Goal: Task Accomplishment & Management: Manage account settings

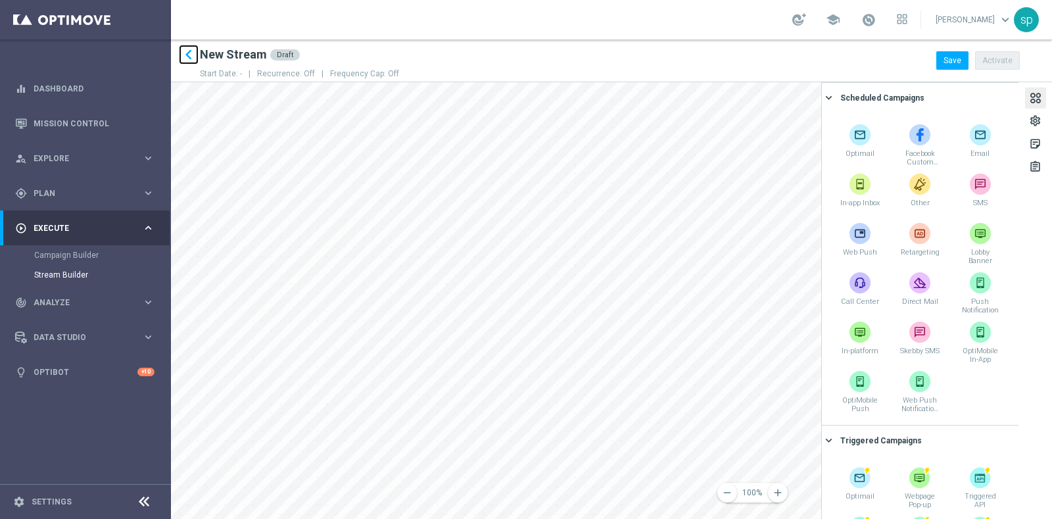
click at [193, 57] on icon "keyboard_arrow_left" at bounding box center [189, 55] width 20 height 20
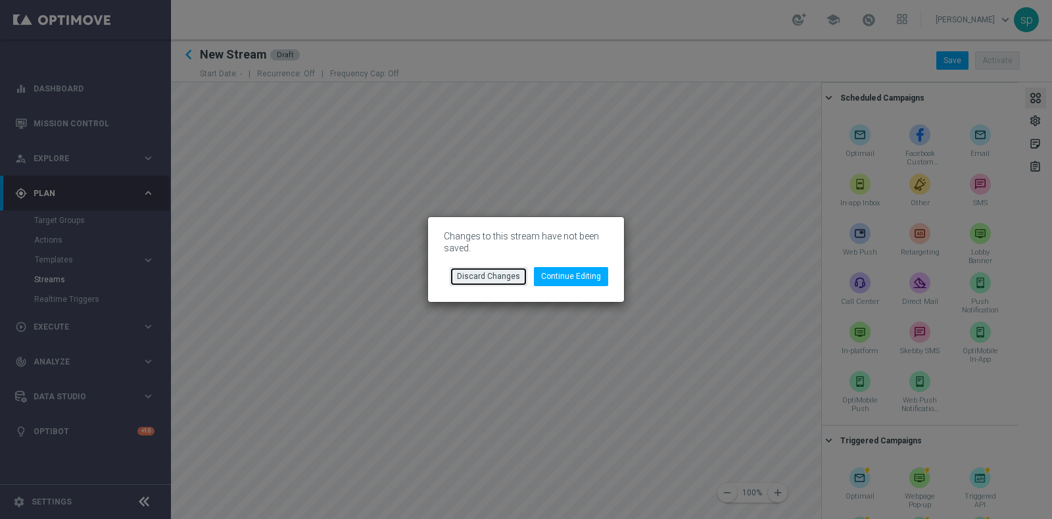
click at [510, 281] on button "Discard Changes" at bounding box center [489, 276] width 78 height 18
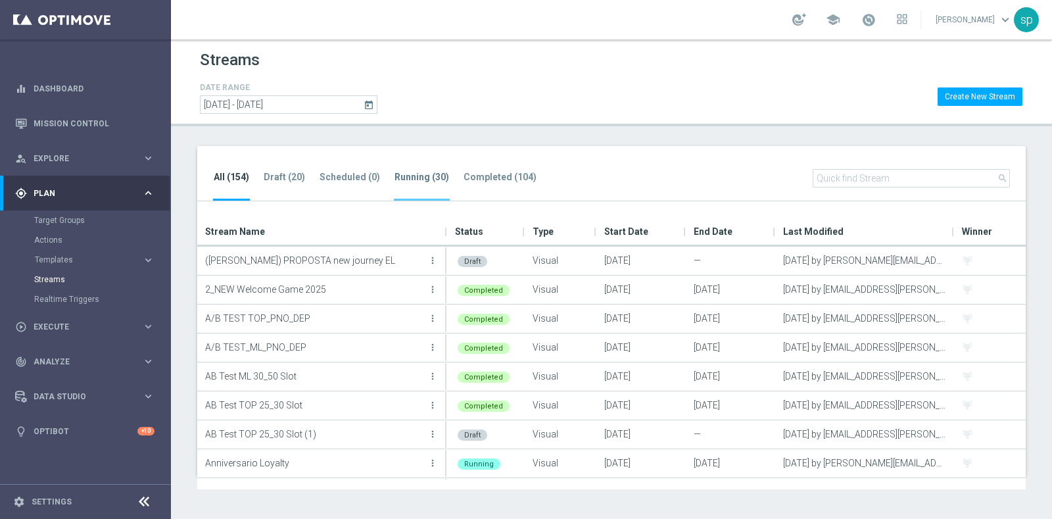
click at [397, 177] on tab-header "Running (30)" at bounding box center [422, 177] width 55 height 11
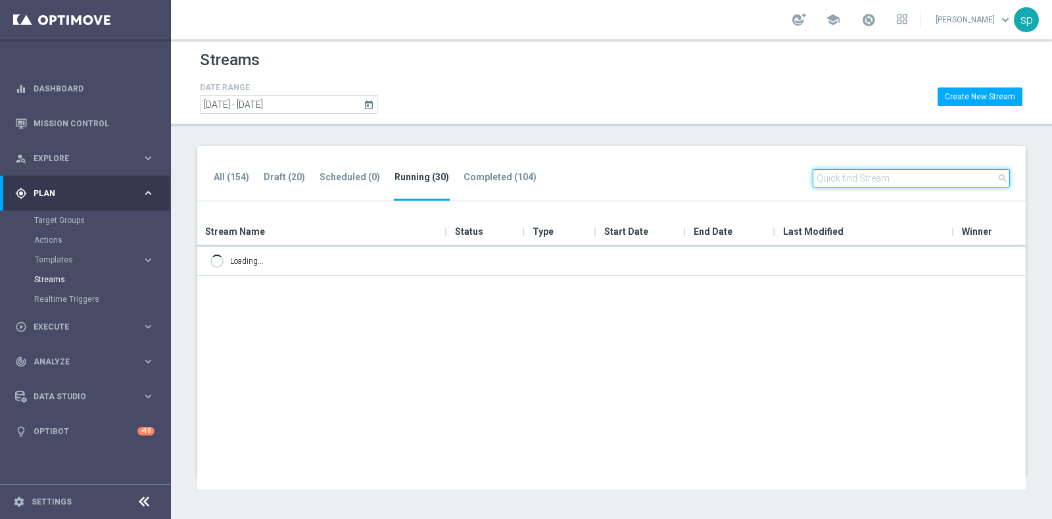
click at [915, 178] on input "text" at bounding box center [911, 178] width 197 height 18
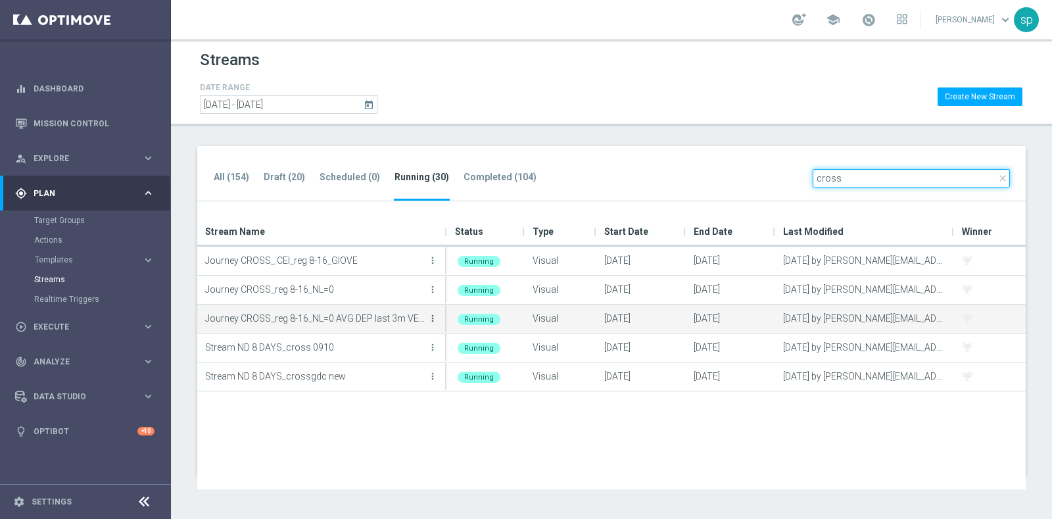
type input "cross"
click at [434, 316] on icon "more_vert" at bounding box center [432, 318] width 11 height 11
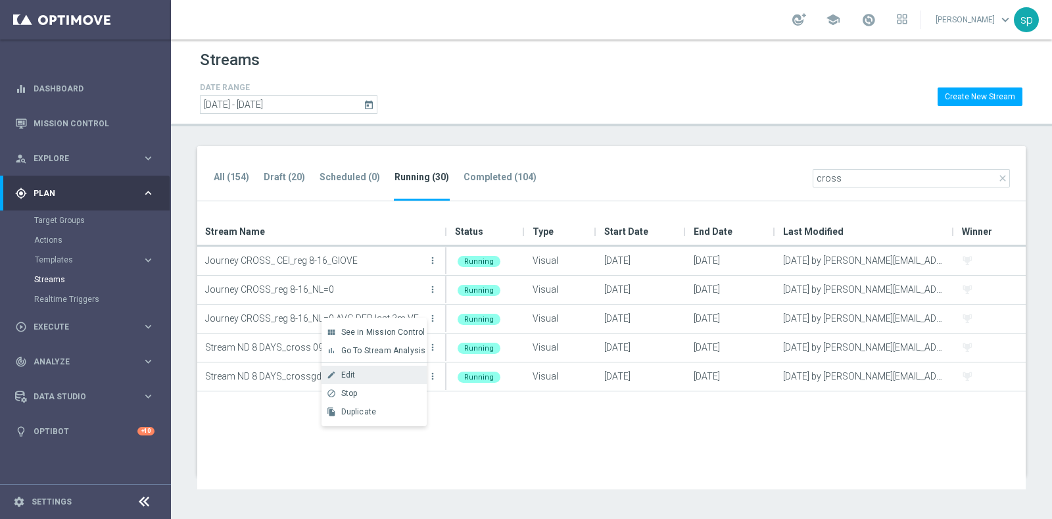
click at [360, 378] on div "Edit" at bounding box center [381, 374] width 80 height 9
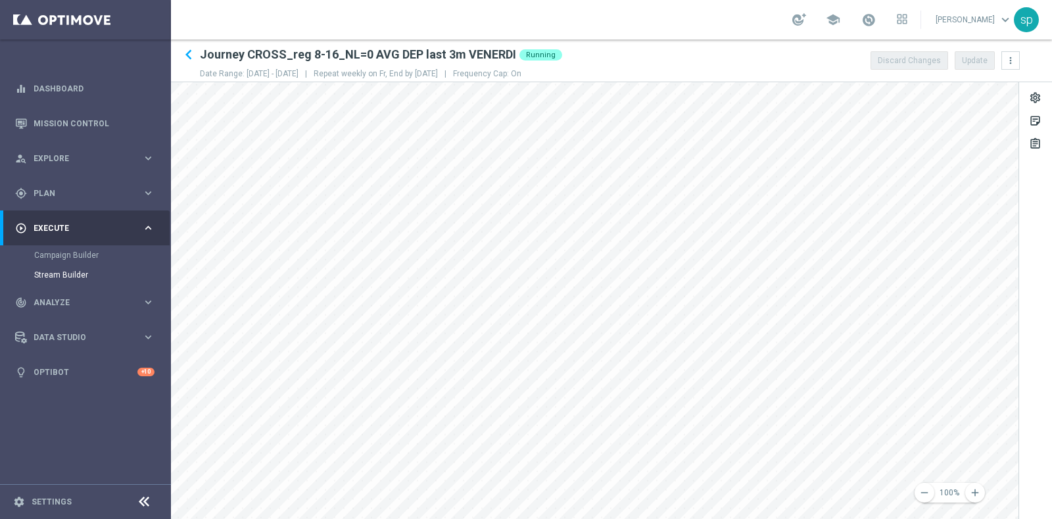
click at [632, 78] on div "keyboard_arrow_left Journey CROSS_reg 8-16_NL=0 AVG DEP last 3m VENERDI Running…" at bounding box center [611, 278] width 881 height 479
click at [924, 495] on icon "remove" at bounding box center [925, 493] width 12 height 12
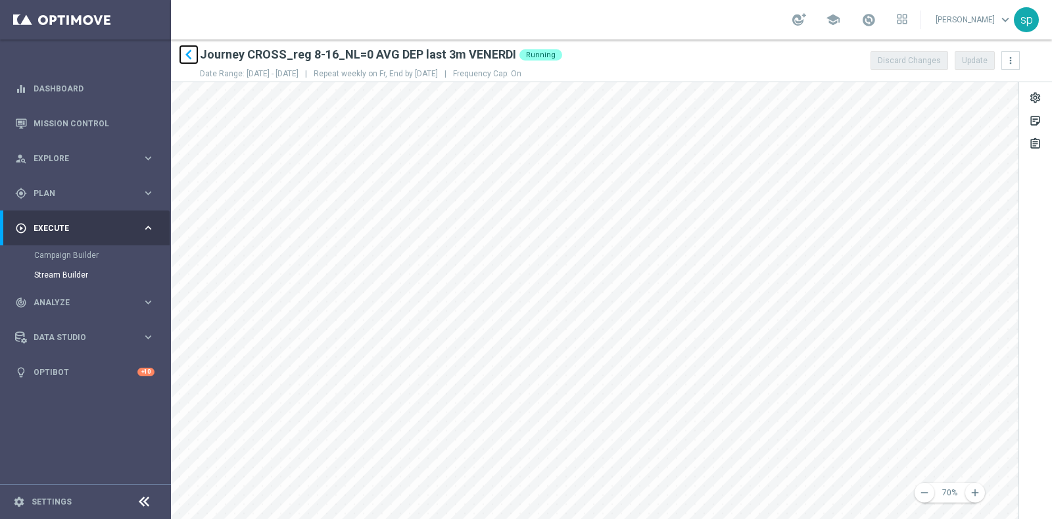
click at [188, 59] on icon "keyboard_arrow_left" at bounding box center [189, 55] width 20 height 20
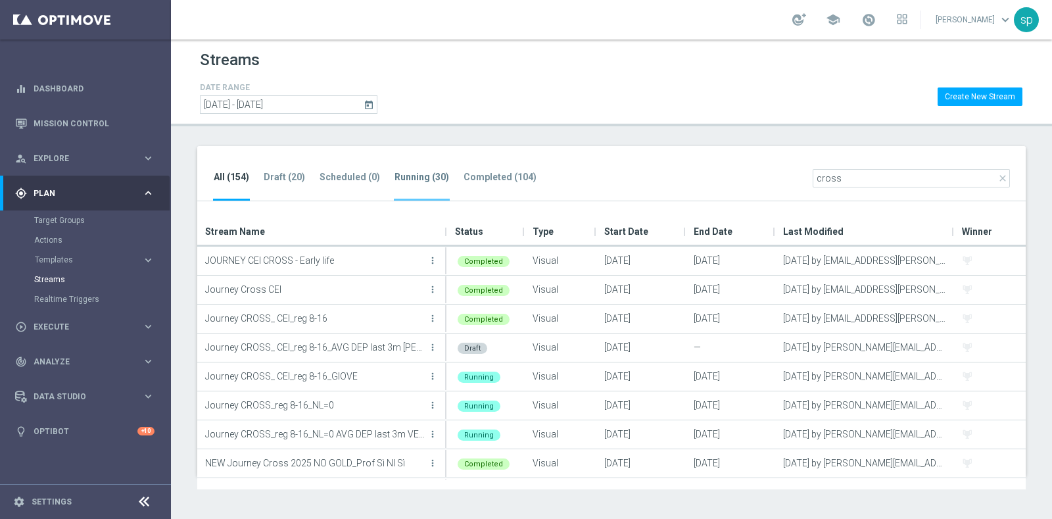
type input "cross"
click at [434, 178] on tab-header "Running (30)" at bounding box center [422, 177] width 55 height 11
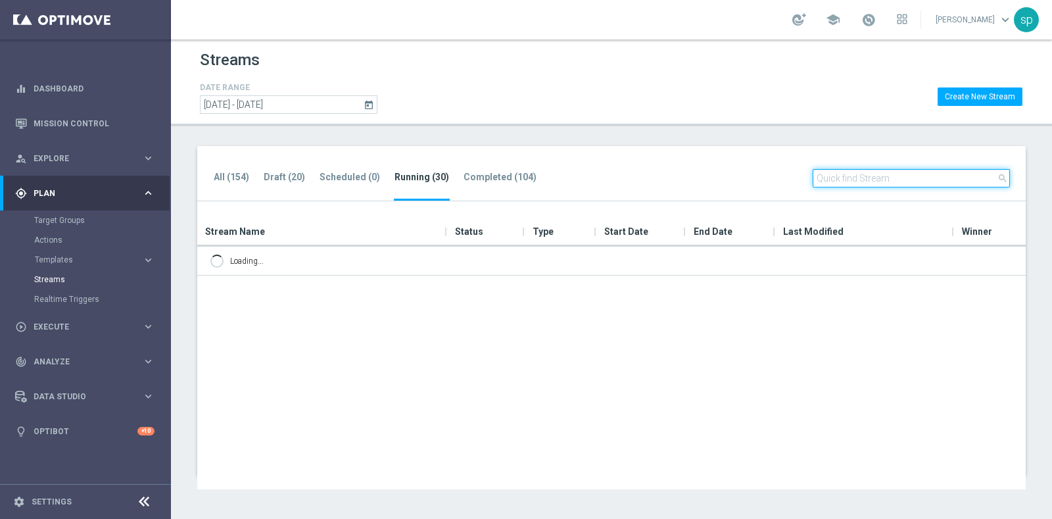
click at [854, 171] on input "text" at bounding box center [911, 178] width 197 height 18
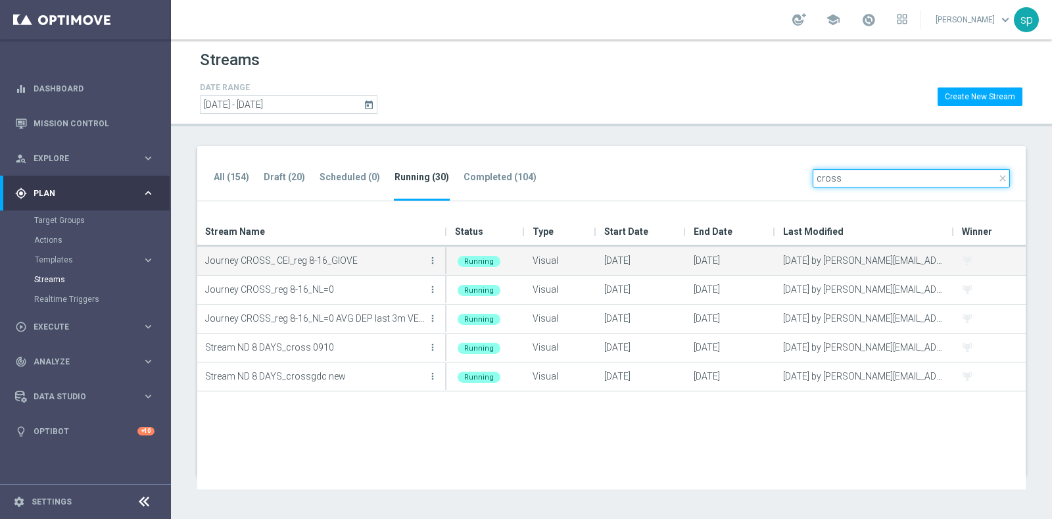
type input "cross"
click at [431, 267] on button "more_vert" at bounding box center [432, 260] width 13 height 26
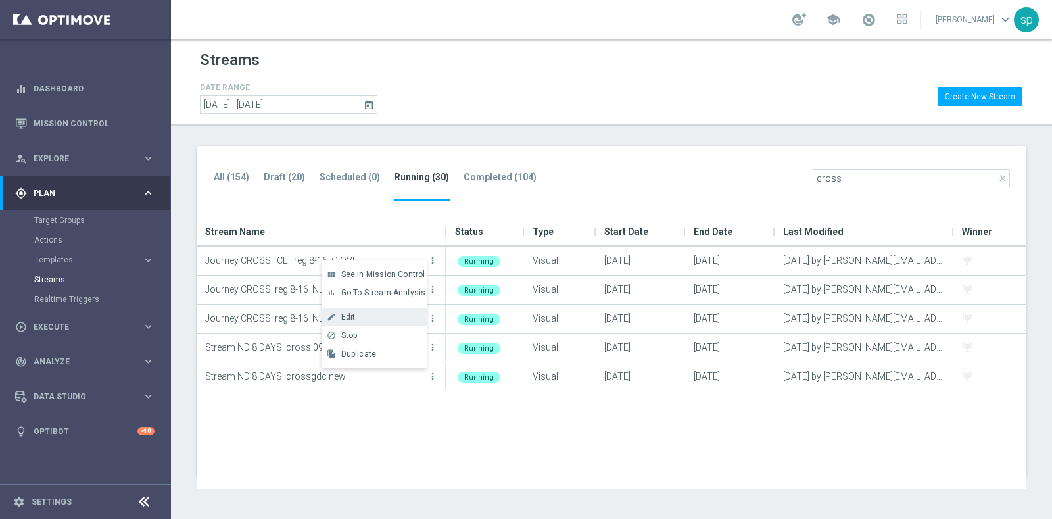
click at [378, 308] on div "create Edit" at bounding box center [374, 317] width 105 height 18
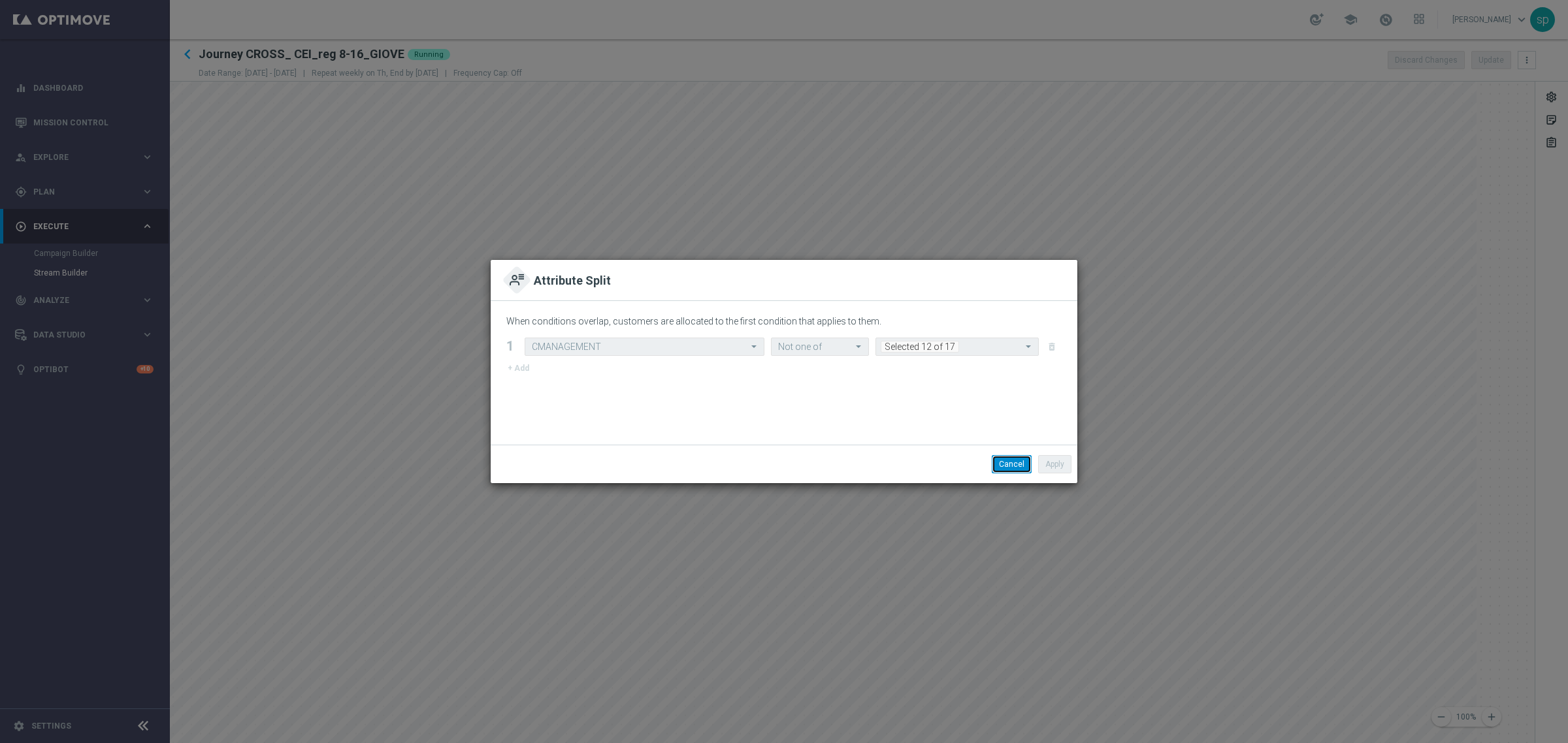
click at [1002, 466] on button "Cancel" at bounding box center [1012, 464] width 40 height 18
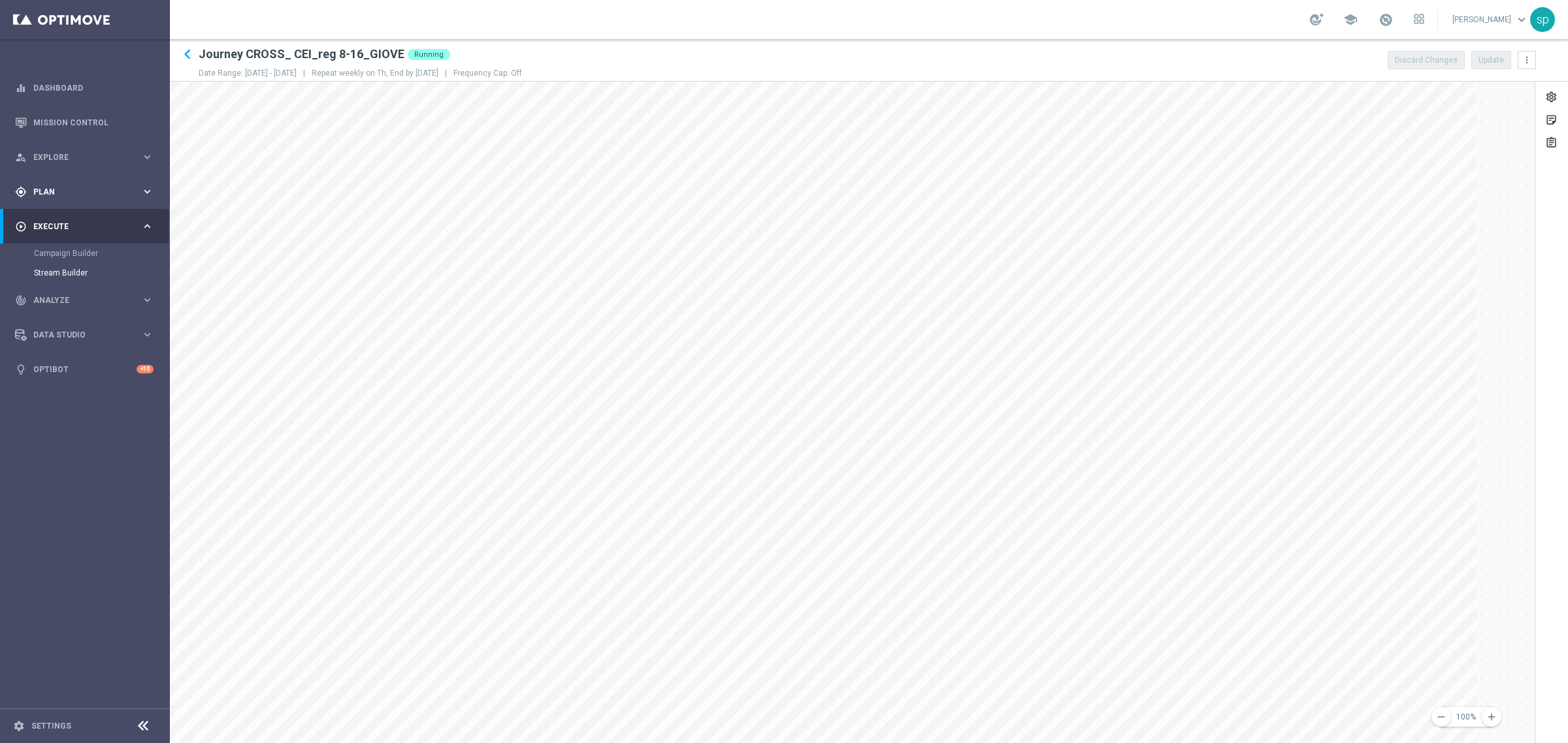
click at [47, 198] on div "gps_fixed Plan keyboard_arrow_right" at bounding box center [84, 192] width 169 height 35
click at [55, 210] on div "Target Groups" at bounding box center [100, 219] width 134 height 20
click at [61, 219] on link "Target Groups" at bounding box center [84, 219] width 102 height 11
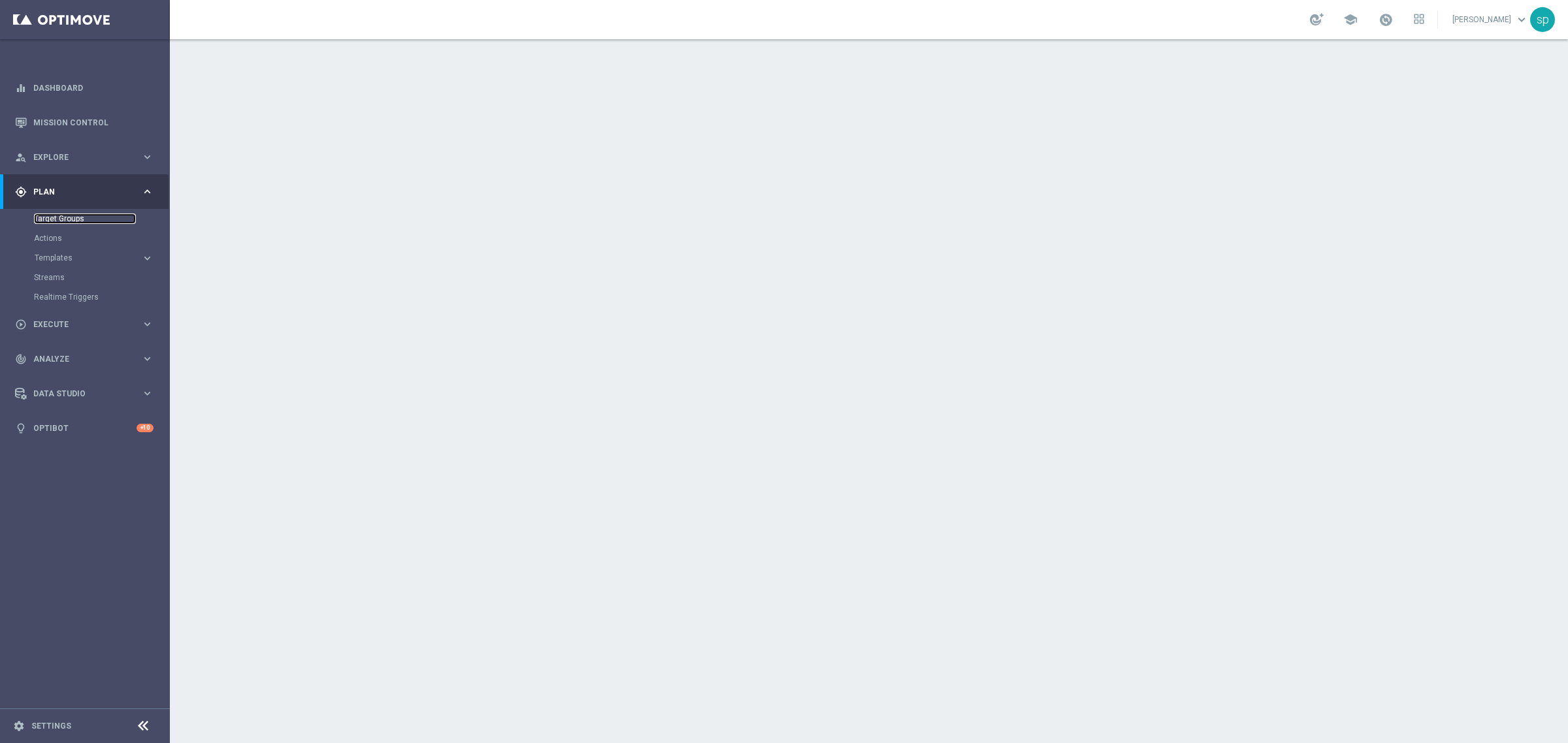
click at [50, 217] on link "Target Groups" at bounding box center [84, 219] width 102 height 11
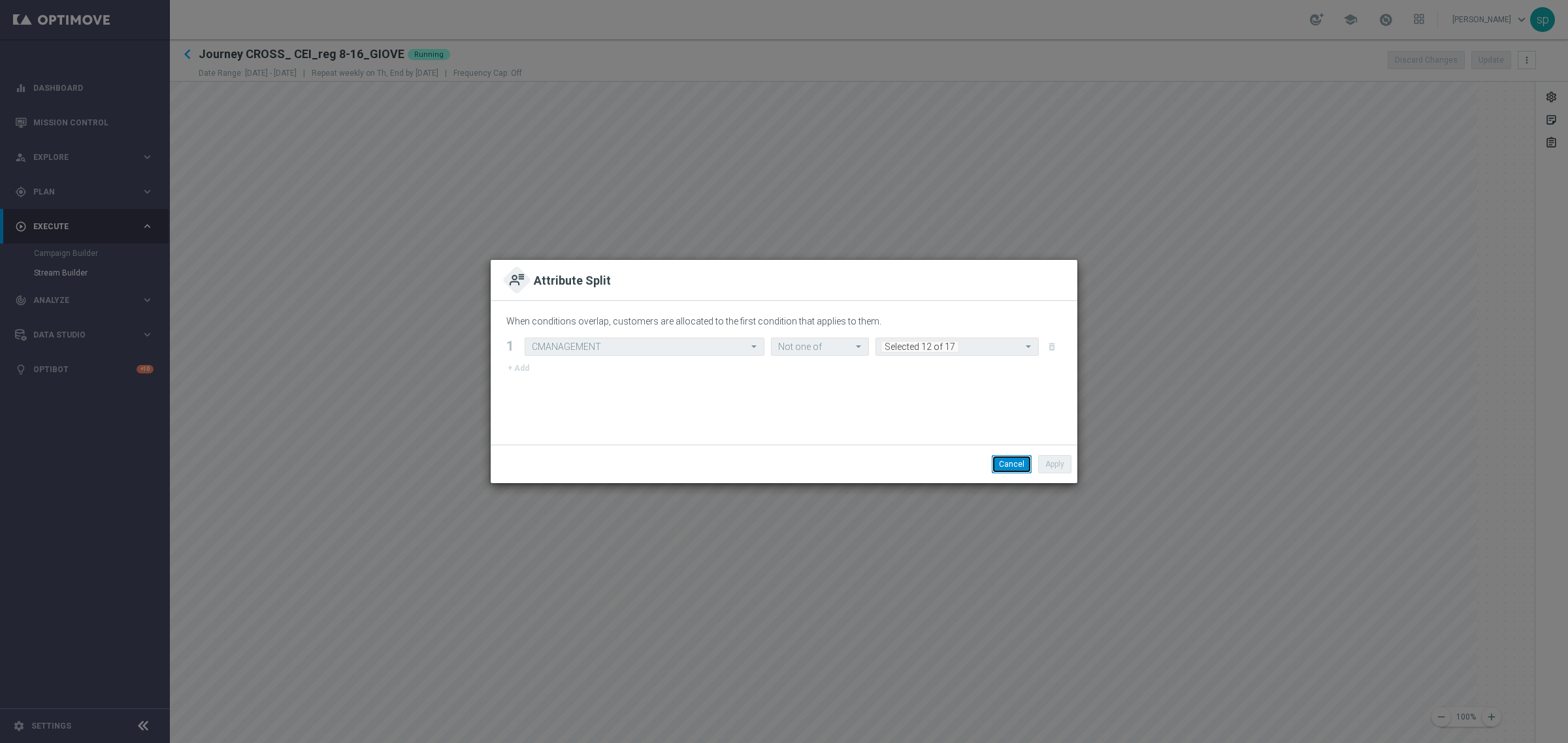
click at [1011, 461] on button "Cancel" at bounding box center [1012, 464] width 40 height 18
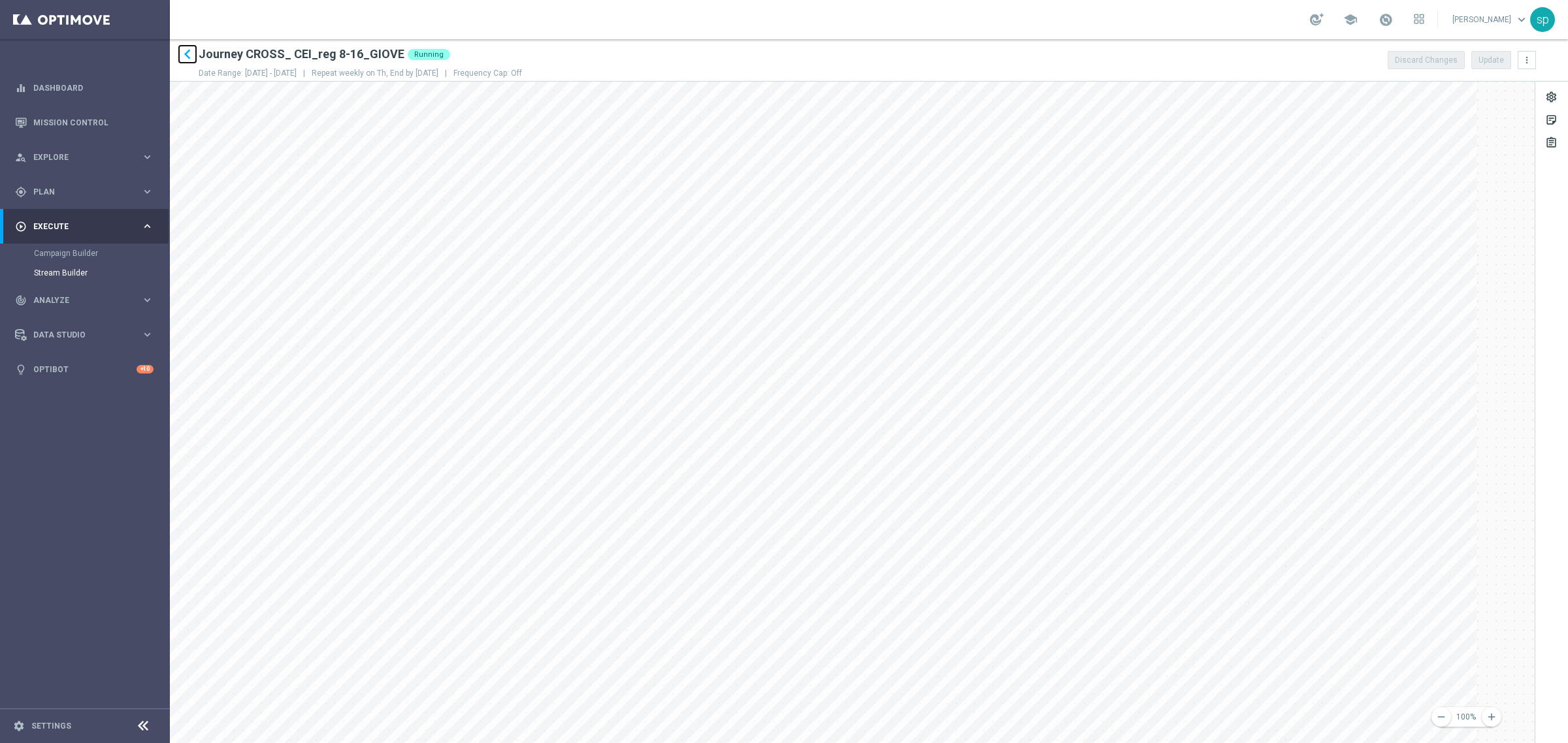
click at [188, 53] on icon "keyboard_arrow_left" at bounding box center [188, 55] width 20 height 20
click at [188, 50] on icon "keyboard_arrow_left" at bounding box center [188, 55] width 20 height 20
click at [185, 57] on icon "keyboard_arrow_left" at bounding box center [188, 55] width 20 height 20
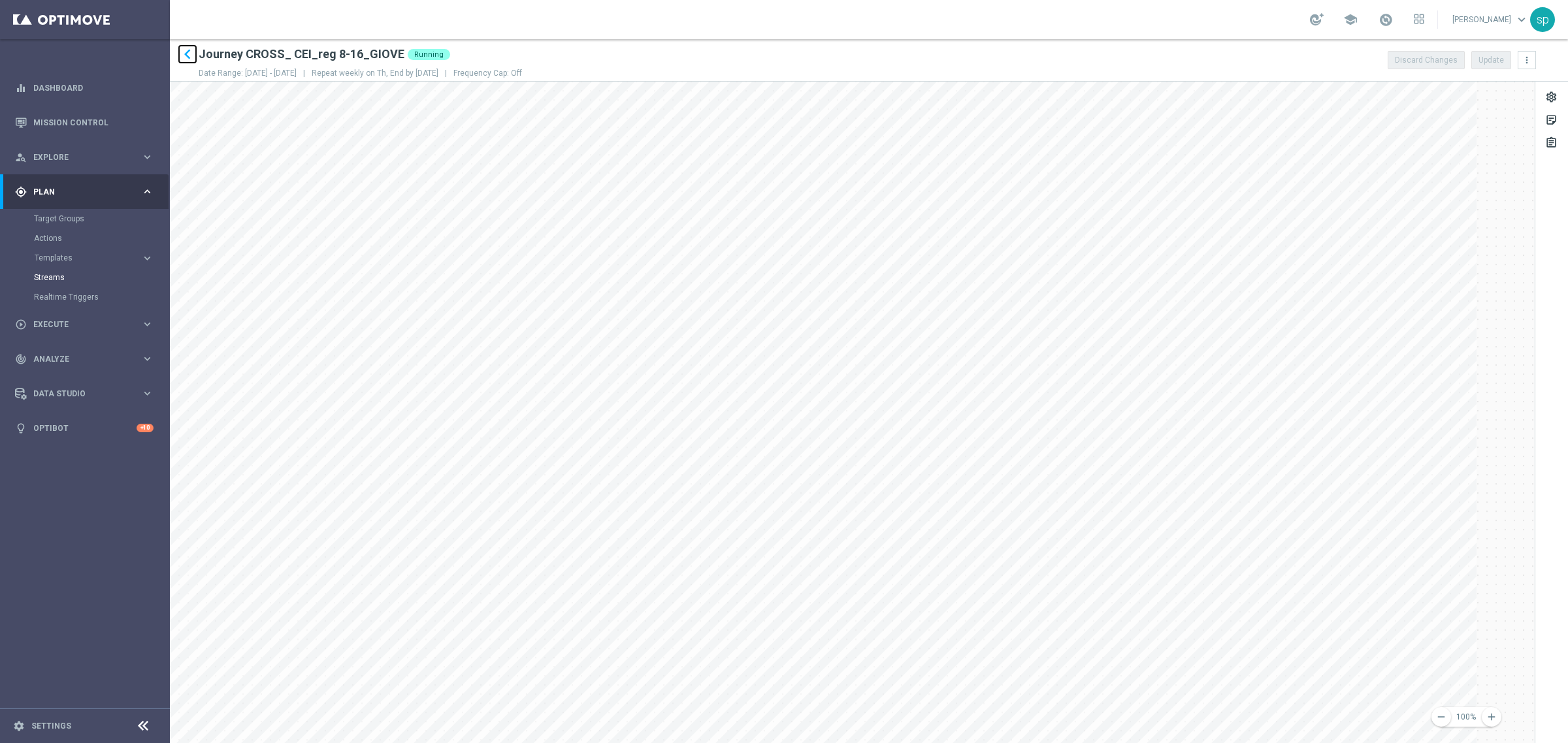
click at [185, 57] on icon "keyboard_arrow_left" at bounding box center [188, 55] width 20 height 20
click at [56, 276] on link "Streams" at bounding box center [84, 277] width 102 height 11
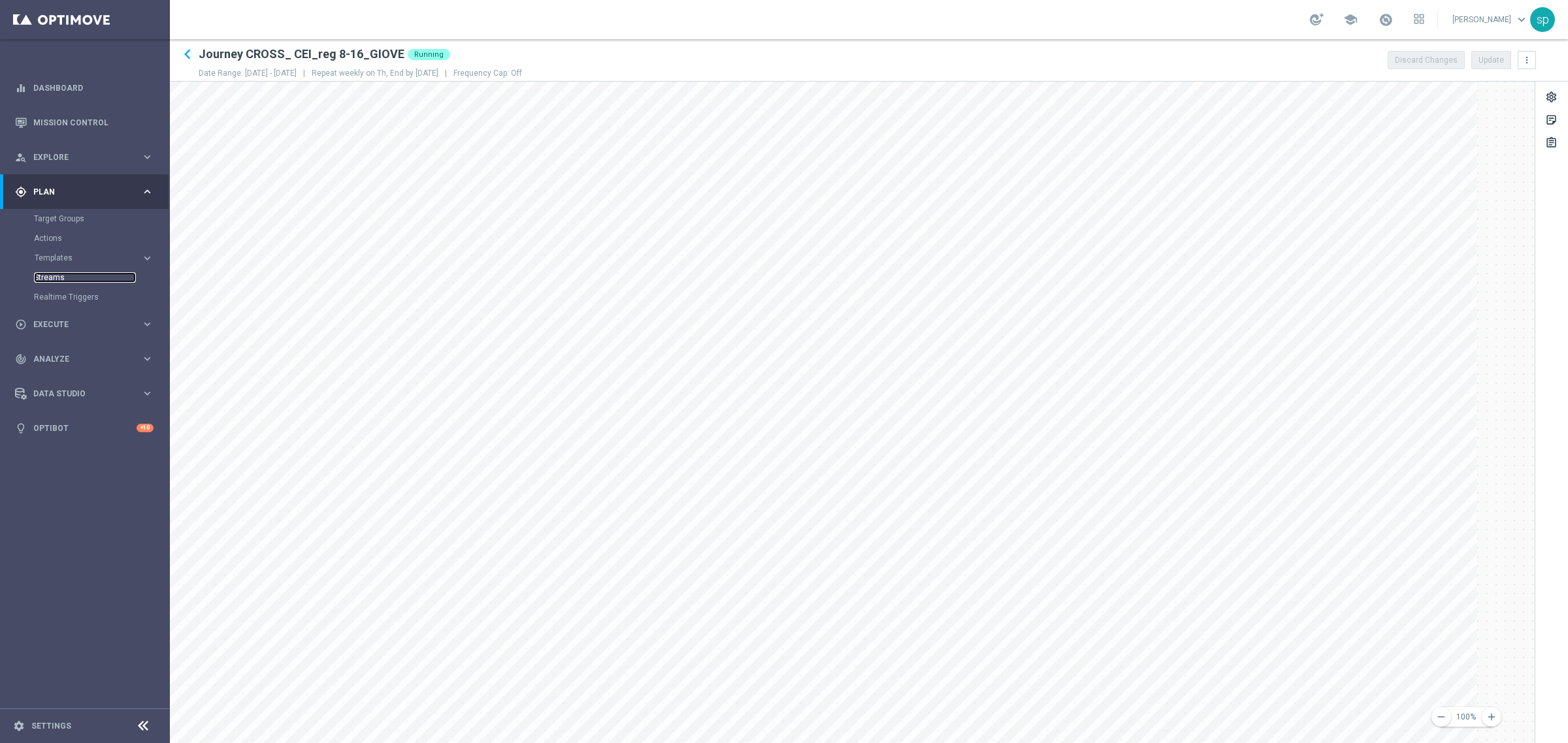
click at [56, 276] on link "Streams" at bounding box center [84, 277] width 102 height 11
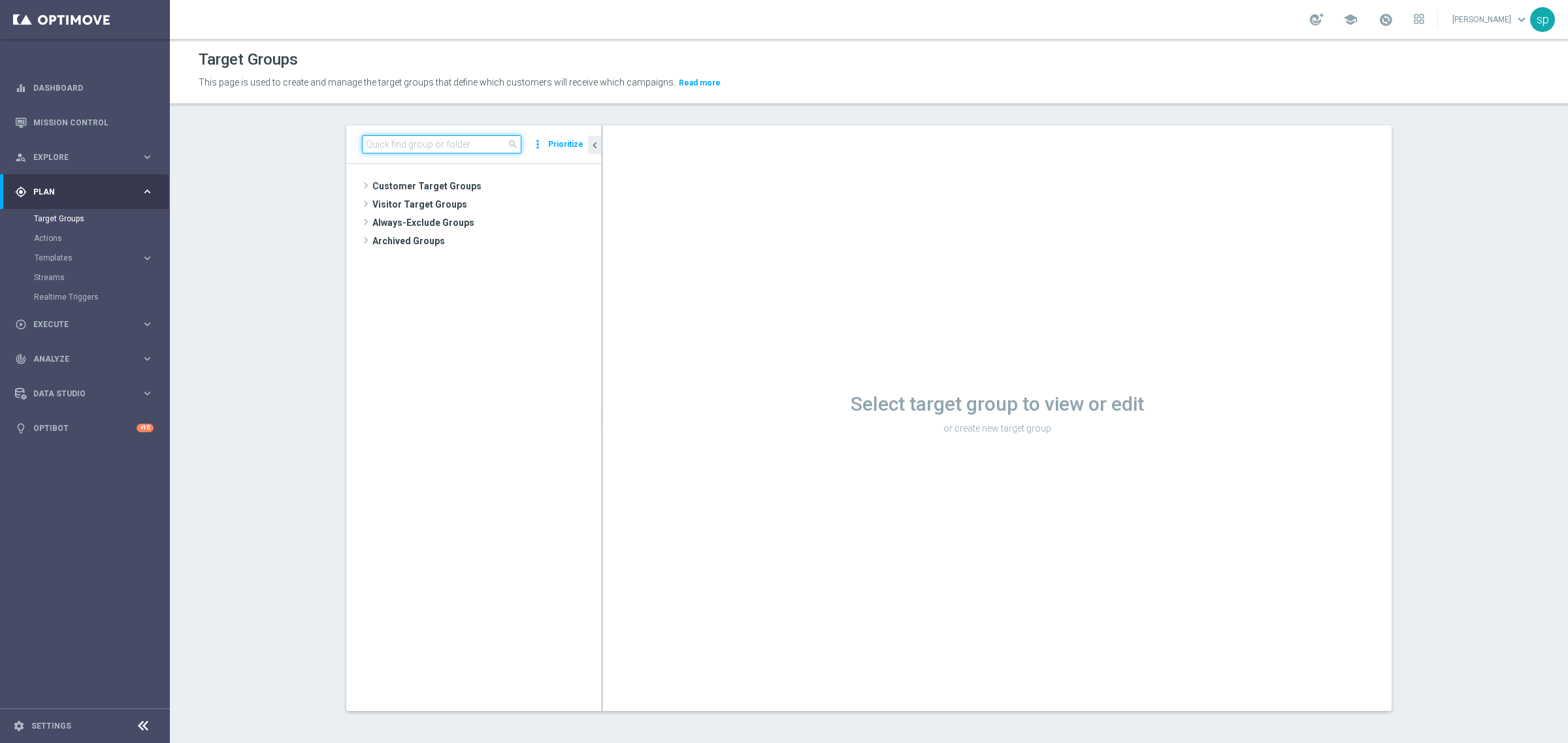
click at [475, 149] on input at bounding box center [441, 144] width 159 height 18
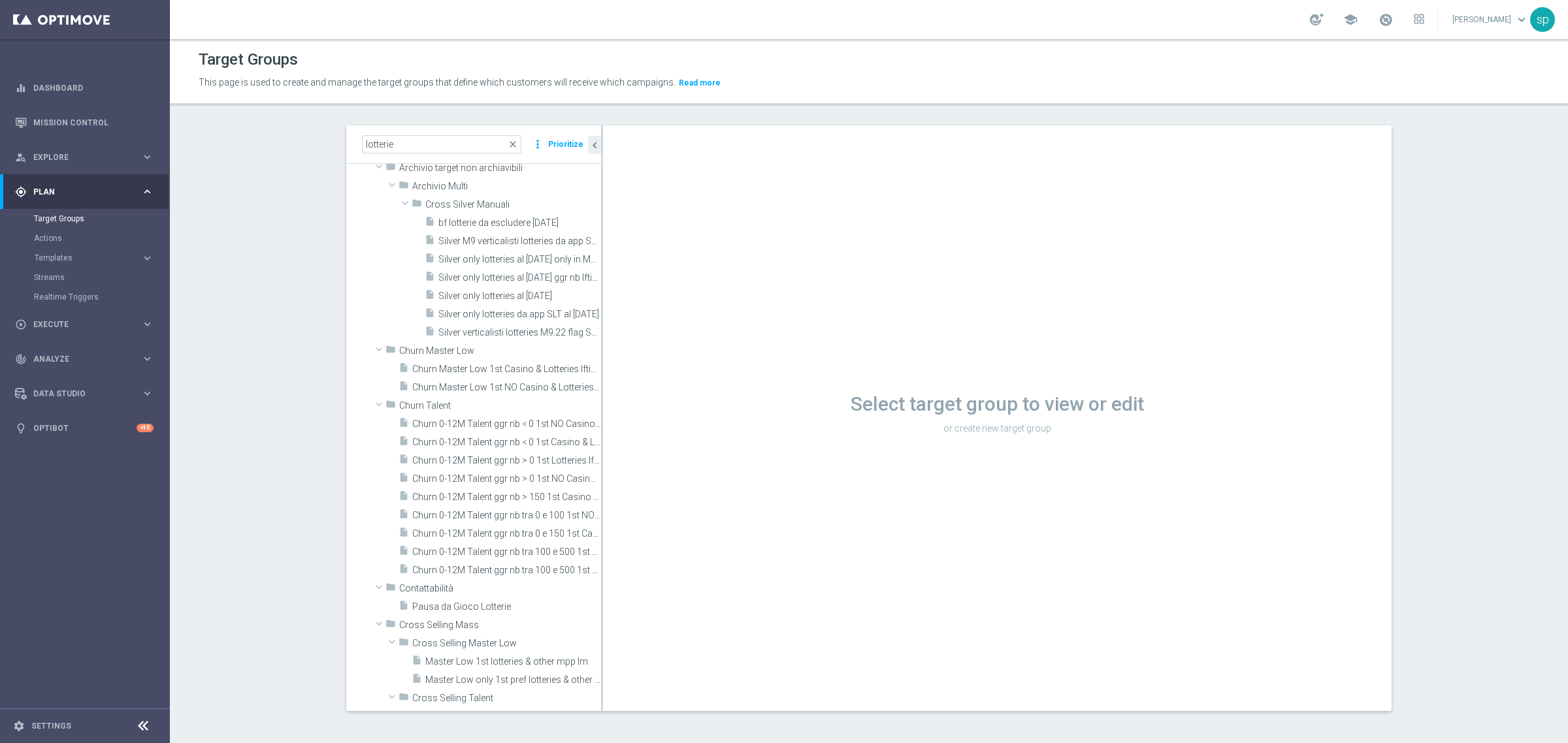
scroll to position [959, 0]
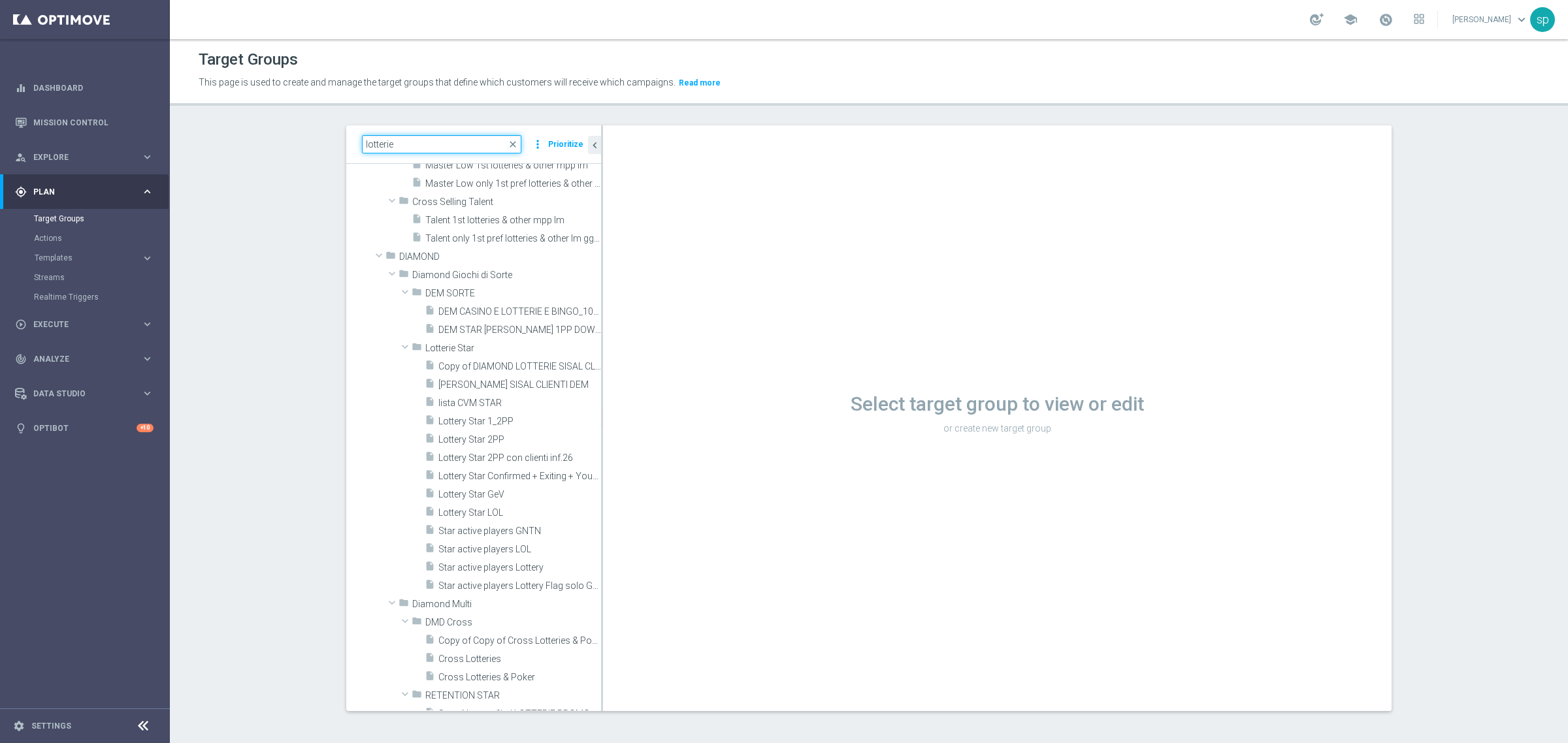
click at [419, 146] on input "lotterie" at bounding box center [441, 144] width 159 height 18
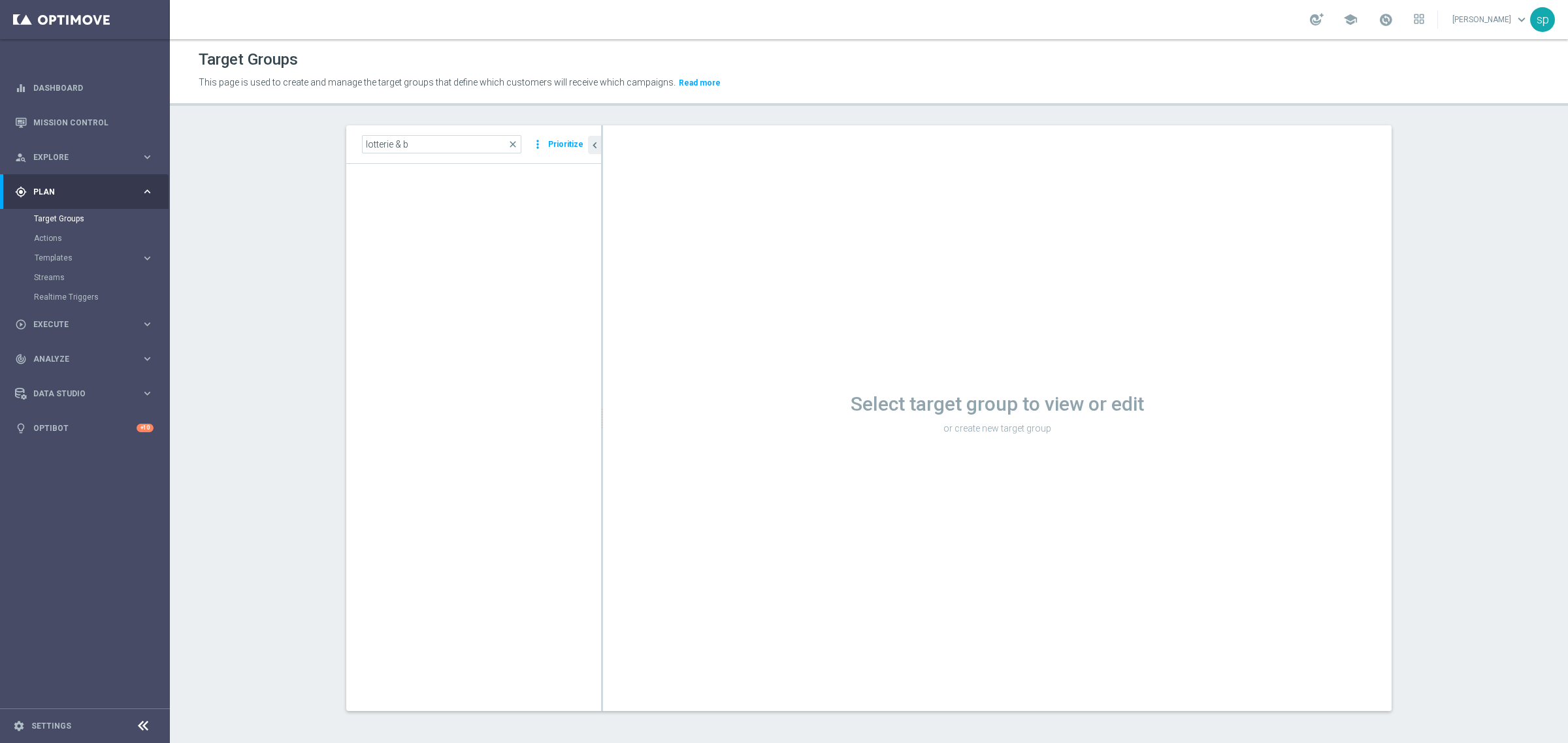
scroll to position [0, 0]
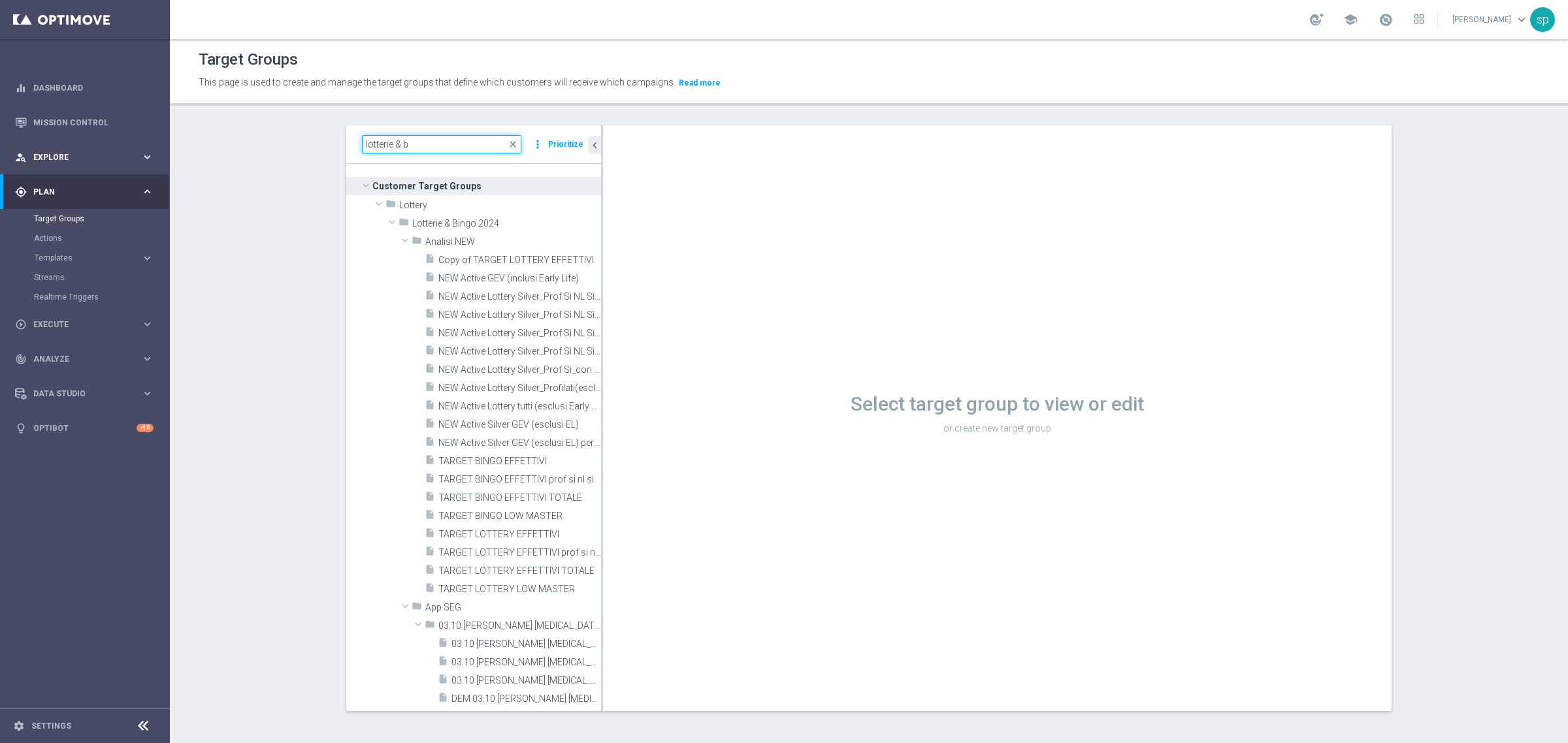
drag, startPoint x: 408, startPoint y: 144, endPoint x: 49, endPoint y: 156, distance: 359.2
click at [49, 156] on main "equalizer Dashboard Mission Control" at bounding box center [784, 372] width 1568 height 743
paste input "NEW Active Lottery Silver_Prof Sì NL Sì_con pausa gioco lotterie (esclusi EL)_m…"
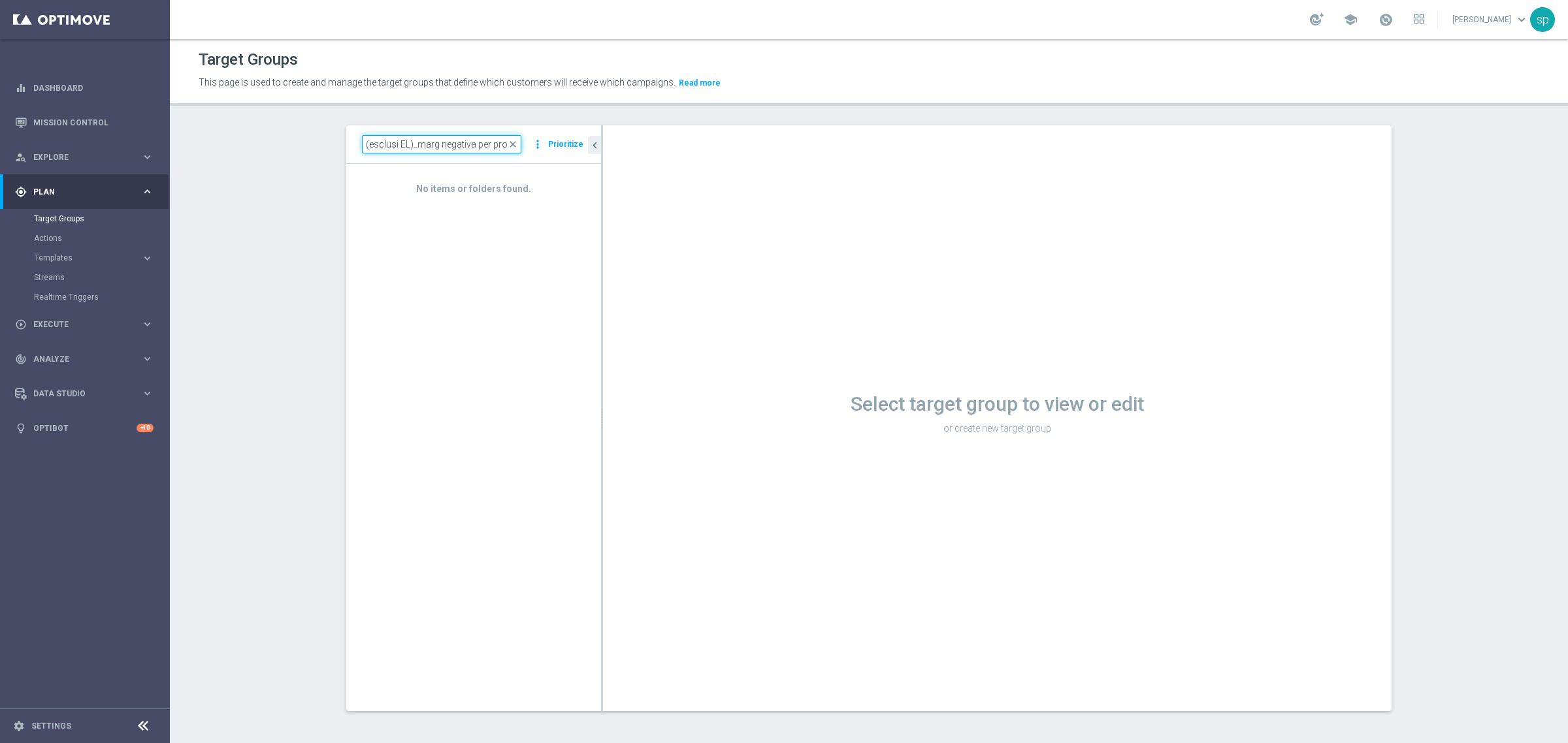
drag, startPoint x: 525, startPoint y: 154, endPoint x: 644, endPoint y: 159, distance: 119.1
click at [644, 159] on as-split "NEW Active Lottery Silver_Prof Sì NL Sì_con pausa gioco lotterie (esclusi EL)_m…" at bounding box center [869, 418] width 1045 height 586
type input "NEW Active Lottery Silver_Prof Sì NL Sì_con pausa gioco lotterie (esclusi"
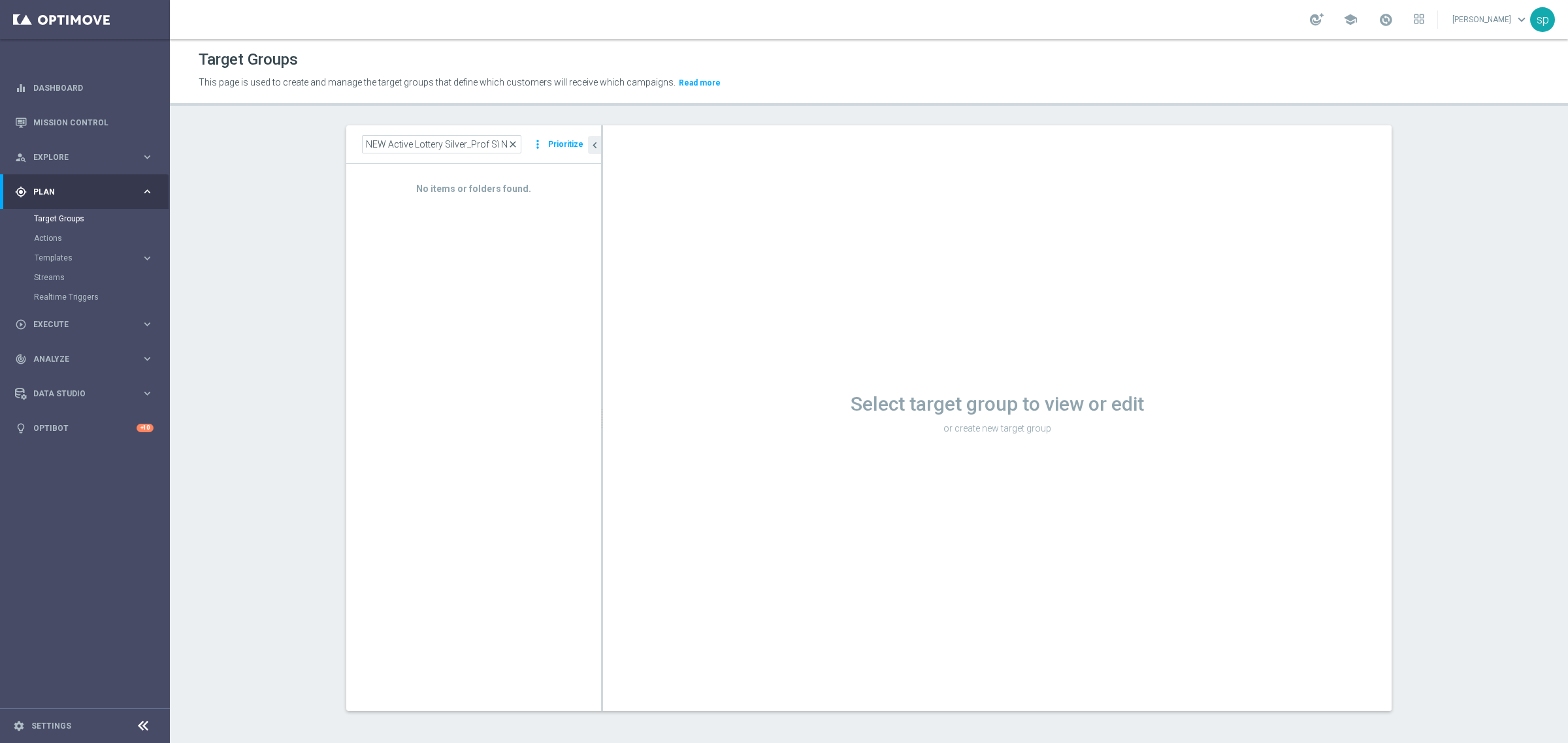
click at [509, 144] on span "close" at bounding box center [513, 144] width 11 height 11
click at [386, 151] on input at bounding box center [441, 144] width 159 height 18
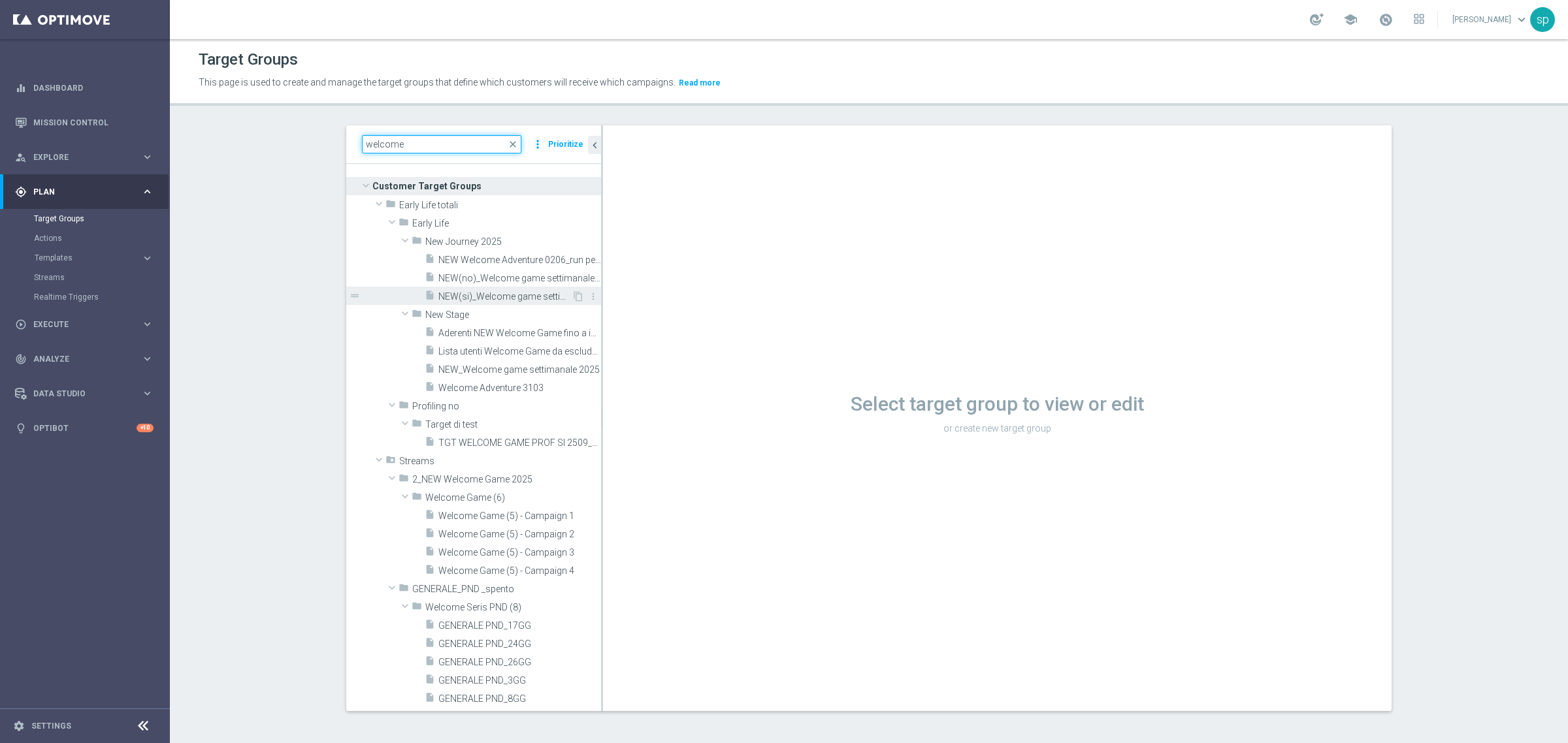
type input "welcome"
click at [465, 292] on span "NEW(si)_Welcome game settimanale 2025" at bounding box center [505, 296] width 133 height 11
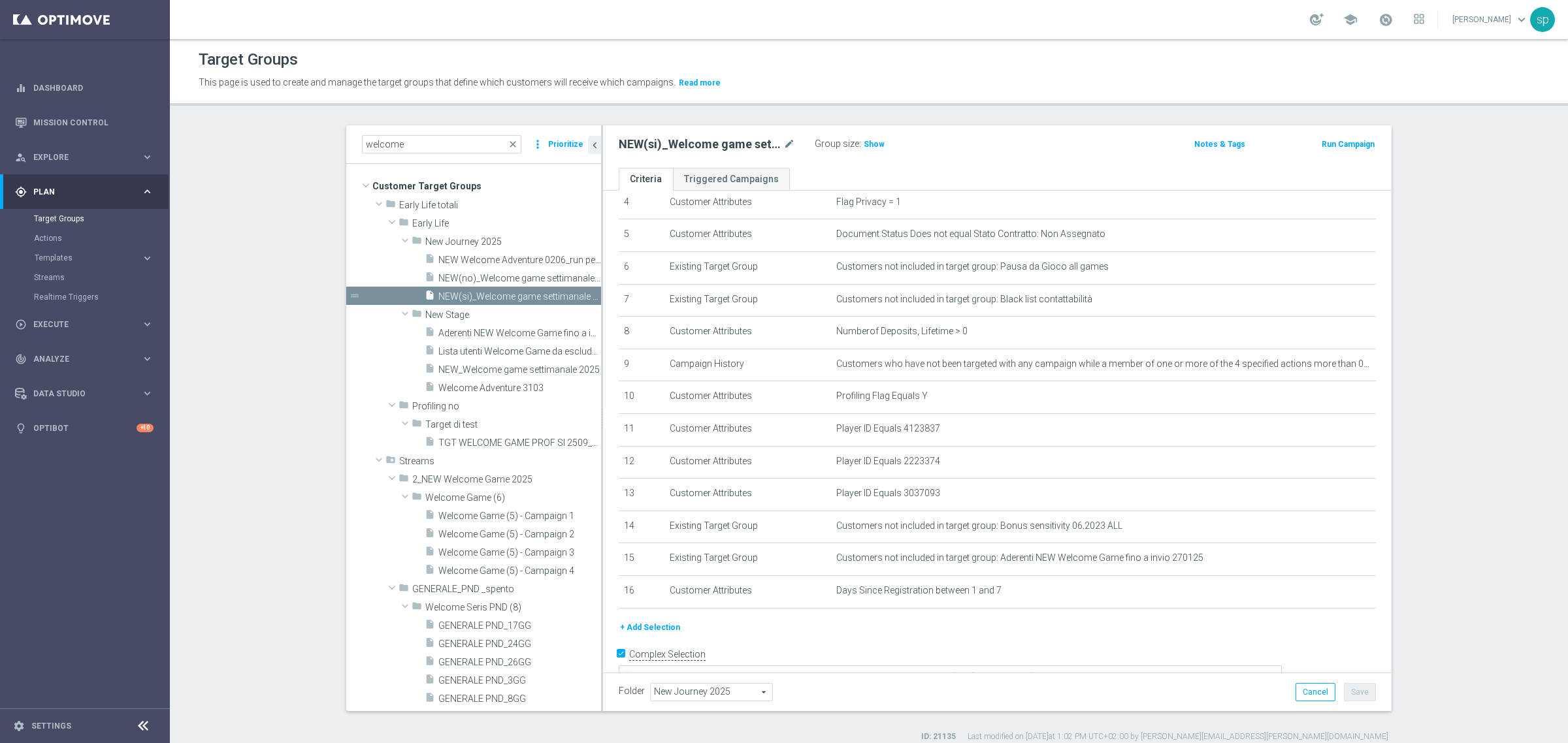
scroll to position [165, 0]
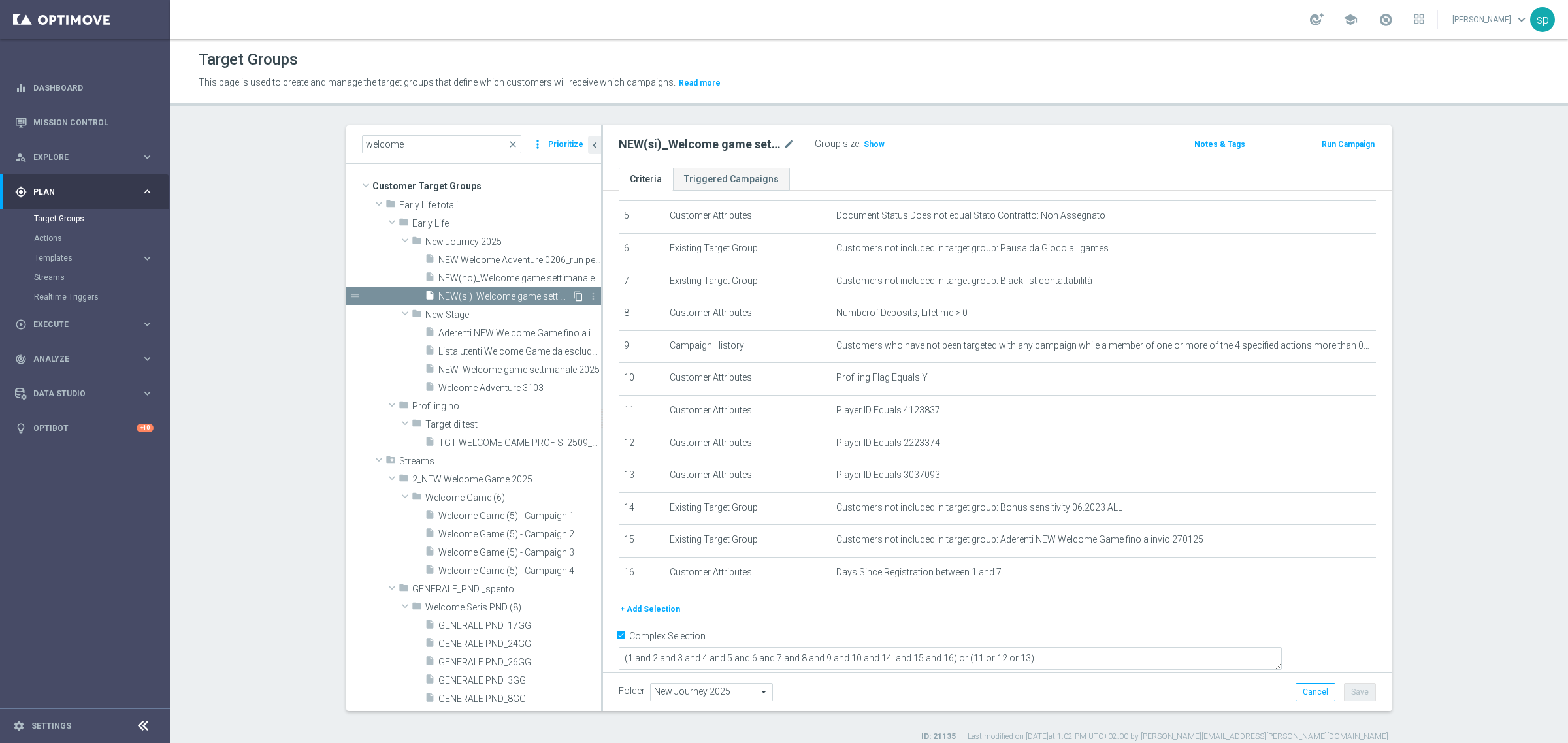
click at [573, 291] on icon "content_copy" at bounding box center [578, 296] width 11 height 11
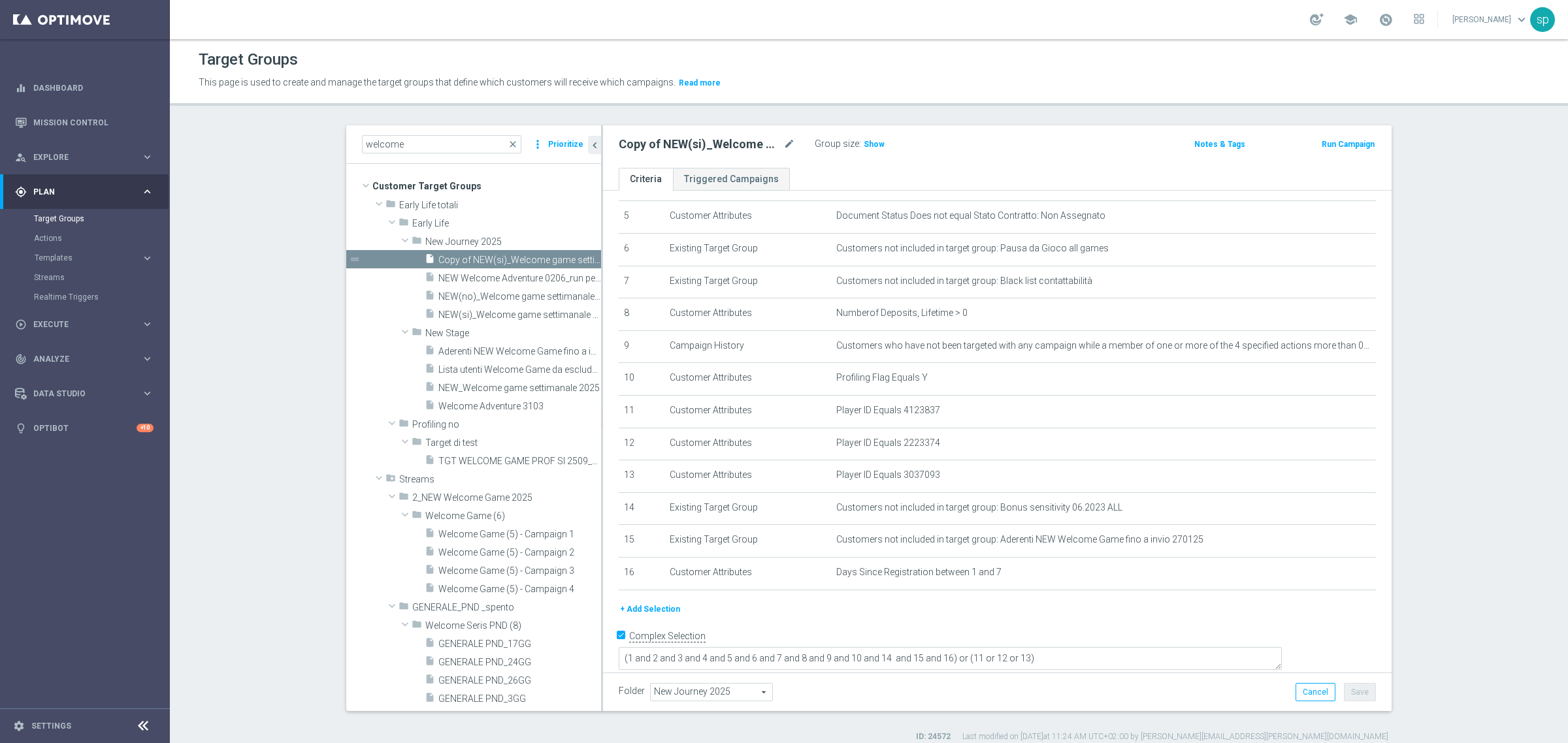
click at [660, 616] on button "+ Add Selection" at bounding box center [650, 609] width 63 height 14
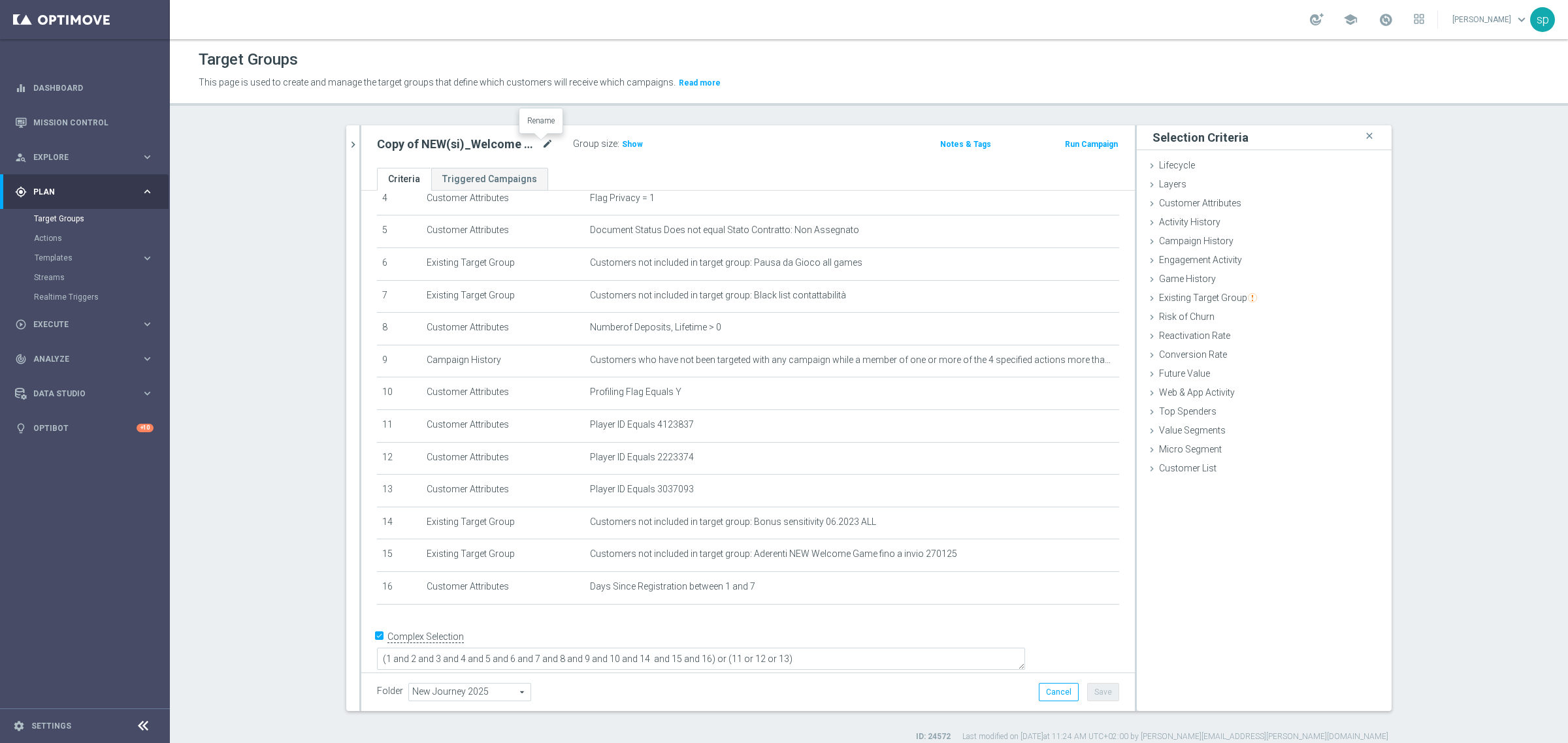
click at [544, 144] on icon "mode_edit" at bounding box center [548, 144] width 12 height 16
click at [381, 142] on input "Copy of NEW(si)_Welcome game settimanale 2025" at bounding box center [465, 145] width 177 height 18
drag, startPoint x: 406, startPoint y: 142, endPoint x: 322, endPoint y: 139, distance: 84.1
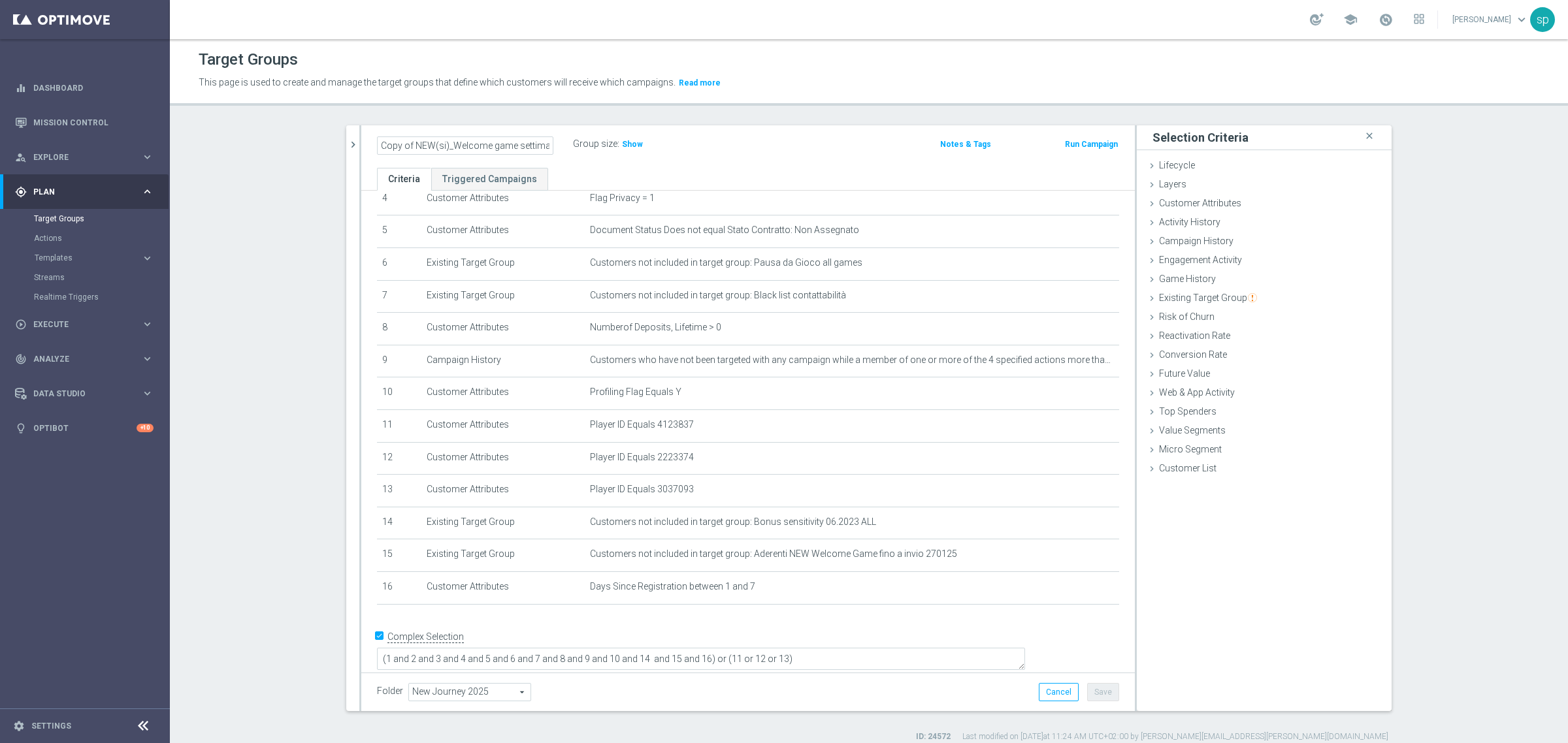
click at [322, 139] on div "welcome close more_vert Prioritize Customer Target Groups library_add create_ne…" at bounding box center [868, 434] width 1098 height 618
type input "TEST NEW JOUNEY NEW(si)_Welcome game settimanale 2025"
click at [753, 159] on div "TEST NEW JOUNEY NEW(si)_Welcome game settimanale 2025 Group size : Show Notes &…" at bounding box center [748, 146] width 774 height 43
click at [1222, 198] on span "Customer Attributes" at bounding box center [1200, 203] width 82 height 11
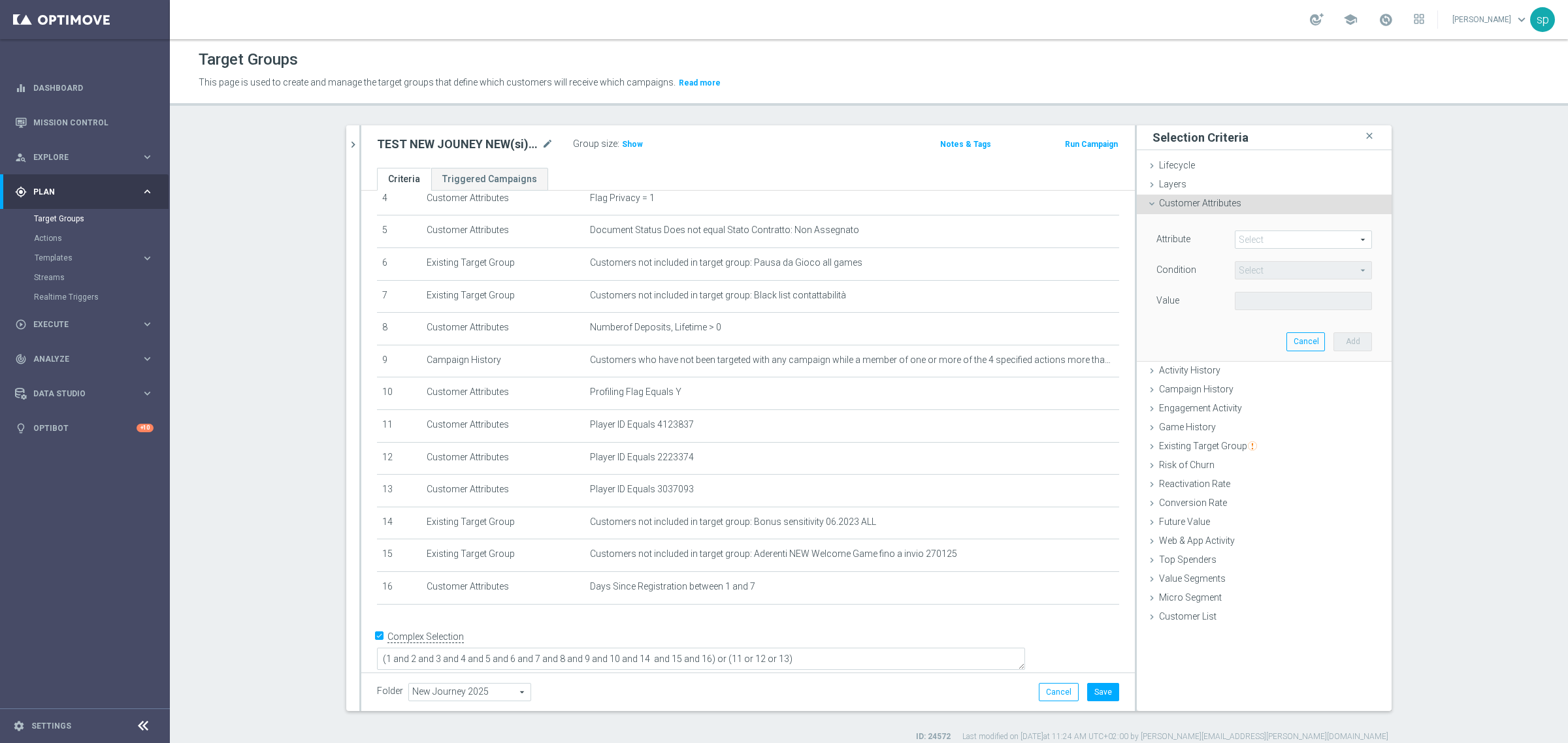
click at [1257, 242] on span at bounding box center [1304, 239] width 136 height 17
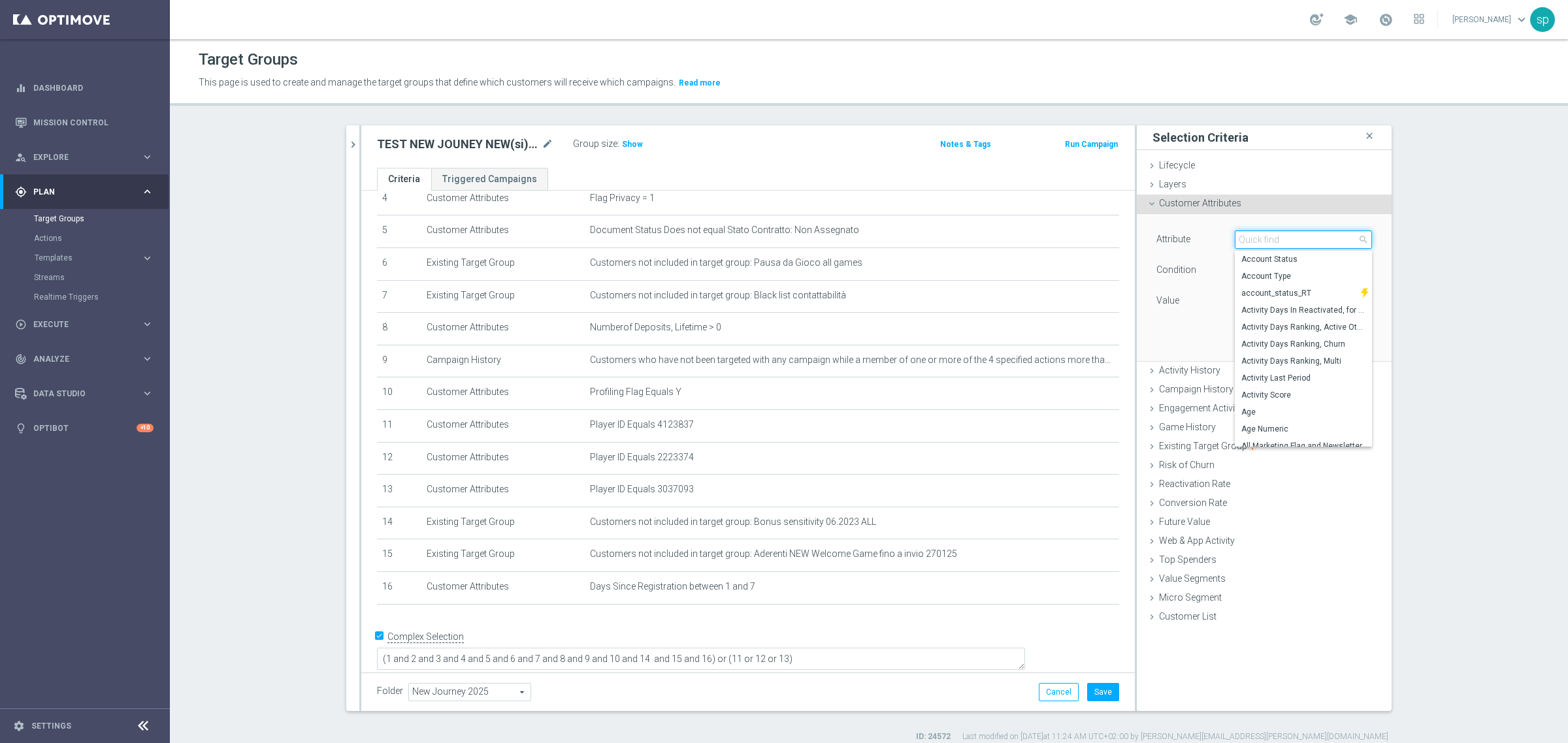
click at [1257, 242] on input "search" at bounding box center [1304, 239] width 137 height 18
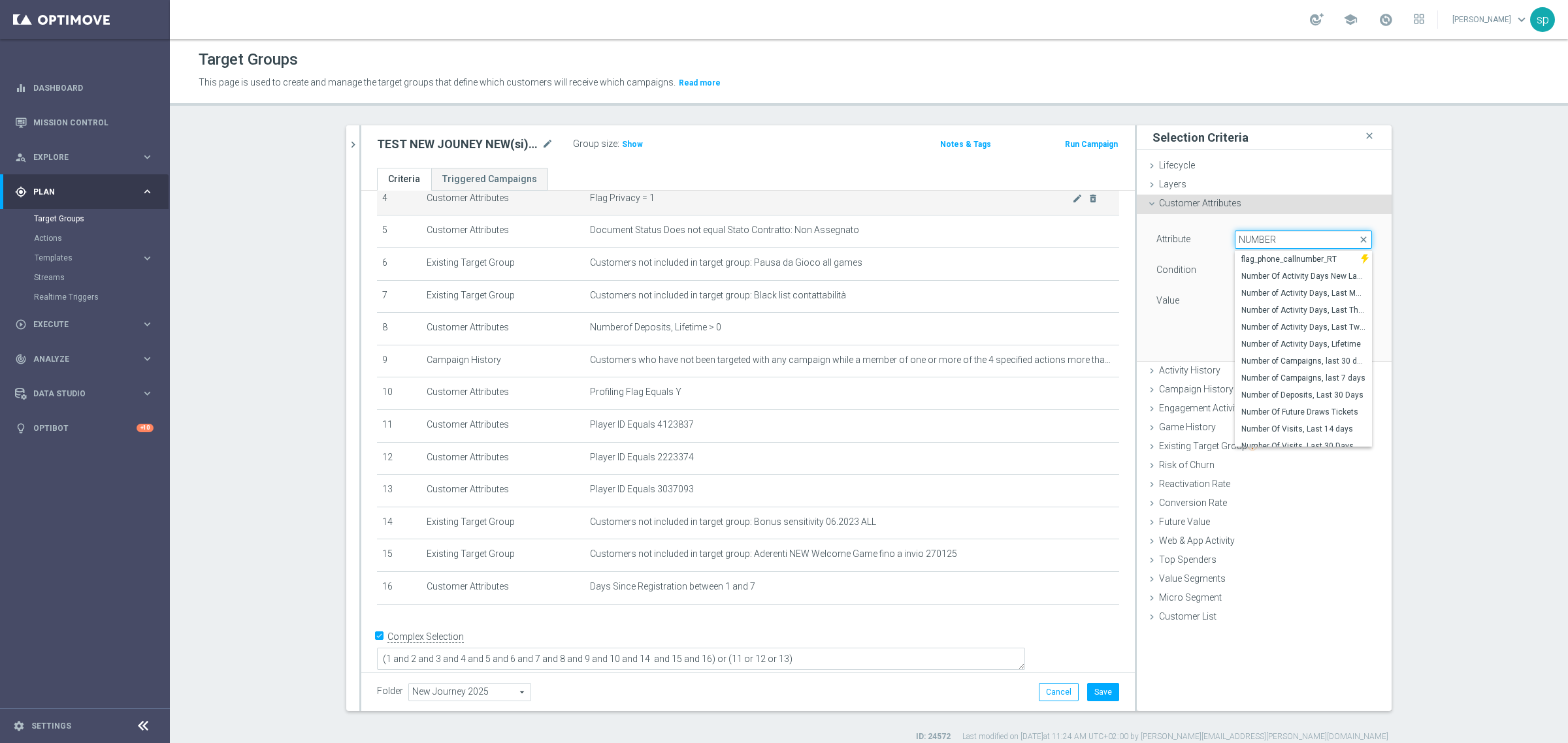
drag, startPoint x: 1280, startPoint y: 243, endPoint x: 988, endPoint y: 198, distance: 295.4
click at [988, 198] on as-split "welcome close more_vert Prioritize Customer Target Groups library_add create_ne…" at bounding box center [869, 418] width 1045 height 586
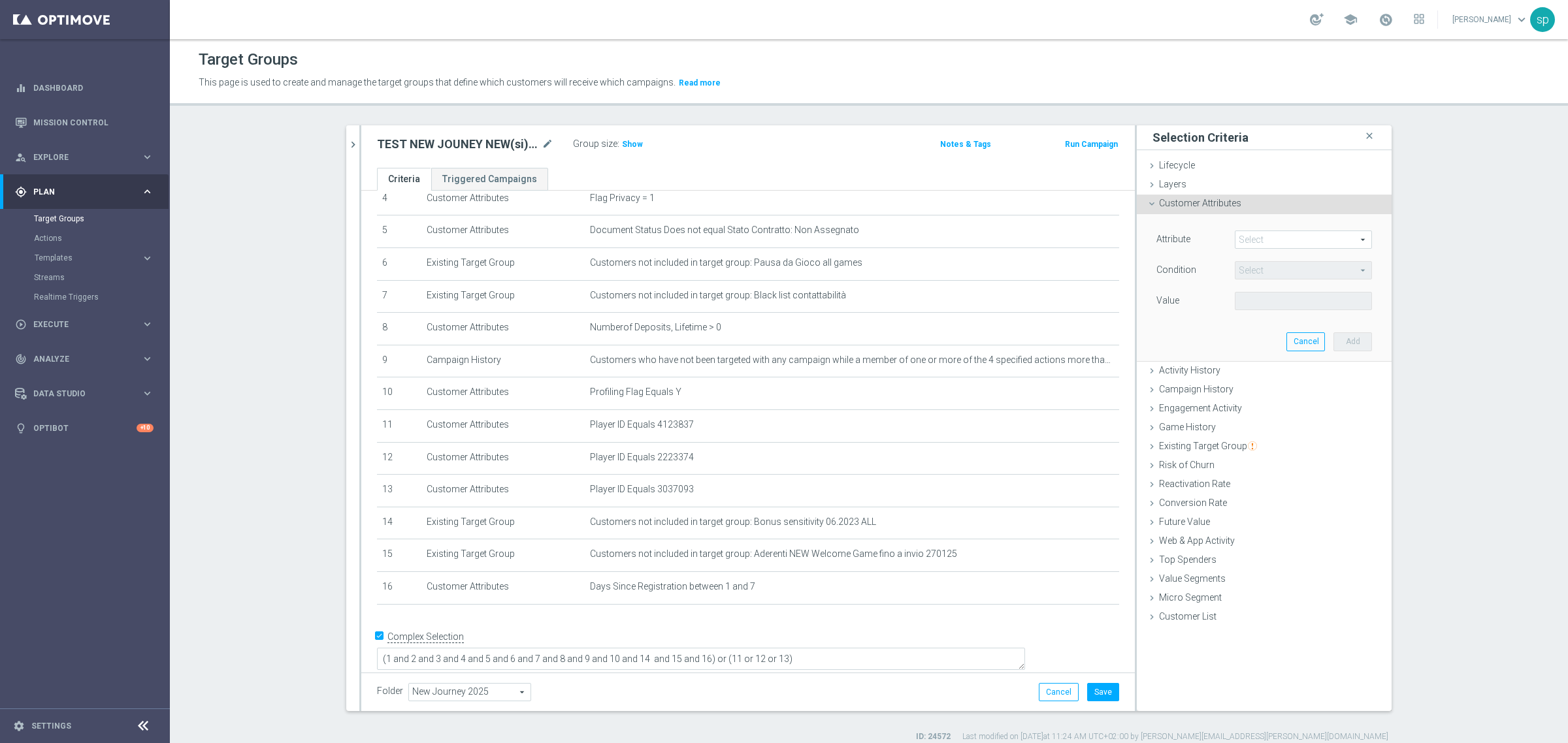
click at [1303, 245] on span at bounding box center [1304, 239] width 136 height 17
click at [0, 0] on input "search" at bounding box center [0, 0] width 0 height 0
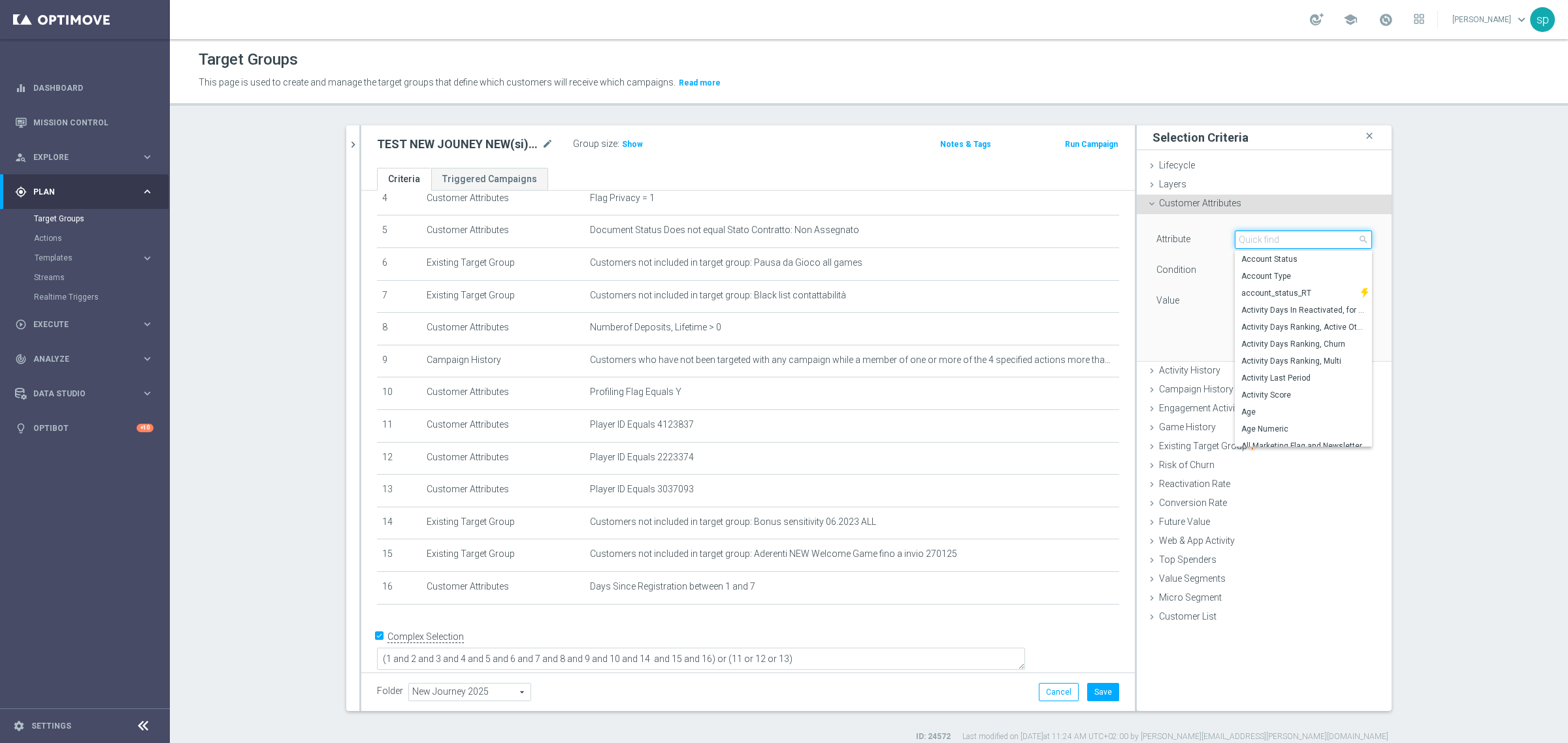
click at [1303, 245] on input "search" at bounding box center [1304, 239] width 137 height 18
type input "DAYS SINCE LAST"
click at [1321, 274] on span "Days Since Last Deposit" at bounding box center [1304, 276] width 124 height 11
type input "Days Since Last Deposit"
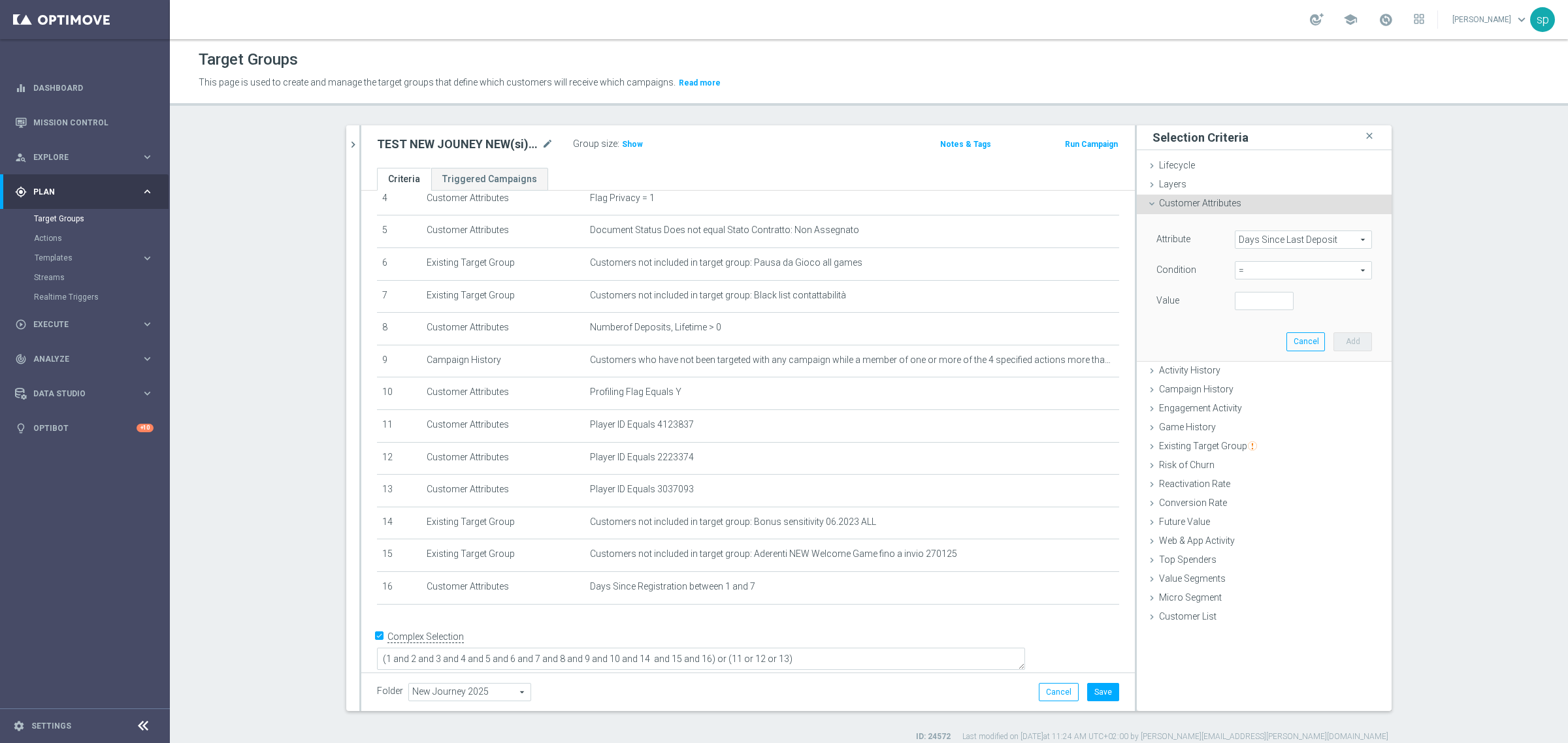
click at [1278, 263] on span "=" at bounding box center [1304, 270] width 136 height 17
click at [1260, 371] on span ">=" at bounding box center [1304, 374] width 124 height 11
type input ">="
click at [1258, 303] on input "number" at bounding box center [1264, 301] width 59 height 18
type input "4"
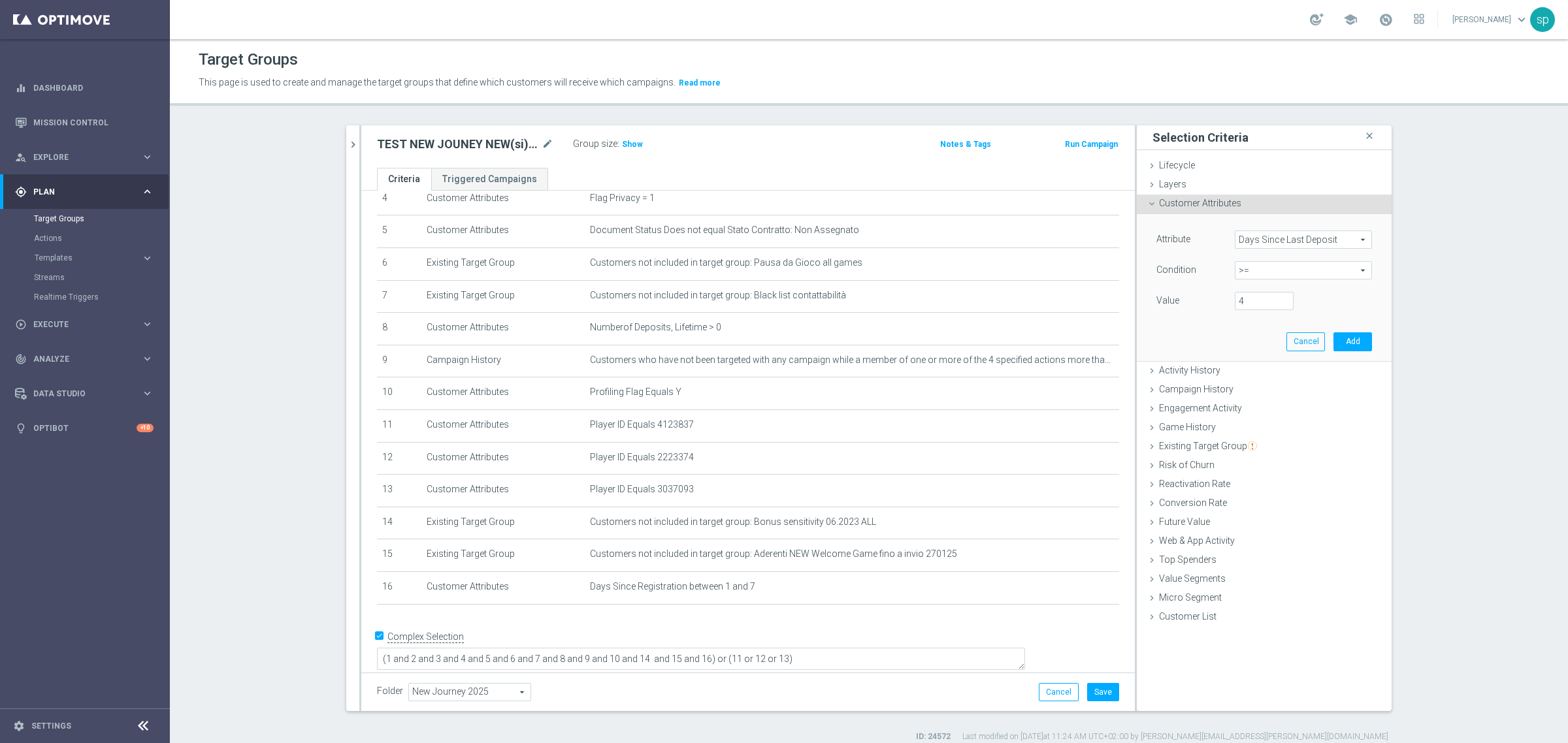
click at [1456, 319] on section "welcome close more_vert Prioritize Customer Target Groups library_add create_ne…" at bounding box center [868, 434] width 1398 height 618
click at [1298, 340] on button "Cancel" at bounding box center [1306, 342] width 39 height 18
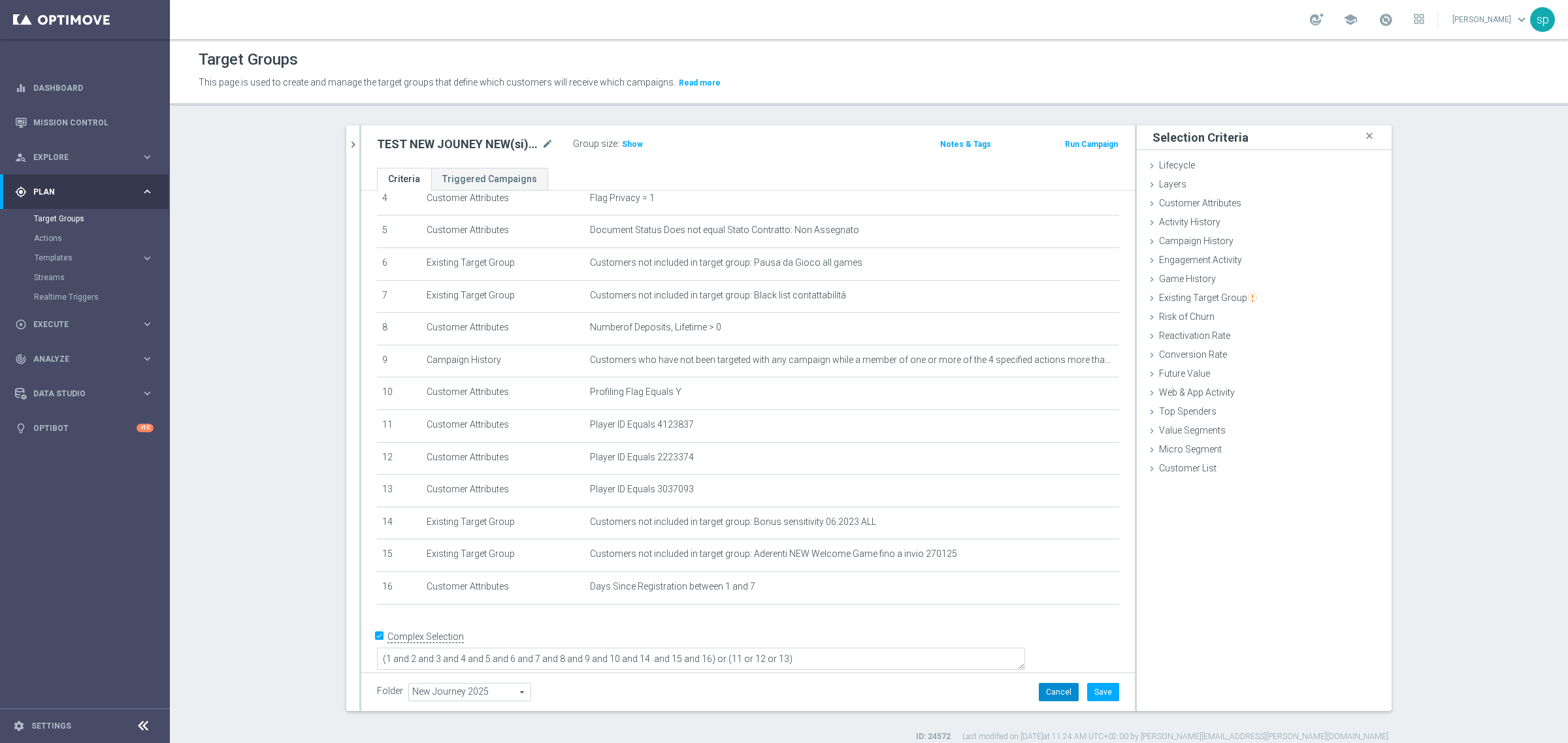
click at [1051, 692] on button "Cancel" at bounding box center [1059, 692] width 40 height 18
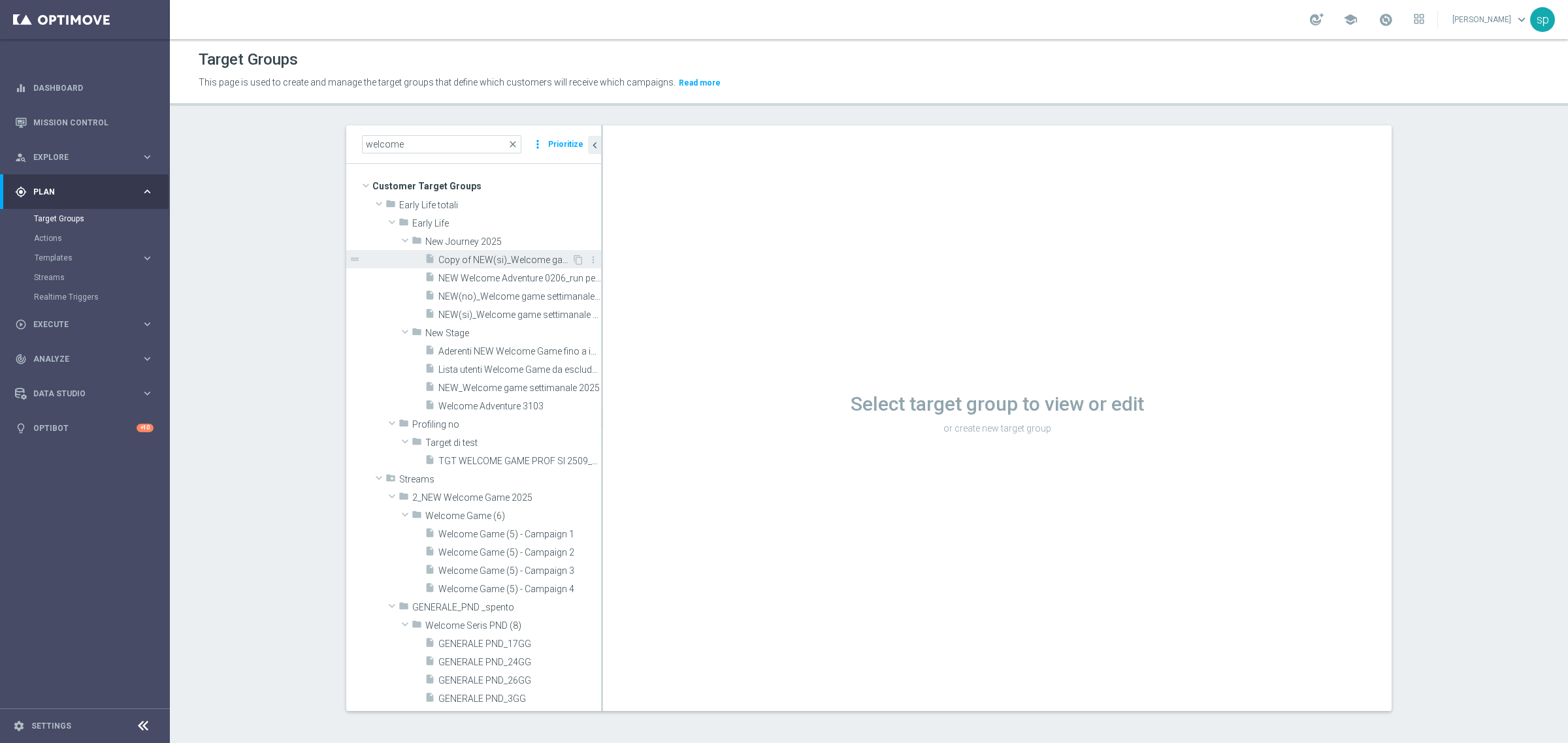
click at [500, 262] on span "Copy of NEW(si)_Welcome game settimanale 2025" at bounding box center [505, 259] width 133 height 11
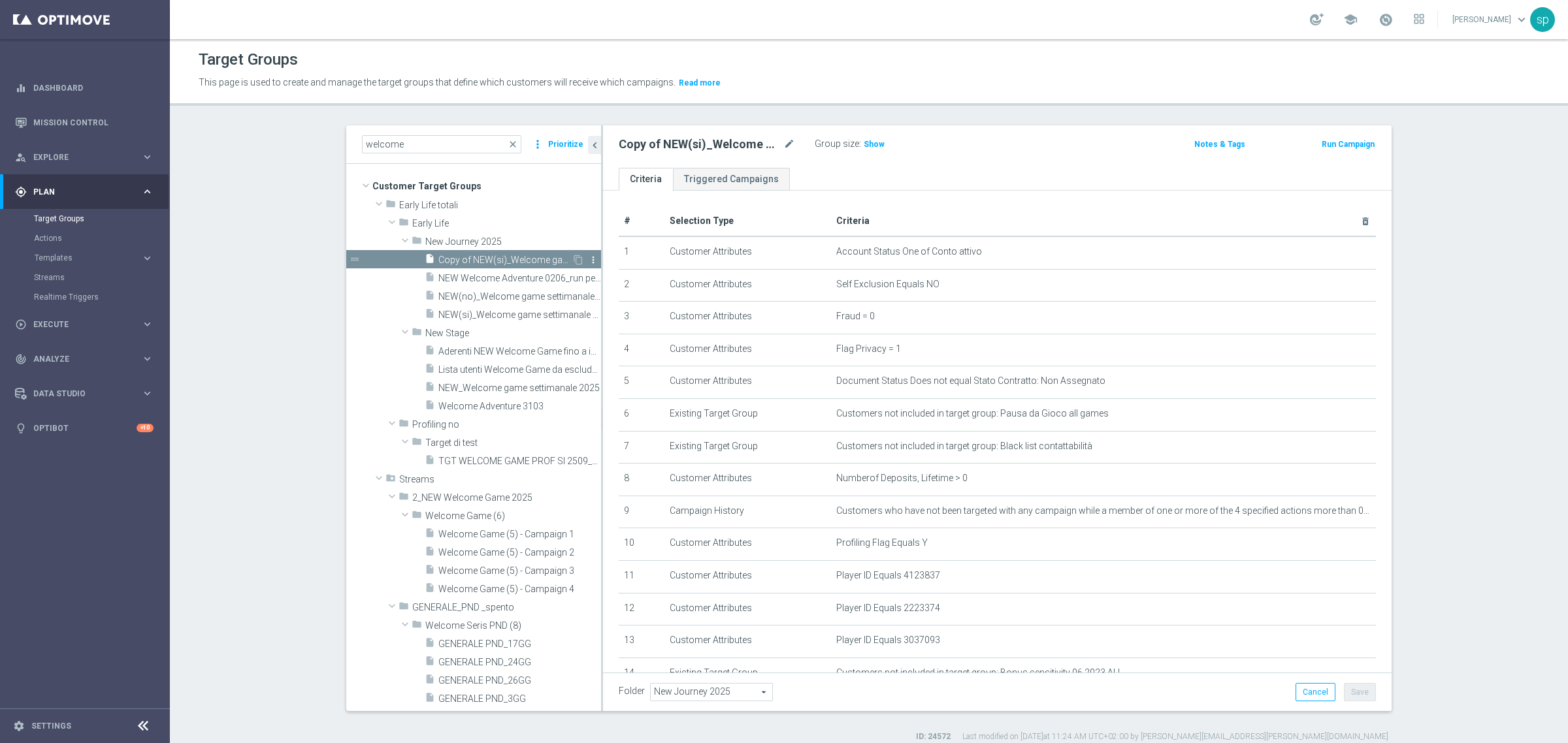
click at [588, 256] on icon "more_vert" at bounding box center [593, 259] width 11 height 11
click at [618, 296] on span "Delete" at bounding box center [609, 293] width 28 height 9
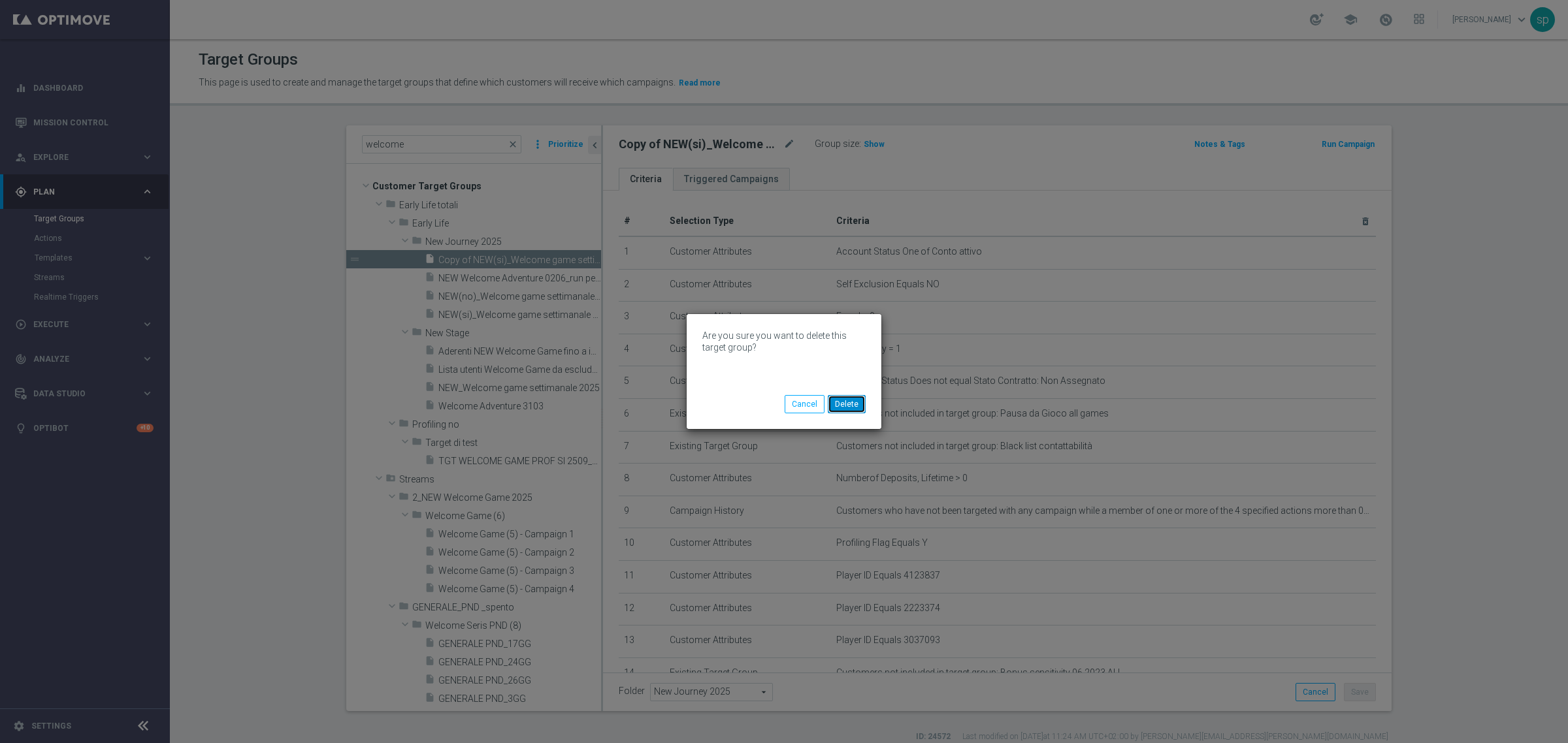
click at [852, 405] on button "Delete" at bounding box center [847, 404] width 38 height 18
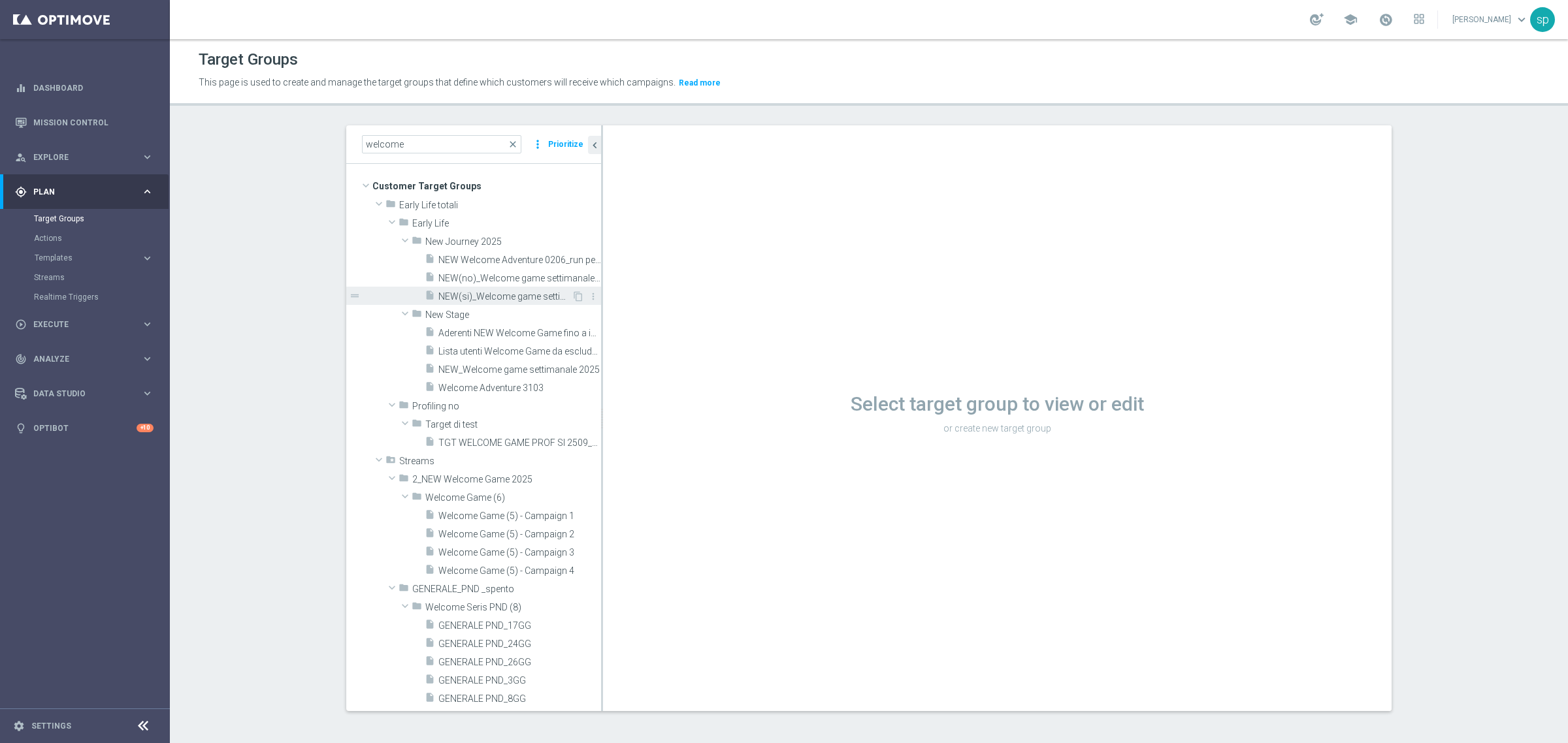
click at [482, 297] on span "NEW(si)_Welcome game settimanale 2025" at bounding box center [505, 296] width 133 height 11
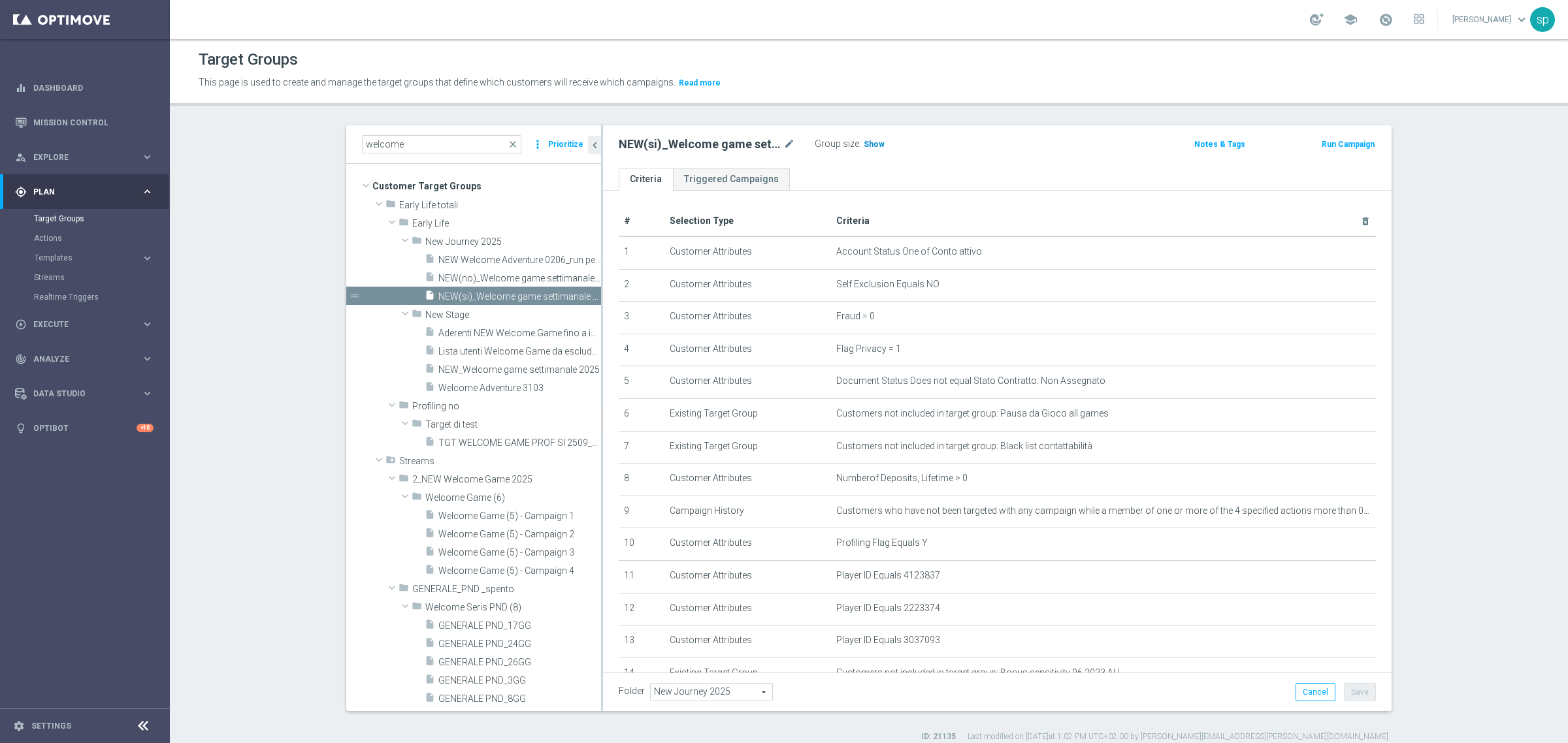
click at [863, 149] on h3 "Show" at bounding box center [874, 144] width 24 height 14
click at [1408, 9] on div "school" at bounding box center [1367, 20] width 114 height 22
click at [1393, 18] on span at bounding box center [1386, 19] width 14 height 14
click at [1408, 210] on div "welcome close more_vert Prioritize Customer Target Groups library_add create_ne…" at bounding box center [868, 434] width 1098 height 618
drag, startPoint x: 400, startPoint y: 141, endPoint x: 104, endPoint y: 131, distance: 296.2
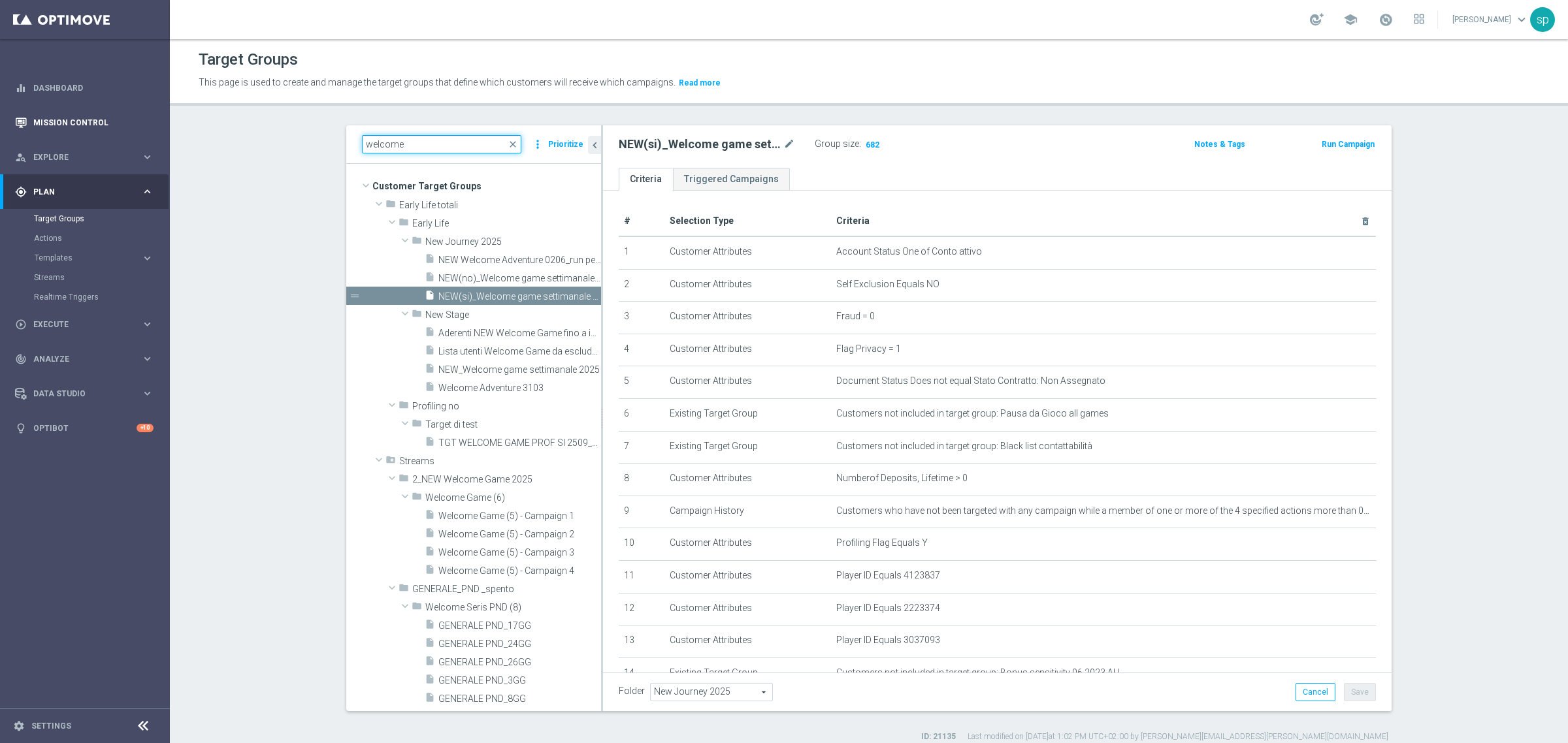
click at [104, 131] on main "equalizer Dashboard Mission Control" at bounding box center [784, 372] width 1568 height 743
paste input "Welcome Adventure 2025_ reg1-7_sisi (1) - Campaign 1"
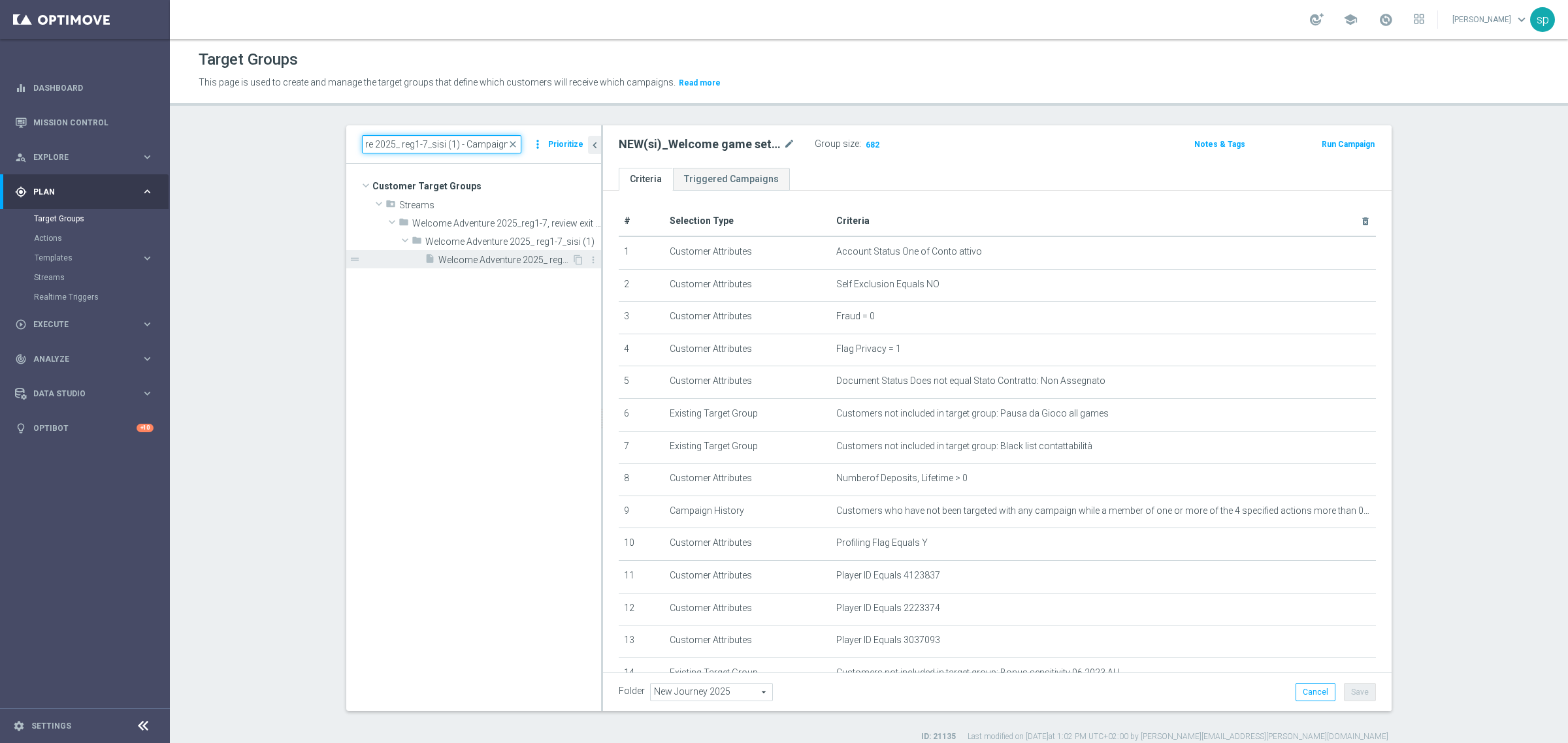
type input "Welcome Adventure 2025_ reg1-7_sisi (1) - Campaign 1"
click at [448, 255] on span "Welcome Adventure 2025_ reg1-7_sisi (1) - Campaign 1" at bounding box center [505, 259] width 133 height 11
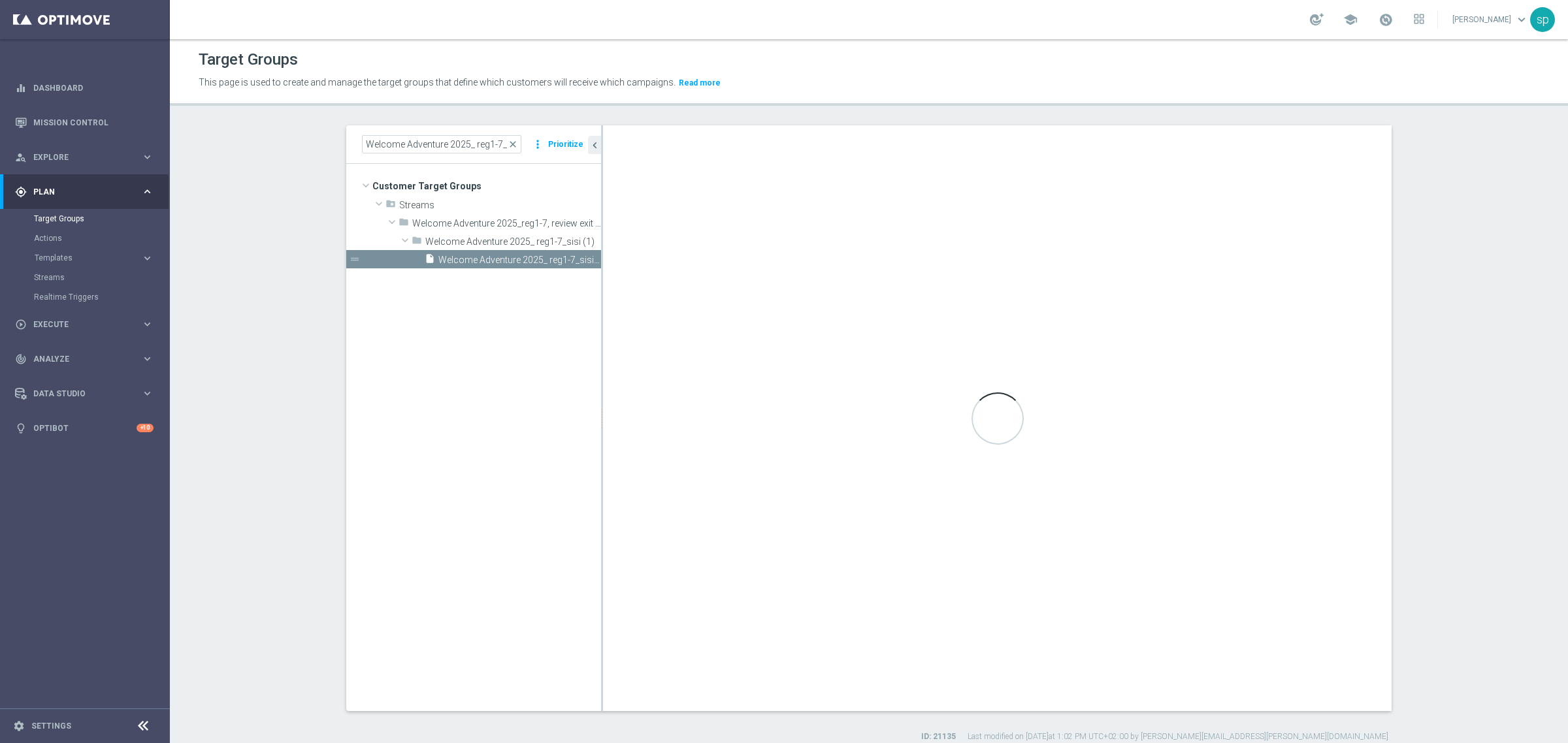
type textarea "(((1)) AND (( 2 and 3 and 4 and 5 and 6 and 7 and 8 and 9 and 10 and 11 and 15 …"
type input "Welcome Adventure 2025_ reg1-7_sisi (1)"
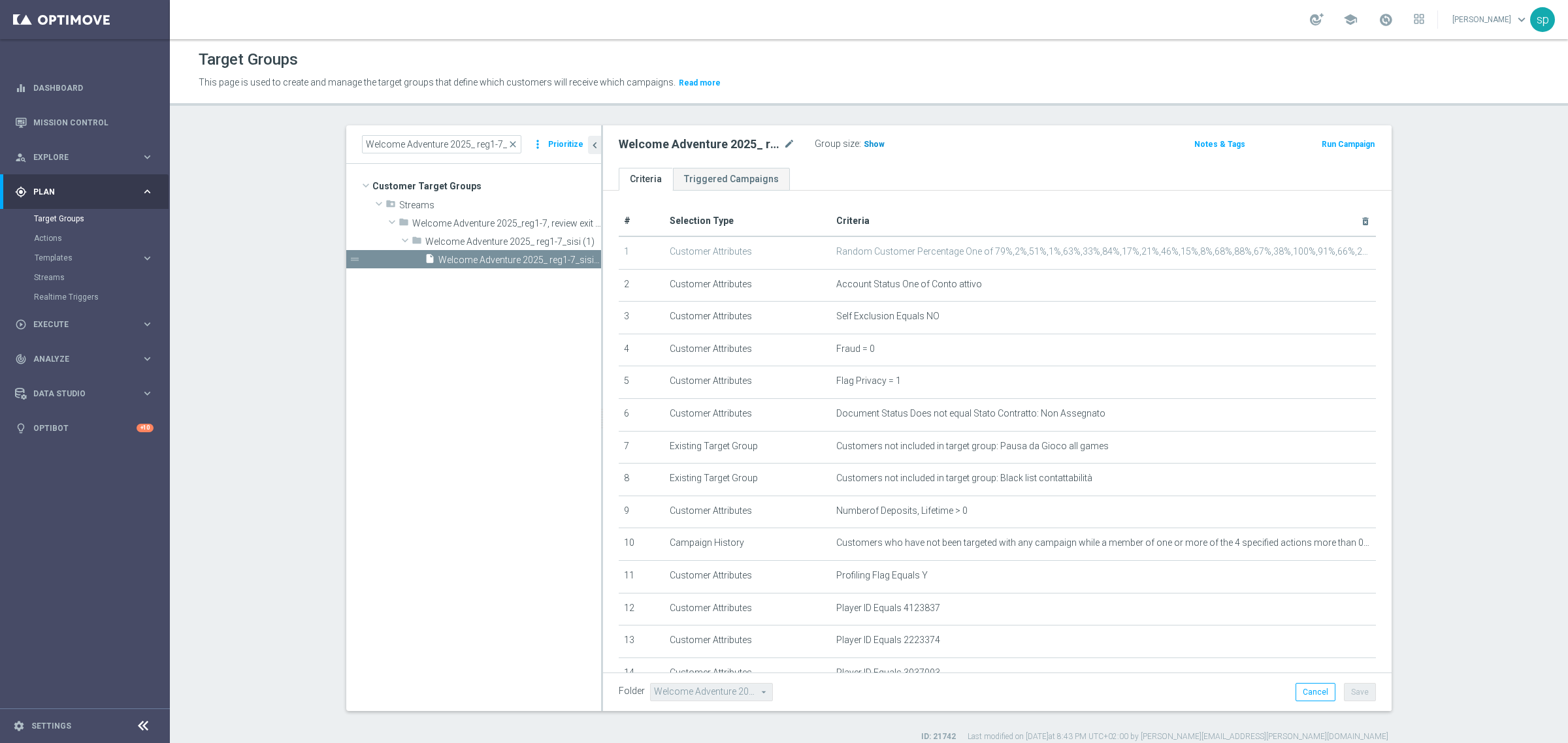
click at [871, 140] on span "Show" at bounding box center [873, 144] width 21 height 9
click at [471, 221] on span "Welcome Adventure 2025_reg1-7, review exit criteria" at bounding box center [477, 223] width 129 height 11
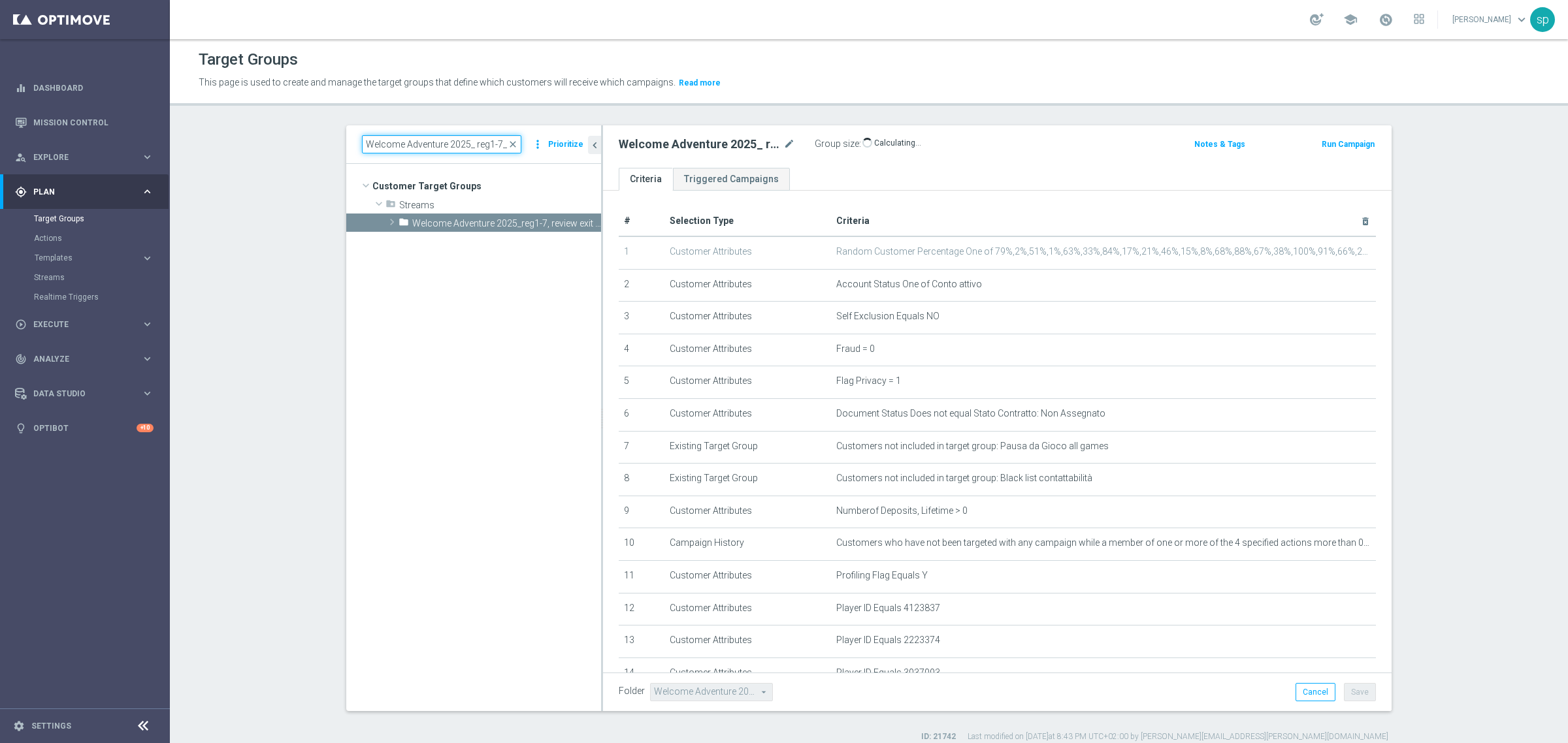
click at [459, 142] on input "Welcome Adventure 2025_ reg1-7_sisi (1) - Campaign 1" at bounding box center [441, 144] width 159 height 18
drag, startPoint x: 497, startPoint y: 142, endPoint x: 599, endPoint y: 157, distance: 103.1
click at [599, 157] on as-split "Welcome Adventure 2025_ reg1-7_sisi (1) - Campaign 1 close more_vert Prioritize…" at bounding box center [869, 418] width 1045 height 586
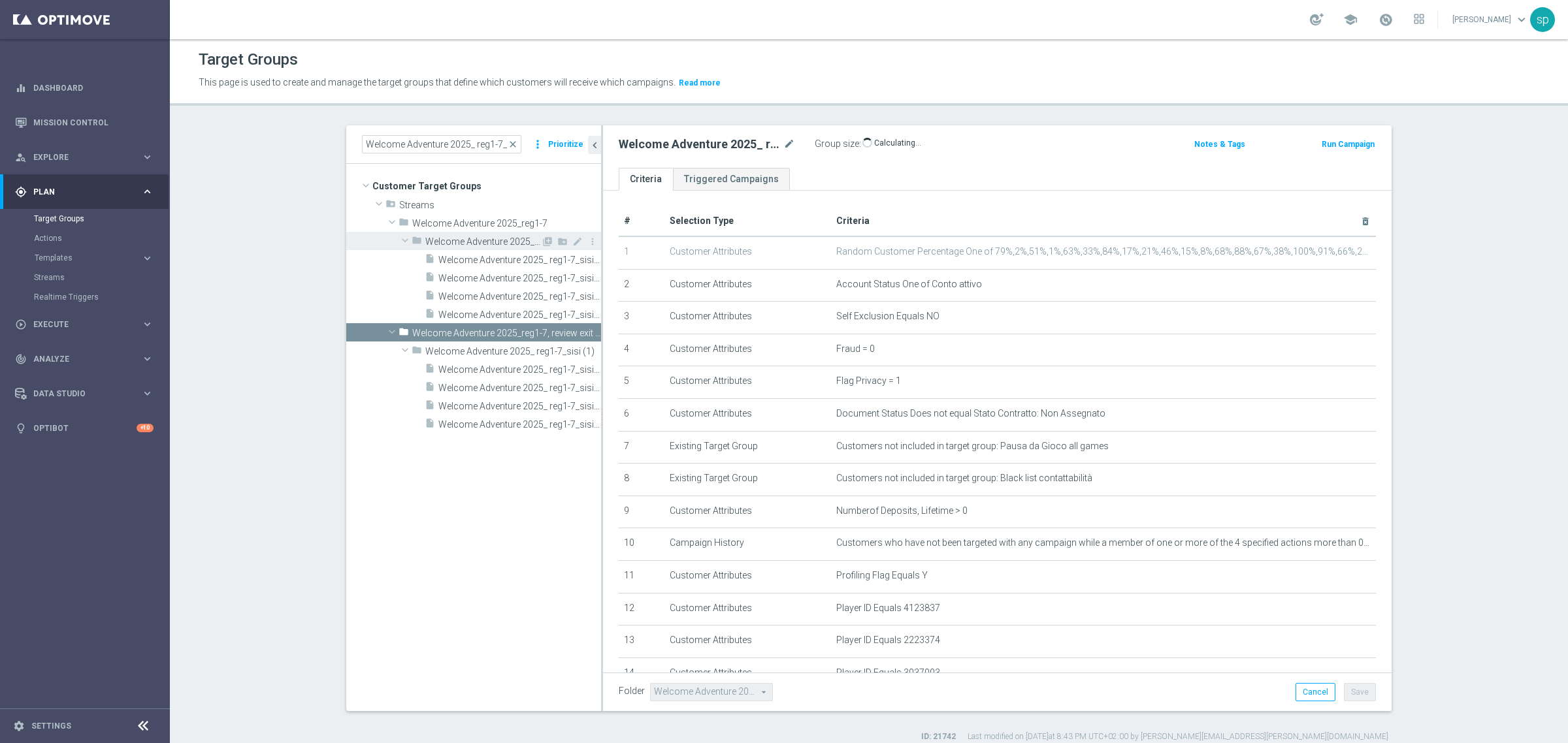
click at [488, 238] on span "Welcome Adventure 2025_ reg1-7_sisi" at bounding box center [483, 241] width 115 height 11
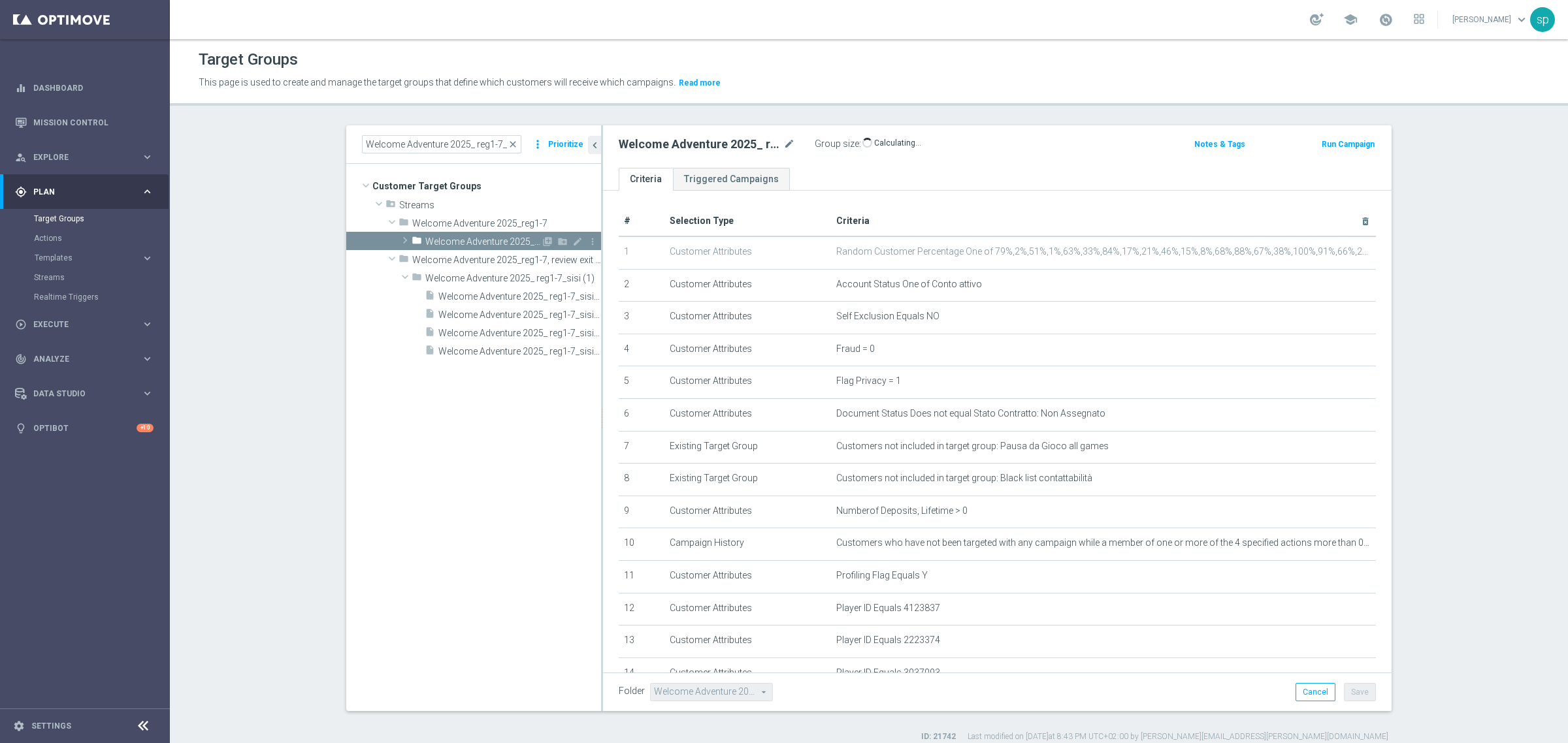
click at [488, 238] on span "Welcome Adventure 2025_ reg1-7_sisi" at bounding box center [483, 241] width 115 height 11
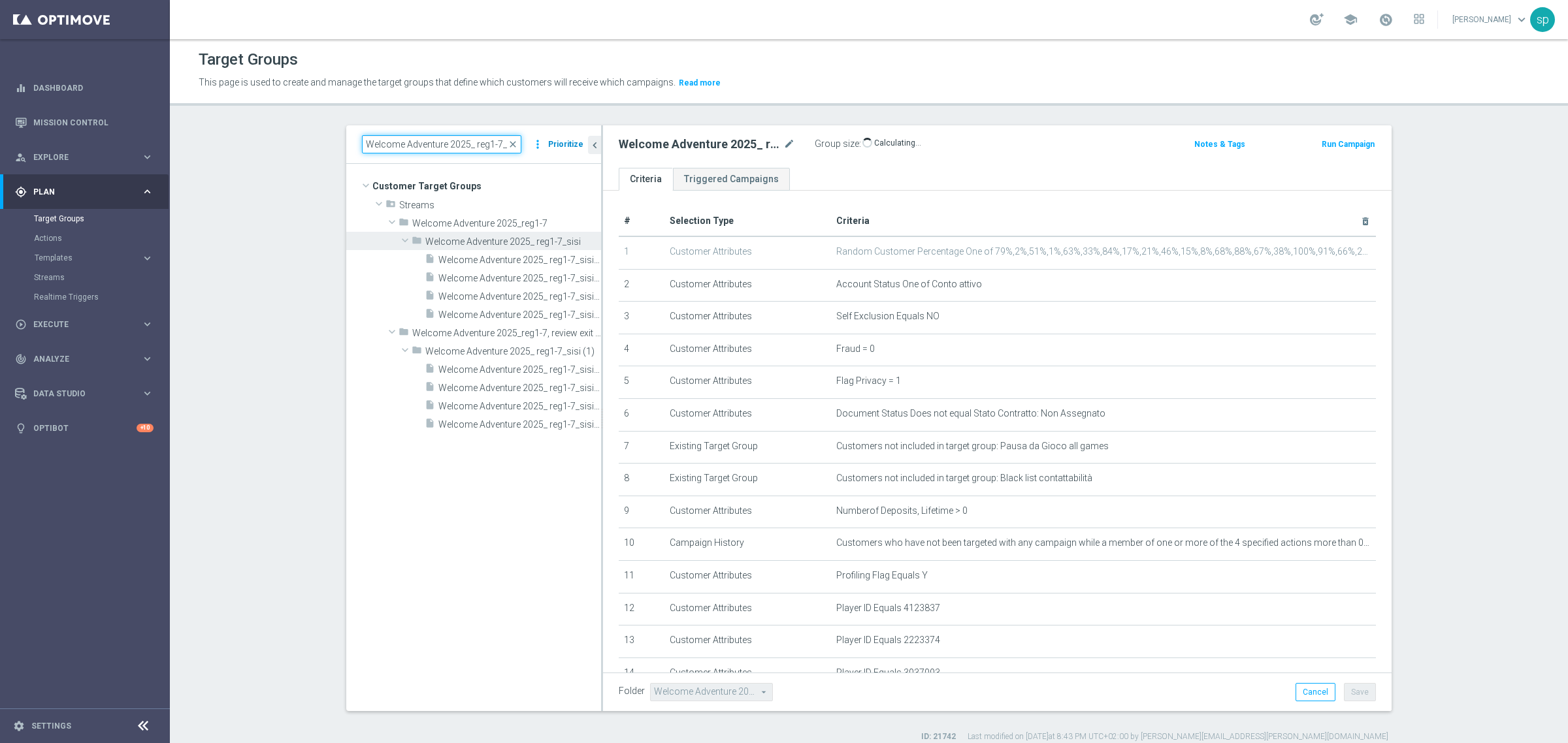
drag, startPoint x: 485, startPoint y: 148, endPoint x: 559, endPoint y: 149, distance: 74.0
click at [559, 149] on div "Welcome Adventure 2025_ reg1-7_ close more_vert Prioritize" at bounding box center [473, 144] width 224 height 18
type input "Welcome Adventure 2"
click at [459, 223] on span "Welcome Adventure 2025_reg1-7" at bounding box center [477, 223] width 129 height 11
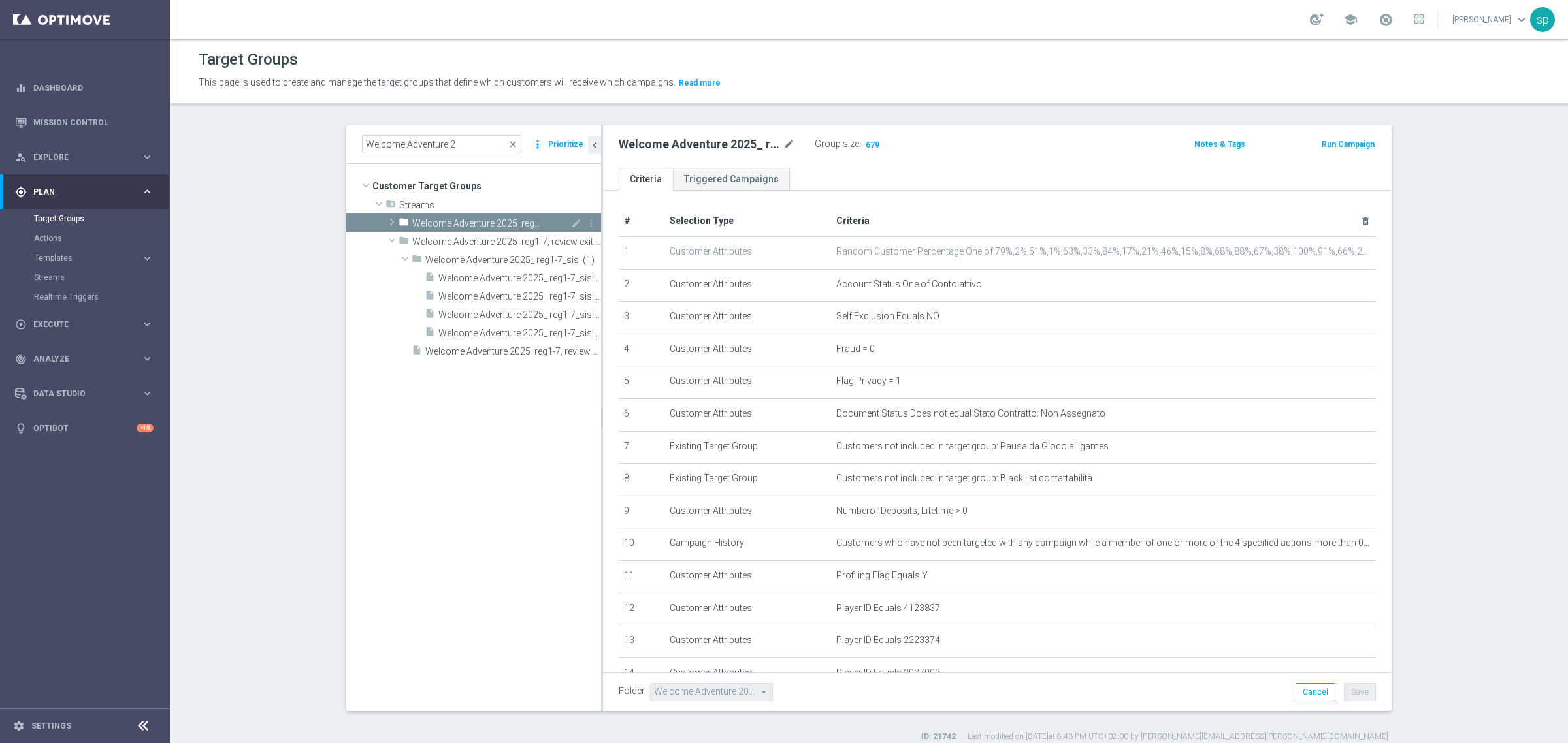
click at [459, 223] on span "Welcome Adventure 2025_reg1-7" at bounding box center [477, 223] width 129 height 11
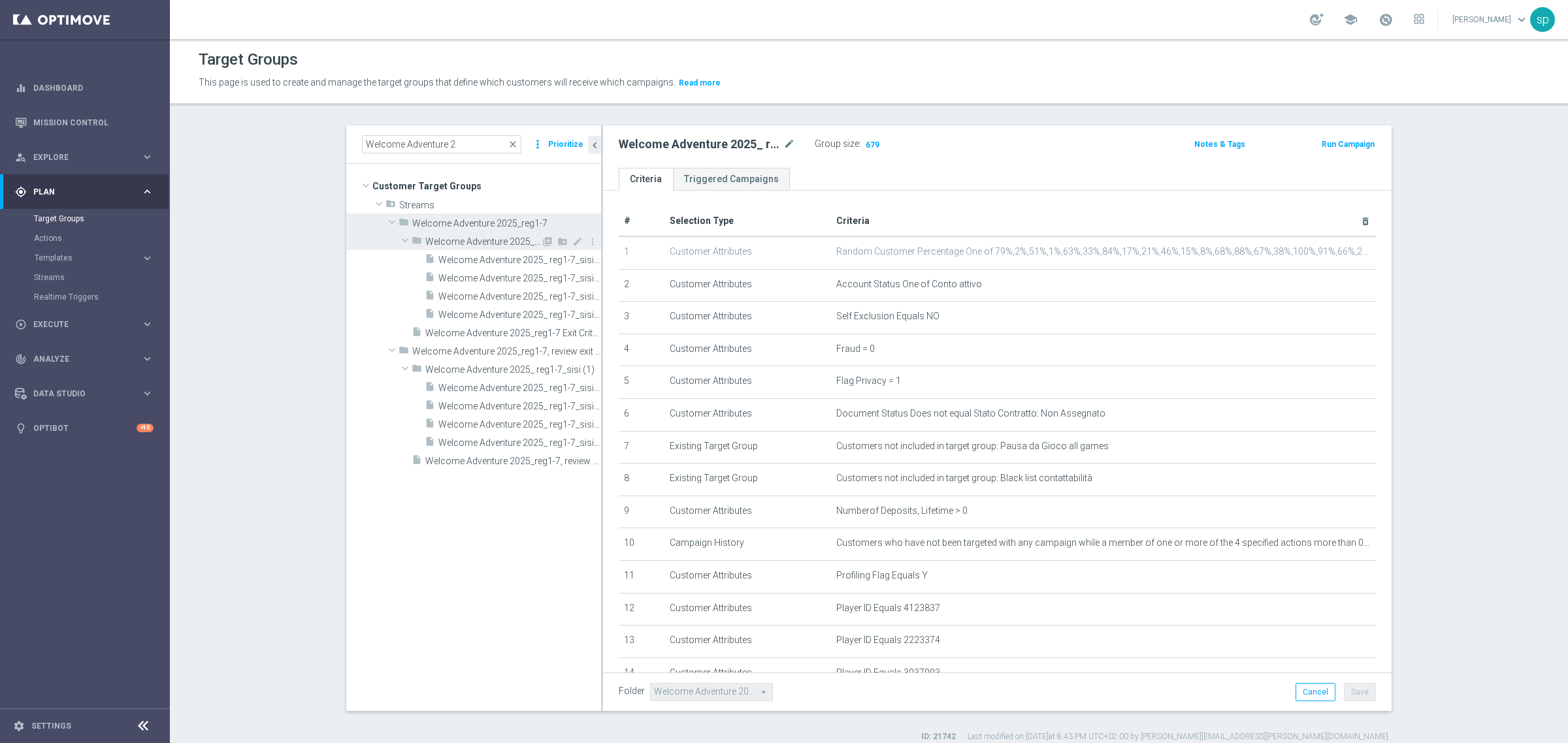
click at [497, 248] on div "folder Welcome Adventure 2025_ reg1-7_sisi" at bounding box center [476, 240] width 129 height 18
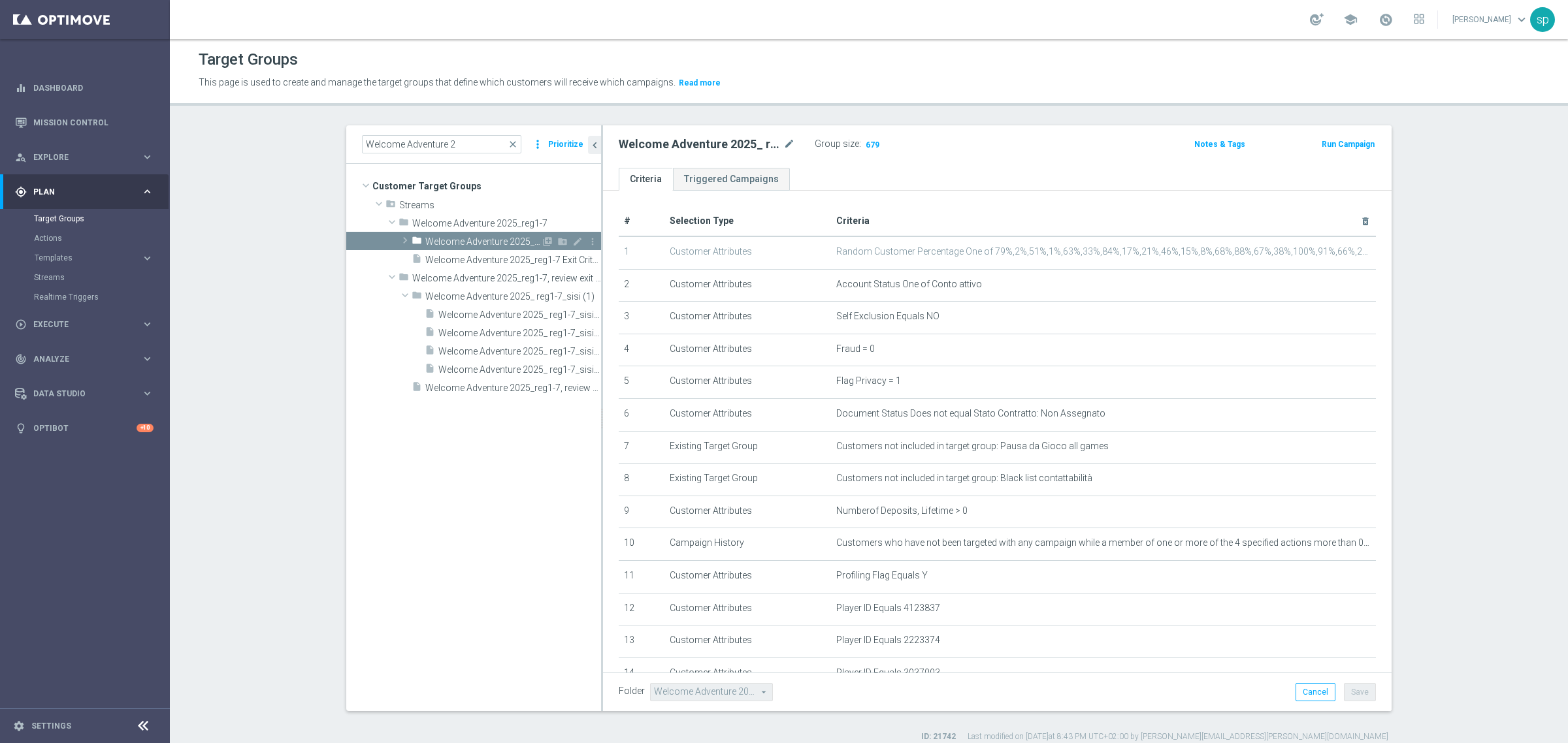
click at [497, 248] on div "folder Welcome Adventure 2025_ reg1-7_sisi" at bounding box center [476, 240] width 129 height 18
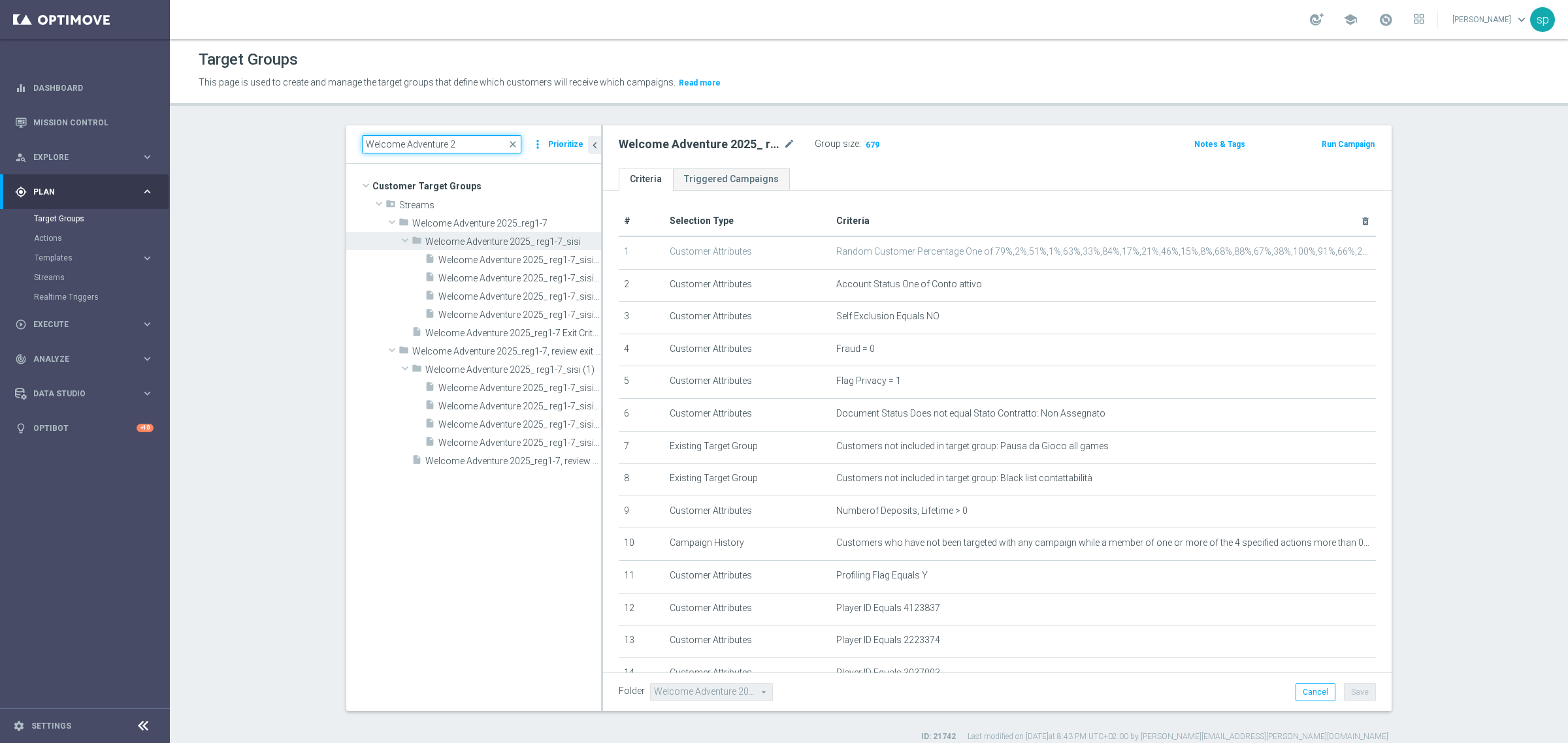
drag, startPoint x: 469, startPoint y: 150, endPoint x: 355, endPoint y: 115, distance: 119.3
click at [355, 115] on div "Target Groups This page is used to create and manage the target groups that def…" at bounding box center [868, 390] width 1398 height 704
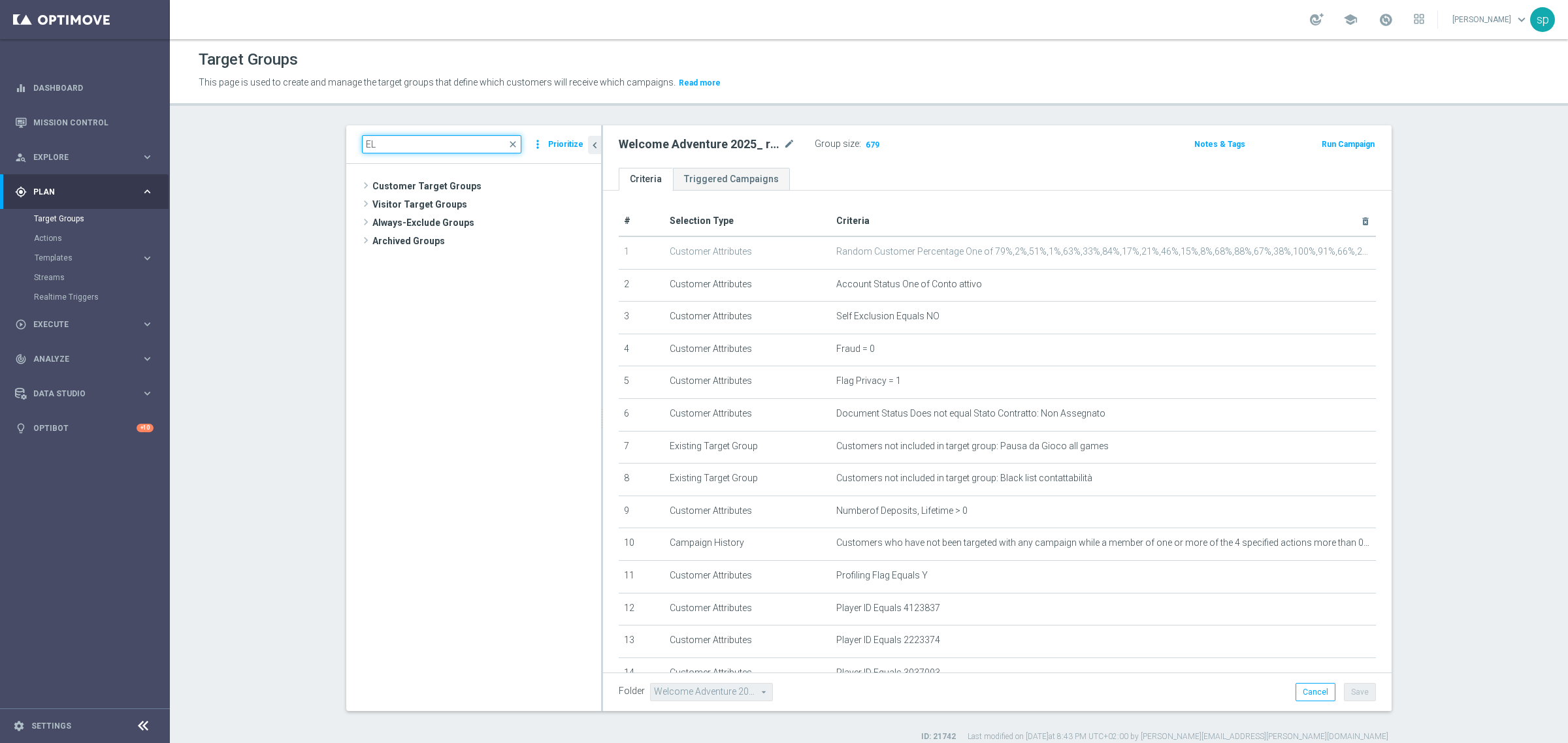
type input "E"
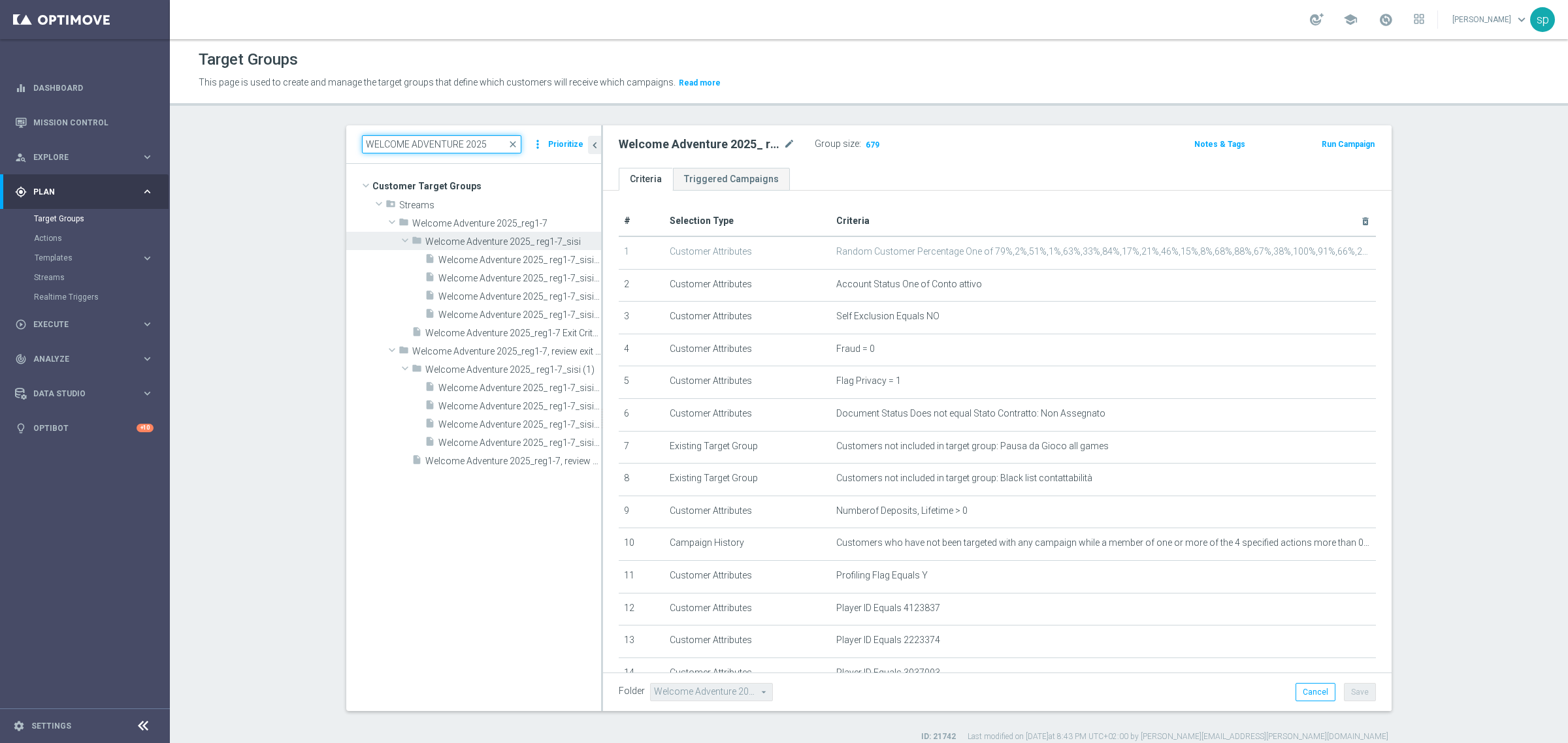
type input "WELCOME ADVENTURE 2025"
click at [465, 236] on span "Welcome Adventure 2025_ reg1-7_sisi" at bounding box center [483, 241] width 115 height 11
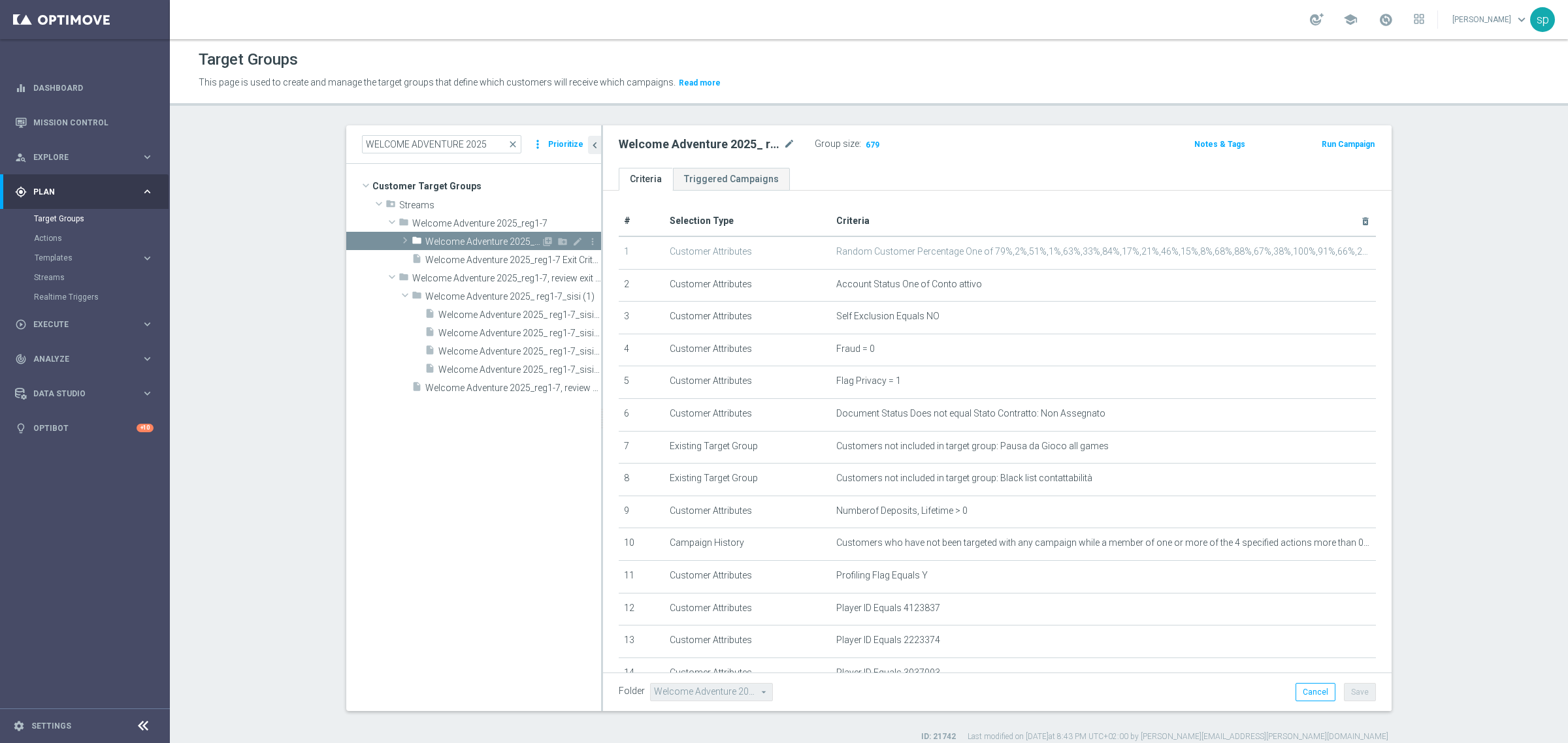
click at [465, 236] on span "Welcome Adventure 2025_ reg1-7_sisi" at bounding box center [483, 241] width 115 height 11
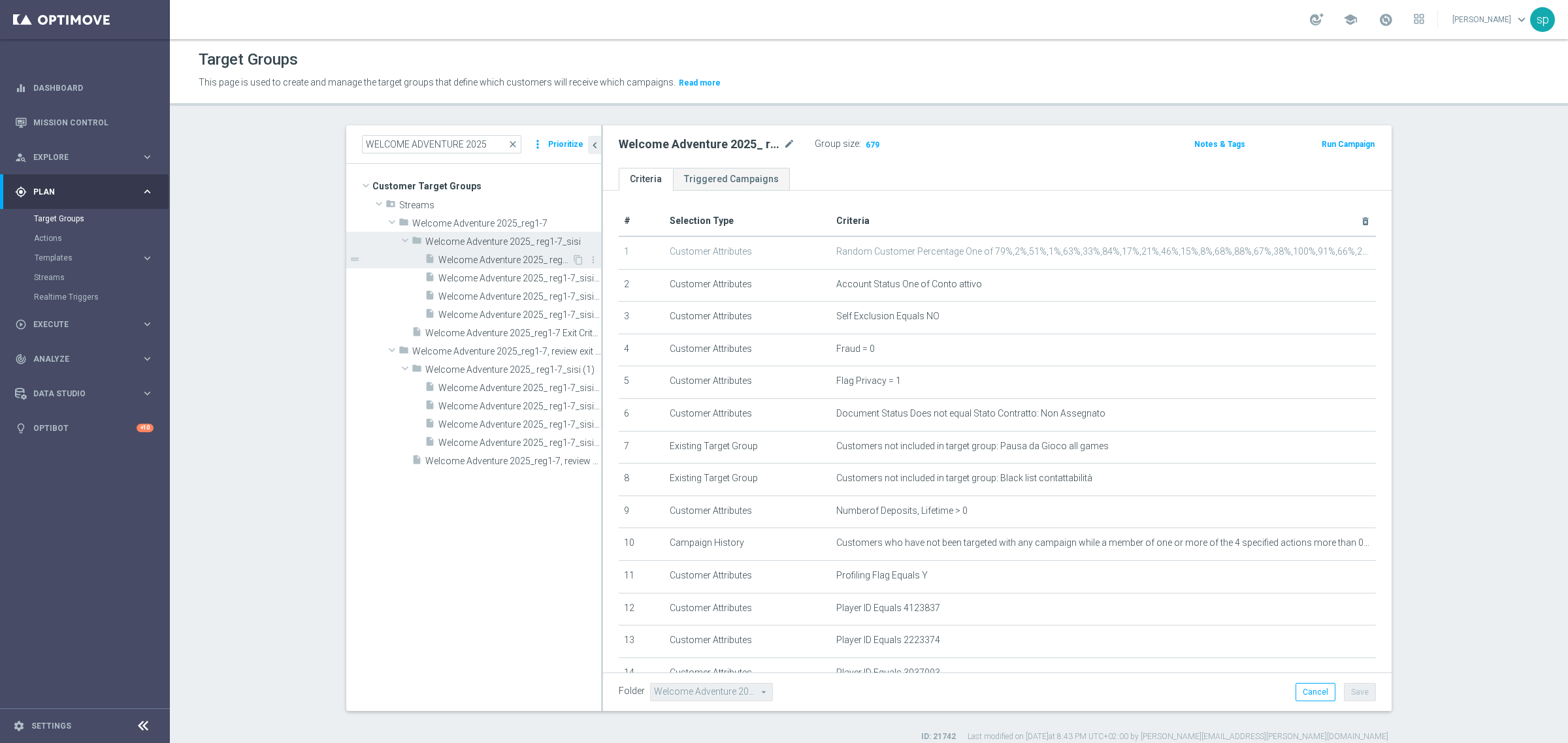
click at [593, 262] on div "content_copy more_vert" at bounding box center [585, 261] width 28 height 14
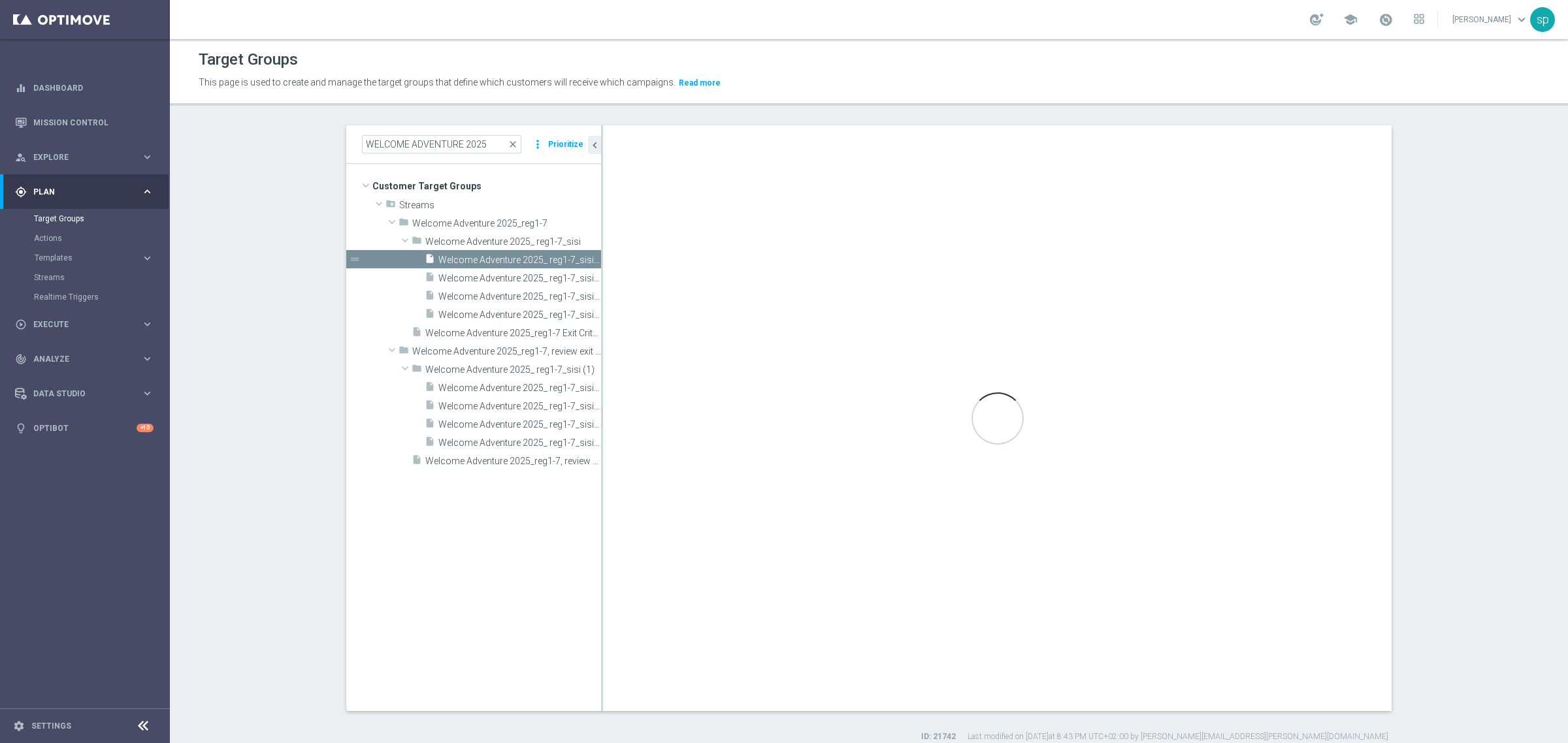
type textarea "(((1)) AND (( 2 and 3 and 4 and 5 and 6 and 7 and 8 and 9 and 10 and 11 and 15 …"
type input "Welcome Adventure 2025_ reg1-7_sisi"
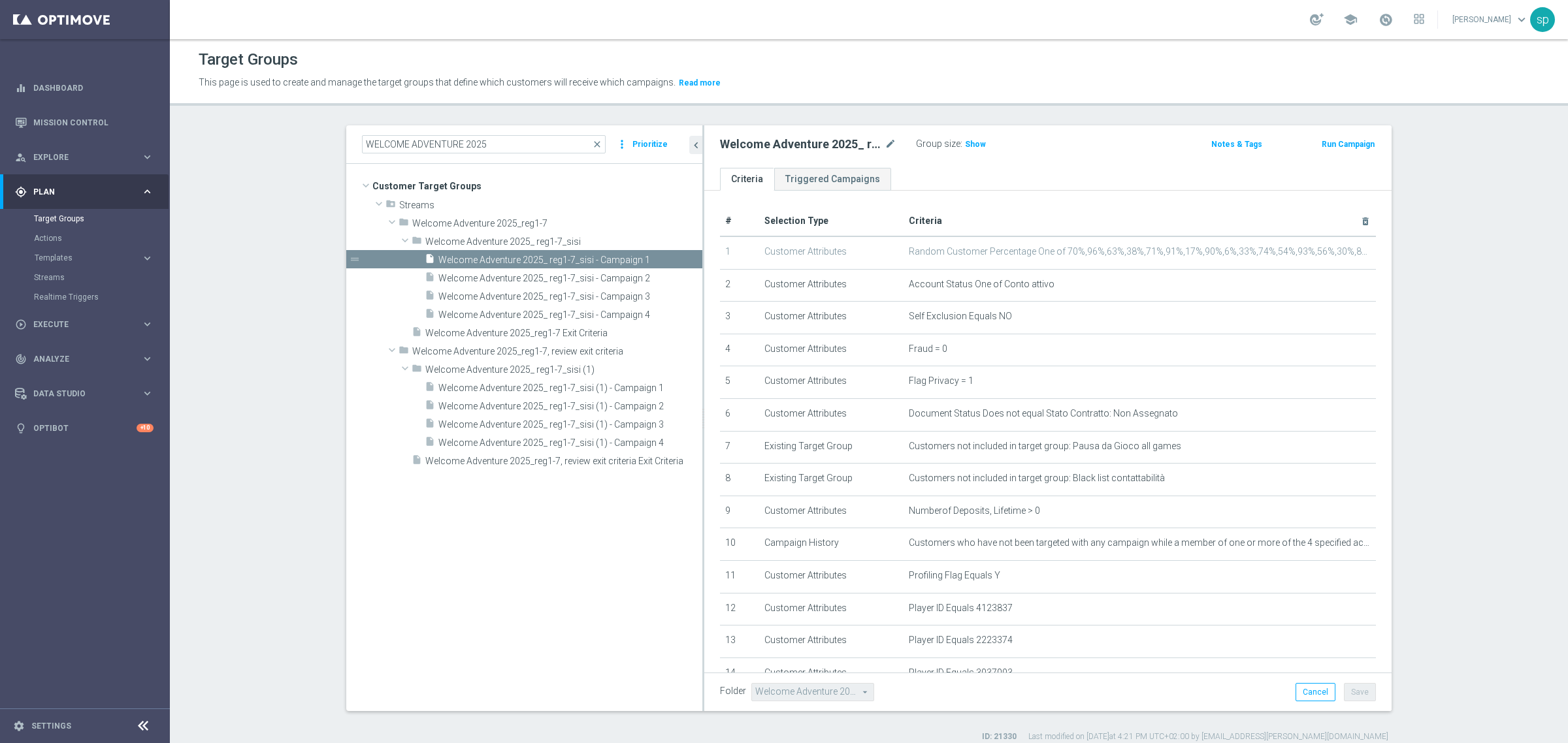
drag, startPoint x: 595, startPoint y: 279, endPoint x: 703, endPoint y: 283, distance: 108.1
click at [703, 283] on as-split "WELCOME ADVENTURE 2025 close more_vert Prioritize Customer Target Groups librar…" at bounding box center [869, 418] width 1045 height 586
click at [580, 238] on span "Welcome Adventure 2025_ reg1-7_sisi" at bounding box center [533, 241] width 216 height 11
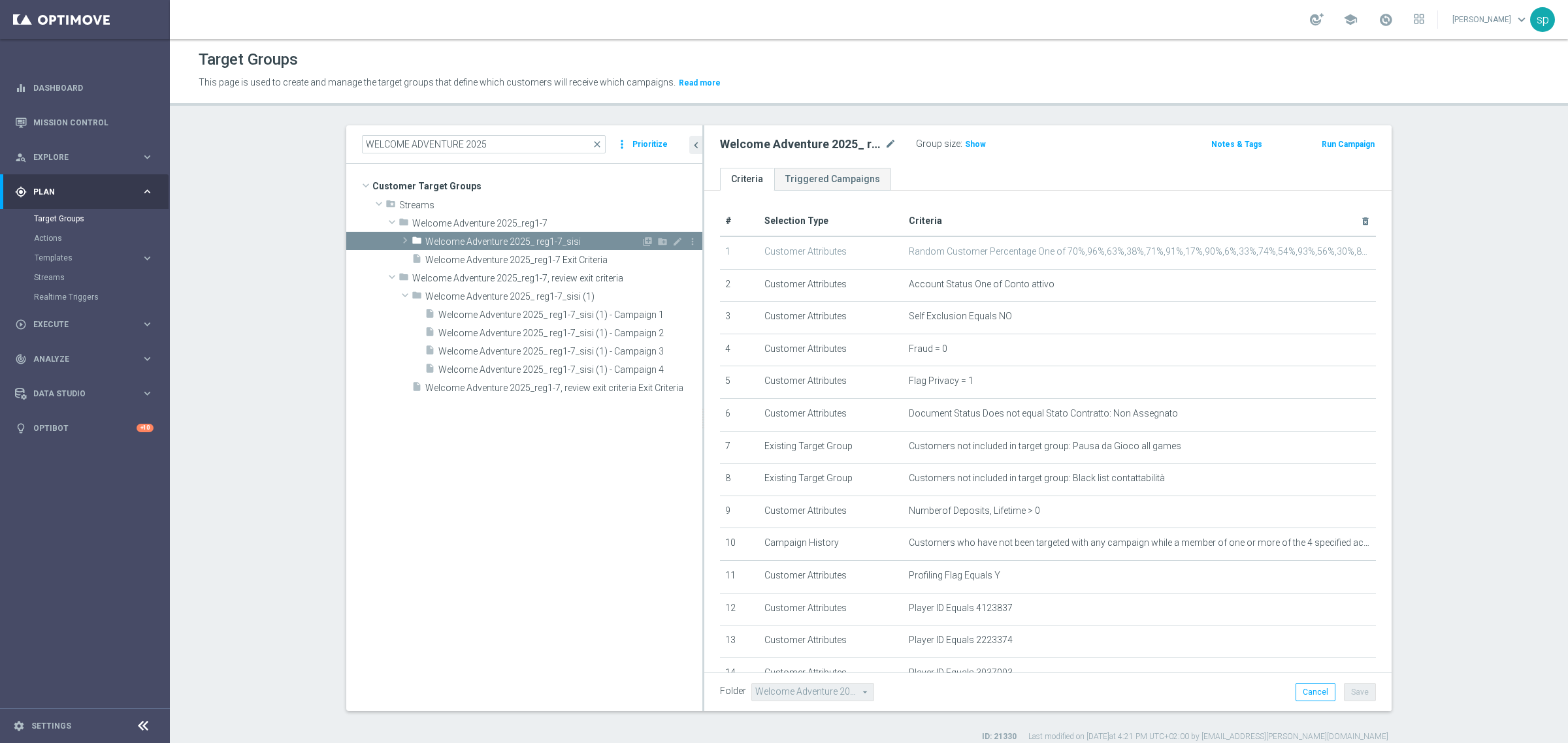
click at [580, 238] on span "Welcome Adventure 2025_ reg1-7_sisi" at bounding box center [533, 241] width 216 height 11
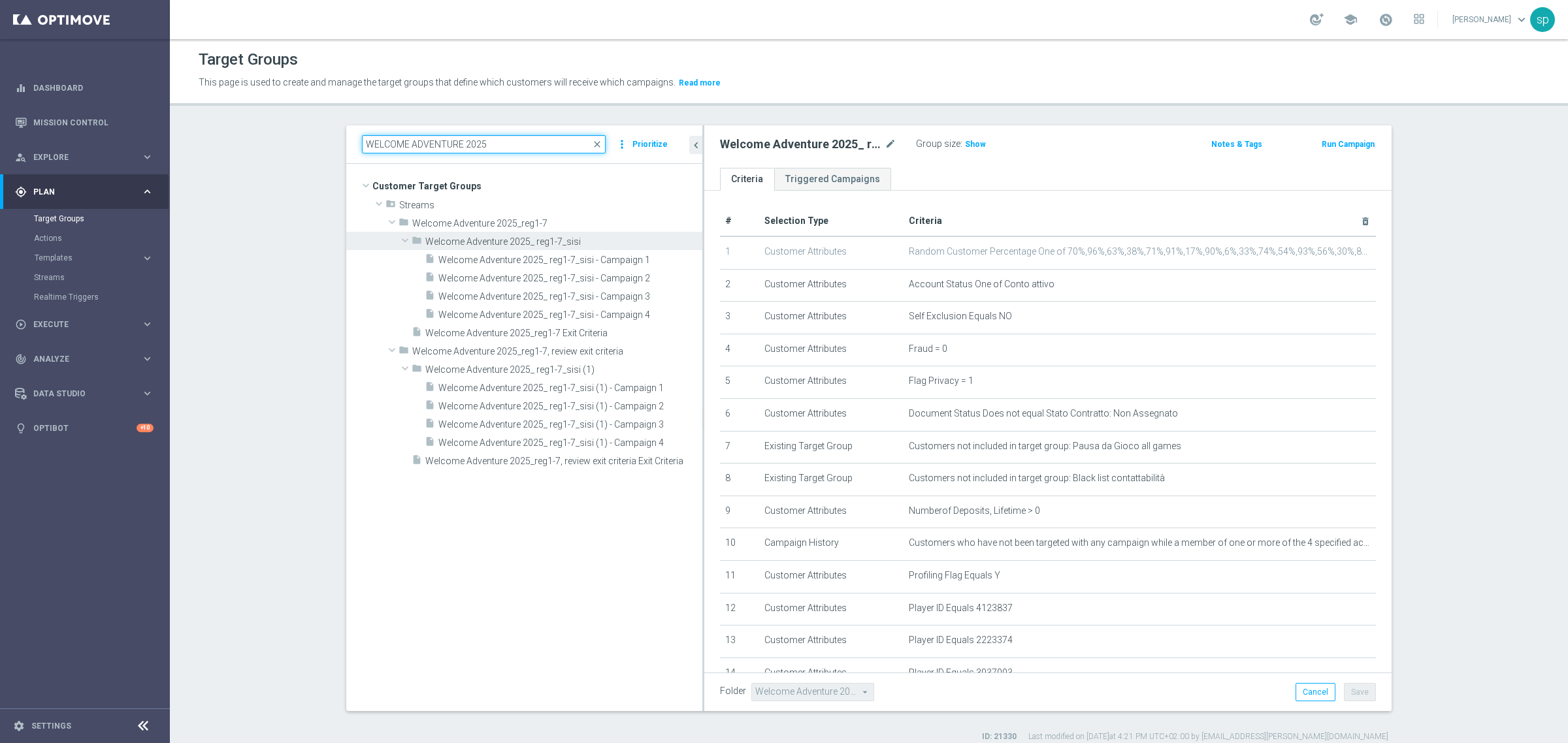
click at [499, 146] on input "WELCOME ADVENTURE 2025" at bounding box center [483, 144] width 243 height 18
type input "W"
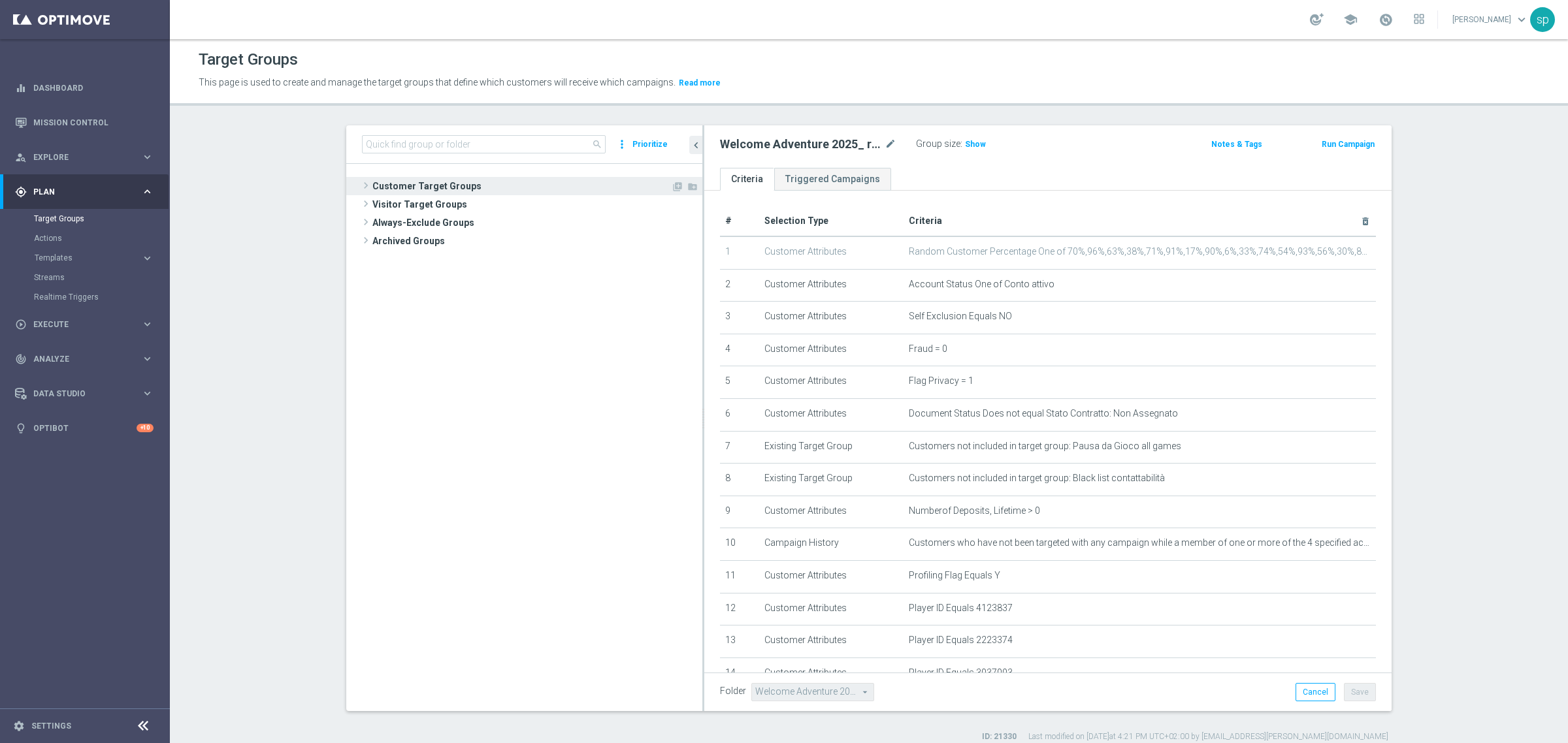
click at [455, 182] on span "Customer Target Groups" at bounding box center [522, 186] width 299 height 18
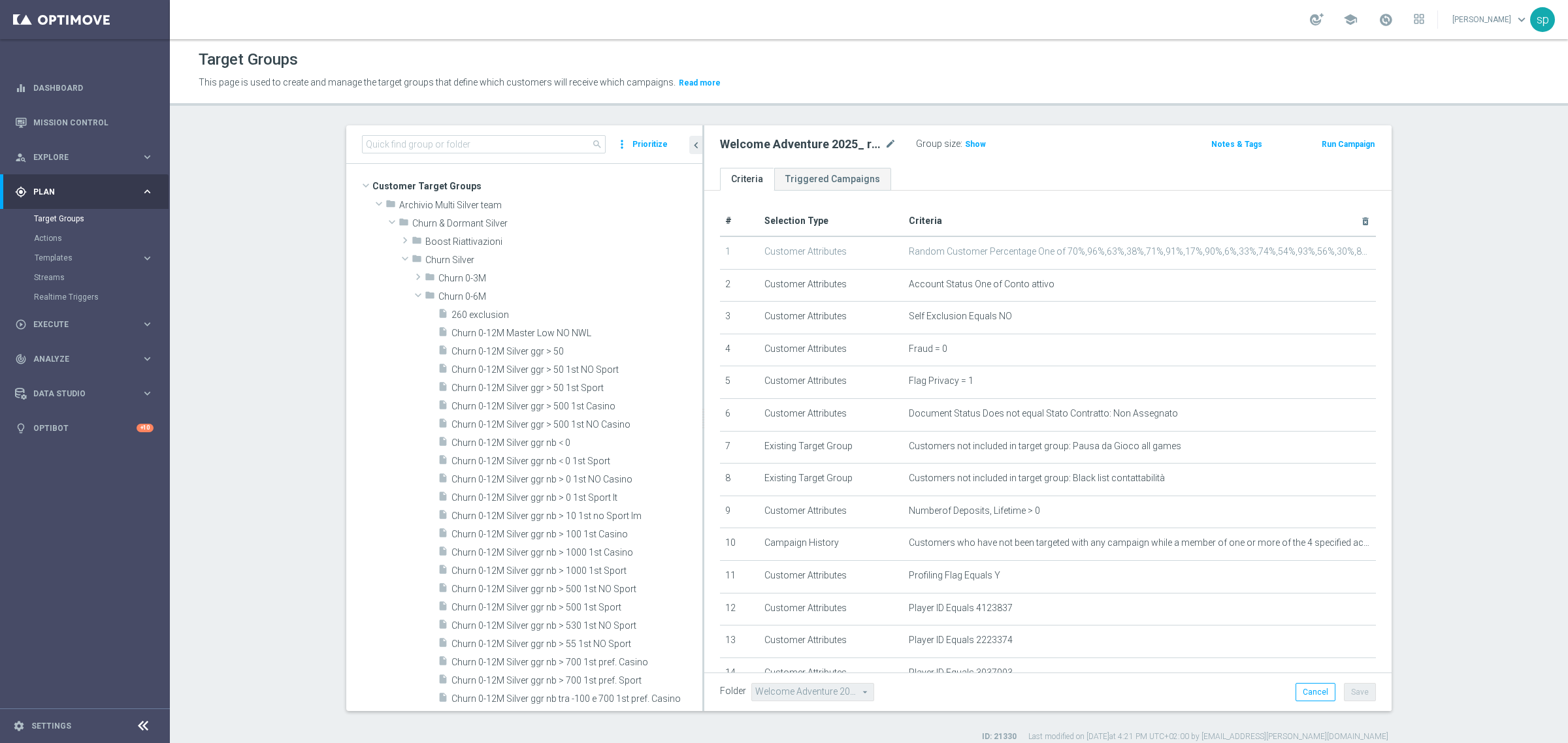
click at [468, 129] on div "search more_vert Prioritize" at bounding box center [525, 144] width 356 height 39
click at [477, 145] on input at bounding box center [483, 144] width 243 height 18
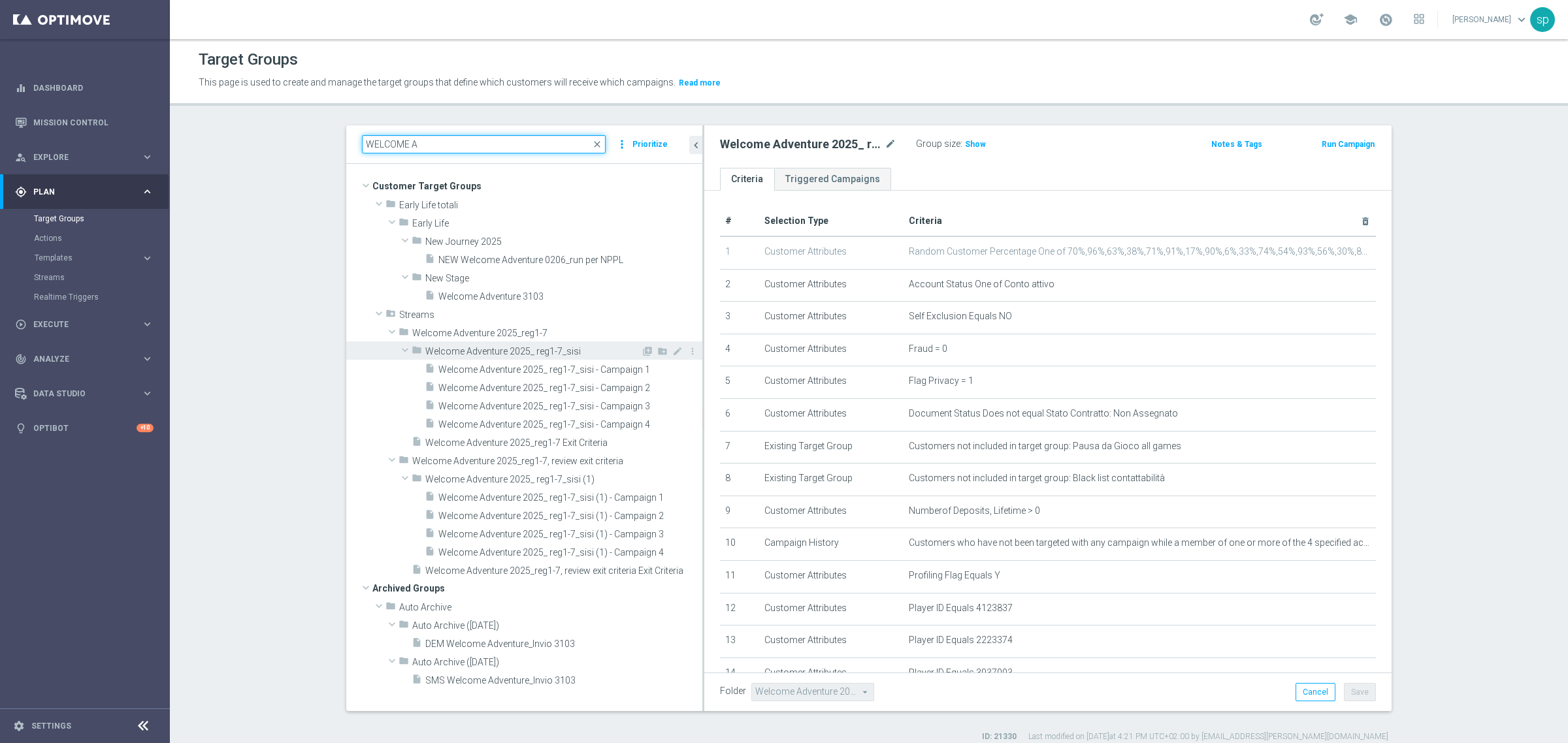
type input "WELCOME A"
click at [495, 351] on span "Welcome Adventure 2025_ reg1-7_sisi" at bounding box center [533, 352] width 216 height 11
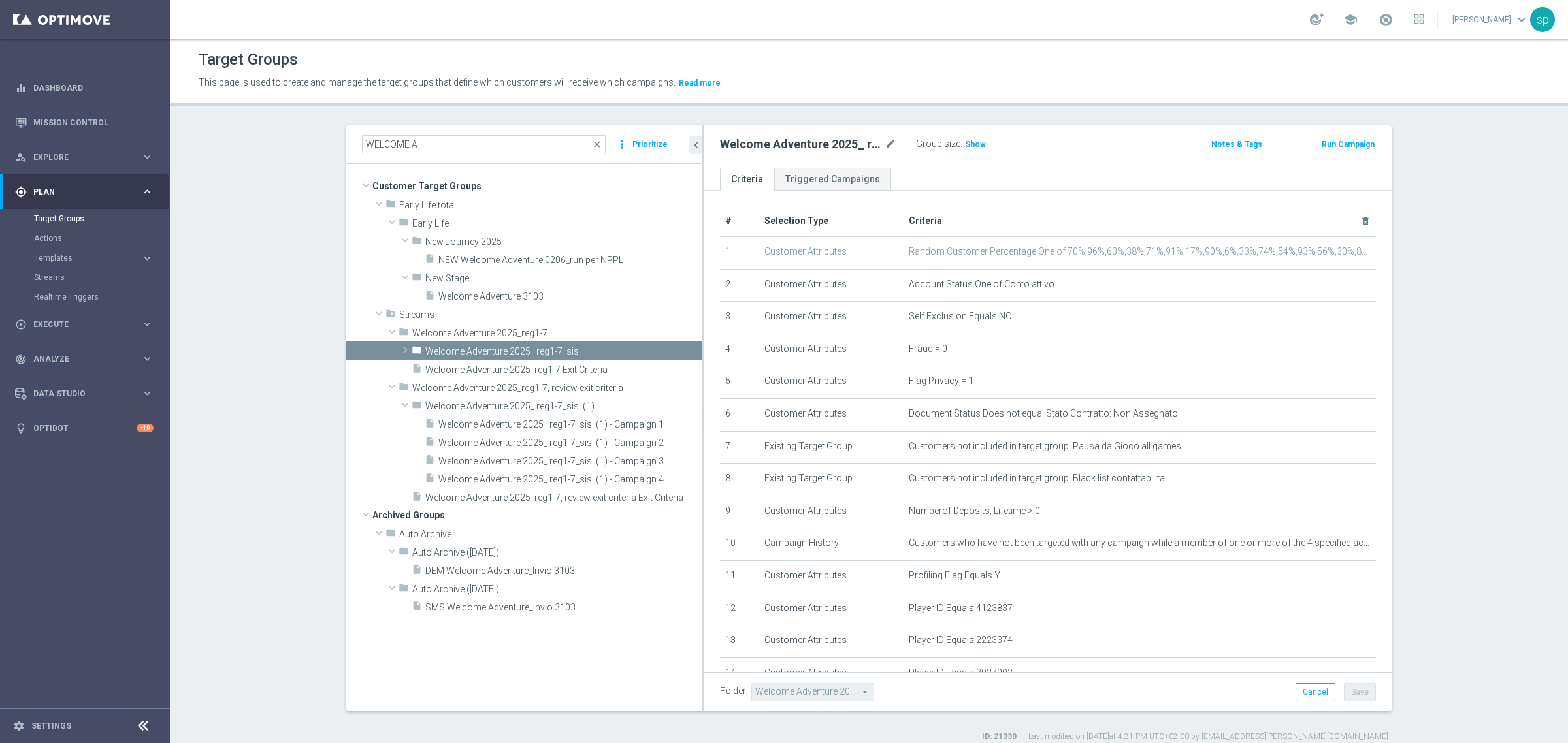
click at [966, 135] on div "Group size : Show" at bounding box center [982, 143] width 131 height 16
click at [966, 147] on span "Show" at bounding box center [975, 144] width 21 height 9
click at [398, 353] on span at bounding box center [404, 351] width 13 height 16
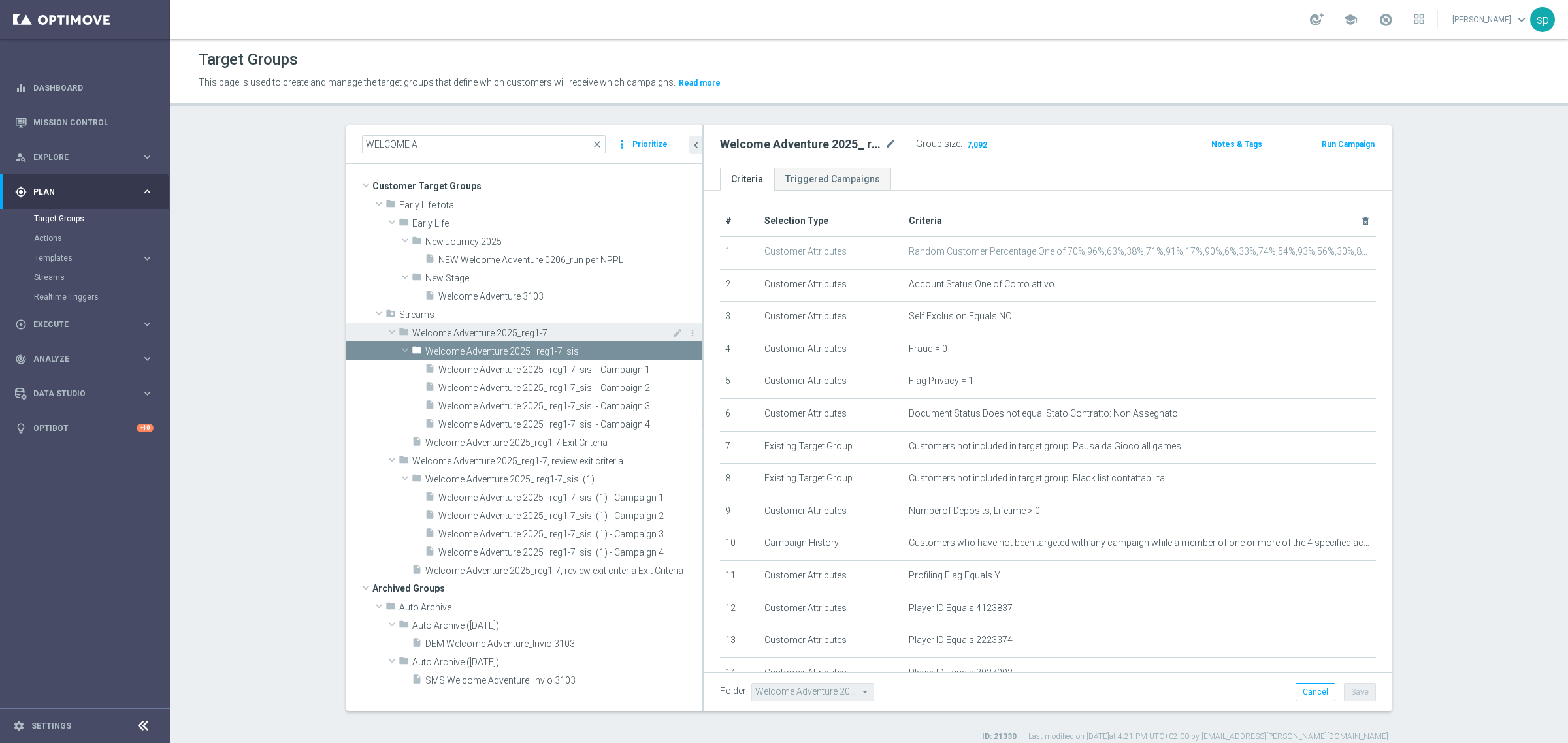
click at [527, 334] on span "Welcome Adventure 2025_reg1-7" at bounding box center [528, 333] width 231 height 11
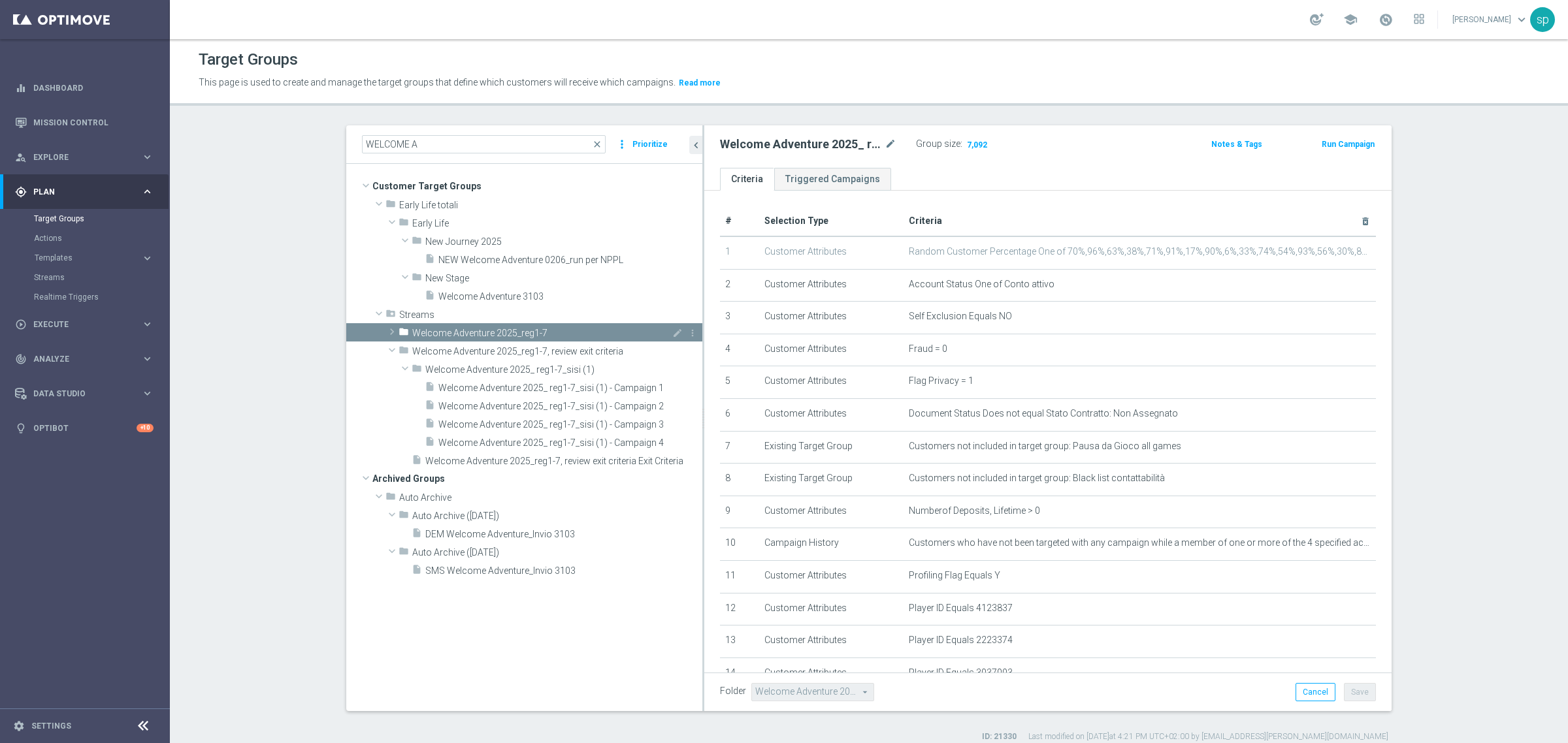
click at [527, 334] on span "Welcome Adventure 2025_reg1-7" at bounding box center [528, 333] width 231 height 11
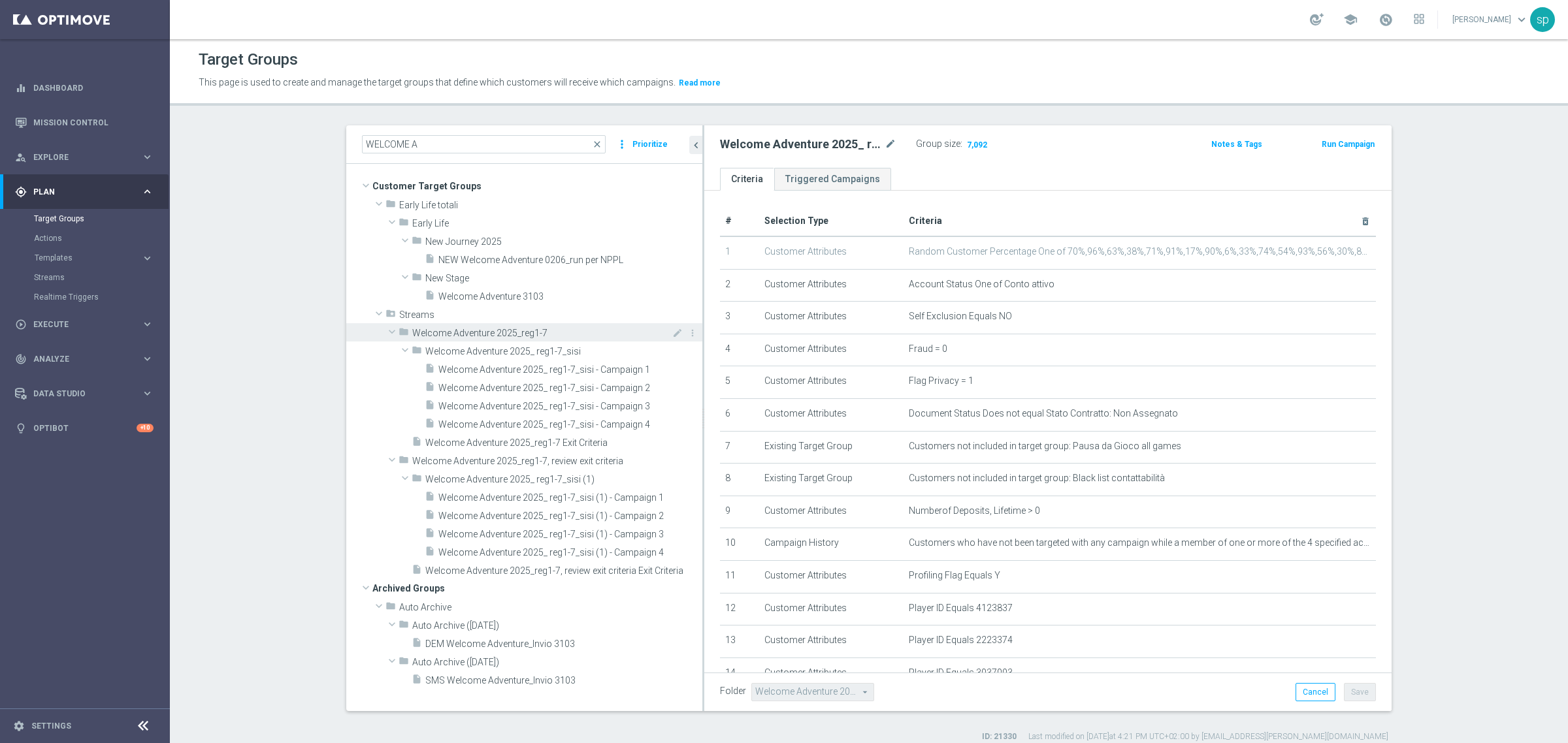
click at [547, 334] on span "Welcome Adventure 2025_reg1-7" at bounding box center [528, 333] width 231 height 11
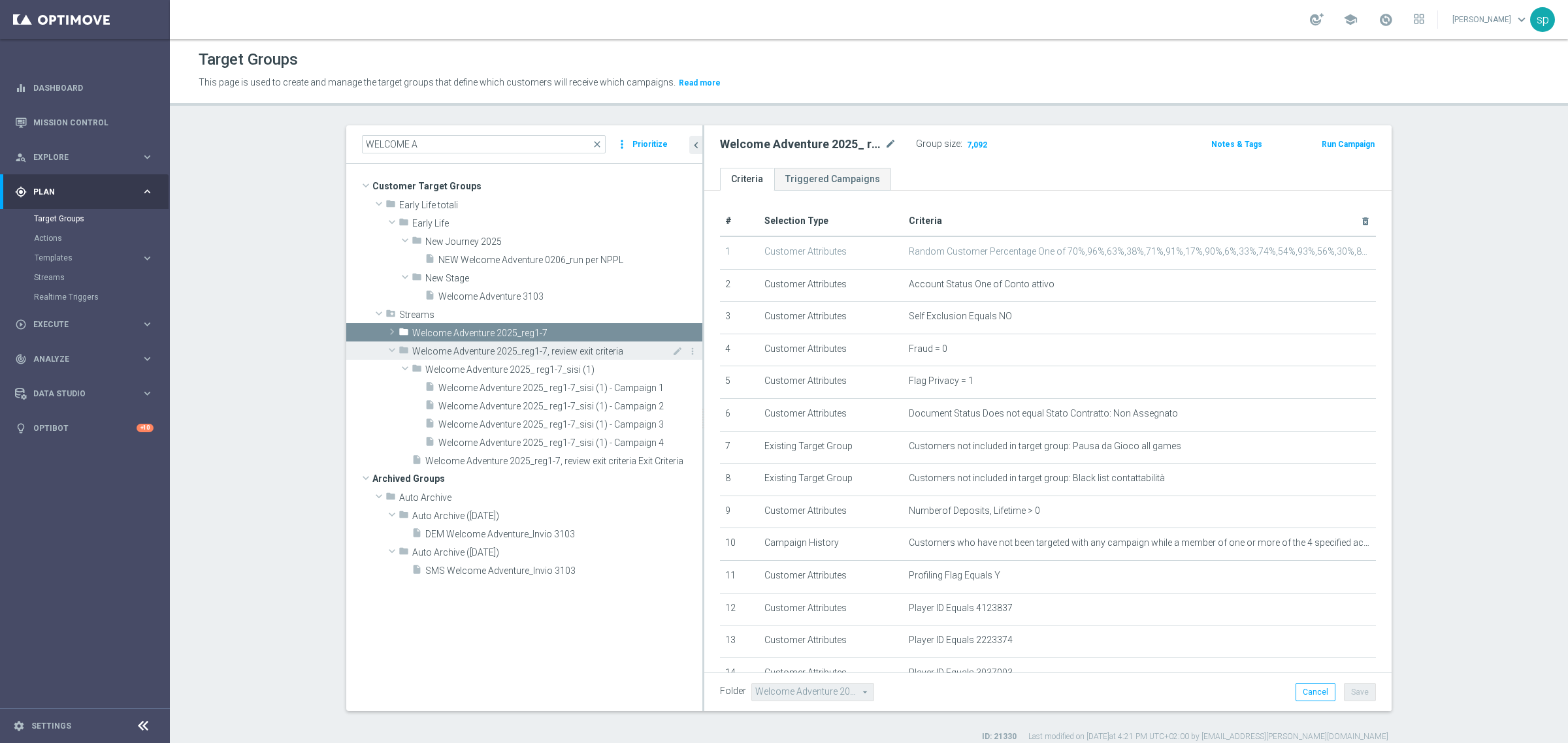
click at [391, 349] on span at bounding box center [392, 350] width 16 height 13
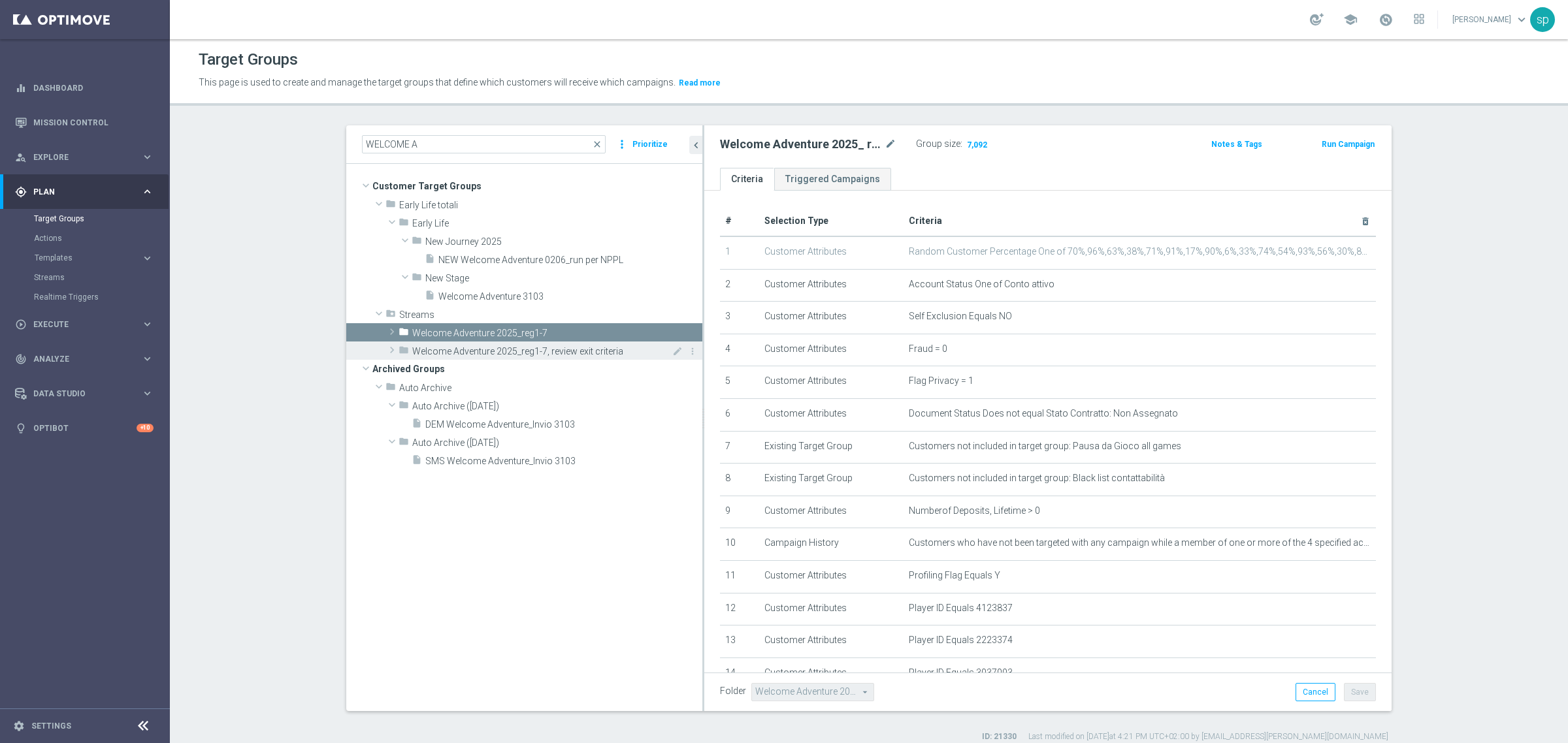
click at [391, 349] on span at bounding box center [392, 351] width 13 height 16
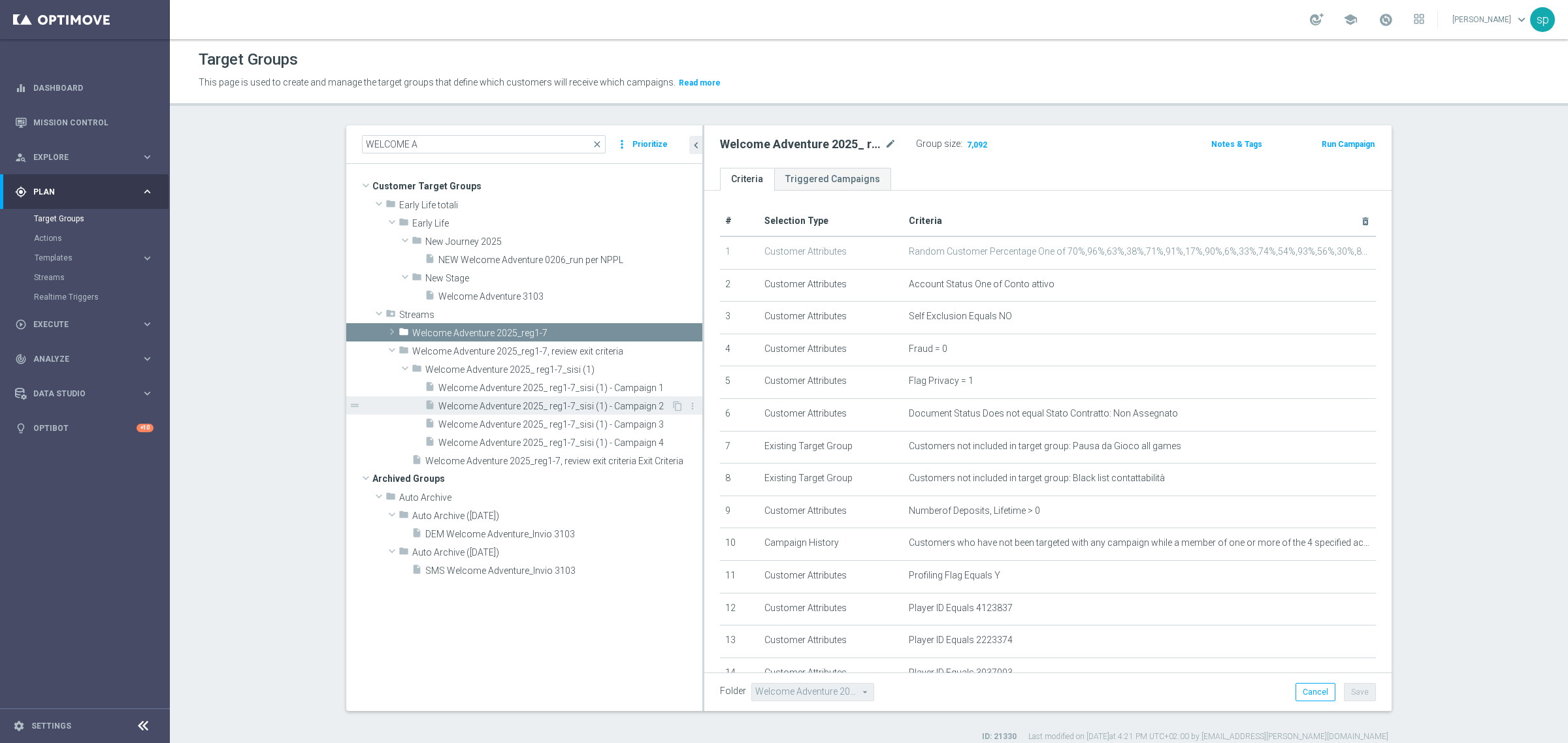
click at [550, 403] on span "Welcome Adventure 2025_ reg1-7_sisi (1) - Campaign 2" at bounding box center [554, 406] width 233 height 11
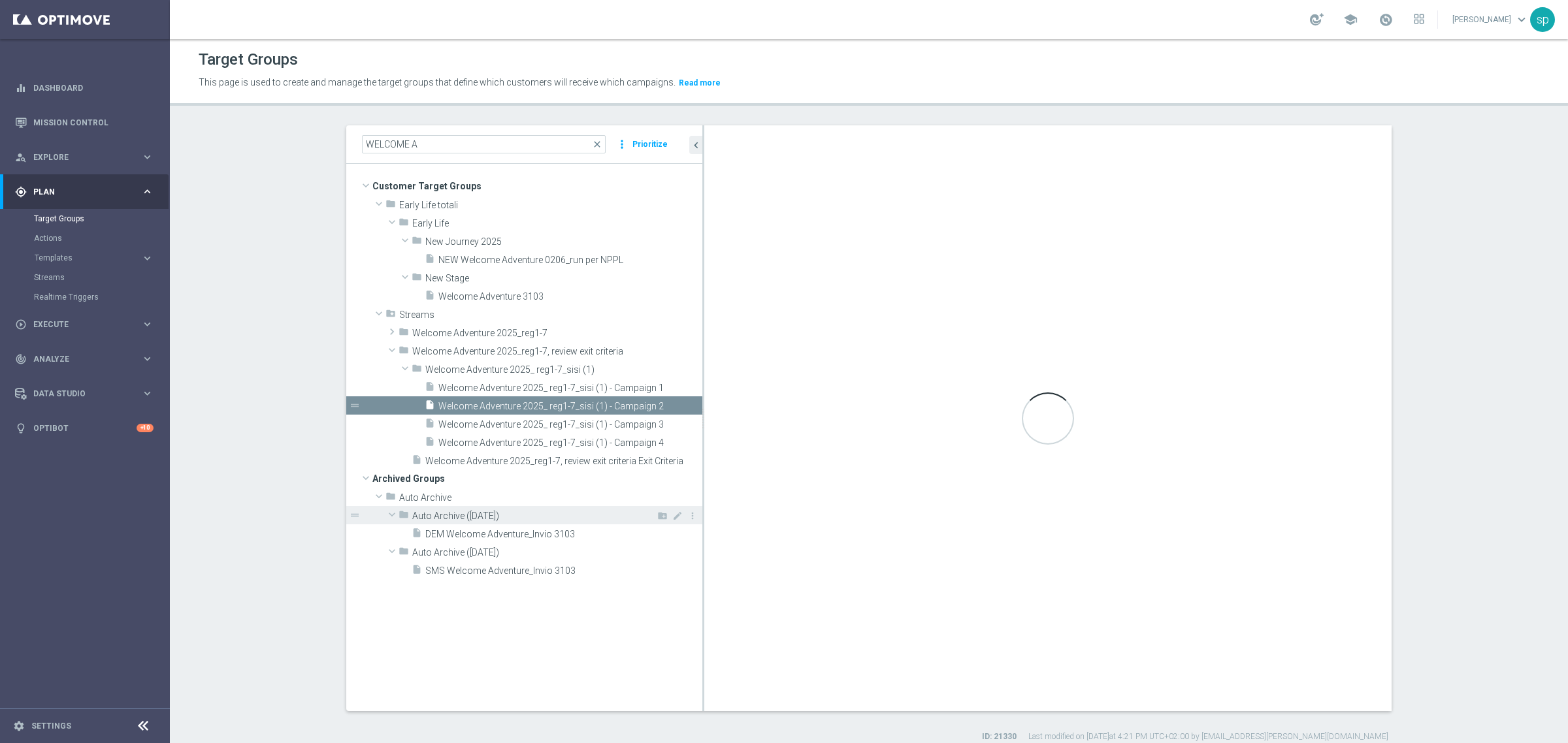
checkbox input "false"
type input "Welcome Adventure 2025_ reg1-7_sisi (1)"
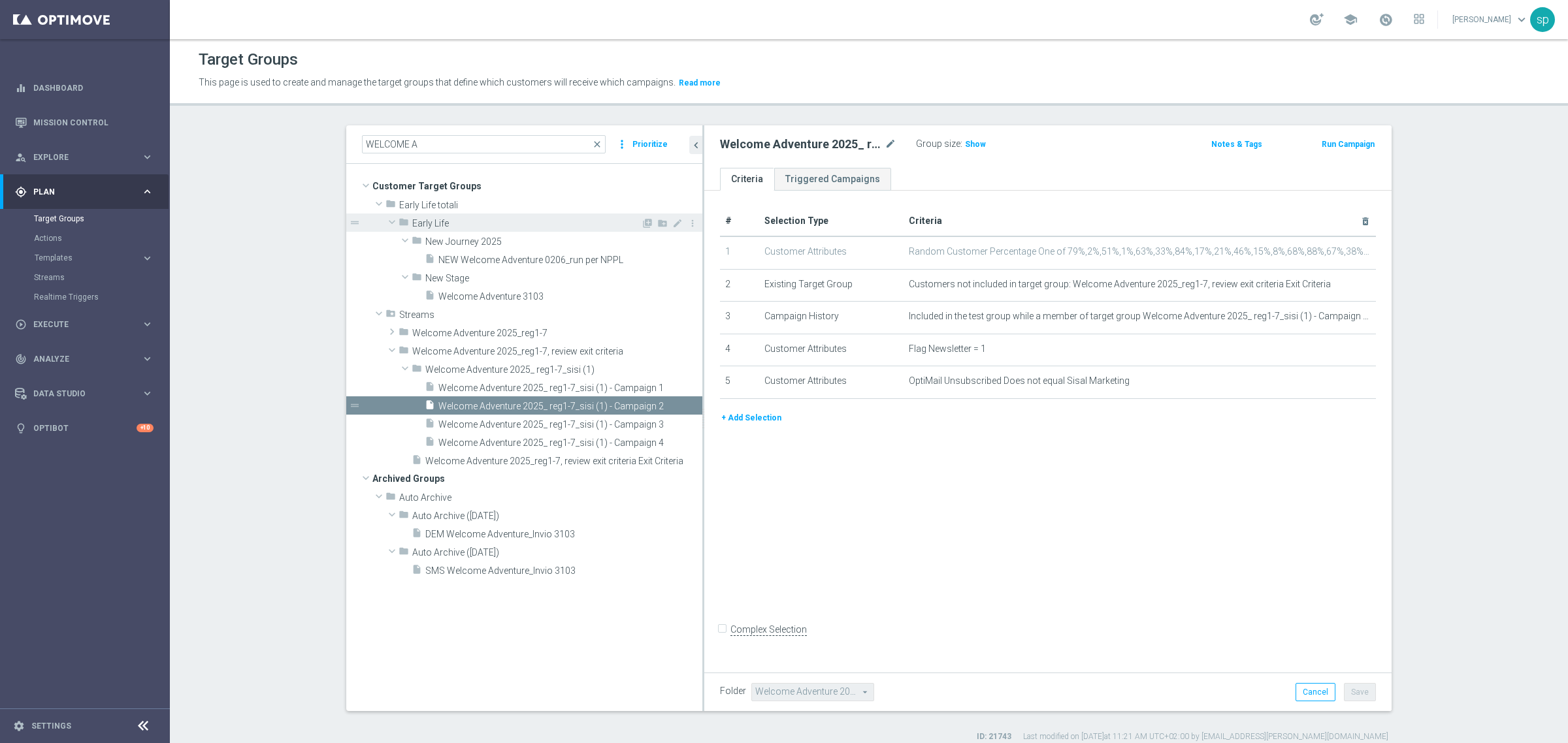
click at [387, 219] on span at bounding box center [392, 222] width 16 height 13
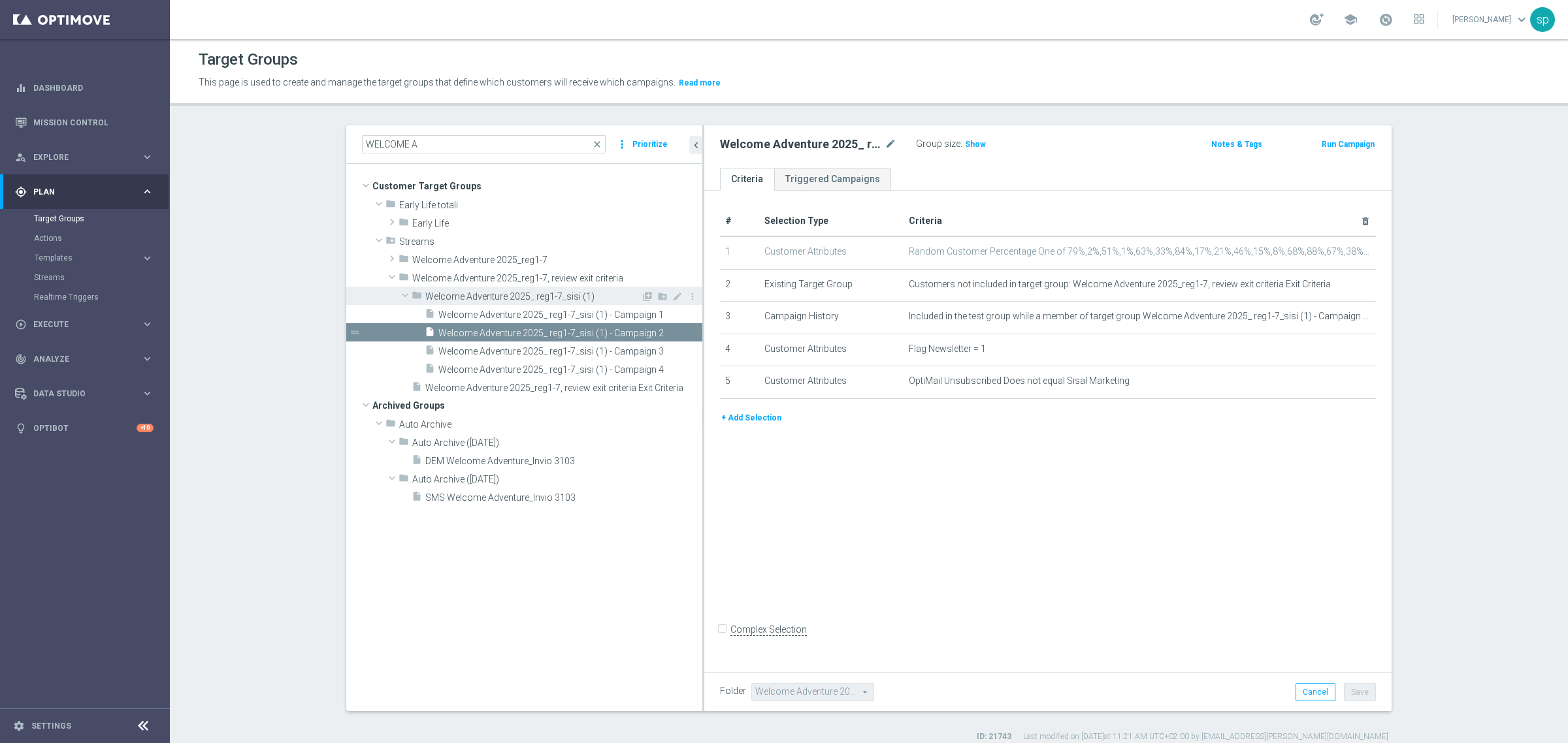
click at [399, 291] on span at bounding box center [405, 295] width 16 height 13
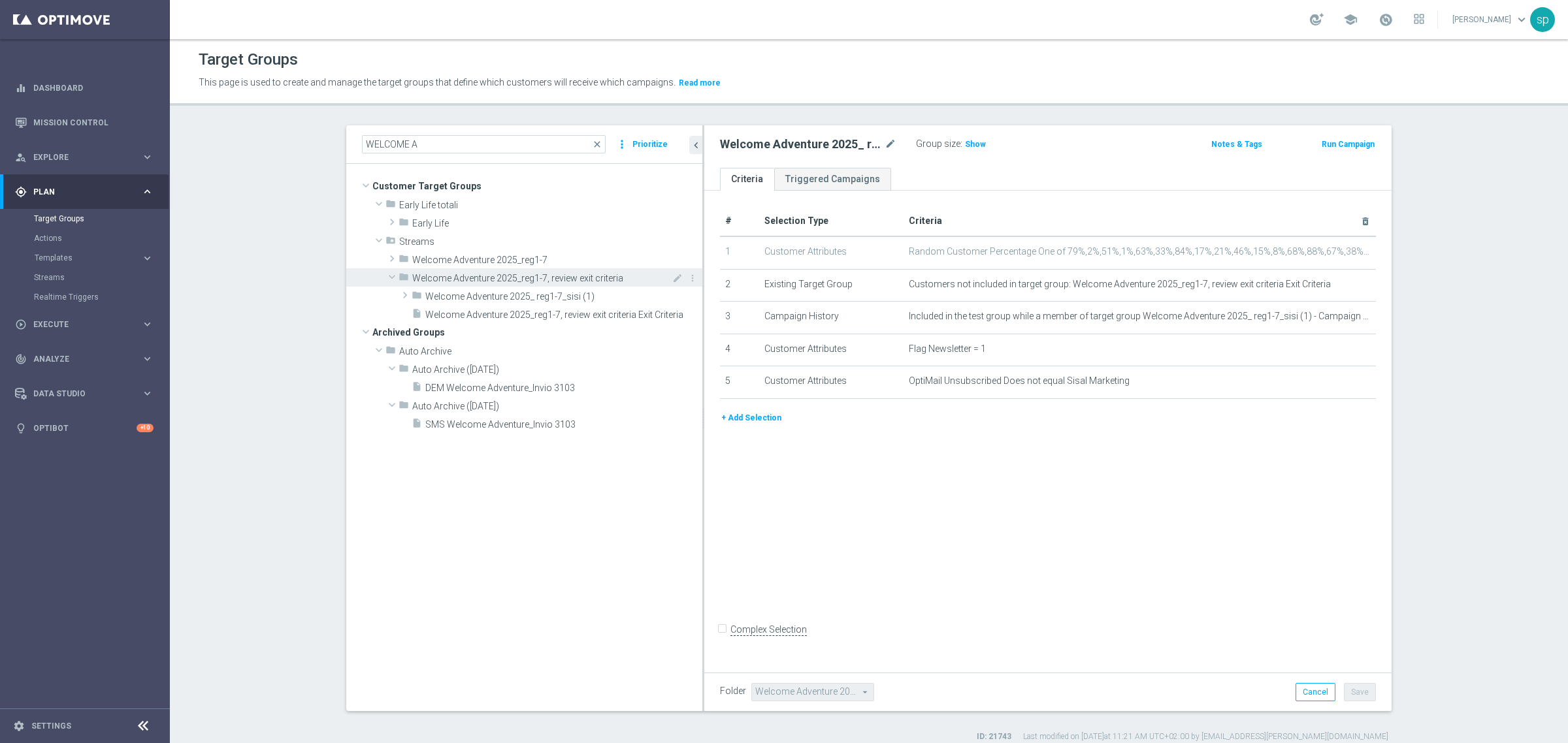
click at [386, 269] on tree-node-expander at bounding box center [392, 277] width 13 height 18
click at [388, 279] on span at bounding box center [392, 276] width 16 height 13
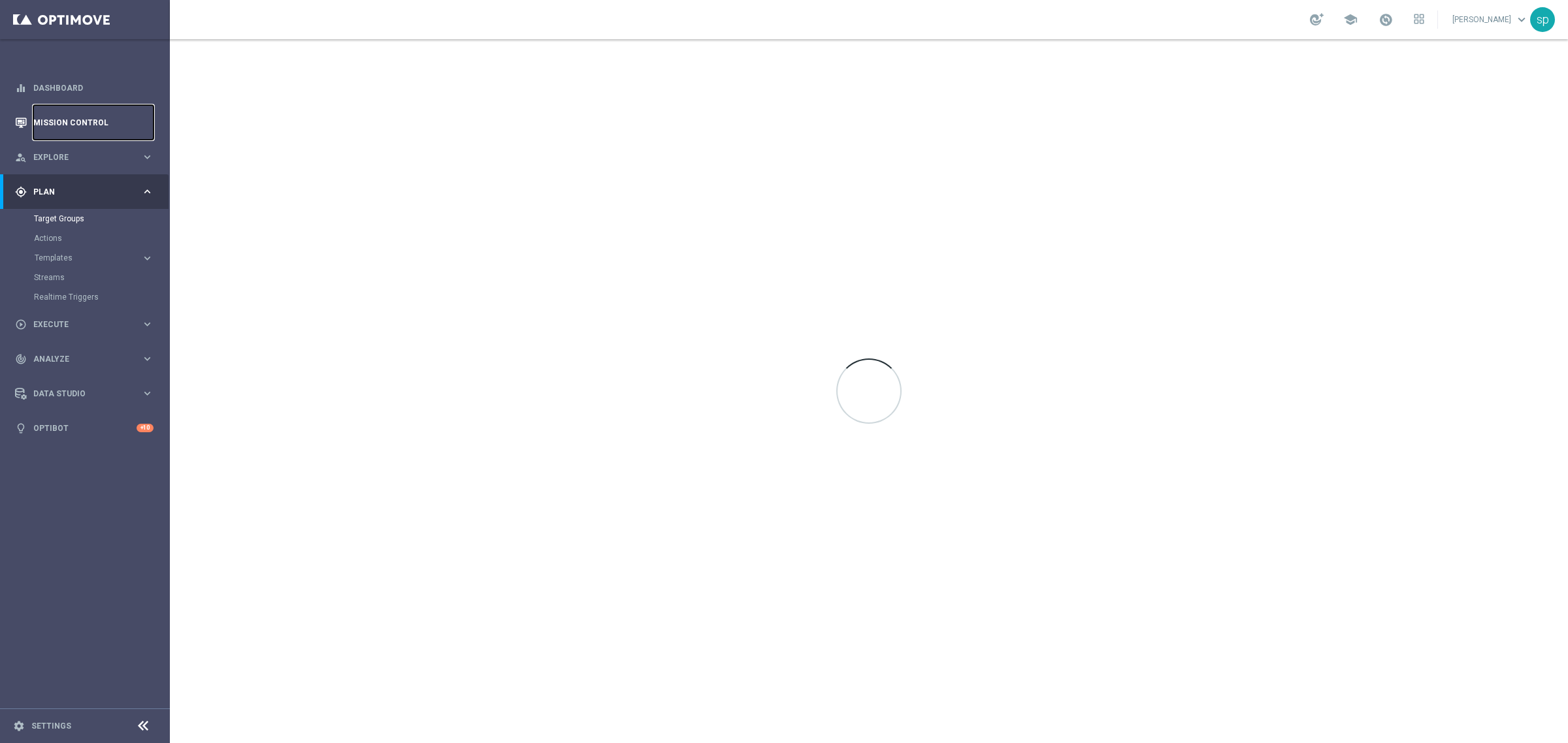
click at [69, 115] on link "Mission Control" at bounding box center [93, 122] width 120 height 35
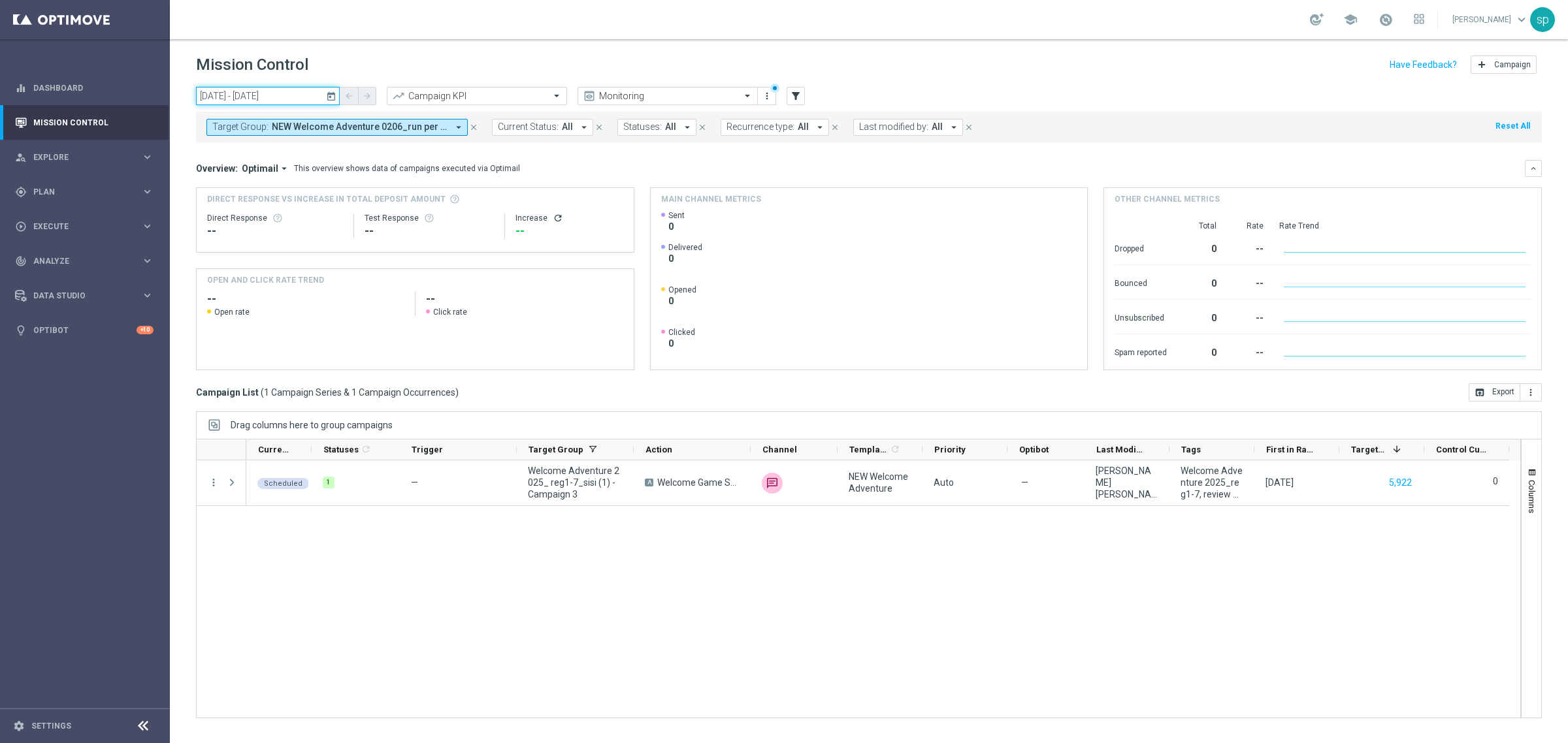
click at [250, 92] on input "09 Oct 2025 - 09 Oct 2025" at bounding box center [267, 95] width 144 height 18
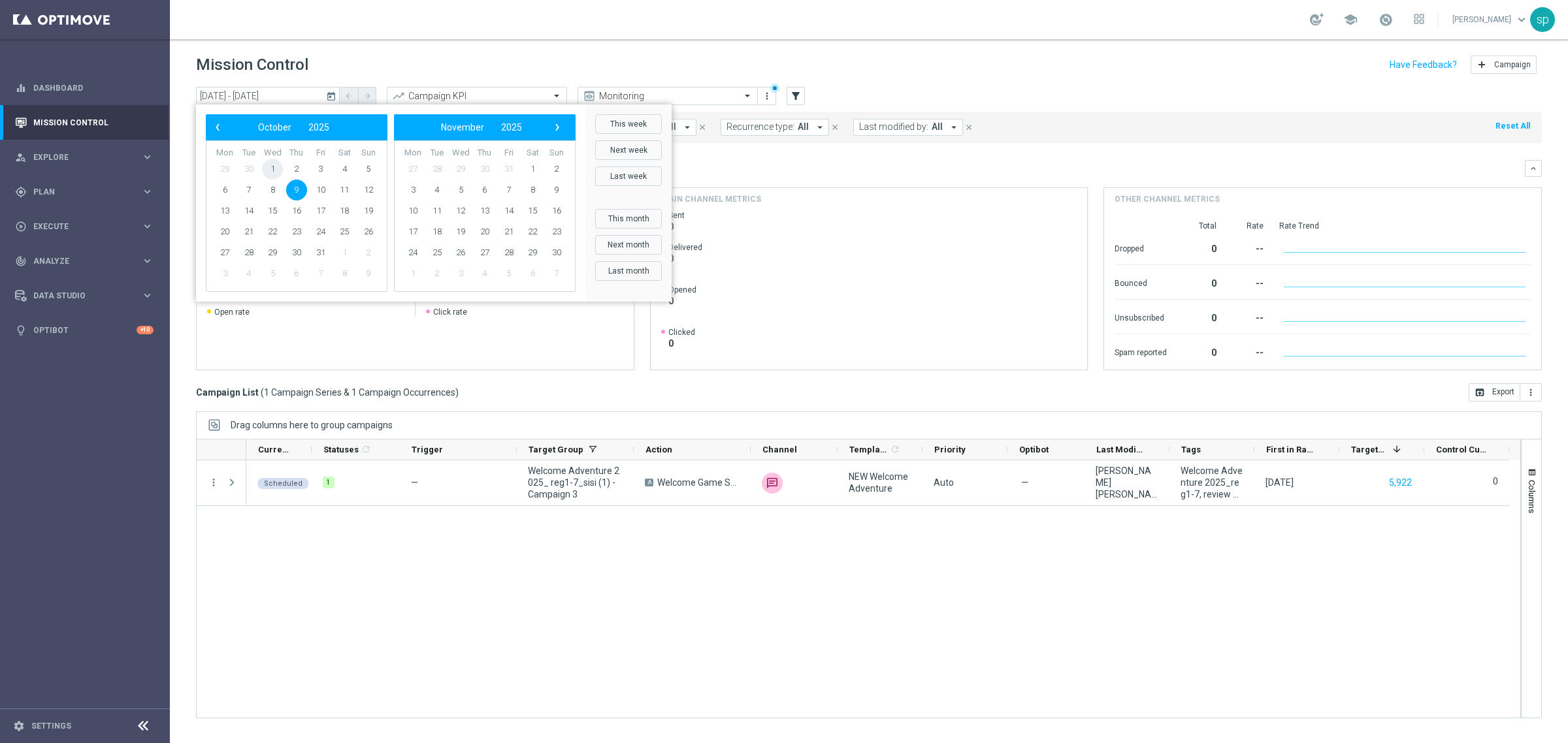
click at [268, 165] on span "1" at bounding box center [272, 169] width 21 height 21
click at [374, 167] on span "5" at bounding box center [368, 169] width 21 height 21
type input "01 Oct 2025 - 05 Oct 2025"
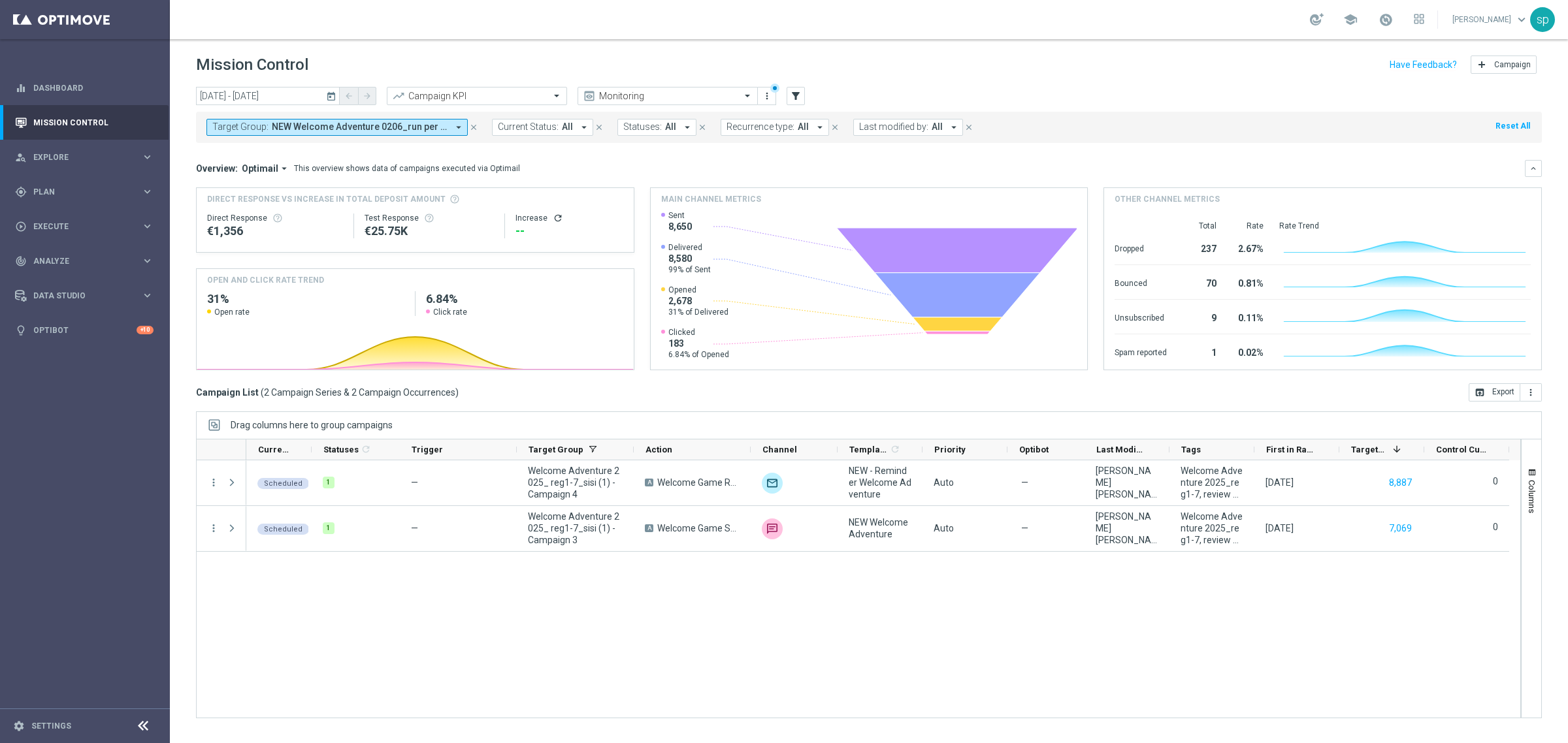
click at [560, 403] on div "today 01 Oct 2025 - 05 Oct 2025 arrow_back arrow_forward Campaign KPI trending_…" at bounding box center [868, 408] width 1398 height 645
click at [338, 125] on span "NEW Welcome Adventure 0206_run per NPPL, Welcome Adventure 2025_ reg1-7_sisi (1…" at bounding box center [360, 126] width 176 height 11
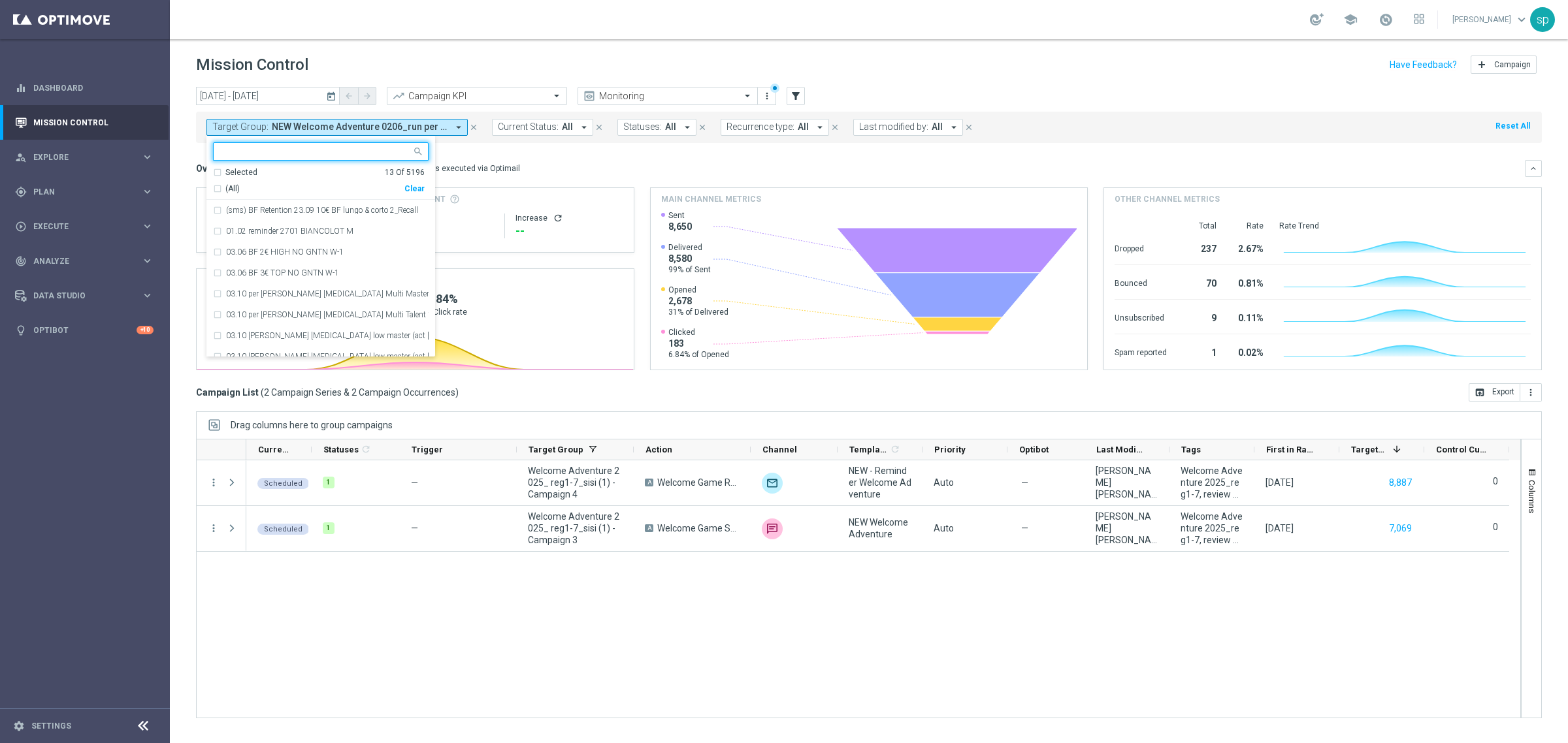
click at [0, 0] on div "Clear" at bounding box center [0, 0] width 0 height 0
click at [722, 157] on mini-dashboard "Overview: Optimail arrow_drop_down This overview shows data of campaigns execut…" at bounding box center [868, 263] width 1346 height 240
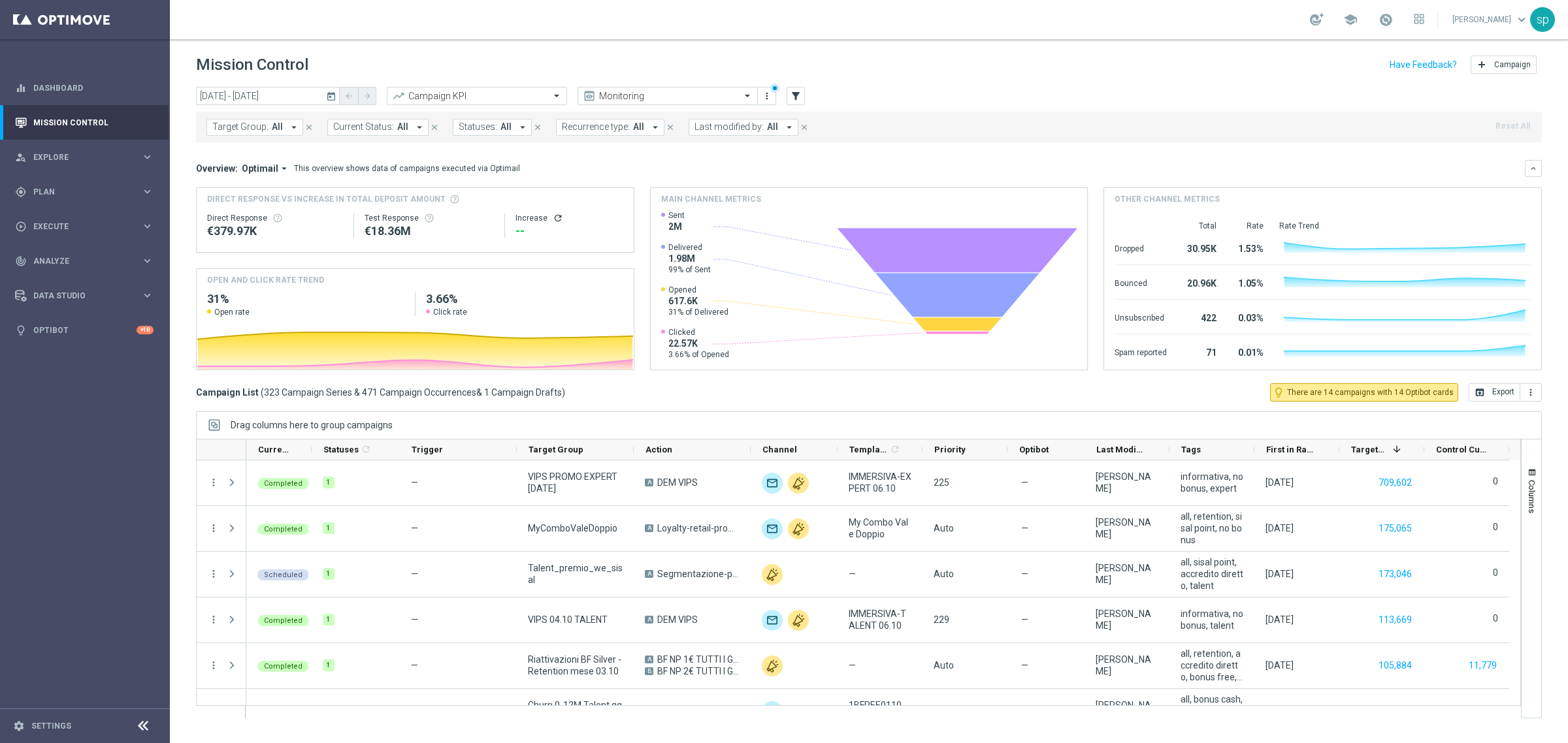
click at [759, 126] on button "Last modified by: All arrow_drop_down" at bounding box center [743, 127] width 109 height 17
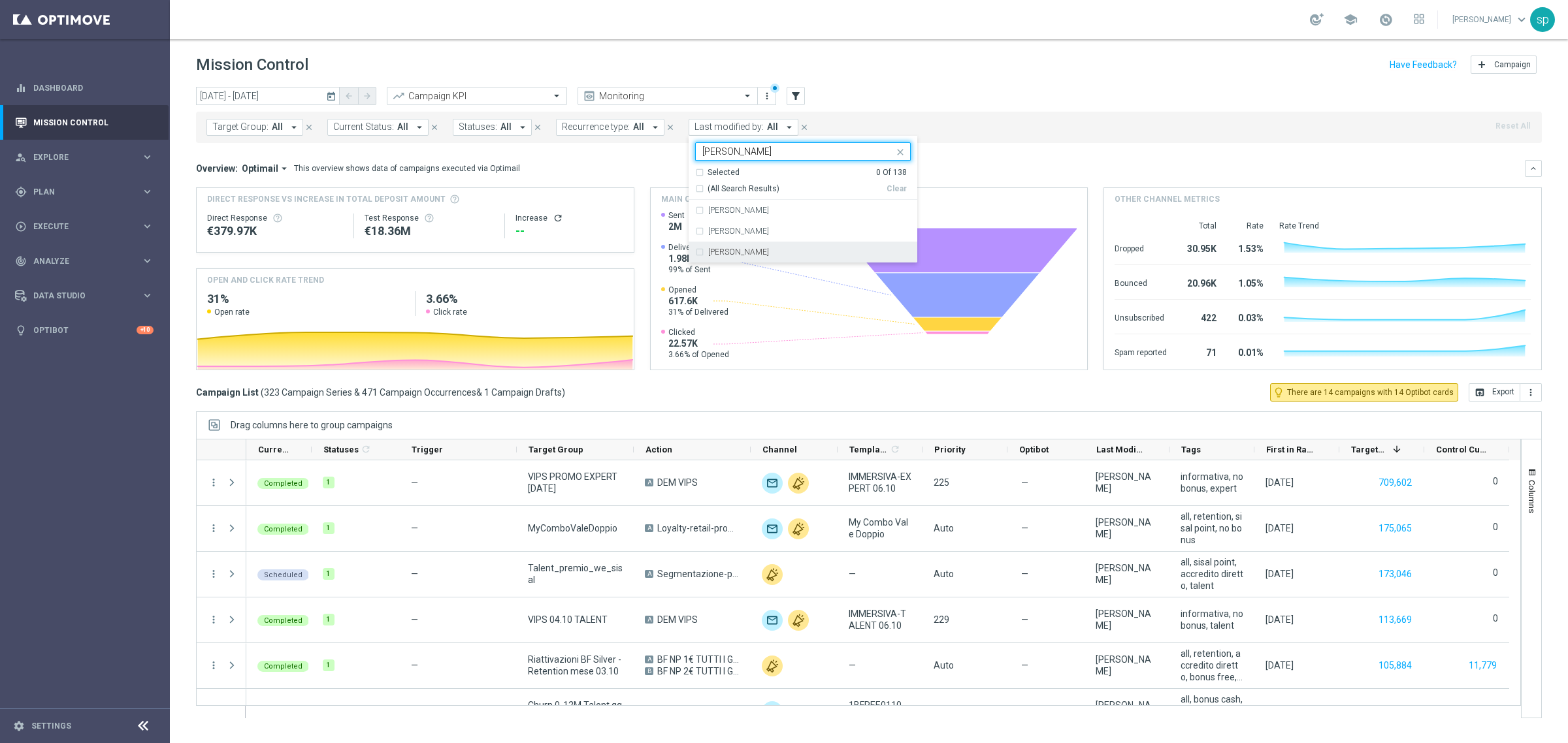
click at [745, 249] on label "[PERSON_NAME]" at bounding box center [738, 252] width 61 height 8
type input "elena"
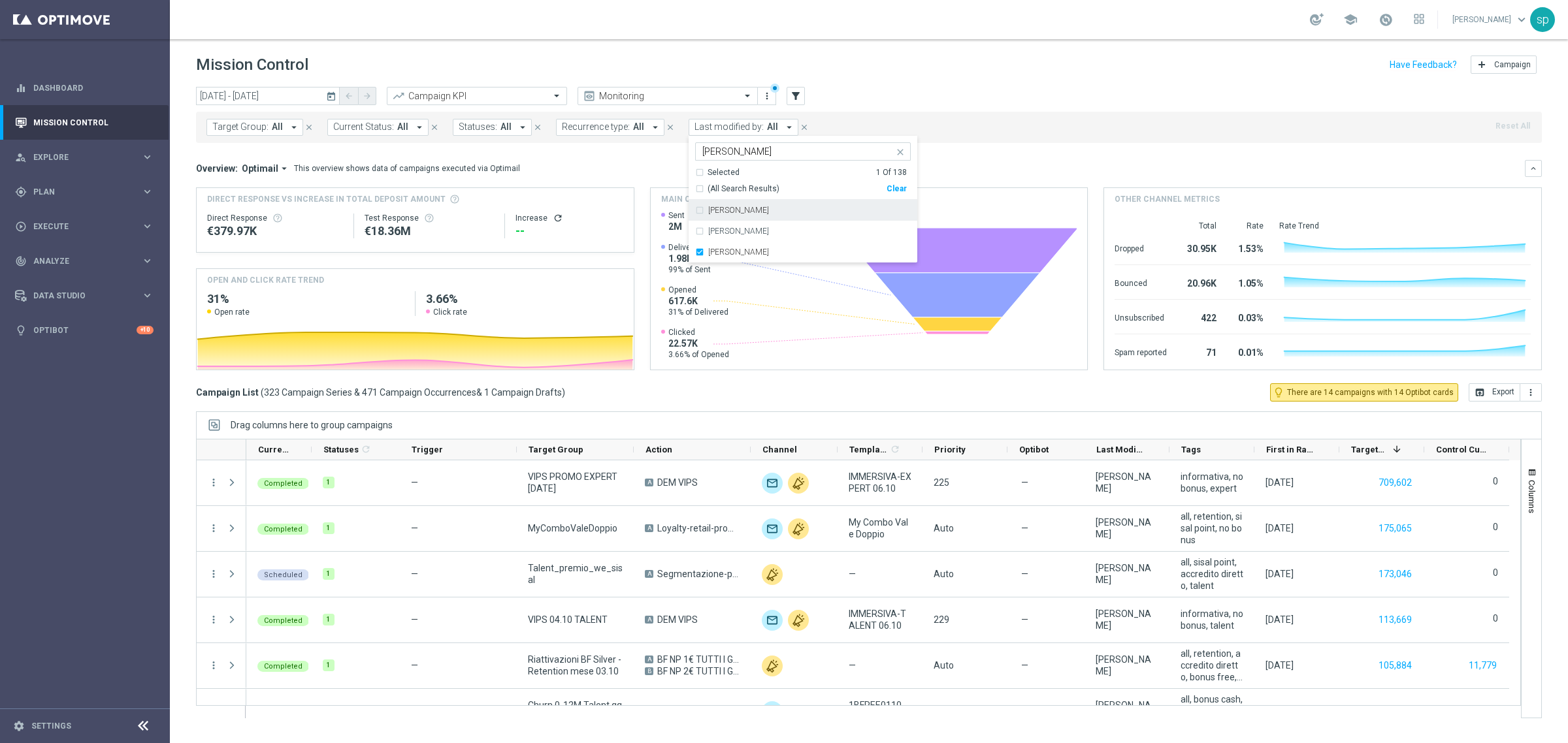
click at [963, 170] on div "Overview: Optimail arrow_drop_down This overview shows data of campaigns execut…" at bounding box center [861, 169] width 1330 height 12
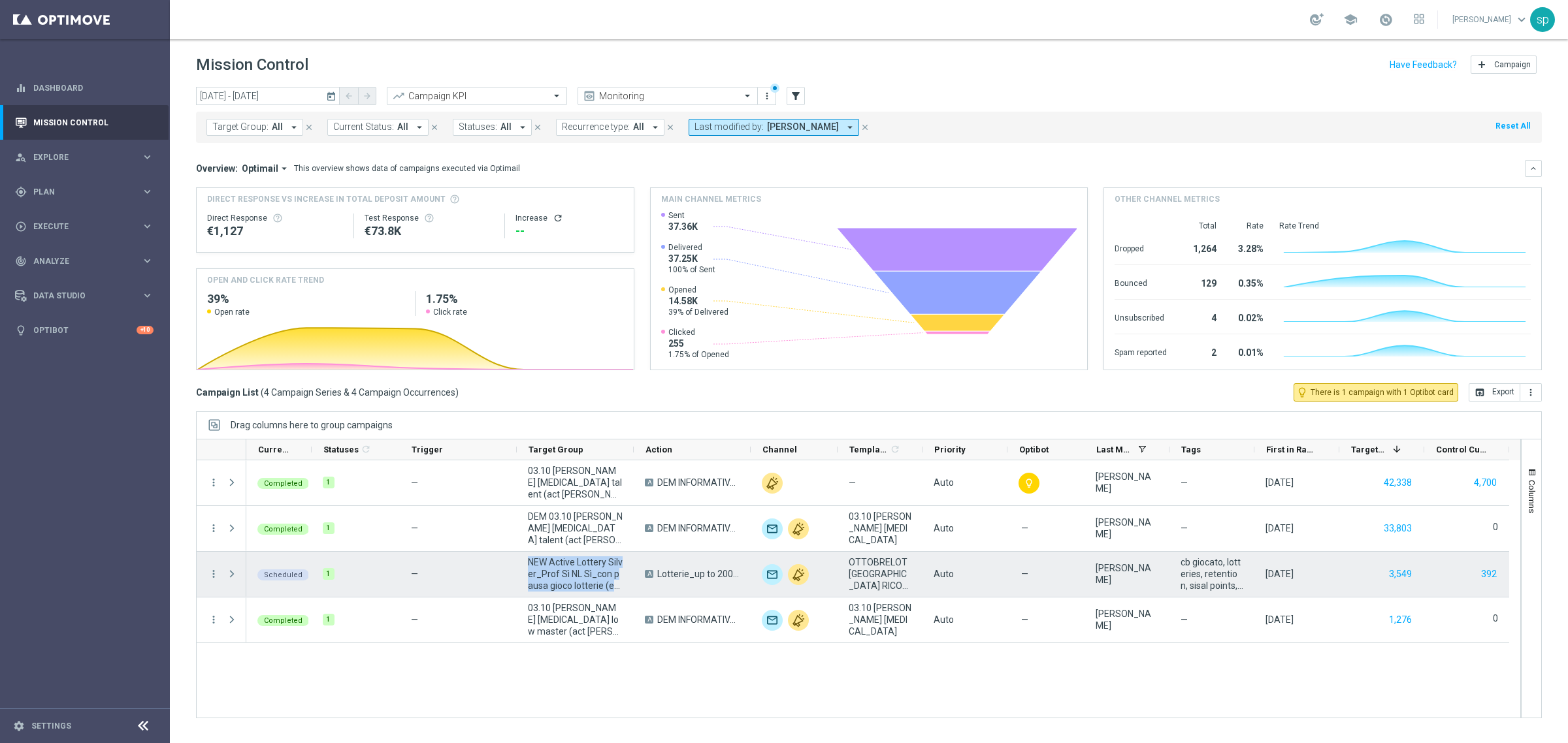
drag, startPoint x: 624, startPoint y: 586, endPoint x: 522, endPoint y: 566, distance: 103.9
click at [522, 566] on div "NEW Active Lottery Silver_Prof Sì NL Sì_con pausa gioco lotterie (esclusi EL)_m…" at bounding box center [575, 574] width 117 height 45
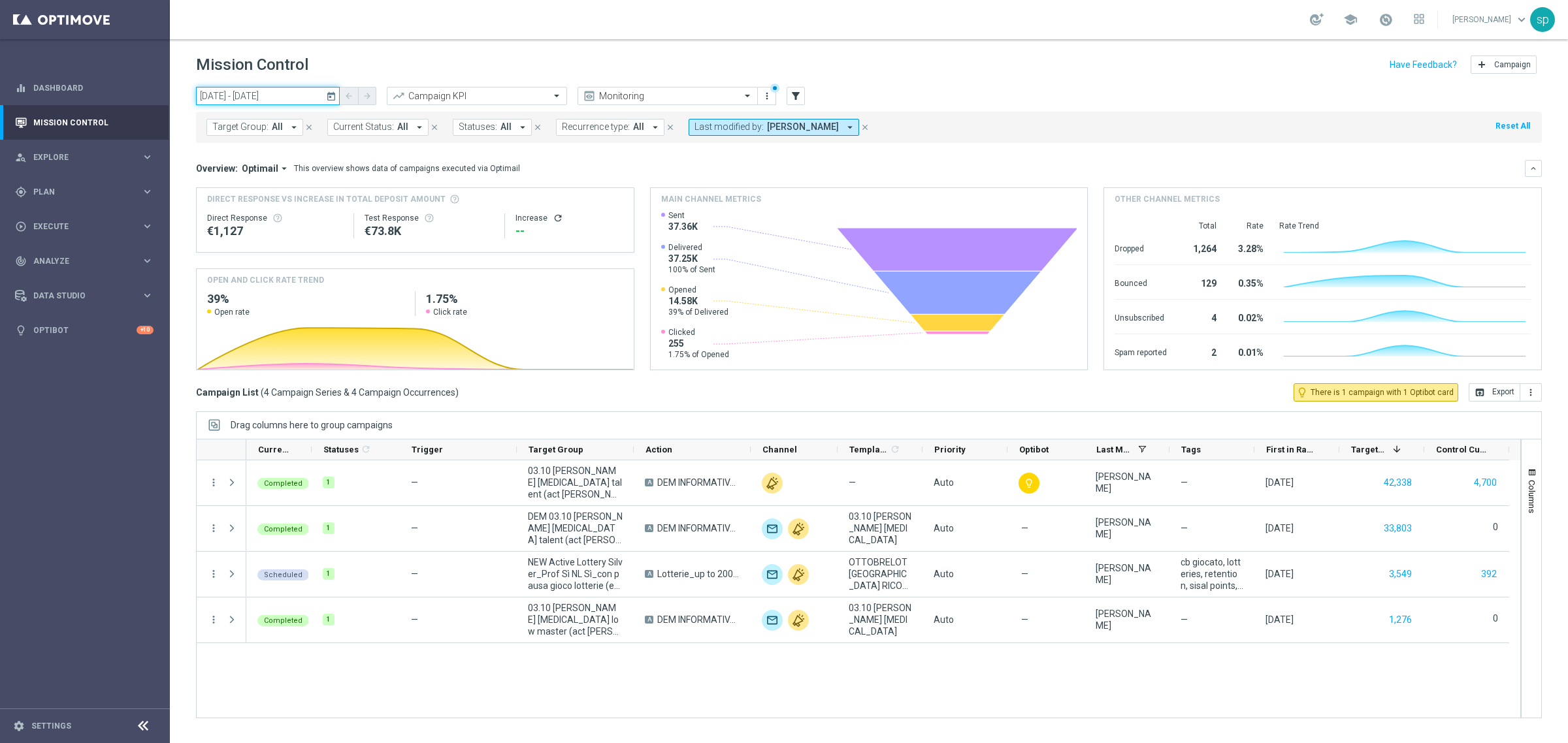
click at [242, 86] on input "01 Oct 2025 - 05 Oct 2025" at bounding box center [267, 95] width 144 height 18
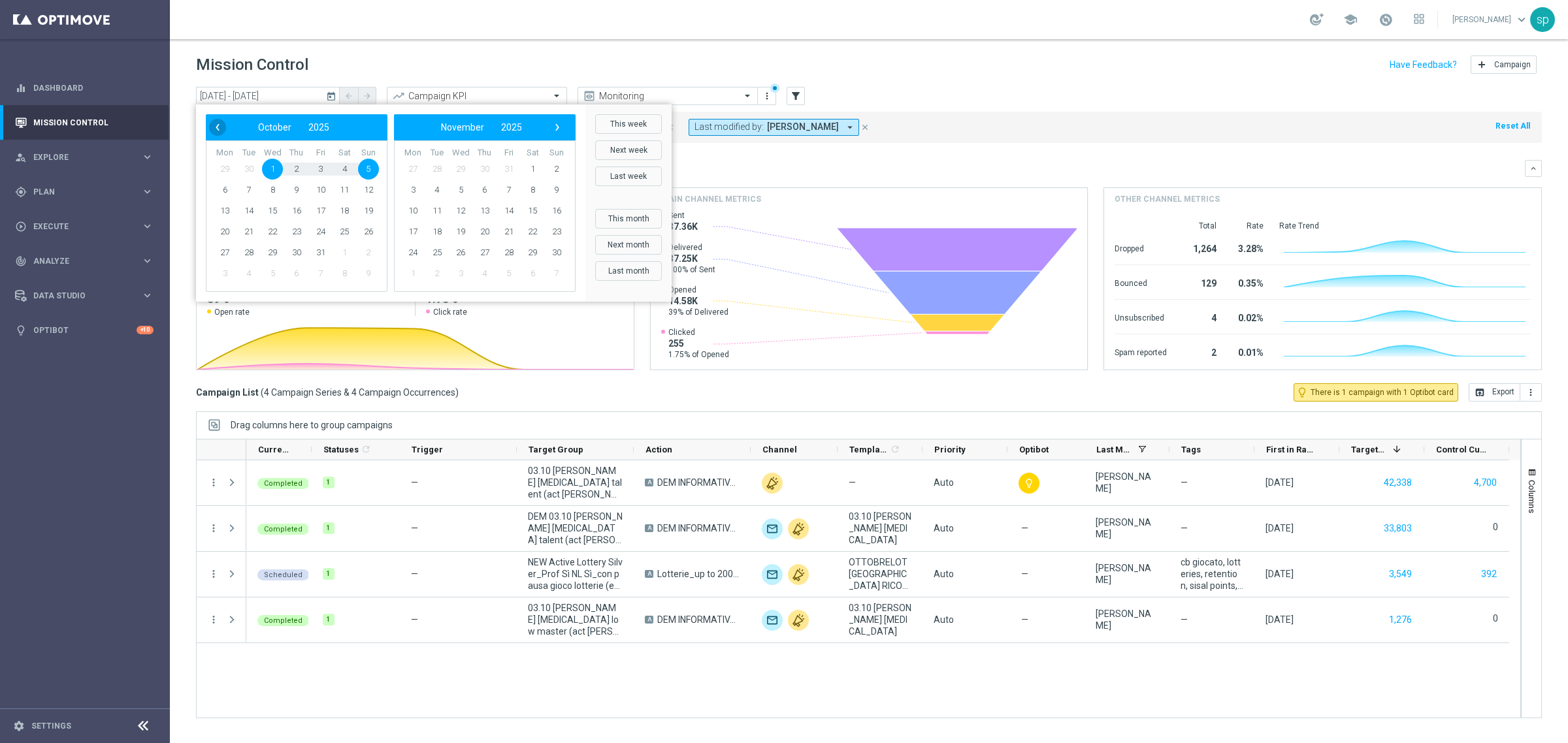
click at [221, 124] on span "‹" at bounding box center [217, 127] width 17 height 17
click at [221, 230] on span "22" at bounding box center [225, 231] width 21 height 21
click at [374, 230] on span "28" at bounding box center [368, 231] width 21 height 21
type input "22 Sep 2025 - 28 Sep 2025"
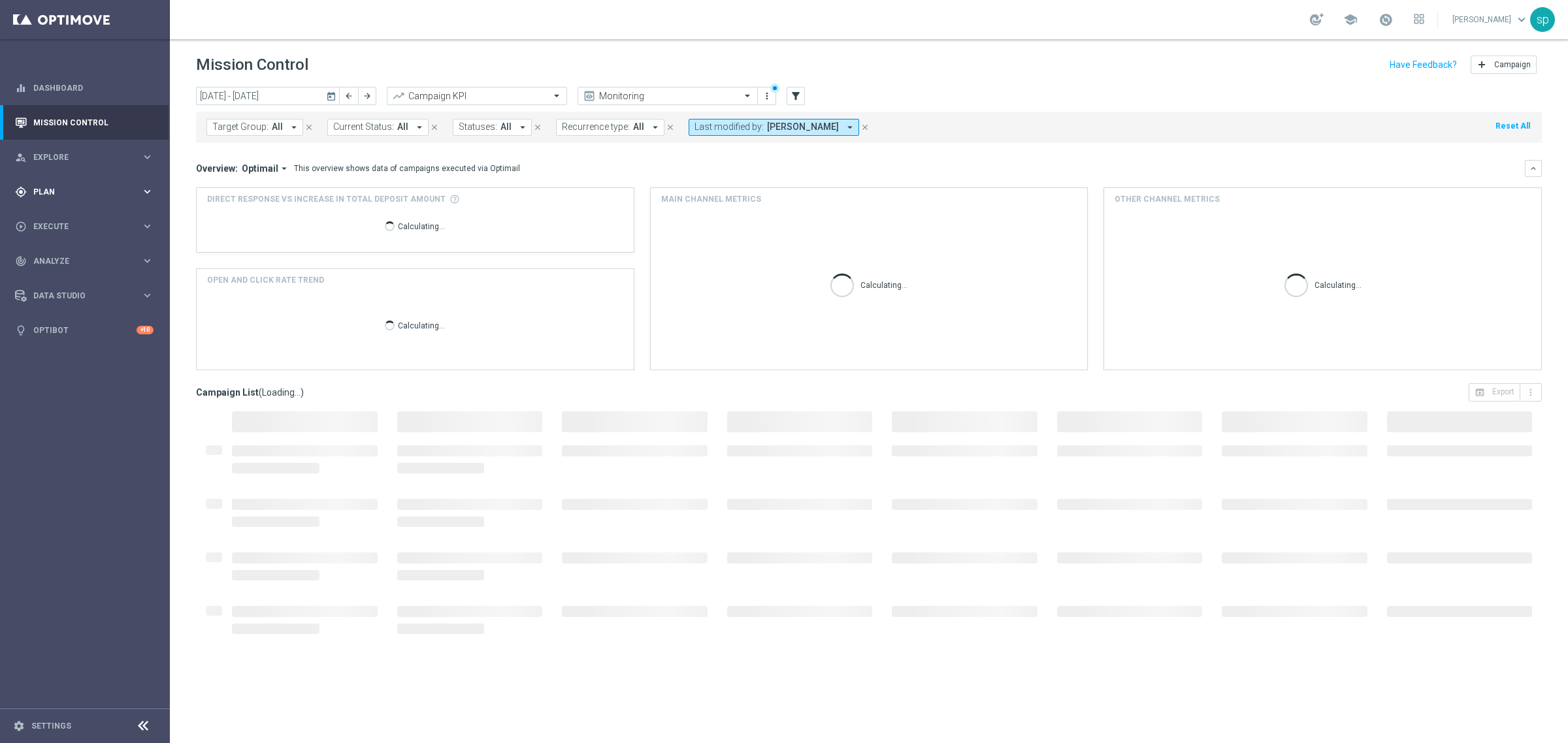
click at [46, 188] on span "Plan" at bounding box center [87, 192] width 108 height 8
click at [56, 276] on link "Streams" at bounding box center [84, 277] width 102 height 11
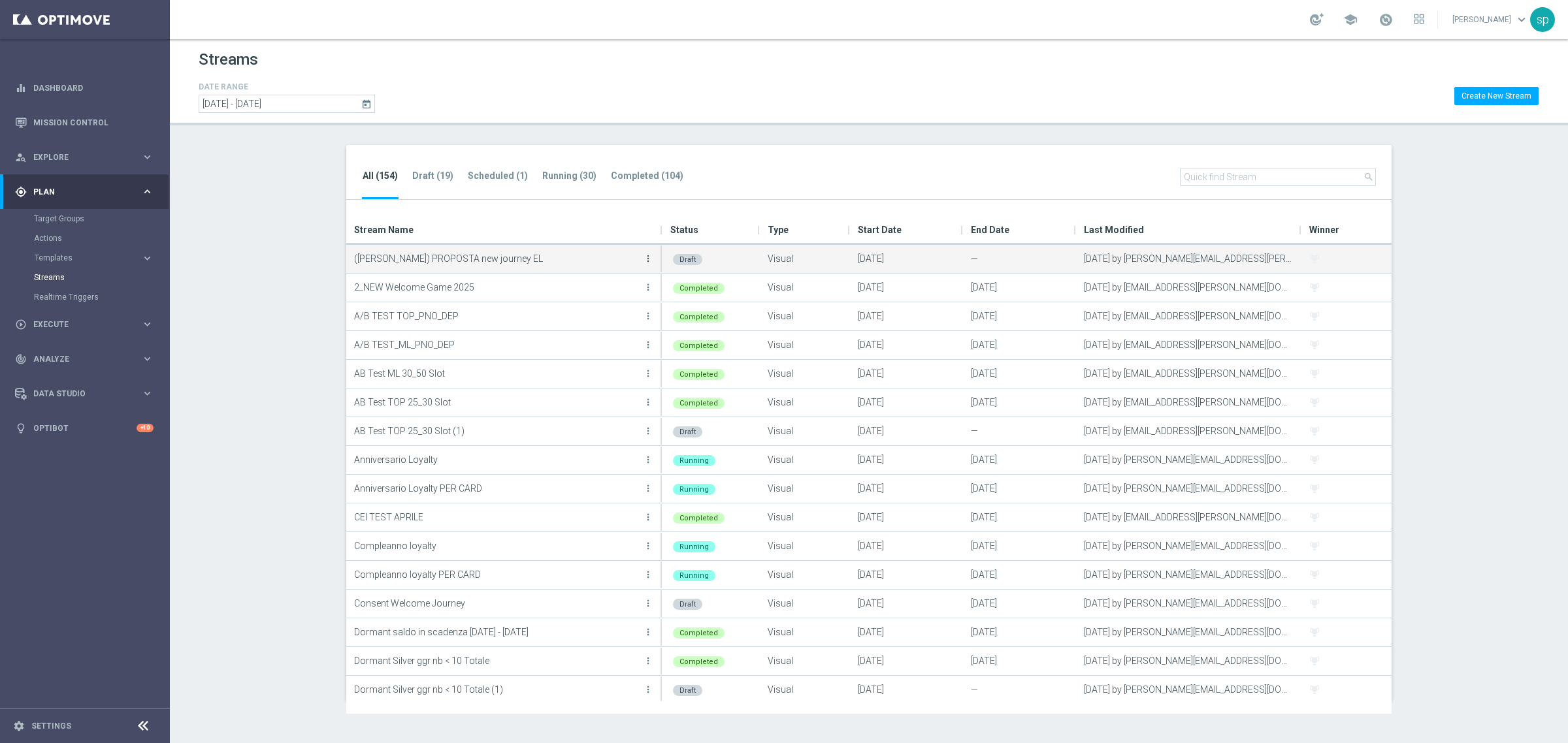
click at [645, 258] on icon "more_vert" at bounding box center [648, 258] width 11 height 11
click at [582, 276] on div "Edit" at bounding box center [596, 272] width 79 height 9
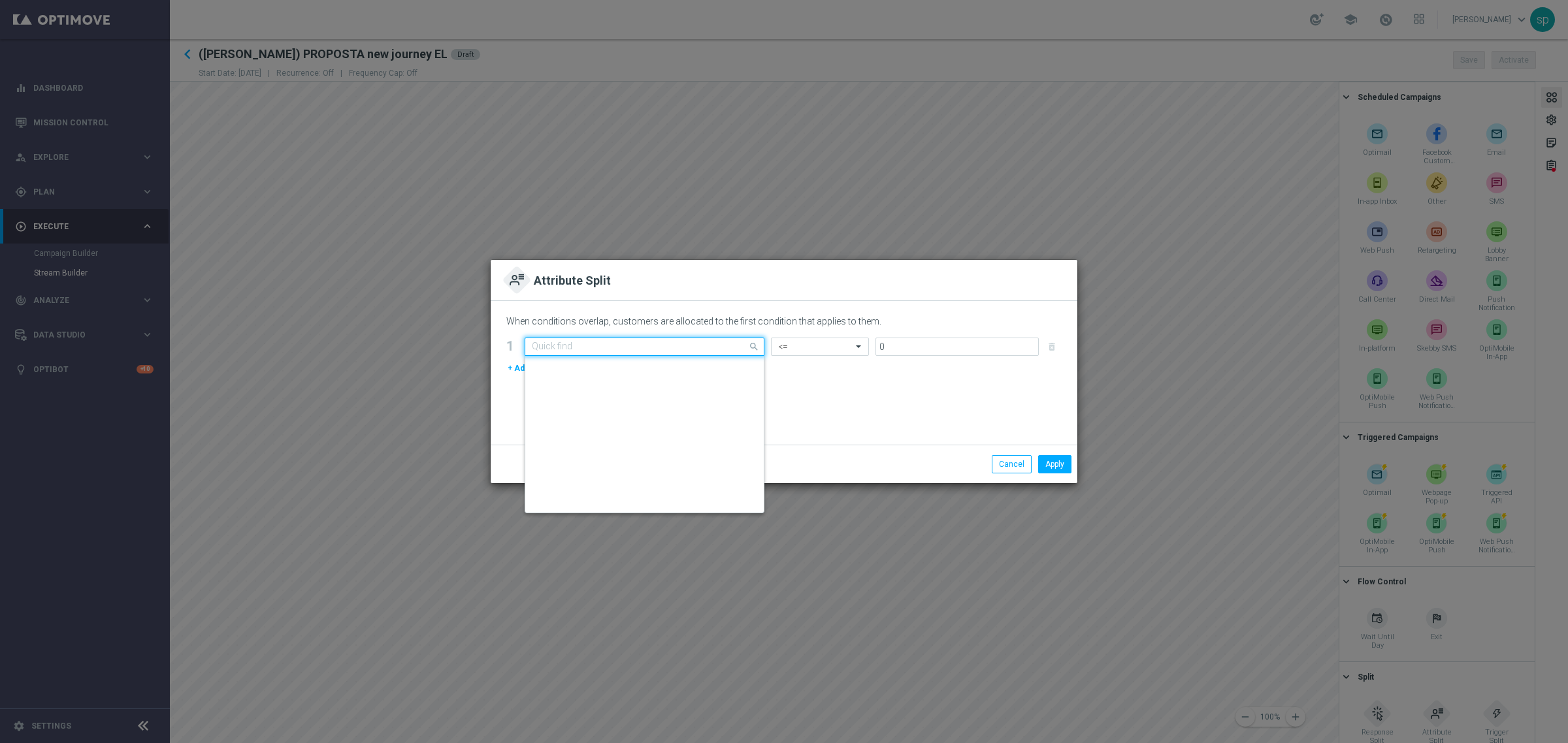
click at [625, 342] on input "text" at bounding box center [631, 347] width 200 height 11
type input "t"
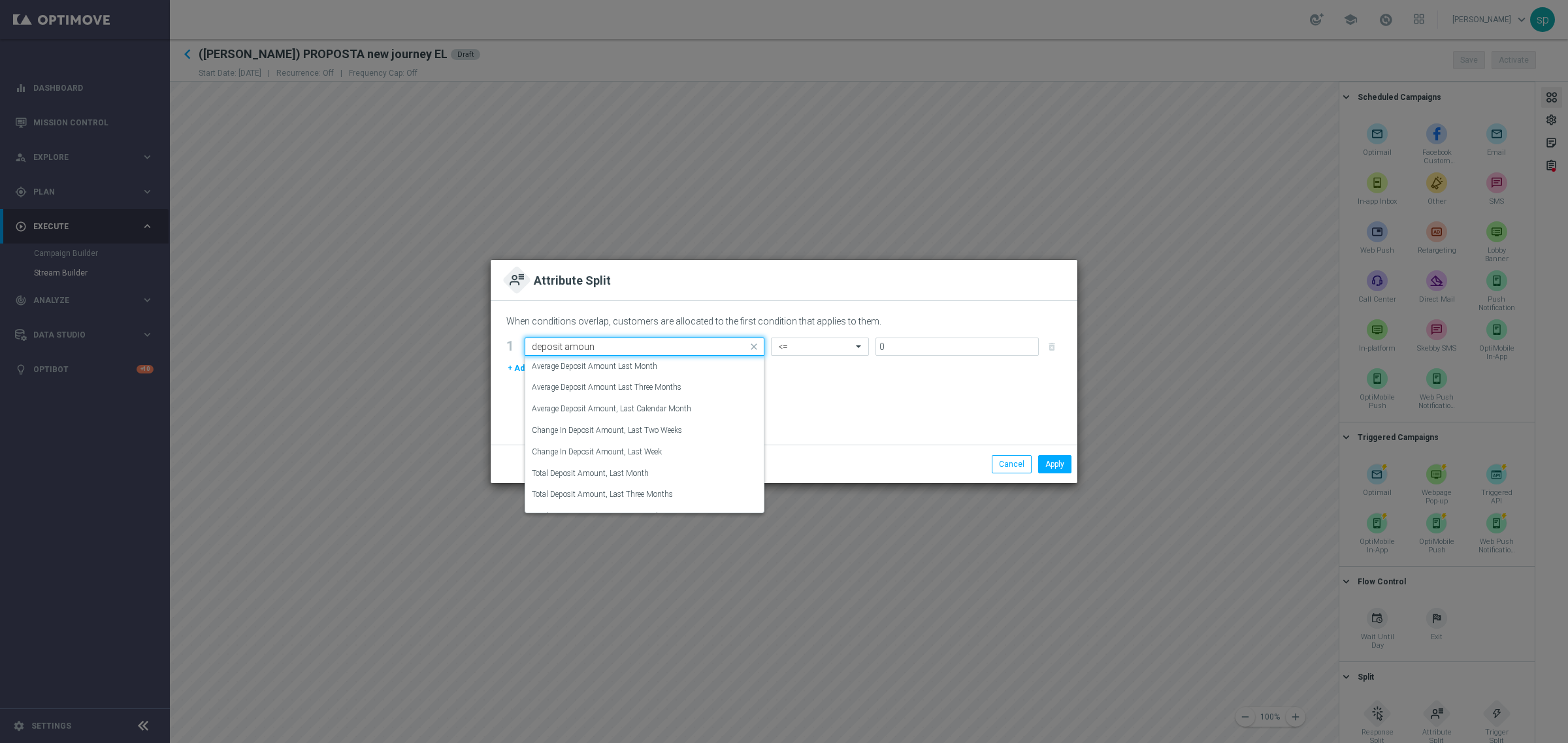
type input "deposit amount"
click at [669, 567] on modal-container "Attribute Split When conditions overlap, customers are allocated to the first c…" at bounding box center [784, 372] width 1568 height 743
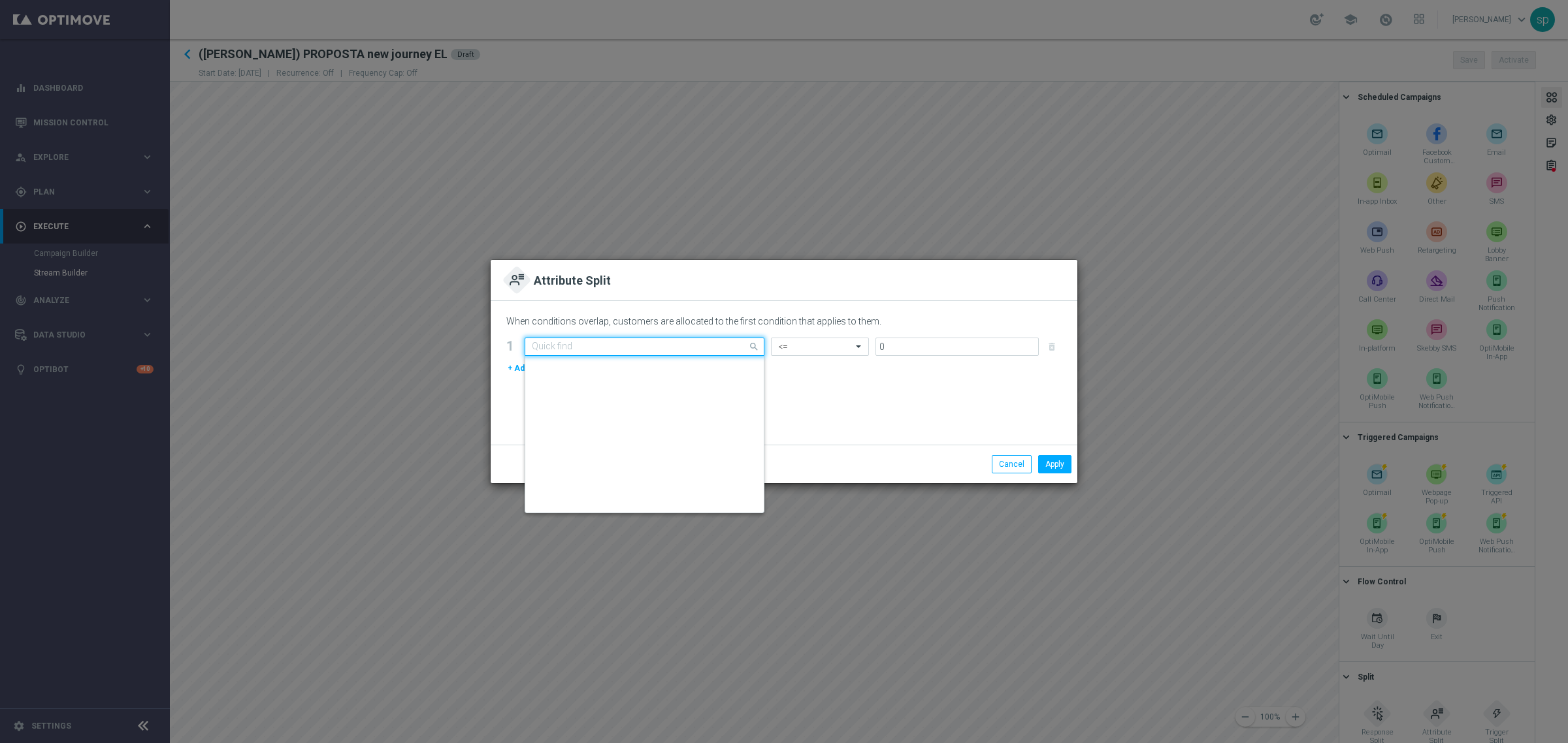
click at [641, 348] on input "text" at bounding box center [631, 347] width 200 height 11
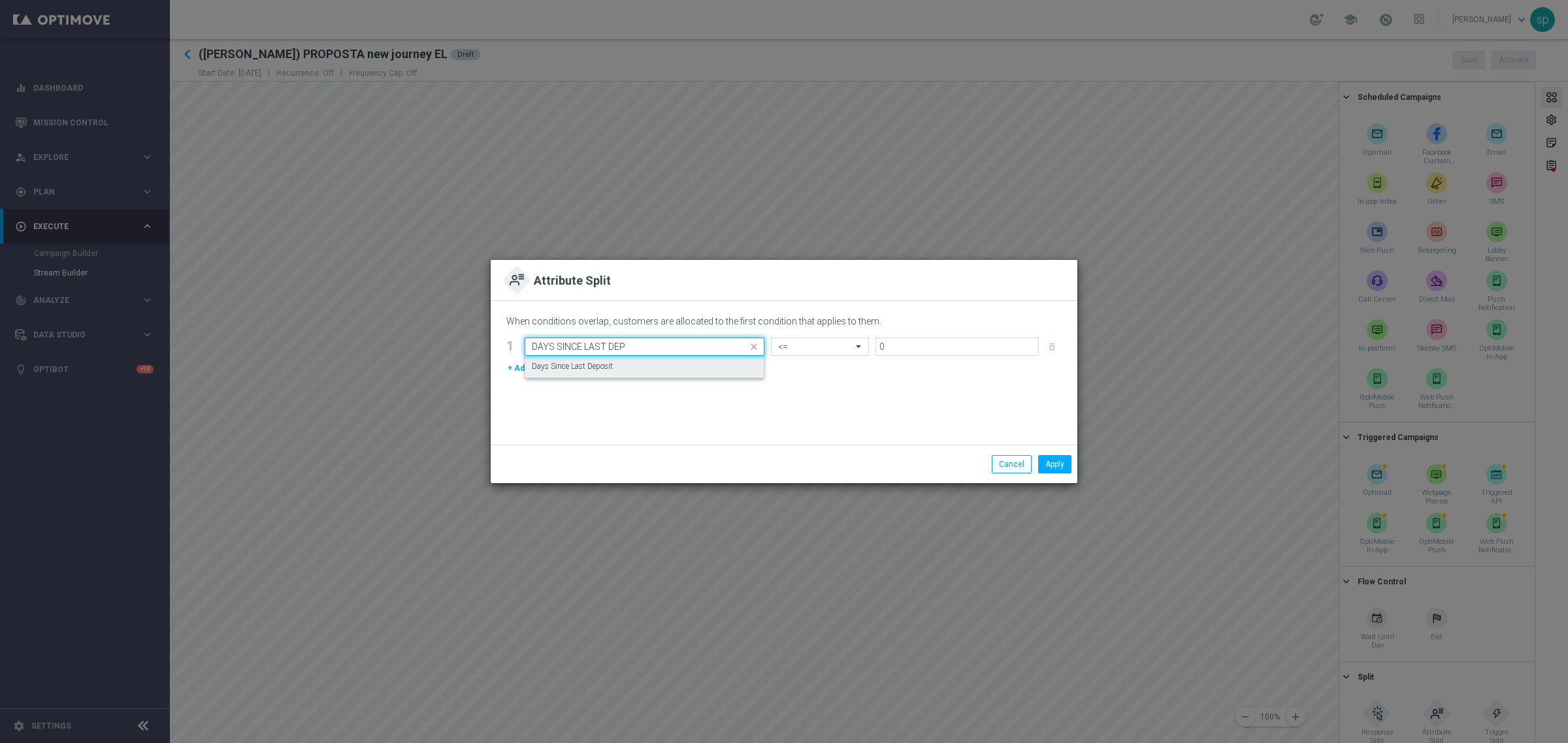
click at [646, 370] on div "Days Since Last Deposit" at bounding box center [644, 367] width 226 height 22
type input "DAYS SINCE LAST DEP"
click at [814, 344] on input "text" at bounding box center [807, 347] width 58 height 11
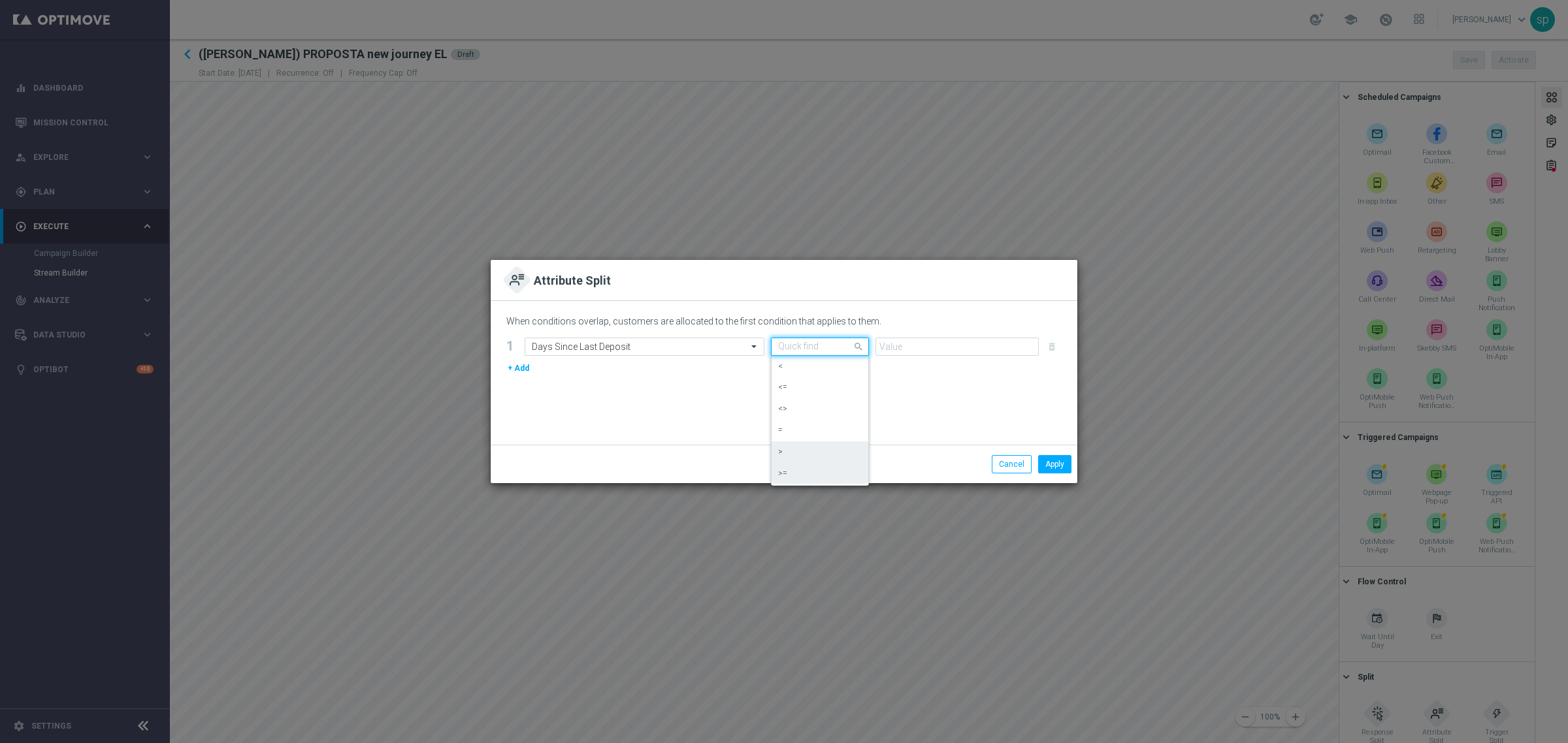
click at [807, 463] on div ">=" at bounding box center [820, 474] width 83 height 22
click at [912, 345] on input "number" at bounding box center [957, 347] width 163 height 18
type input "4"
click at [1056, 465] on button "Apply" at bounding box center [1055, 464] width 34 height 18
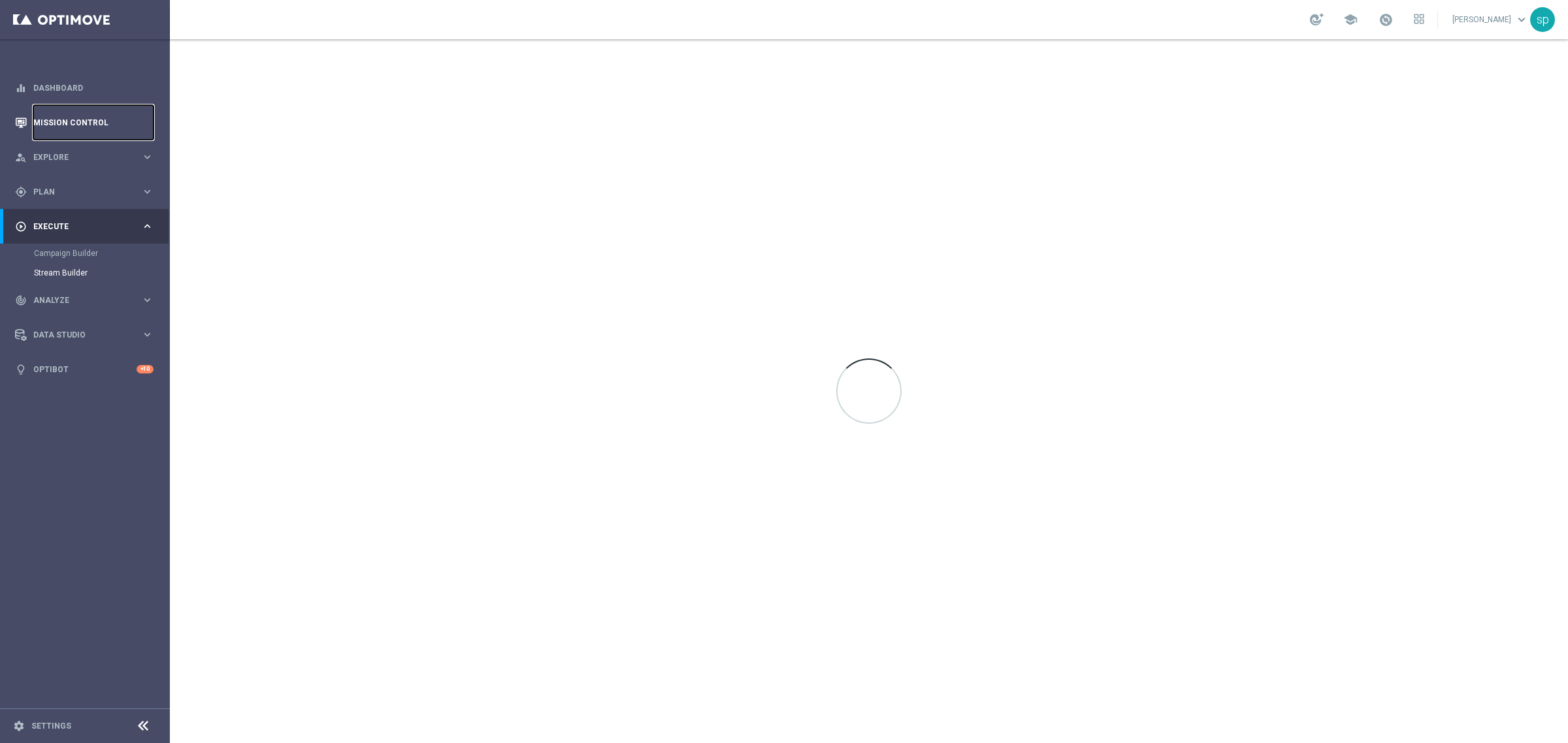
click at [79, 121] on link "Mission Control" at bounding box center [93, 122] width 120 height 35
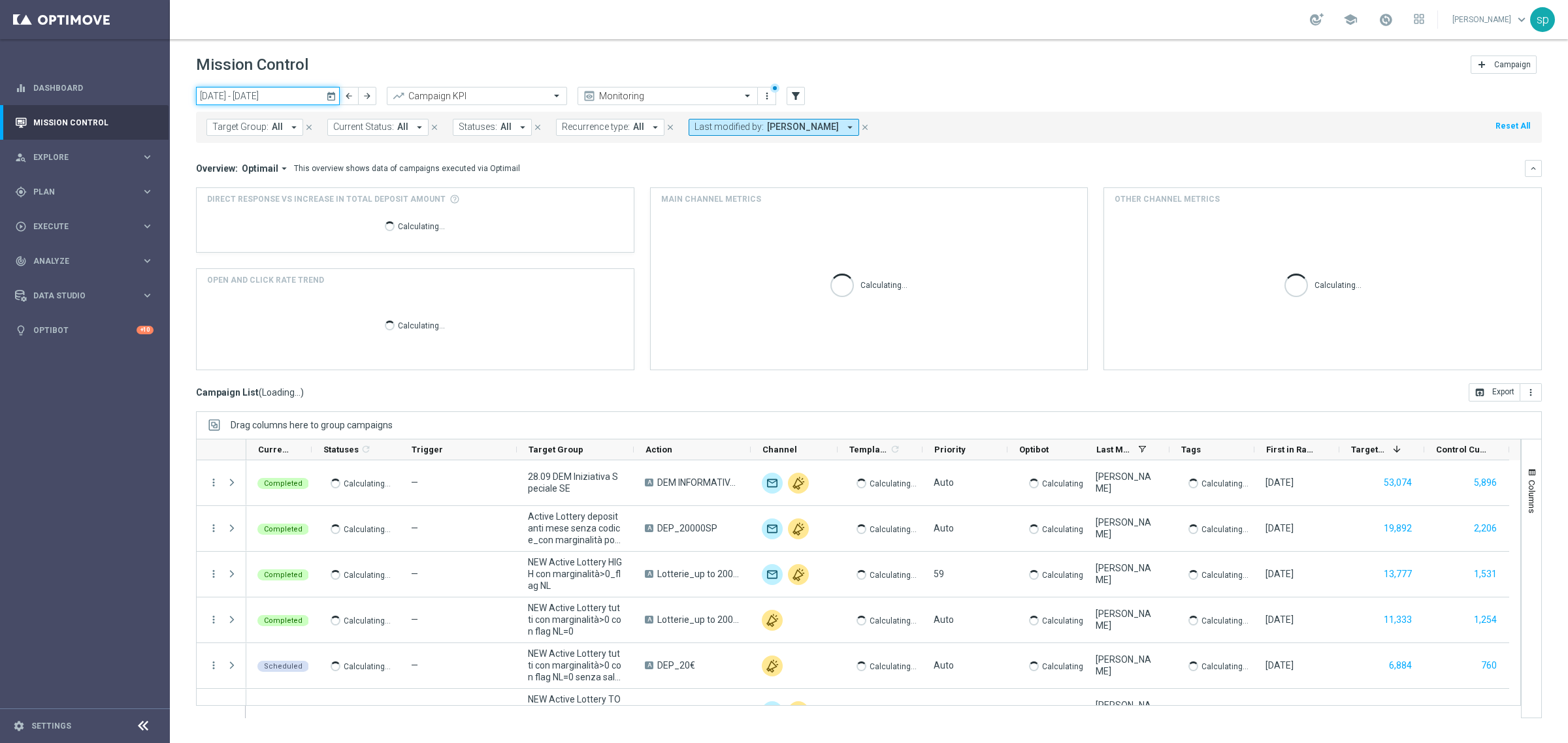
click at [228, 93] on input "22 Sep 2025 - 28 Sep 2025" at bounding box center [267, 95] width 144 height 18
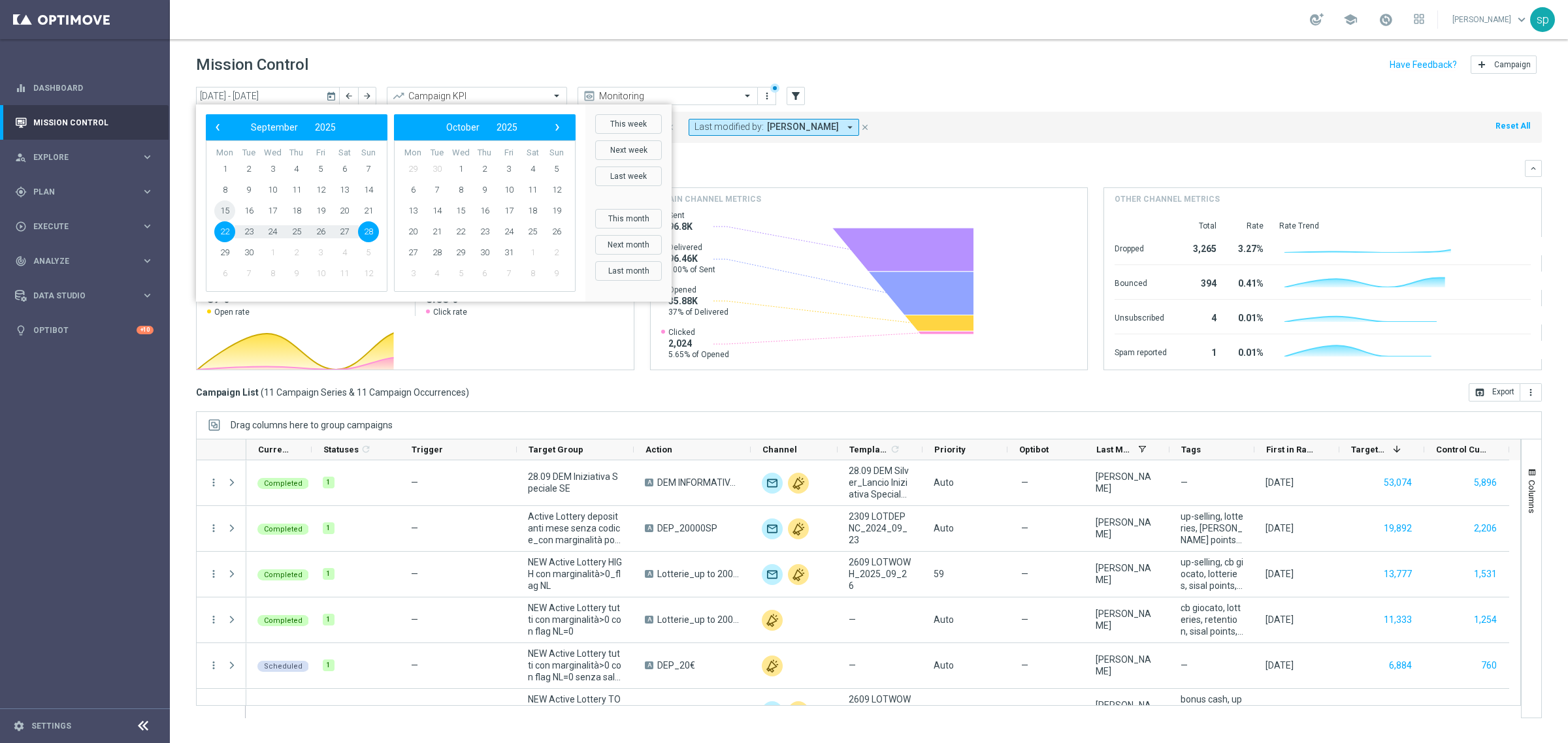
click at [225, 211] on span "15" at bounding box center [225, 211] width 21 height 21
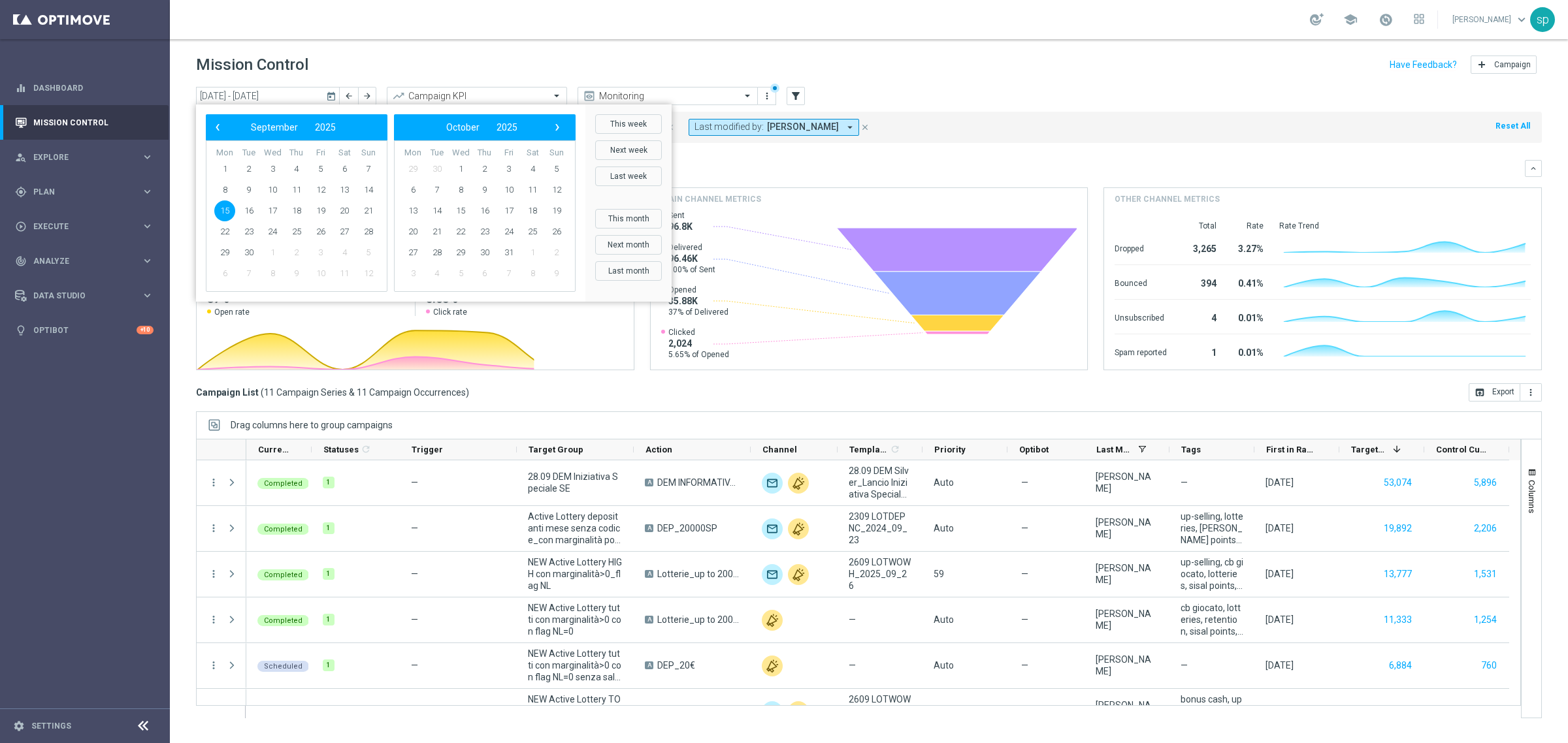
click at [225, 211] on span "15" at bounding box center [225, 211] width 21 height 21
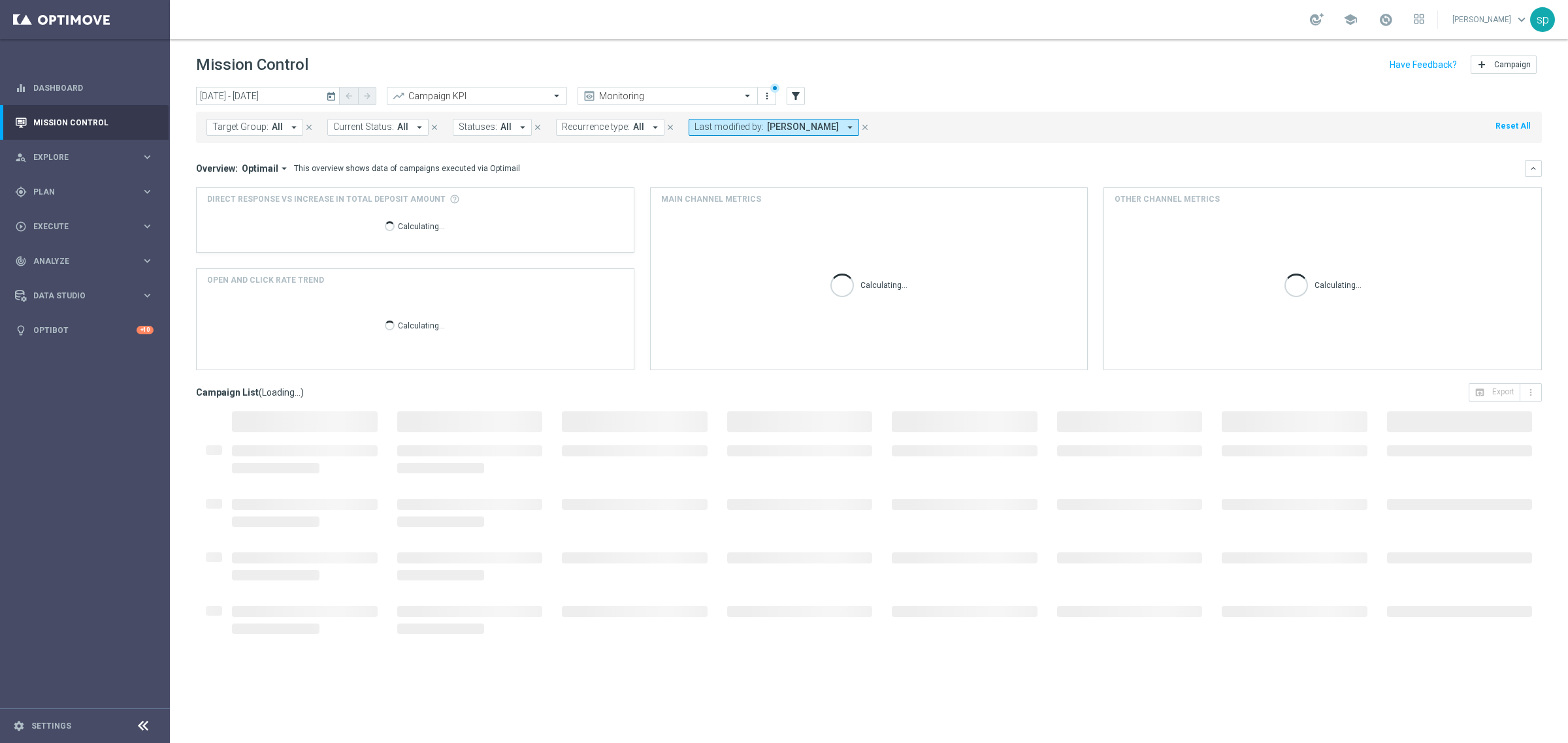
click at [739, 134] on button "Last modified by: Elena Zarbin arrow_drop_down" at bounding box center [774, 127] width 171 height 17
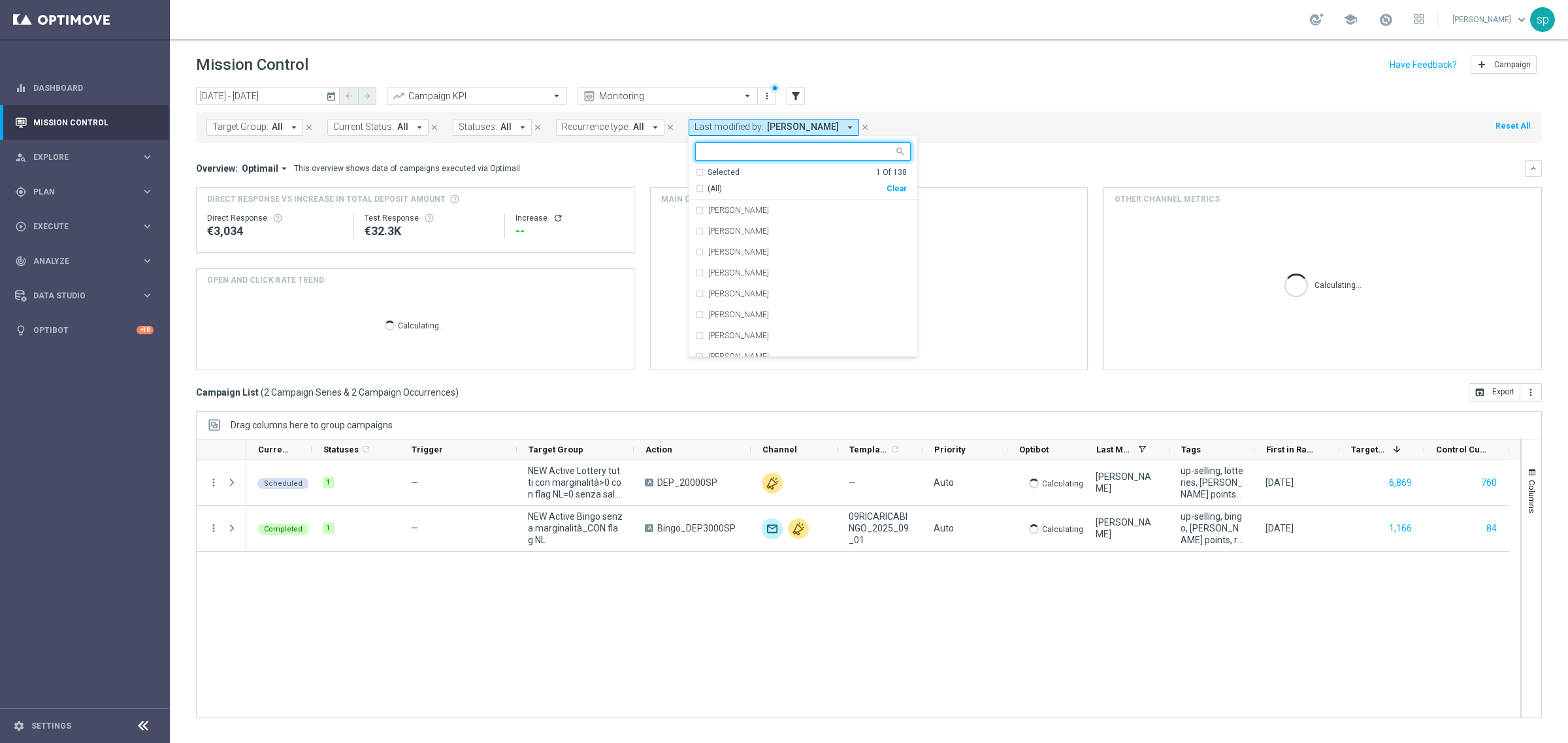
click at [0, 0] on div "Clear" at bounding box center [0, 0] width 0 height 0
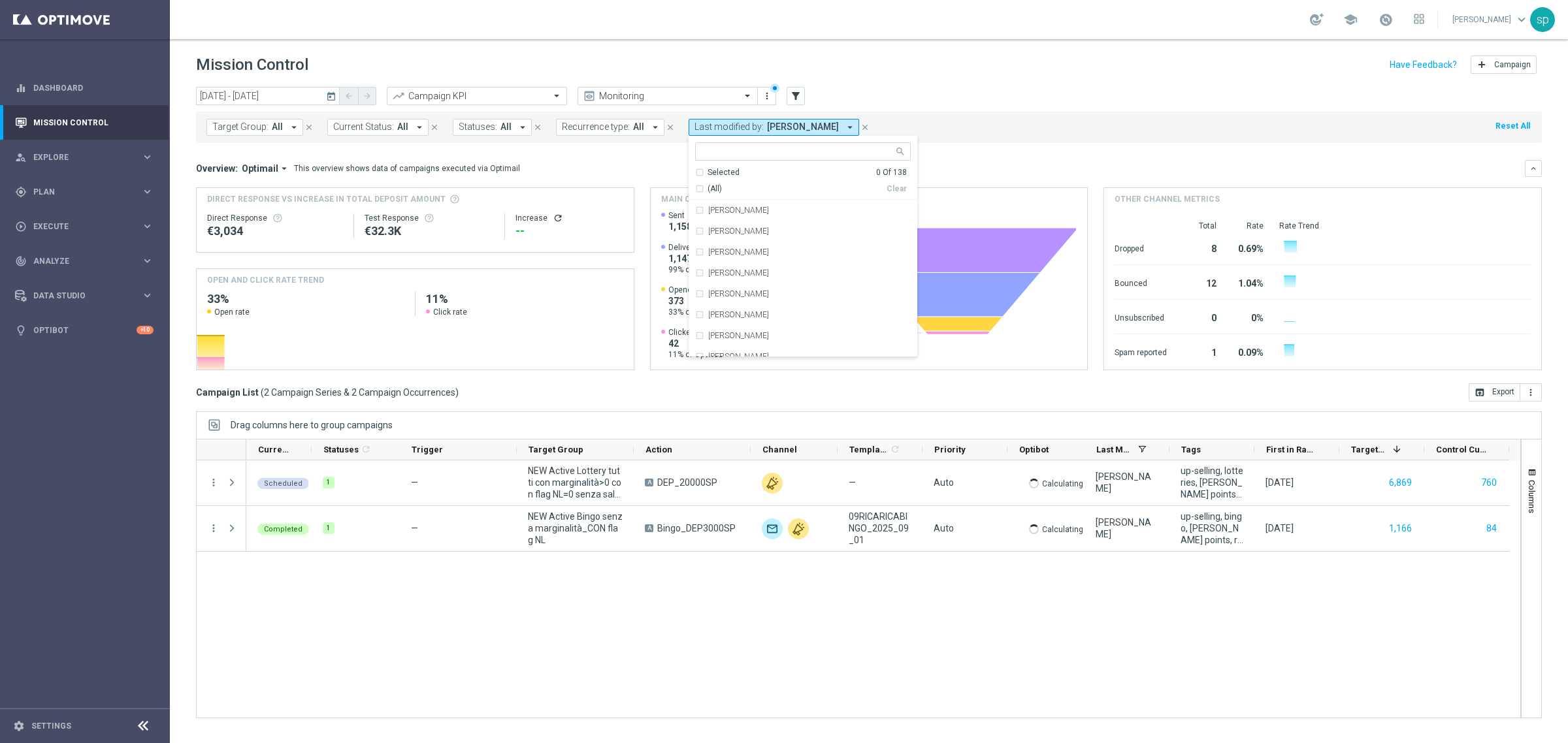
click at [998, 156] on mini-dashboard "Overview: Optimail arrow_drop_down This overview shows data of campaigns execut…" at bounding box center [868, 263] width 1346 height 240
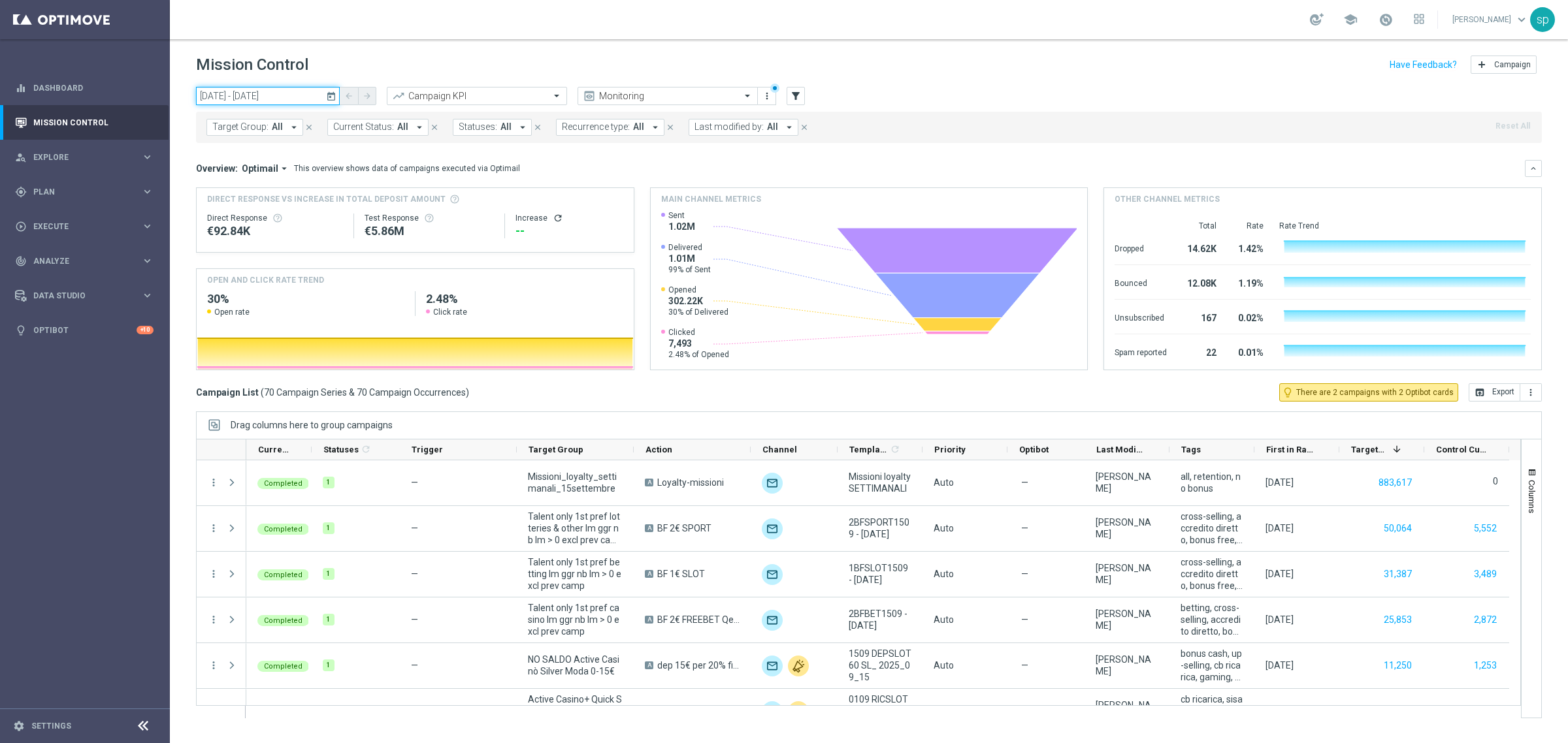
click at [291, 92] on input "15 Sep 2025 - 15 Sep 2025" at bounding box center [267, 95] width 144 height 18
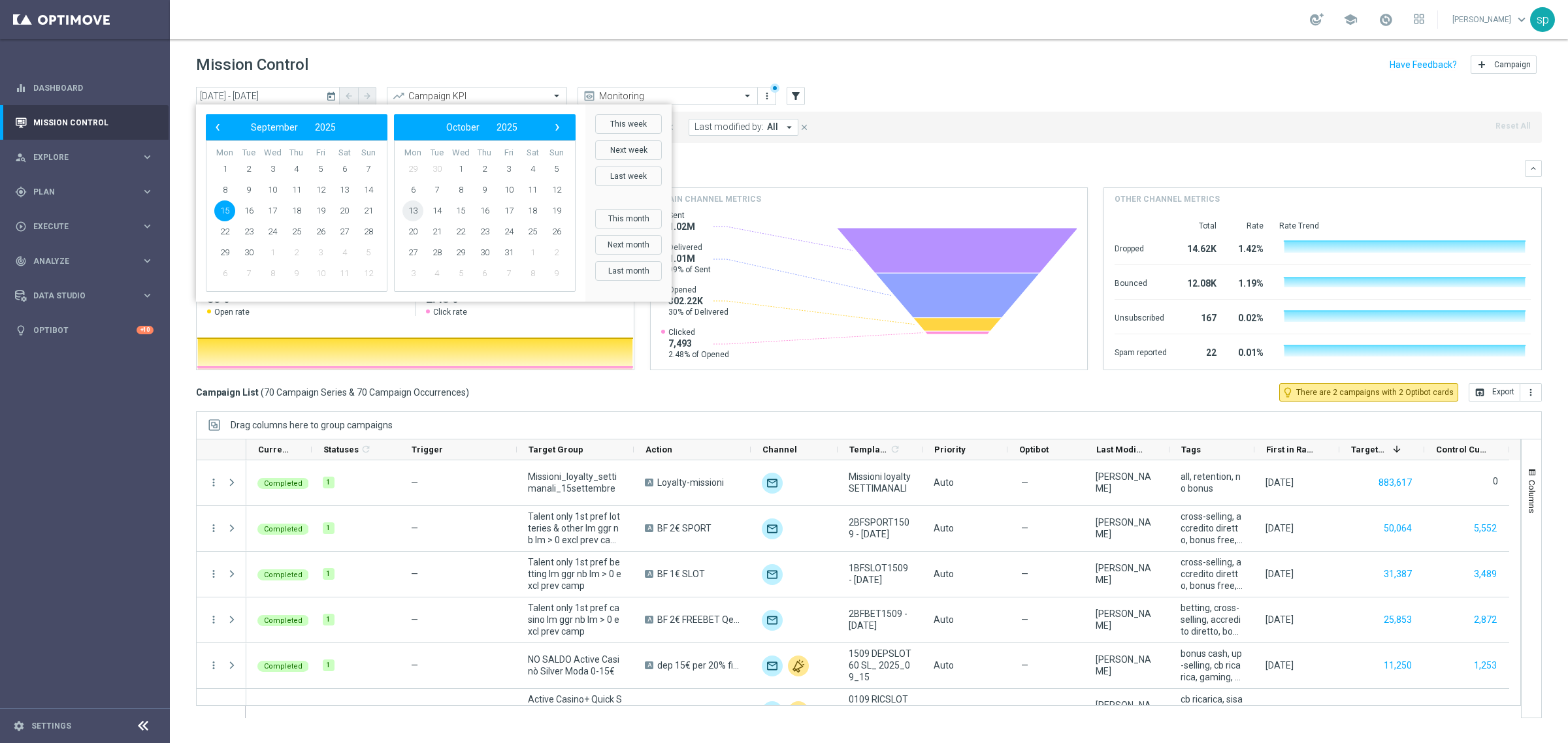
click at [413, 209] on span "13" at bounding box center [412, 211] width 21 height 21
click at [413, 209] on span "10" at bounding box center [412, 211] width 21 height 21
type input "[DATE] - [DATE]"
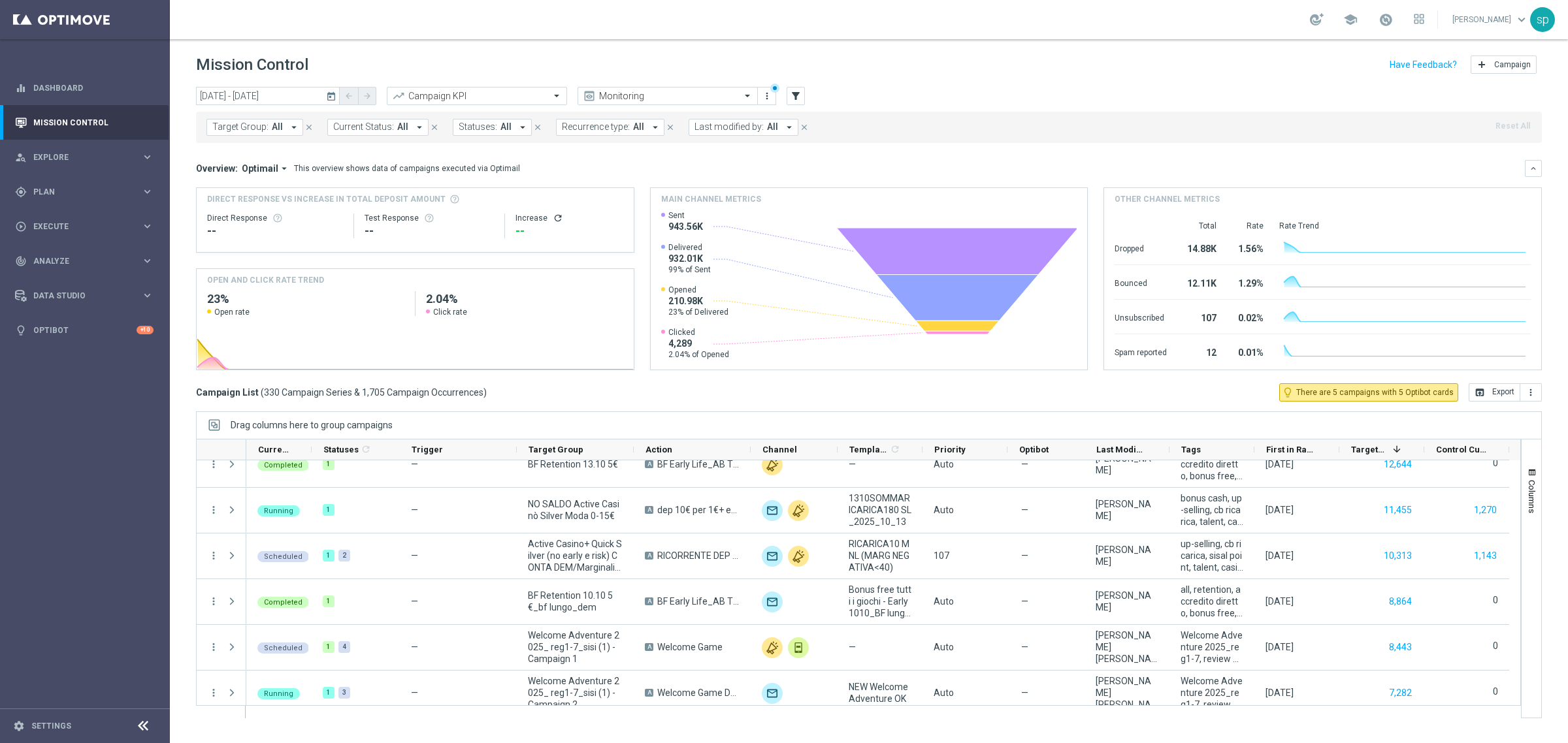
scroll to position [66, 0]
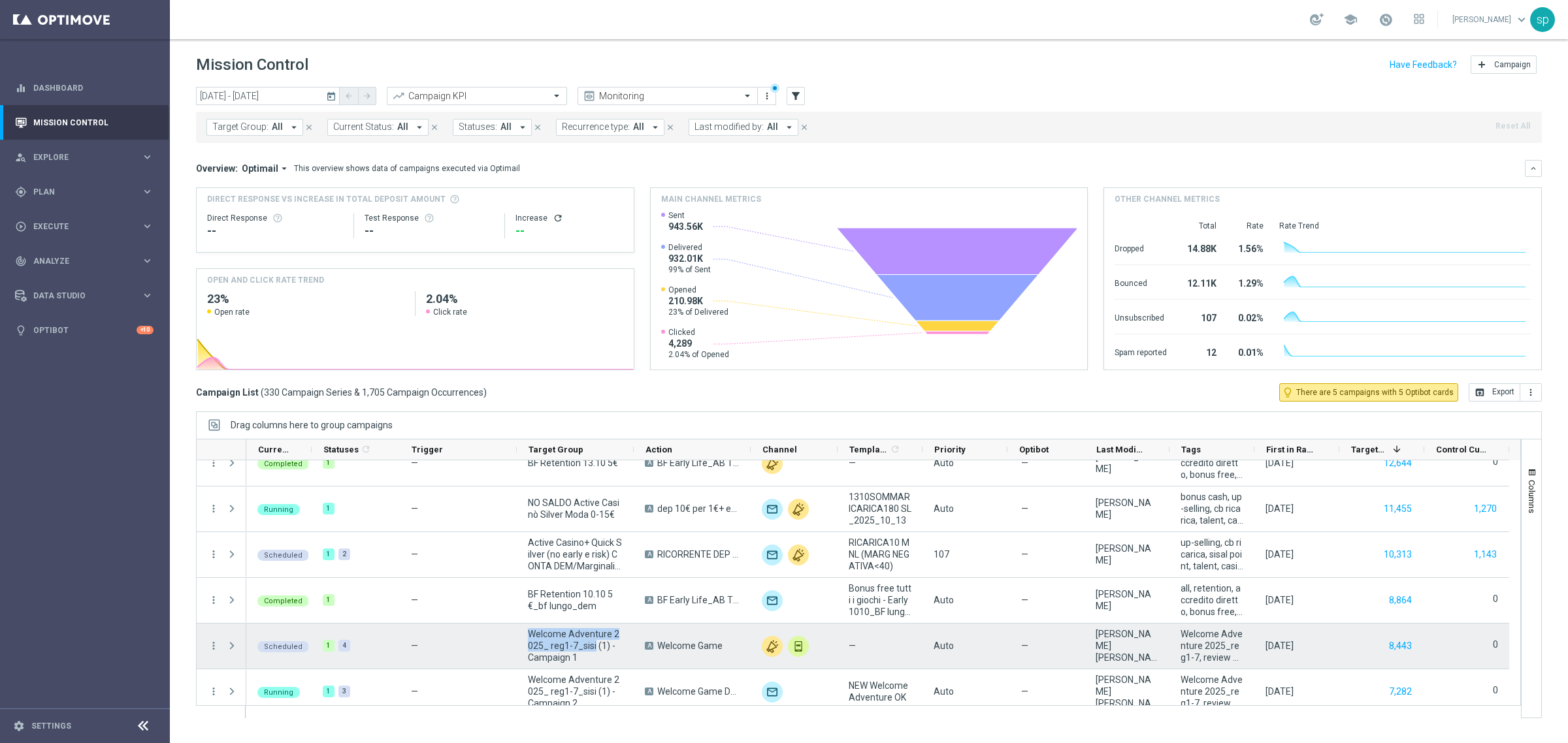
drag, startPoint x: 589, startPoint y: 644, endPoint x: 523, endPoint y: 639, distance: 66.2
click at [523, 639] on div "Welcome Adventure 2025_ reg1-7_sisi (1) - Campaign 1" at bounding box center [575, 646] width 117 height 45
click at [545, 639] on span "Welcome Adventure 2025_ reg1-7_sisi (1) - Campaign 1" at bounding box center [574, 647] width 94 height 36
drag, startPoint x: 588, startPoint y: 648, endPoint x: 527, endPoint y: 635, distance: 62.4
click at [527, 635] on div "Welcome Adventure 2025_ reg1-7_sisi (1) - Campaign 1" at bounding box center [575, 646] width 117 height 45
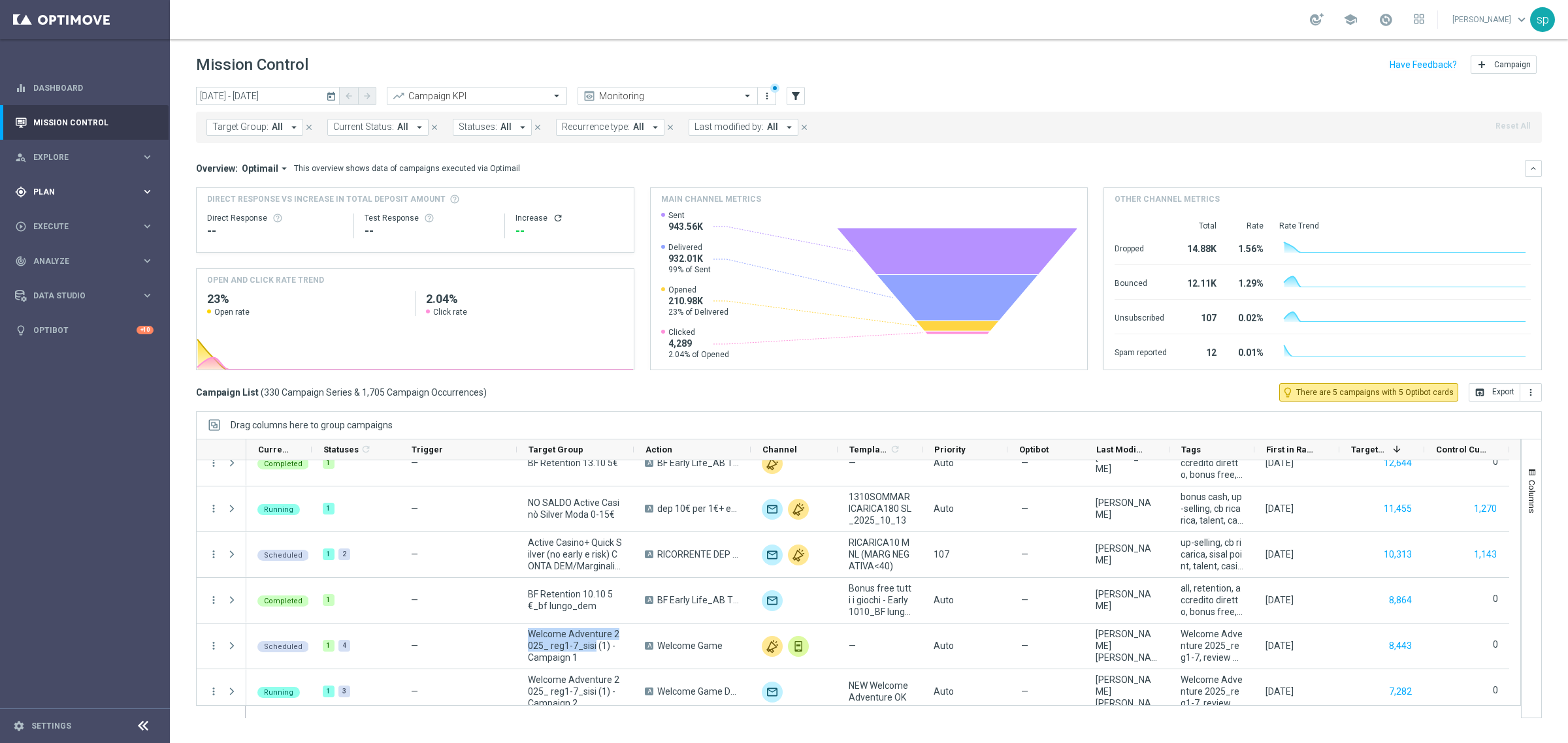
click at [57, 190] on span "Plan" at bounding box center [87, 192] width 108 height 8
click at [51, 281] on link "Streams" at bounding box center [84, 277] width 102 height 11
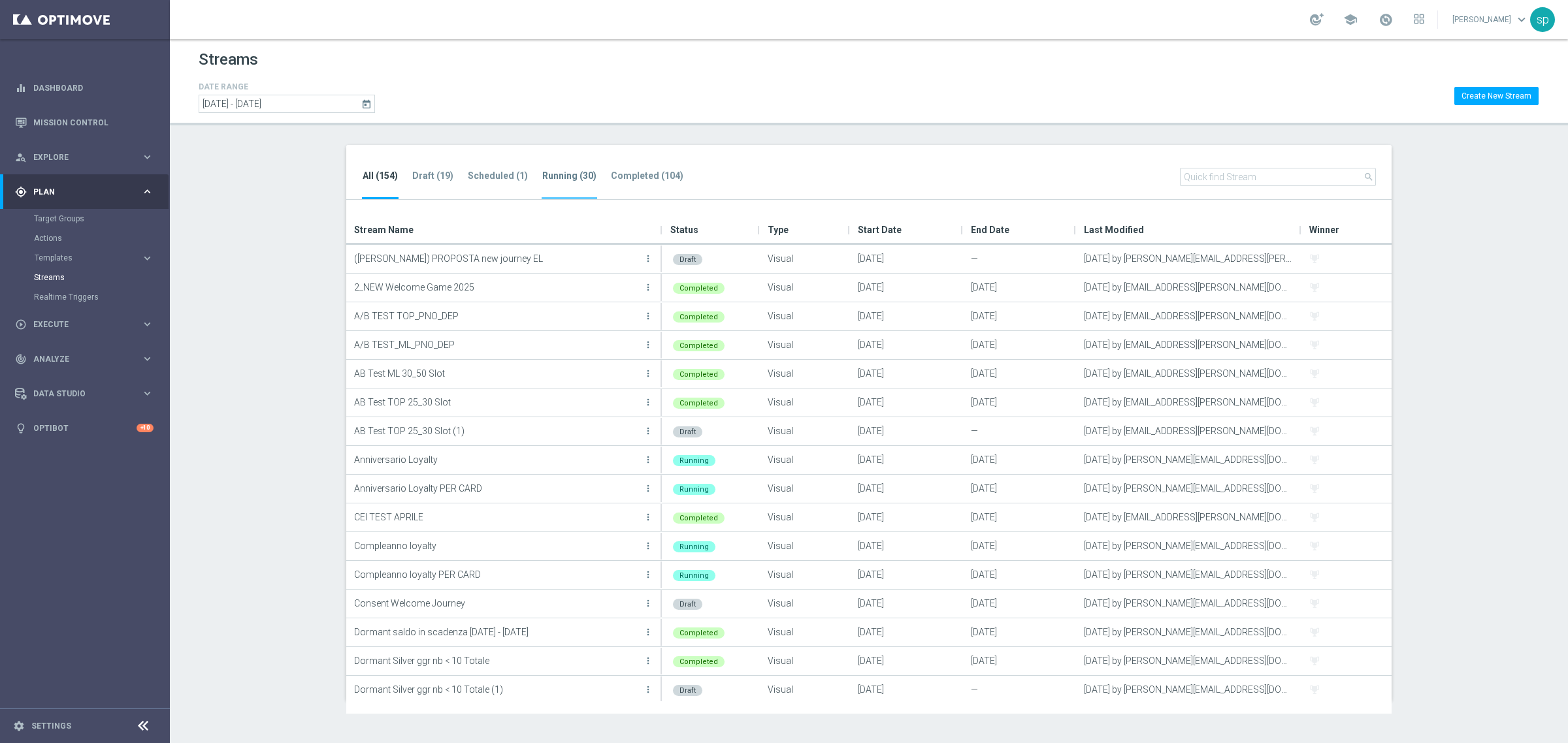
click at [562, 177] on tab-header "Running (30)" at bounding box center [569, 176] width 55 height 11
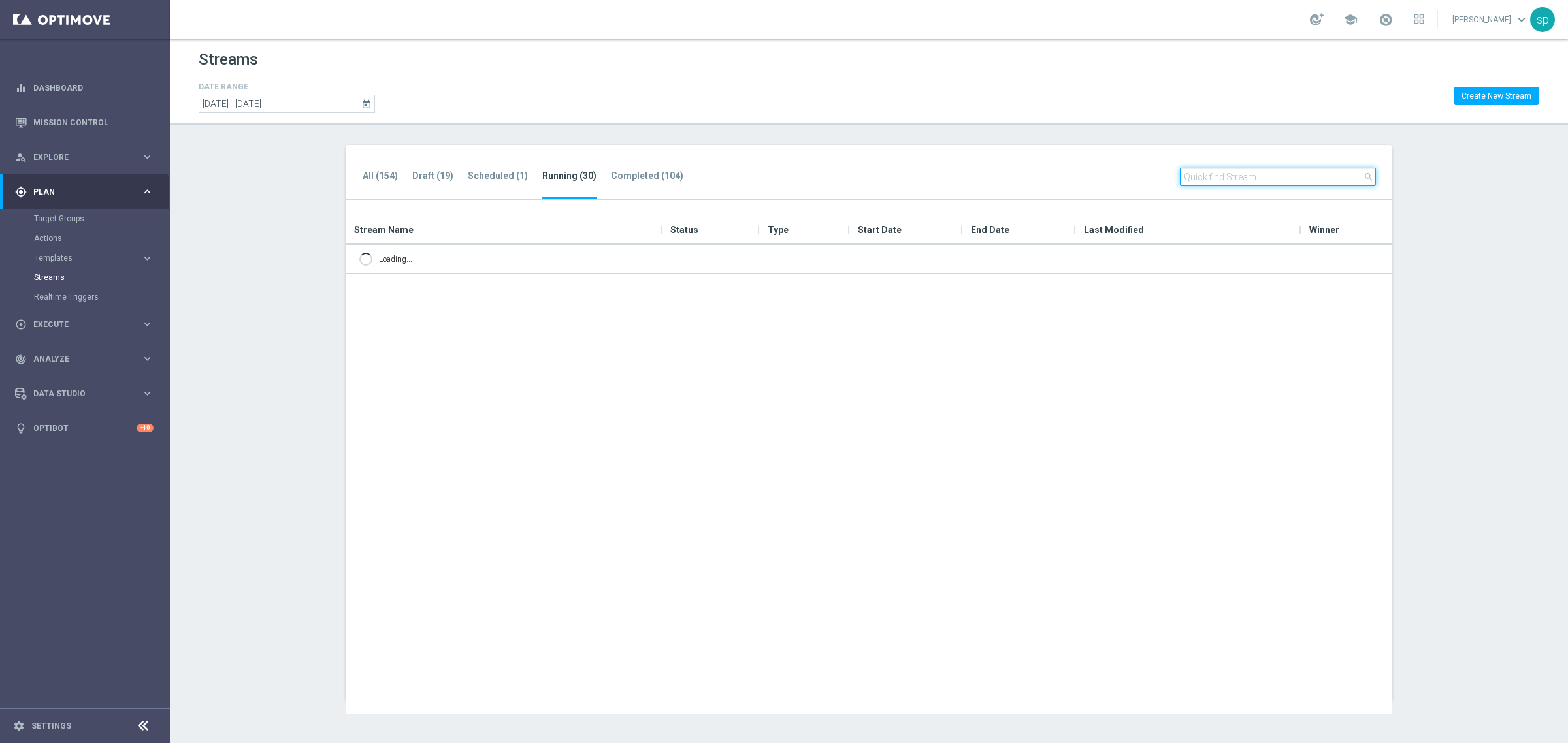
click at [1232, 178] on input "text" at bounding box center [1278, 177] width 196 height 18
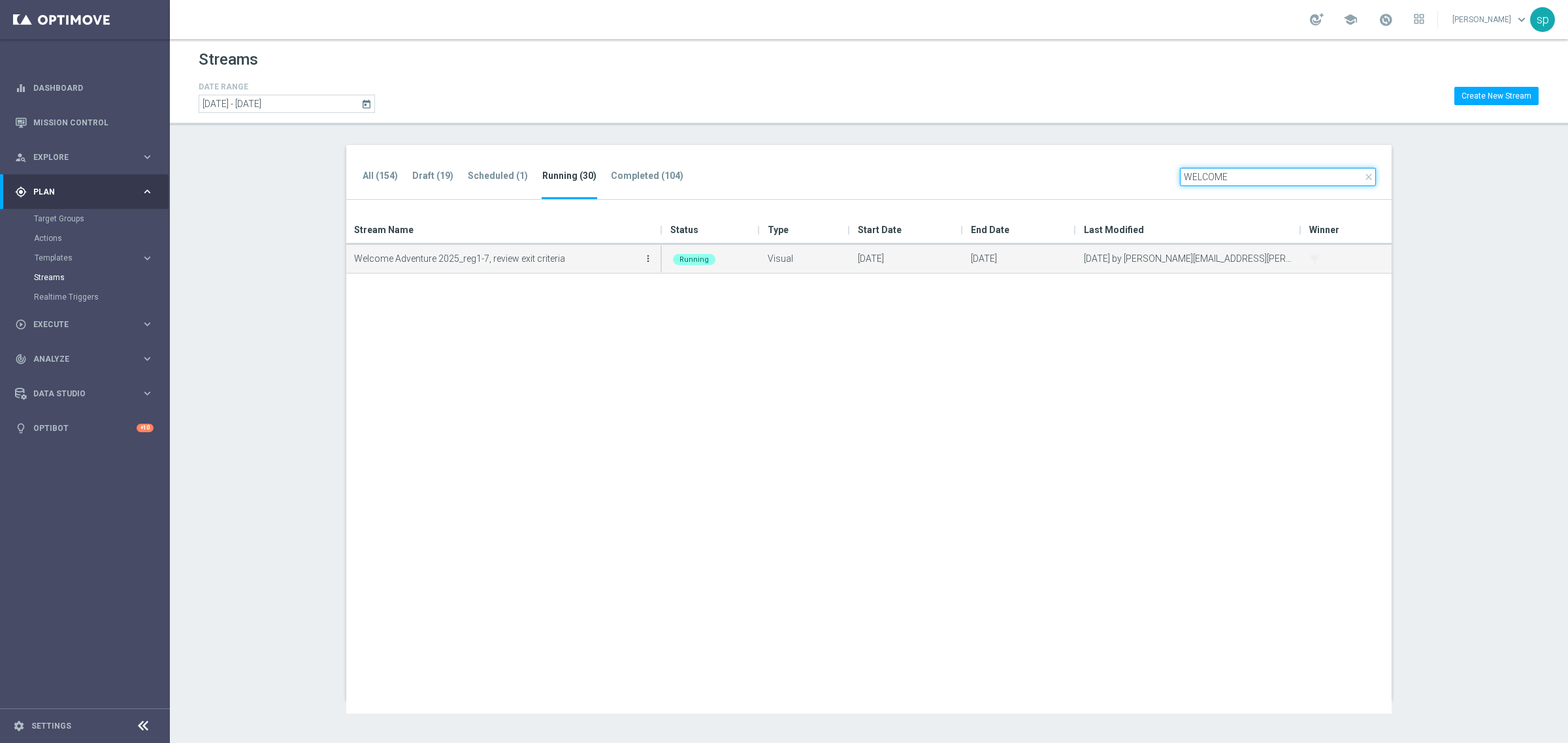
type input "WELCOME"
click at [646, 258] on icon "more_vert" at bounding box center [648, 258] width 11 height 11
click at [587, 314] on div "Edit" at bounding box center [596, 315] width 79 height 9
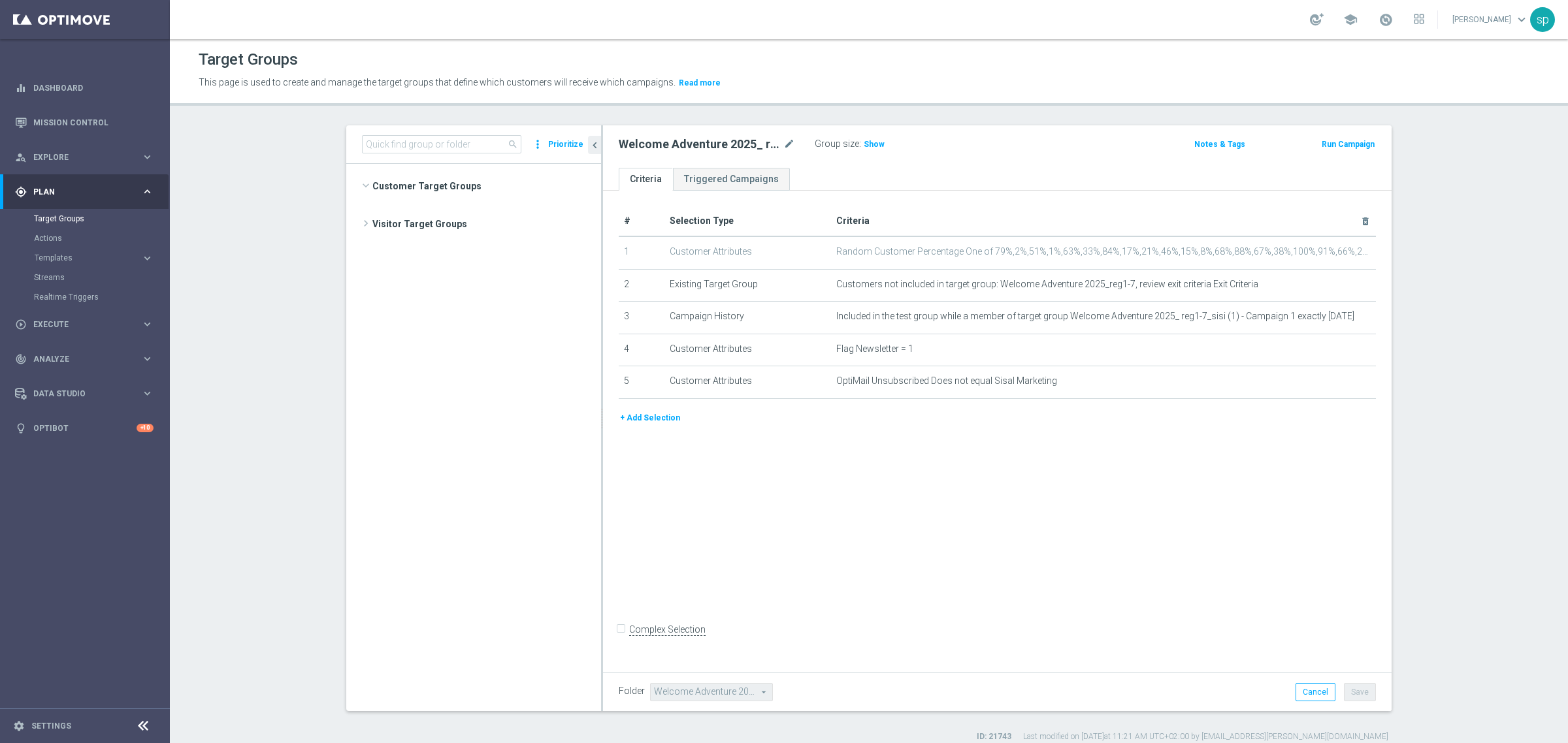
scroll to position [4601, 0]
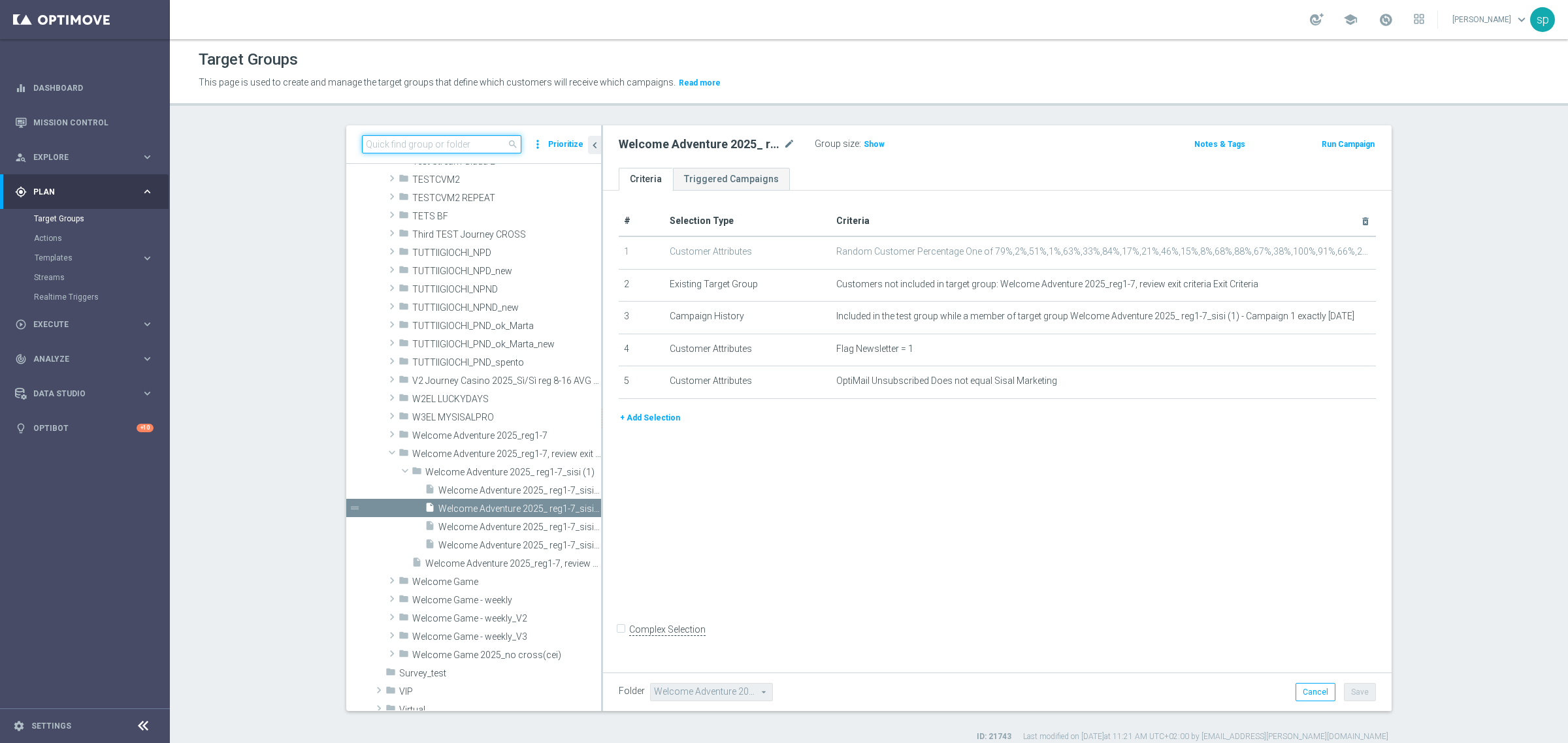
click at [428, 148] on input at bounding box center [441, 144] width 159 height 18
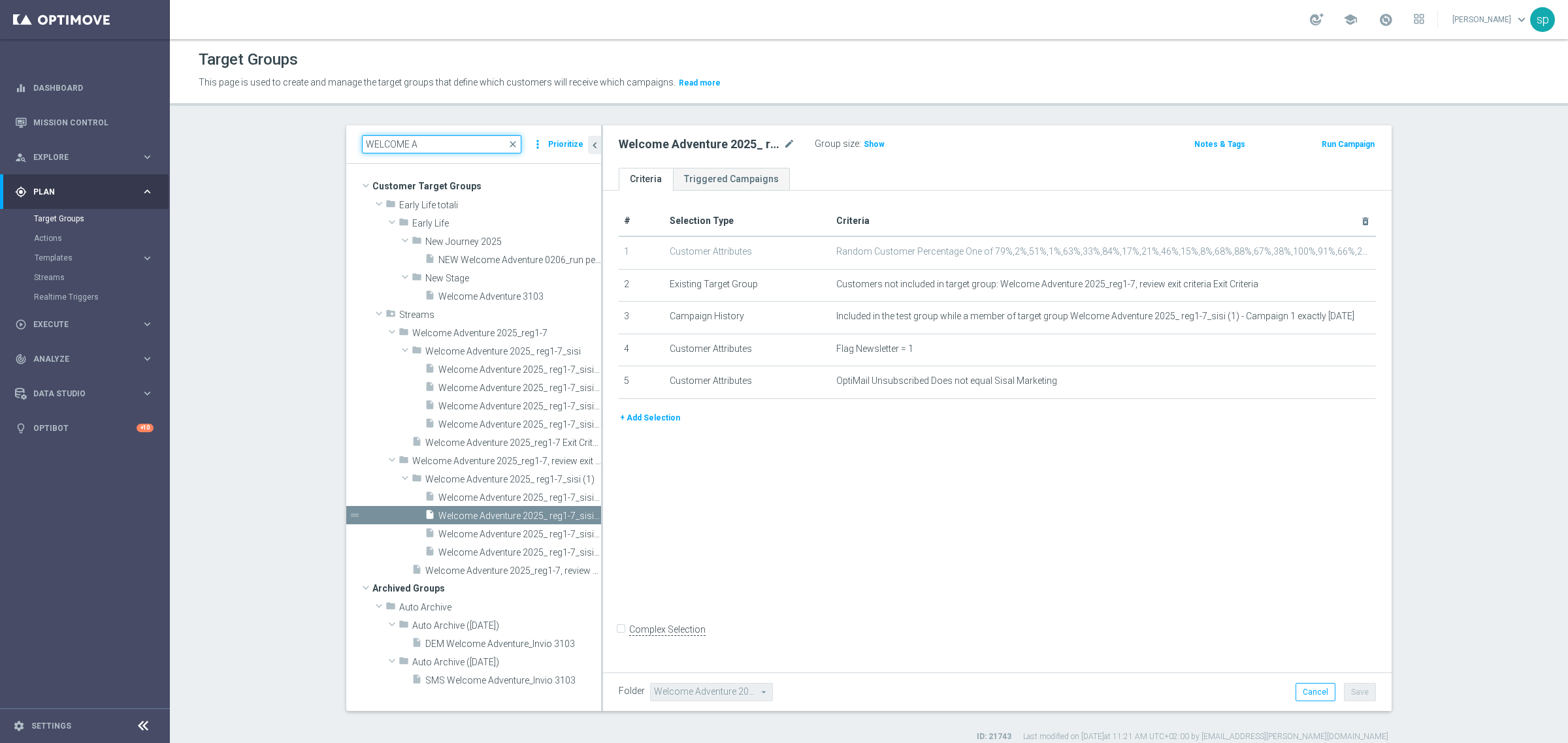
scroll to position [0, 0]
type input "WELCOME A"
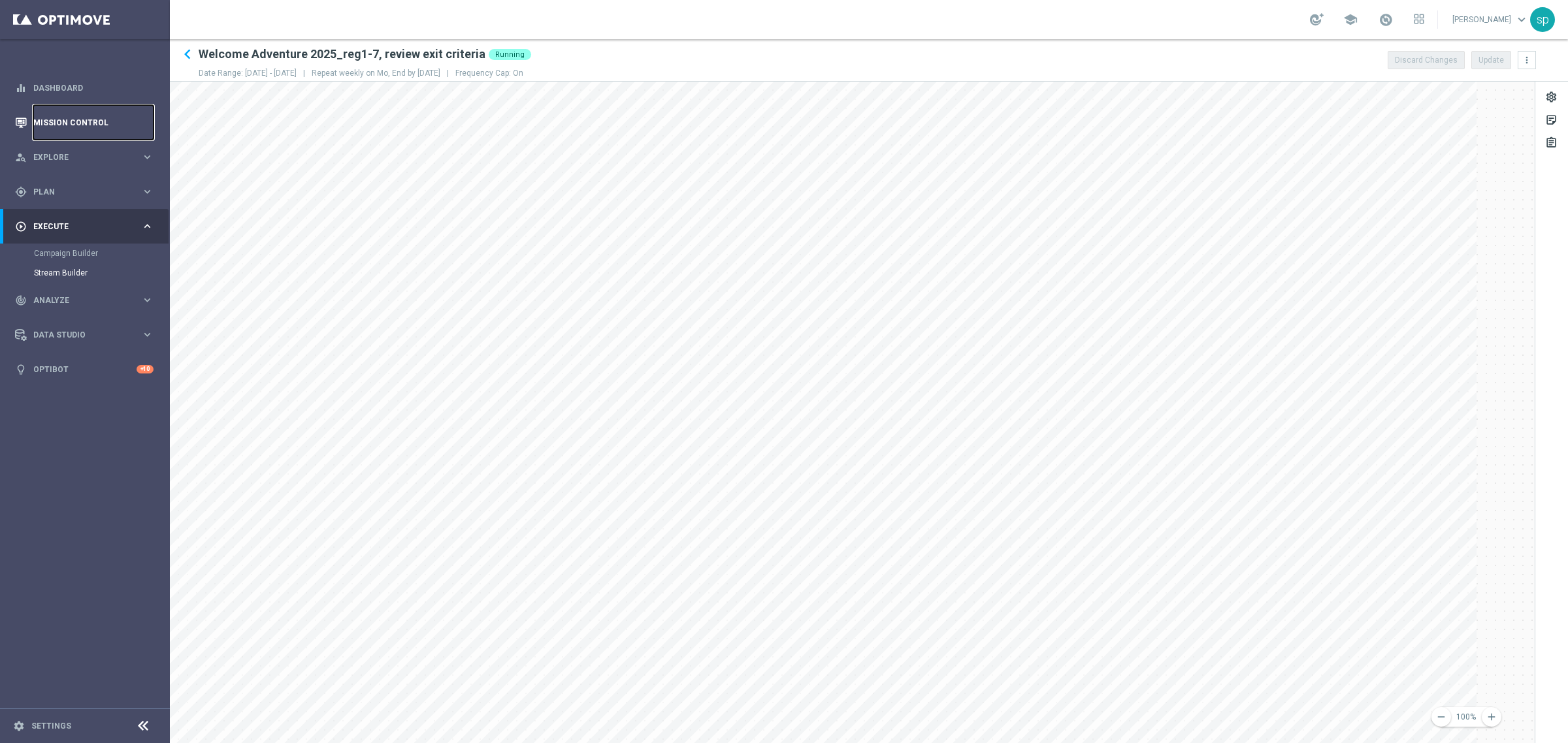
click at [71, 119] on link "Mission Control" at bounding box center [93, 122] width 120 height 35
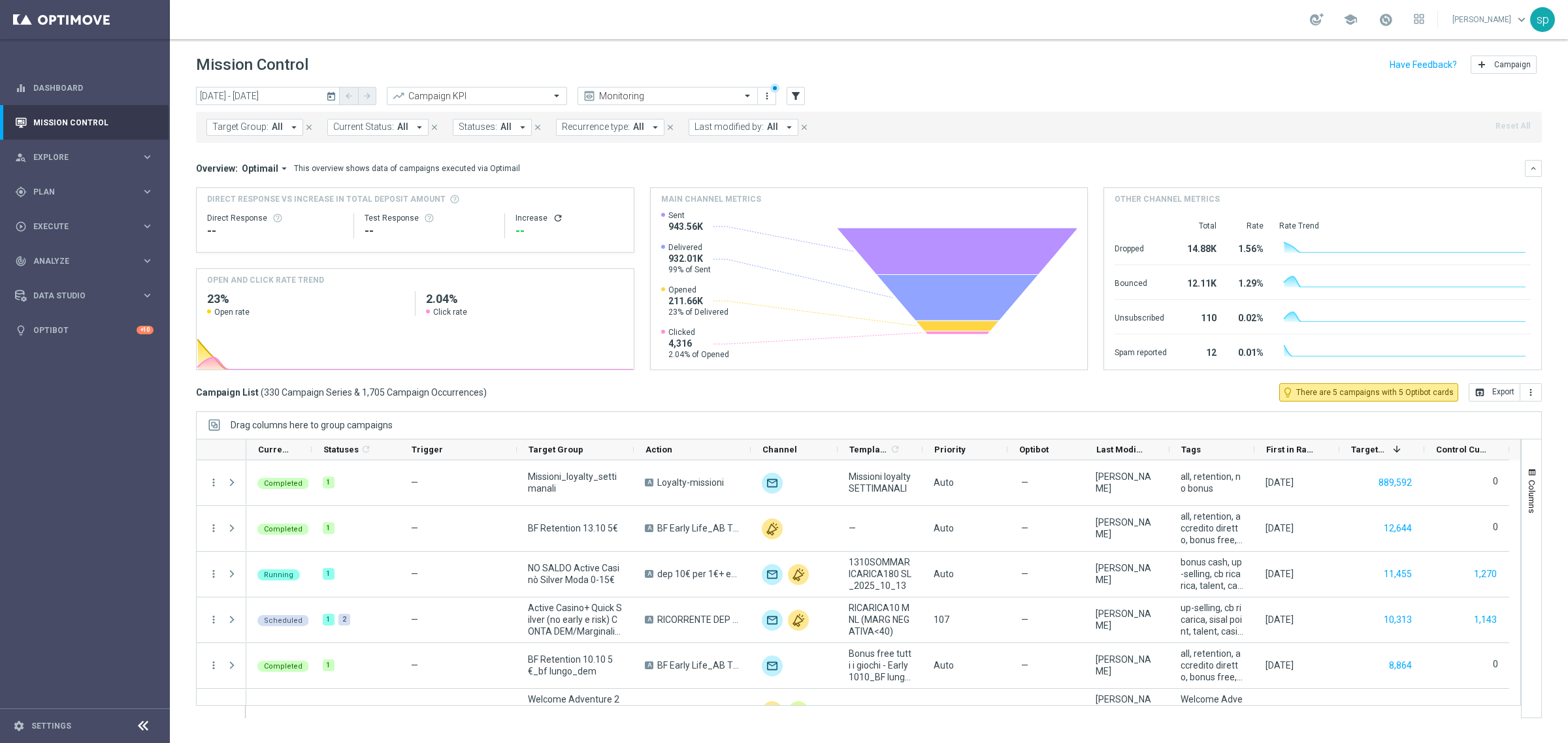
click at [278, 84] on header "Mission Control add Campaign" at bounding box center [868, 63] width 1398 height 48
click at [284, 99] on input "[DATE] - [DATE]" at bounding box center [267, 95] width 144 height 18
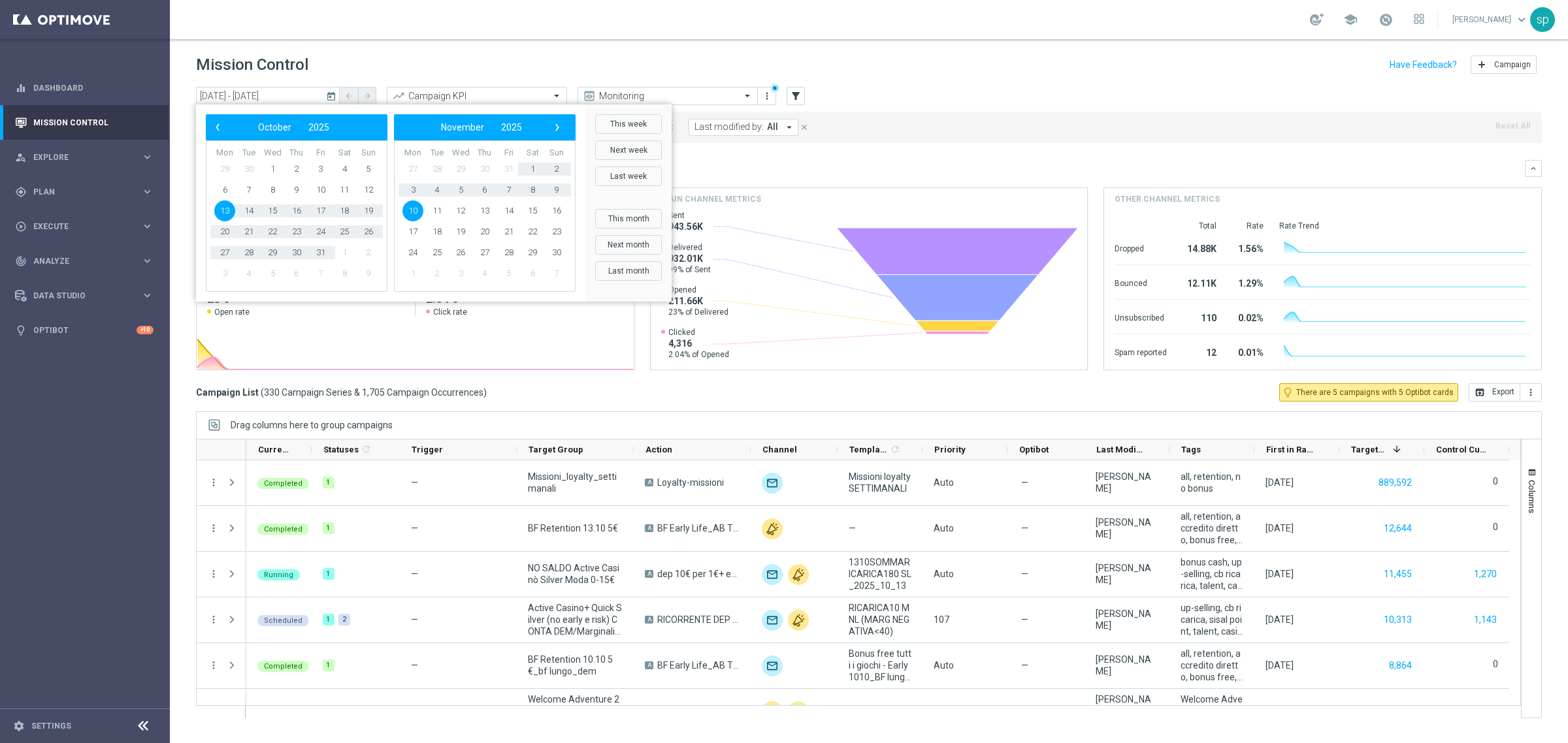
click at [229, 213] on span "13" at bounding box center [225, 211] width 21 height 21
type input "[DATE] - [DATE]"
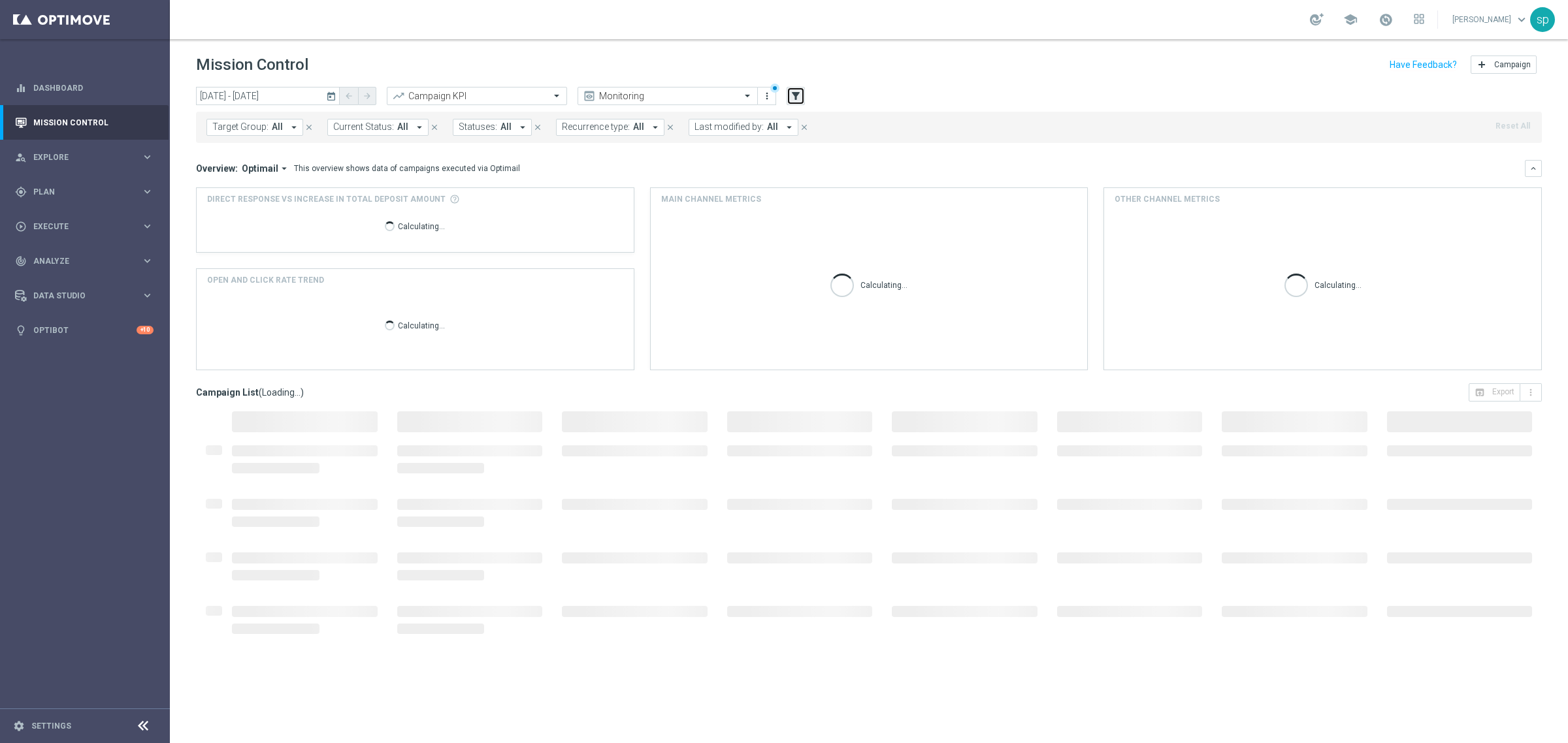
click at [799, 92] on icon "filter_alt" at bounding box center [796, 96] width 12 height 12
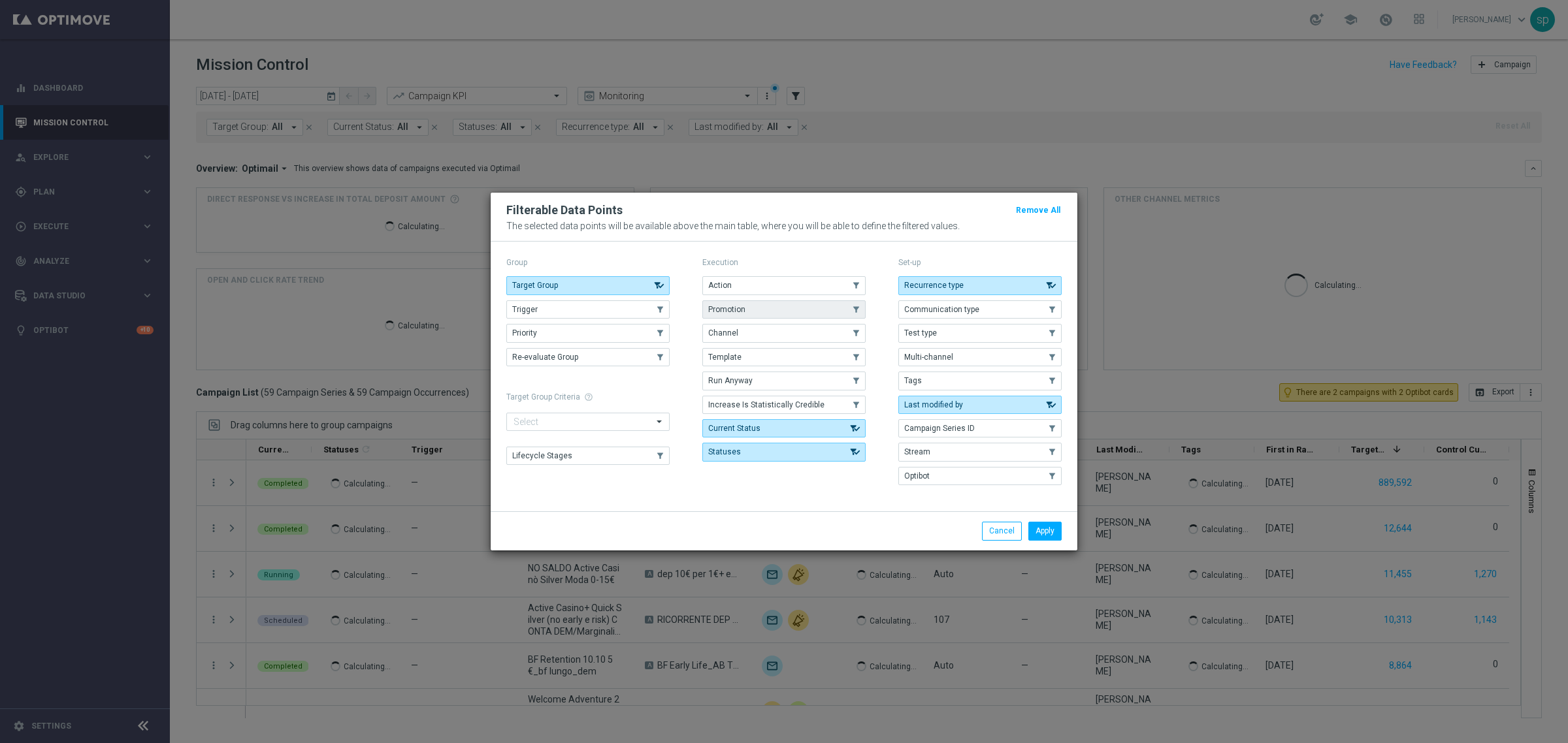
click at [768, 306] on button "Promotion" at bounding box center [784, 310] width 163 height 18
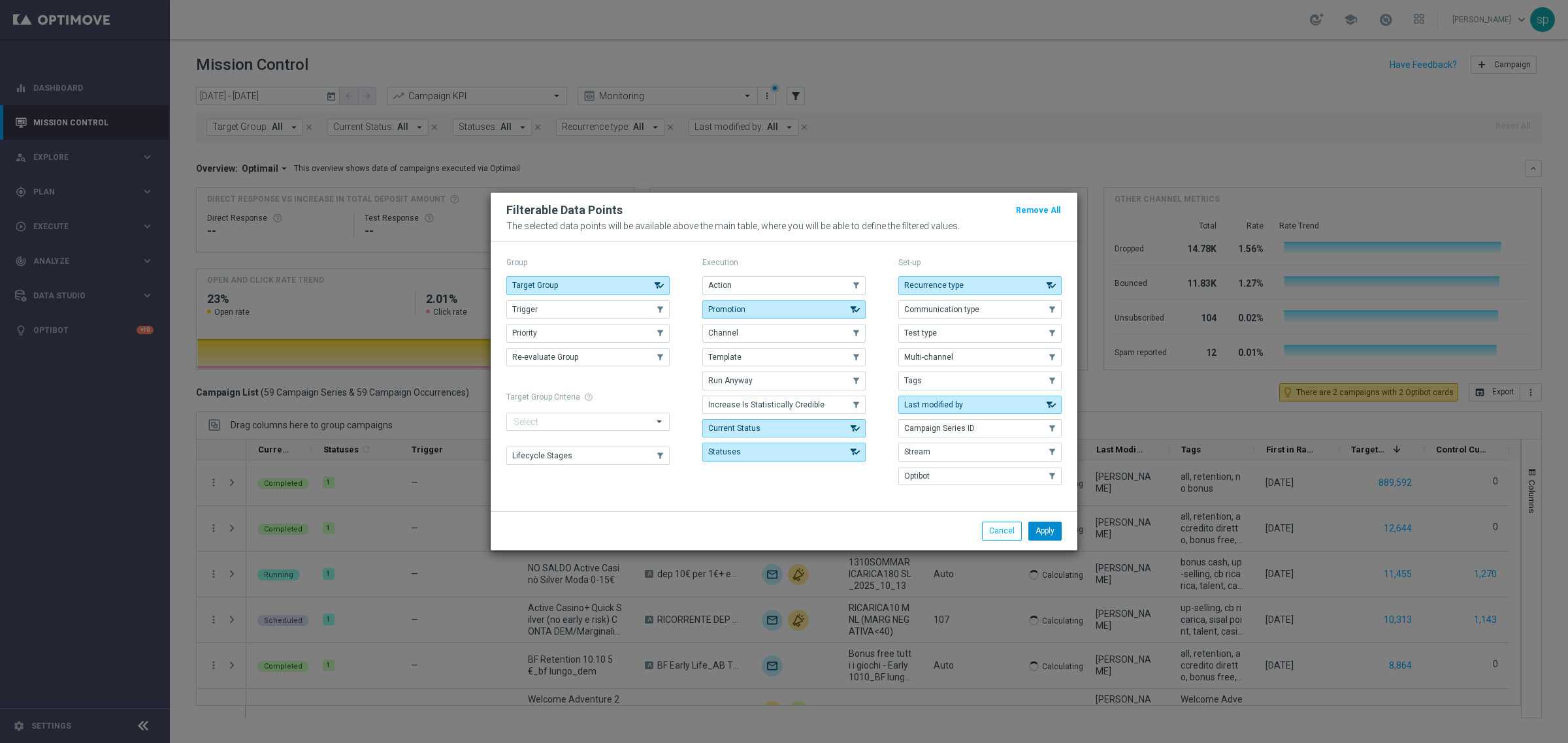
click at [1055, 530] on button "Apply" at bounding box center [1045, 530] width 34 height 18
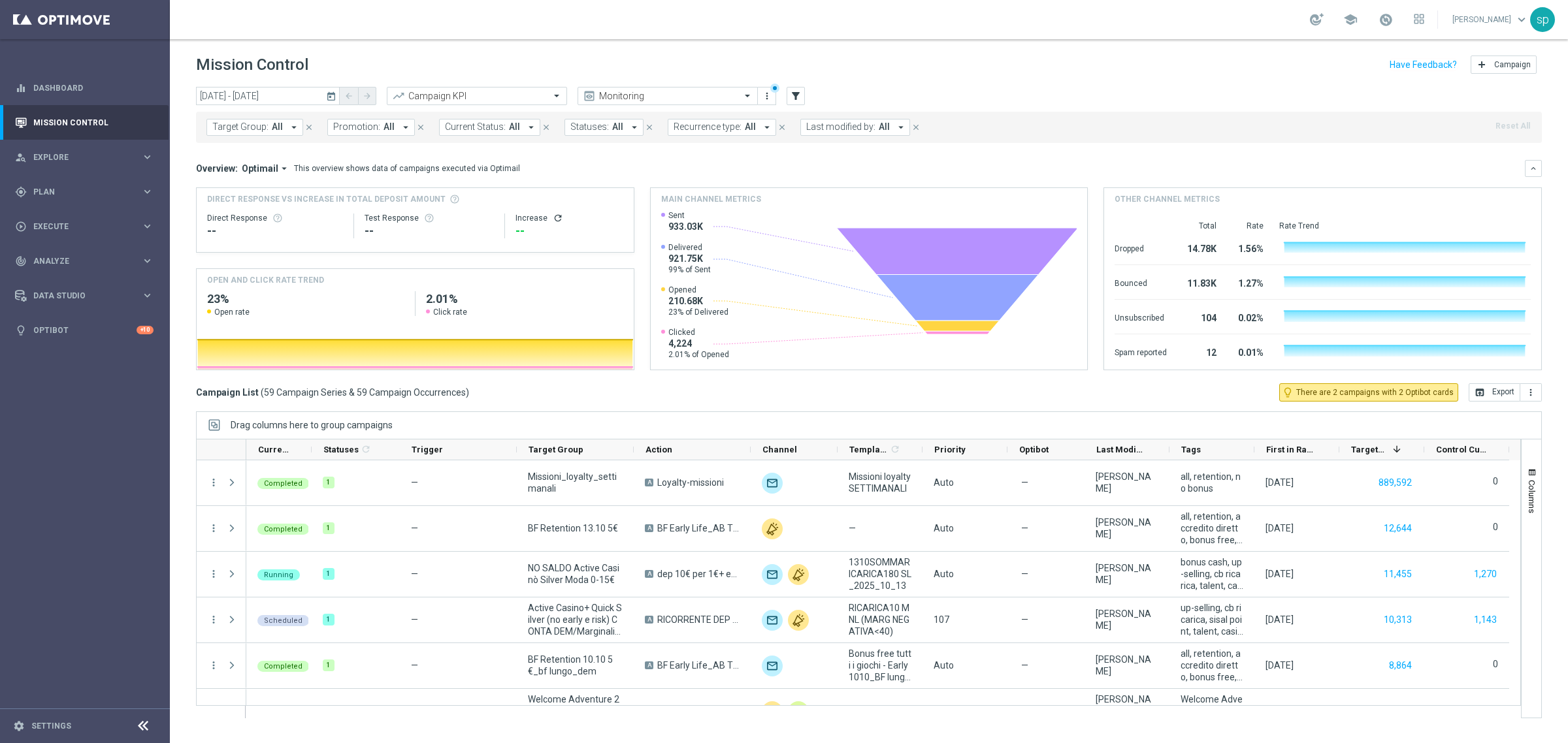
click at [368, 125] on span "Promotion:" at bounding box center [356, 126] width 47 height 11
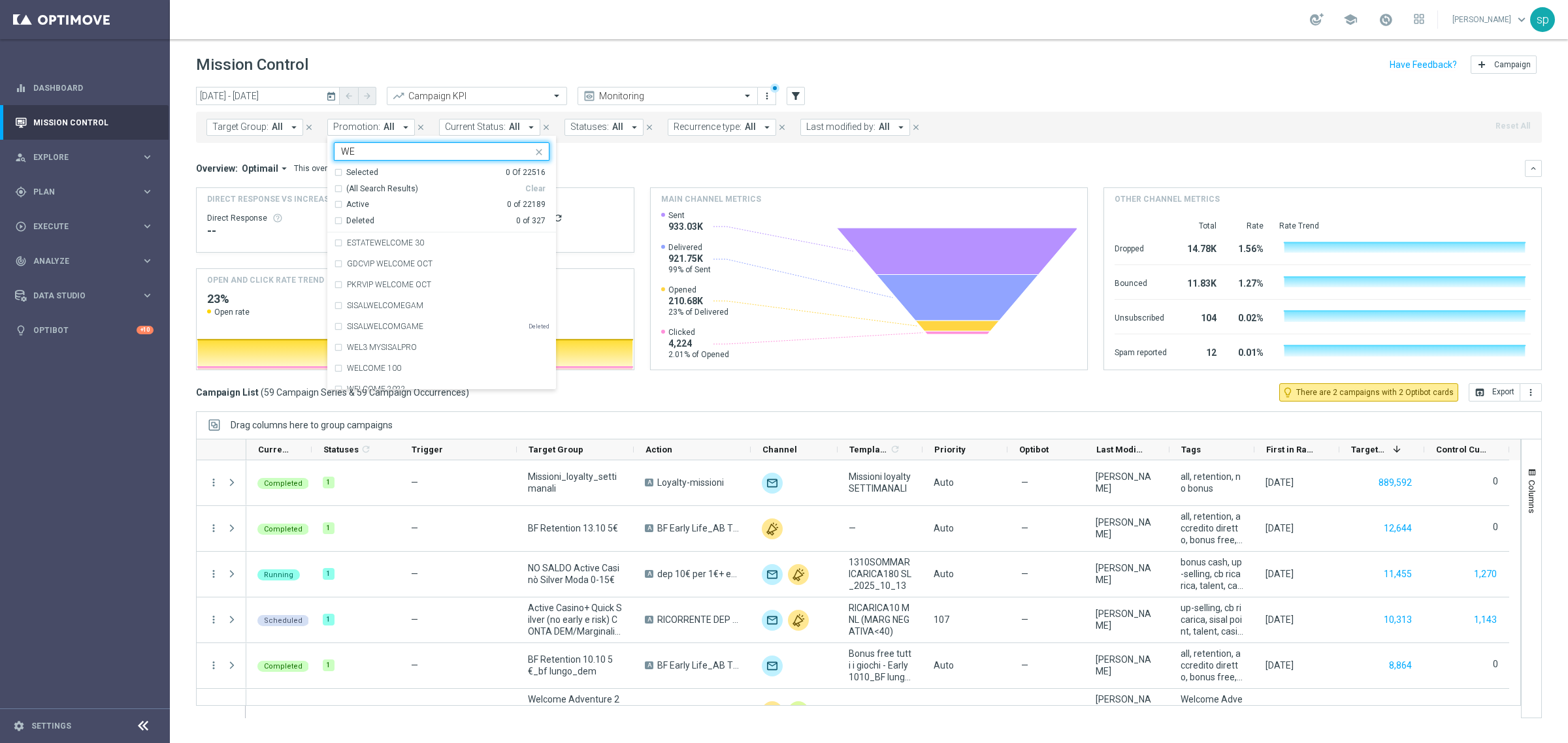
type input "W"
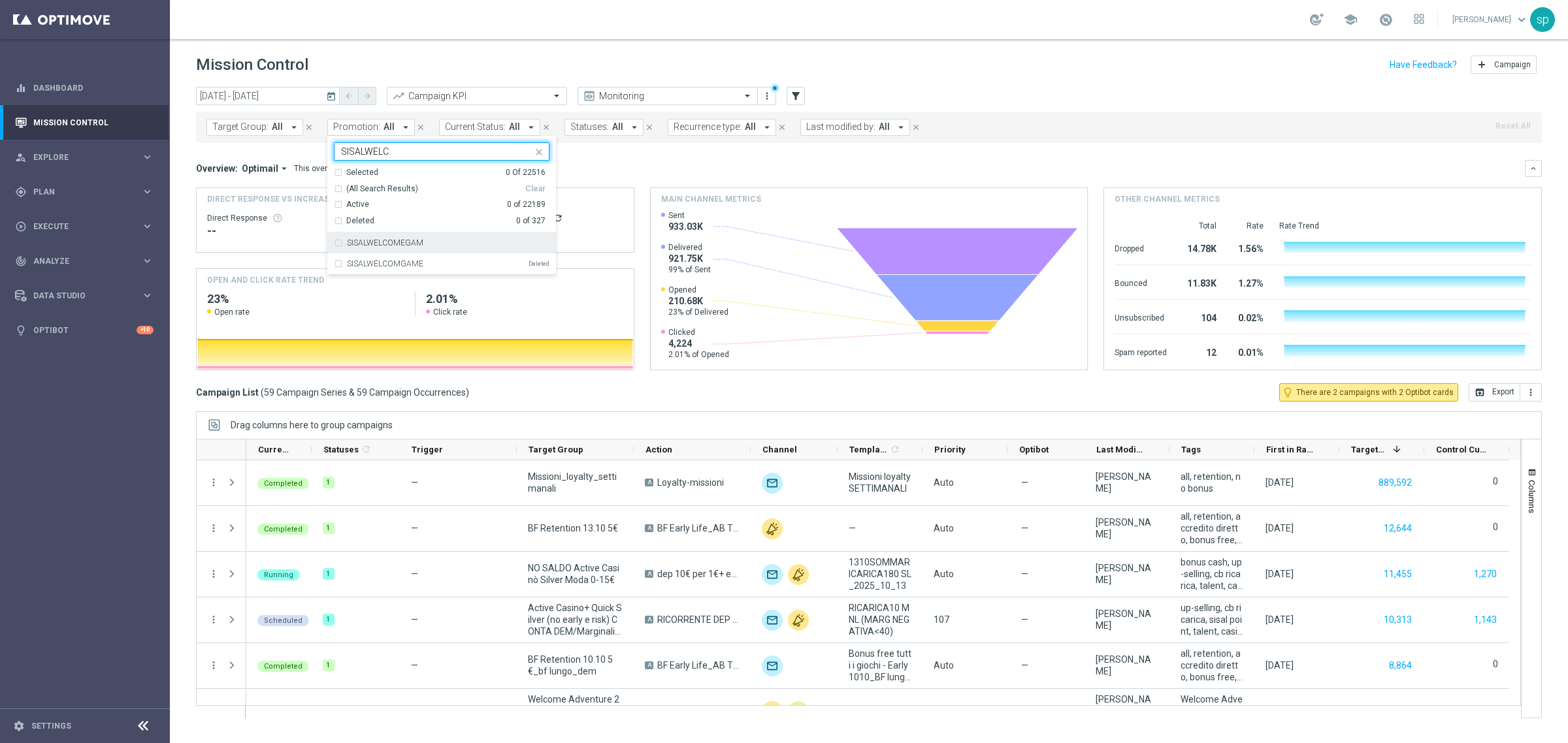
click at [415, 235] on div "SISALWELCOMEGAM" at bounding box center [441, 242] width 216 height 21
type input "SISALWELC"
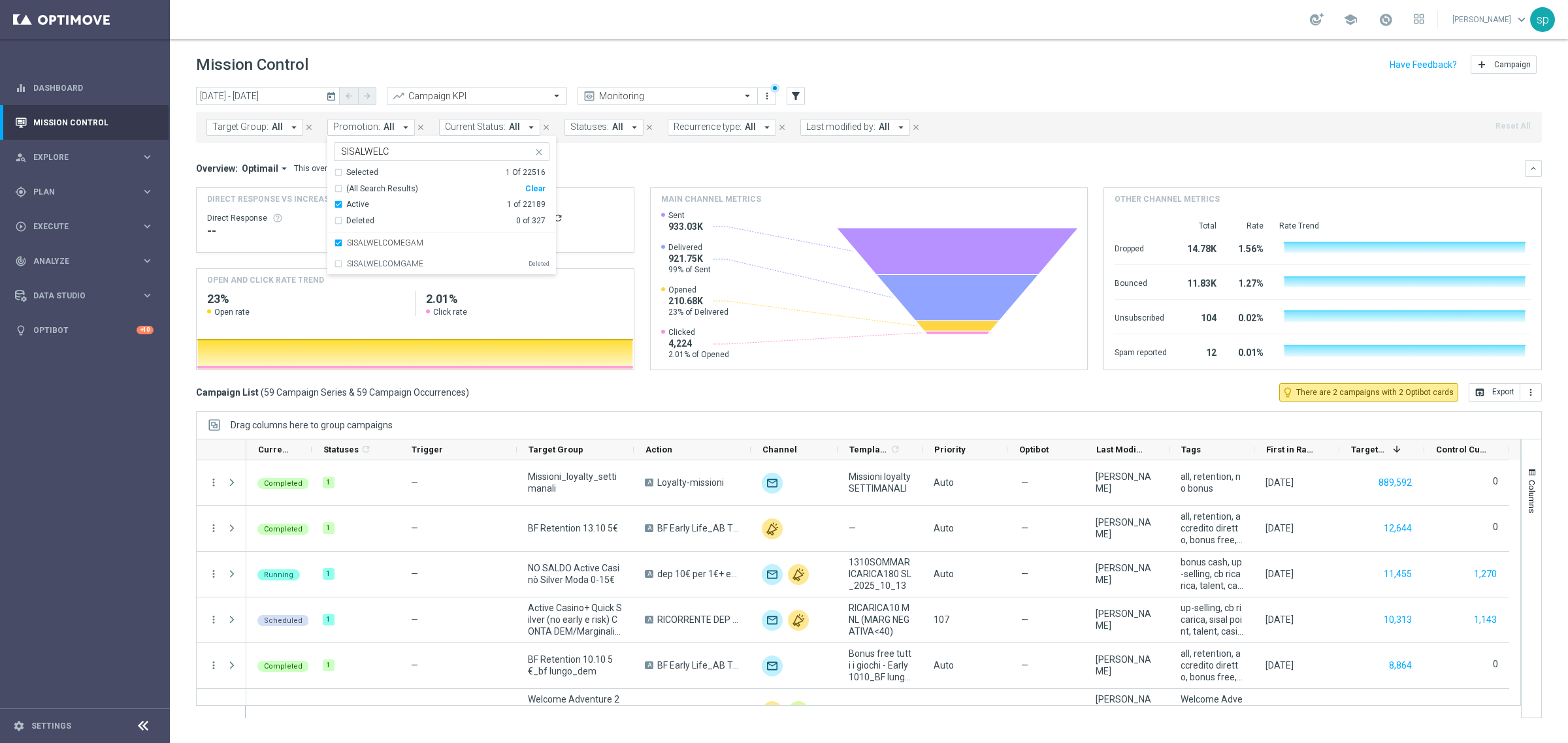
click at [696, 163] on div "Overview: Optimail arrow_drop_down This overview shows data of campaigns execut…" at bounding box center [861, 169] width 1330 height 12
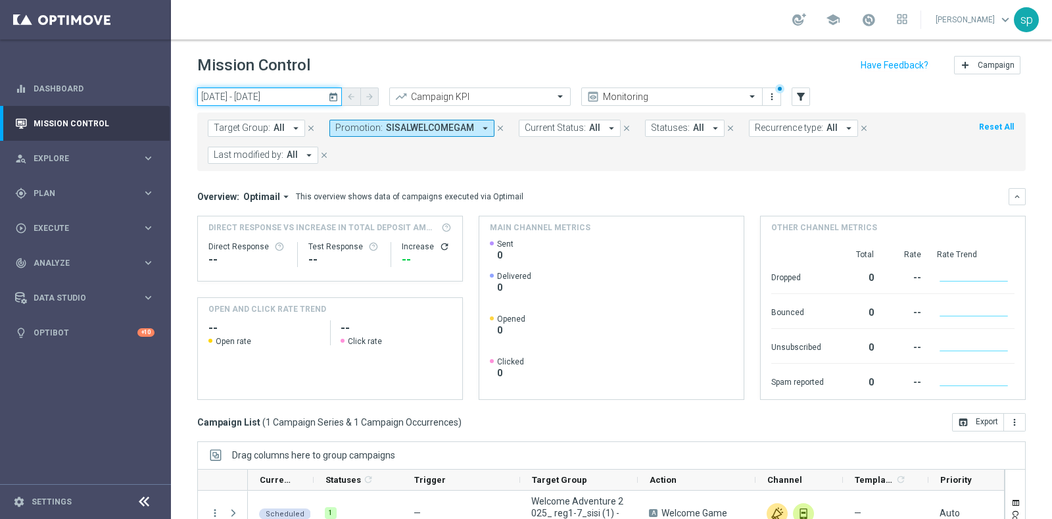
click at [277, 90] on input "[DATE] - [DATE]" at bounding box center [269, 96] width 145 height 18
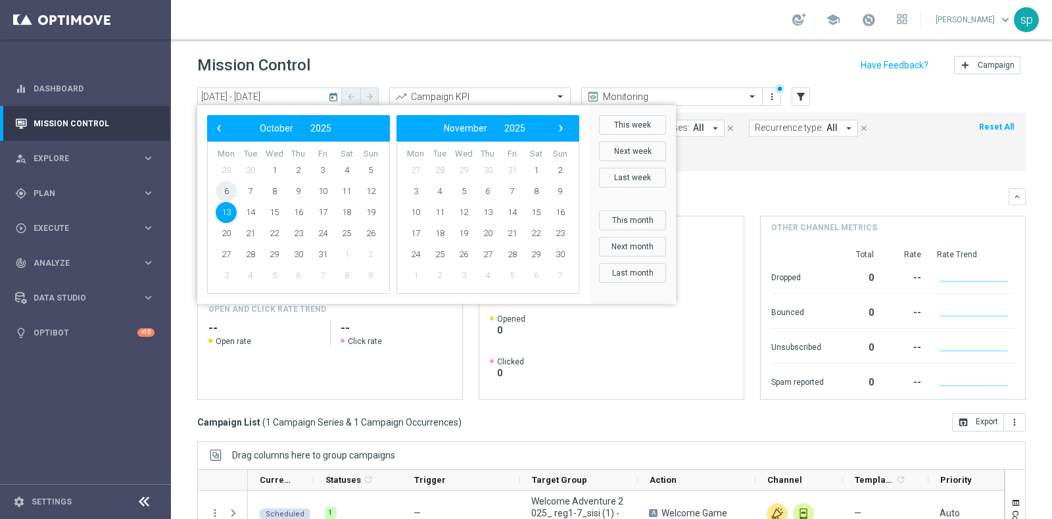
click at [222, 187] on span "6" at bounding box center [226, 191] width 21 height 21
click at [378, 189] on span "12" at bounding box center [370, 191] width 21 height 21
type input "[DATE] - [DATE]"
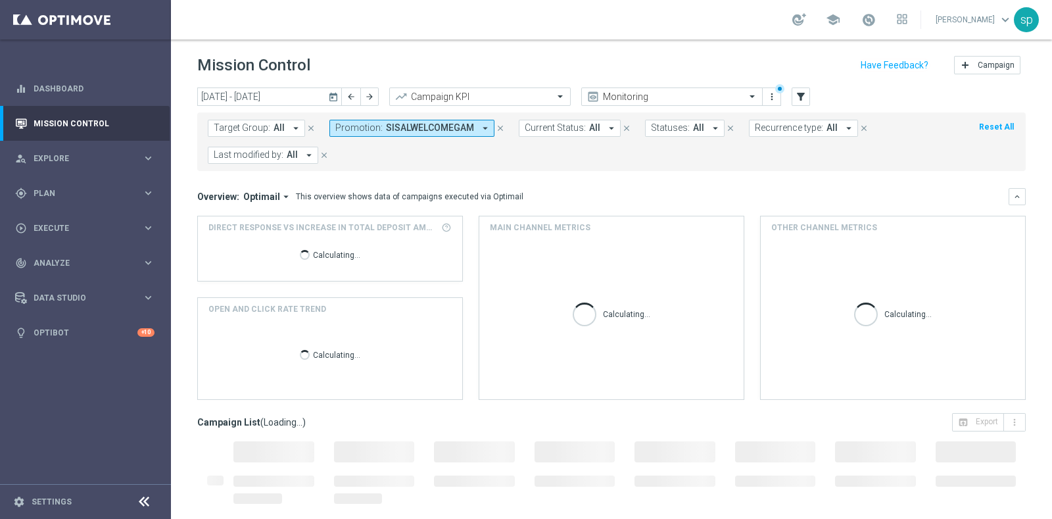
click at [389, 126] on span "SISALWELCOMEGAM" at bounding box center [430, 127] width 88 height 11
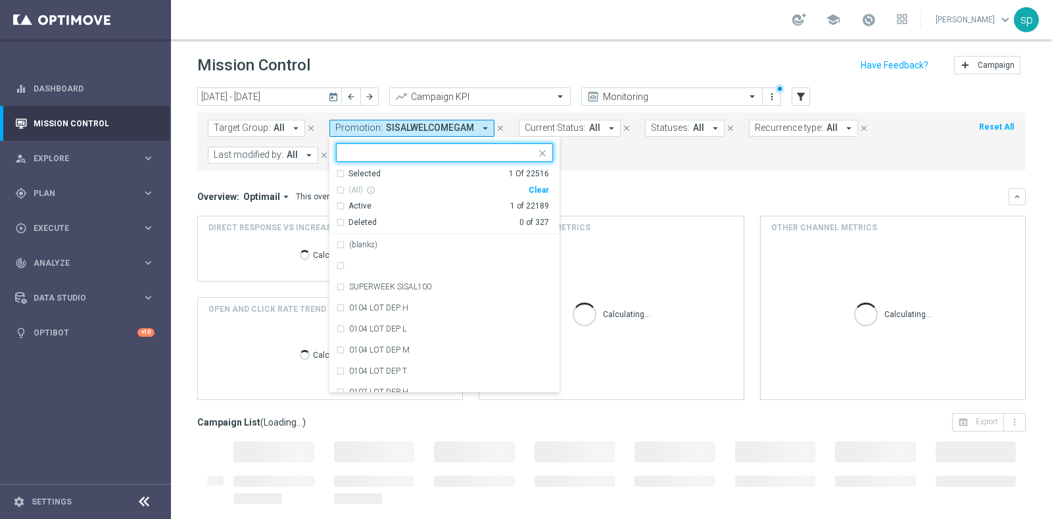
click at [0, 0] on div "Clear" at bounding box center [0, 0] width 0 height 0
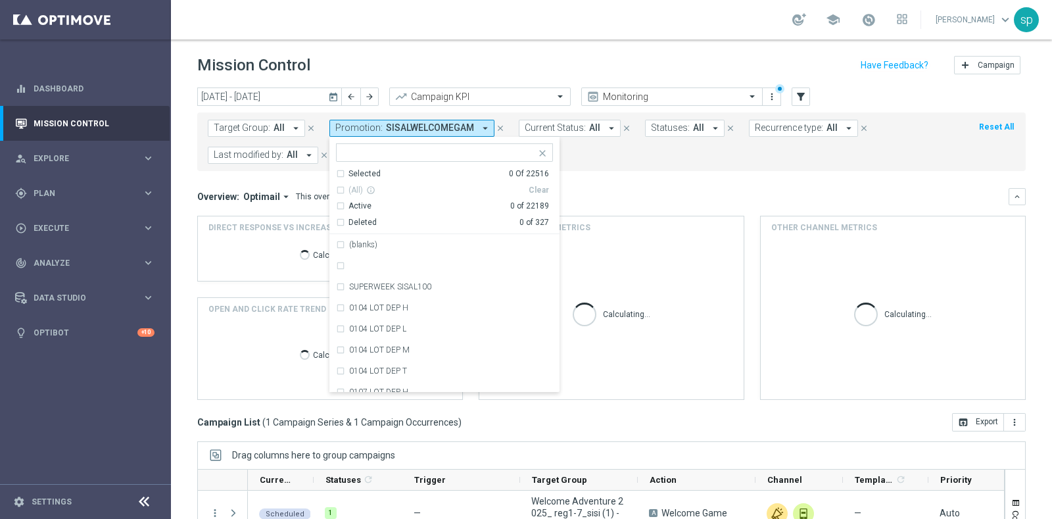
click at [718, 151] on form "Target Group: All arrow_drop_down close Promotion: SISALWELCOMEGAM arrow_drop_d…" at bounding box center [582, 142] width 749 height 44
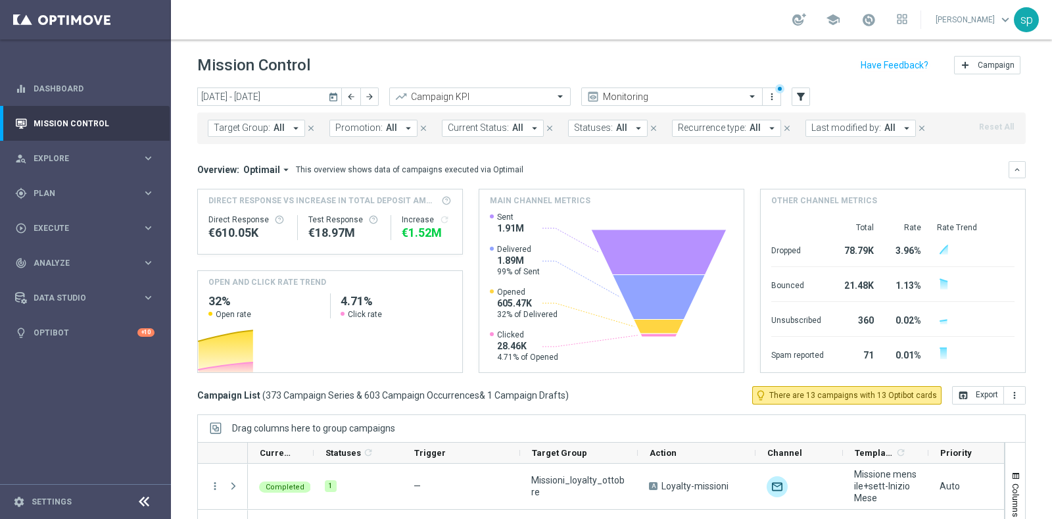
click at [236, 124] on span "Target Group:" at bounding box center [242, 127] width 57 height 11
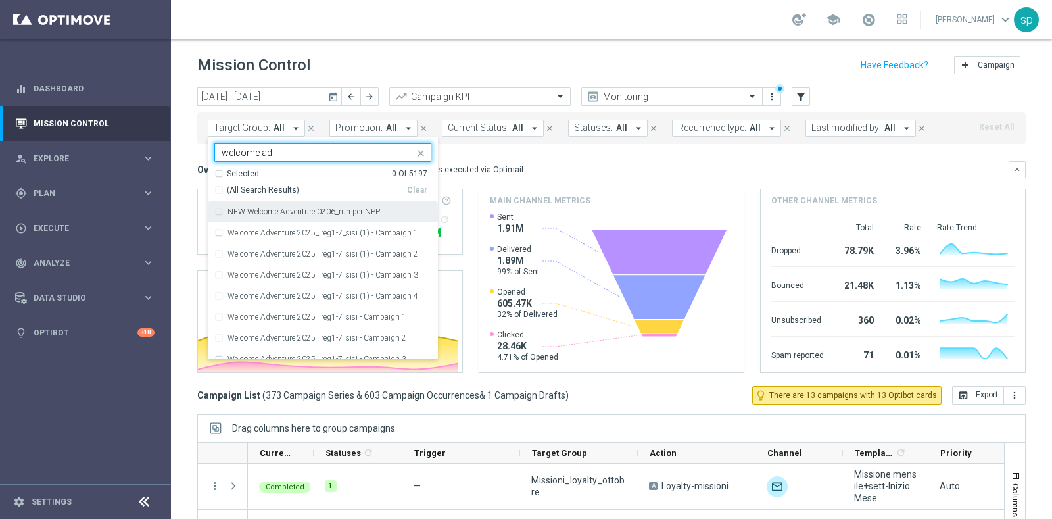
click at [219, 188] on div "(All Search Results)" at bounding box center [310, 190] width 193 height 11
type input "welcome ad"
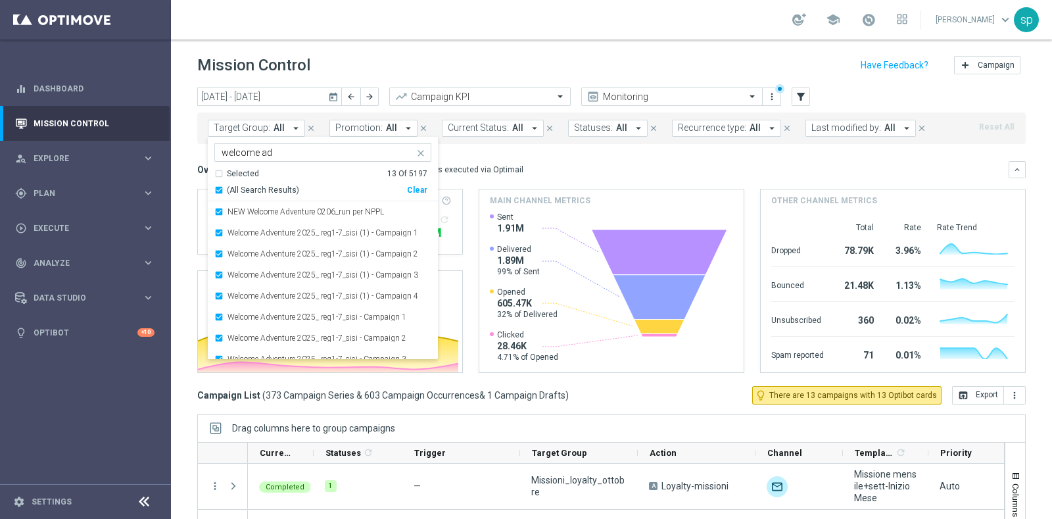
click at [541, 167] on div "Overview: Optimail arrow_drop_down This overview shows data of campaigns execut…" at bounding box center [603, 170] width 812 height 12
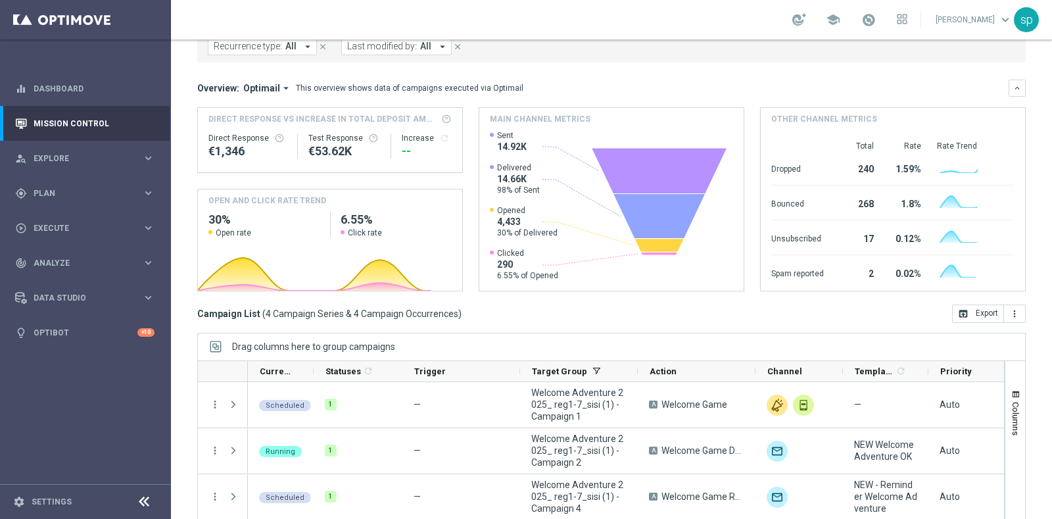
scroll to position [164, 0]
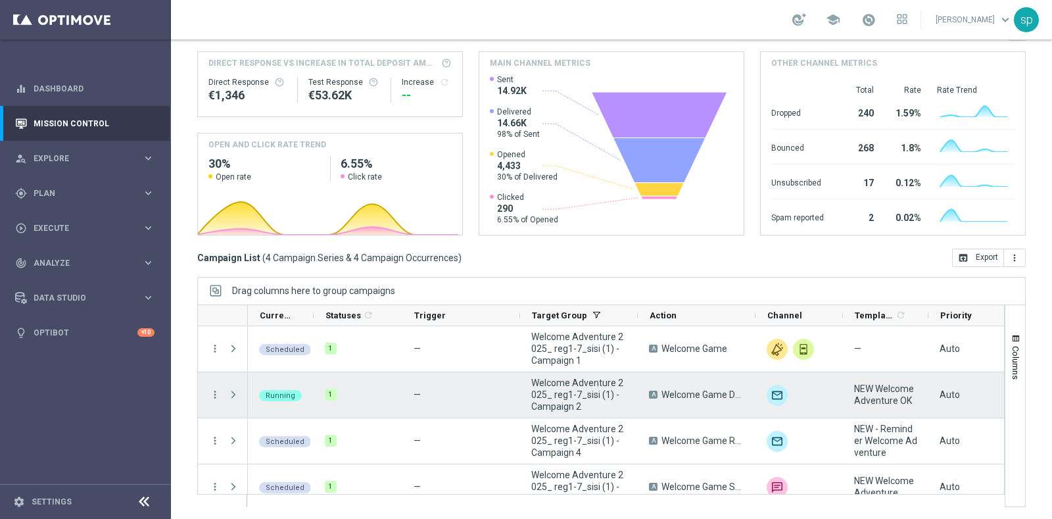
click at [235, 395] on span at bounding box center [234, 394] width 12 height 11
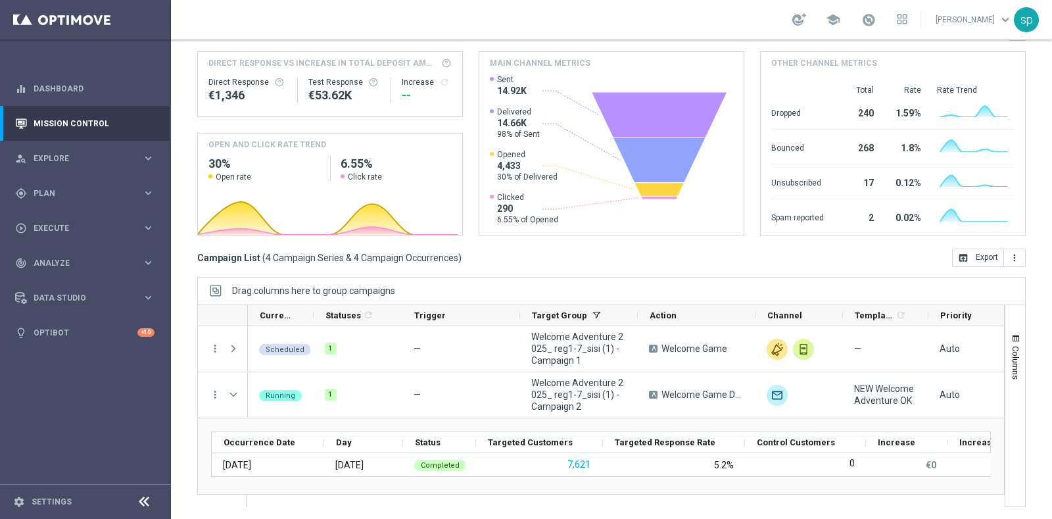
scroll to position [32, 0]
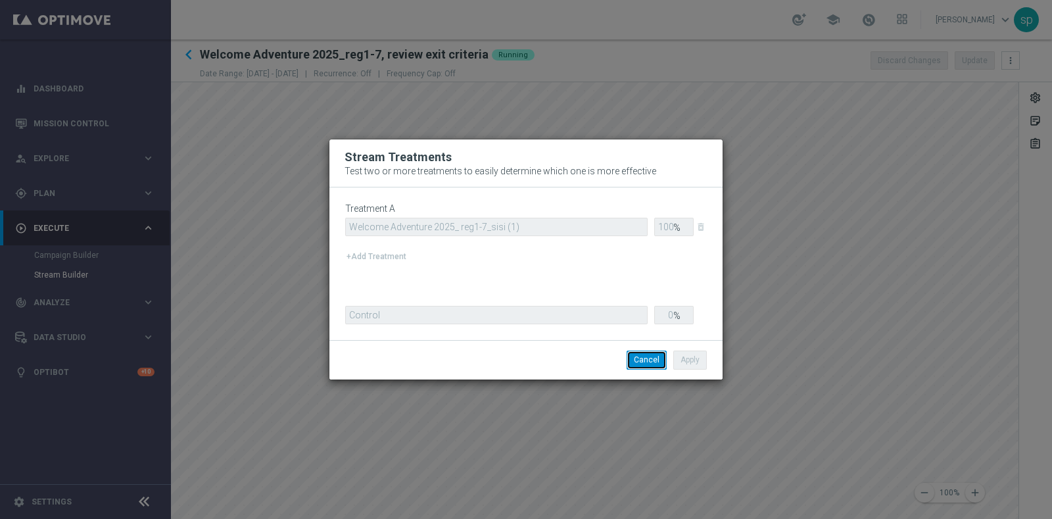
click at [654, 360] on button "Cancel" at bounding box center [647, 360] width 40 height 18
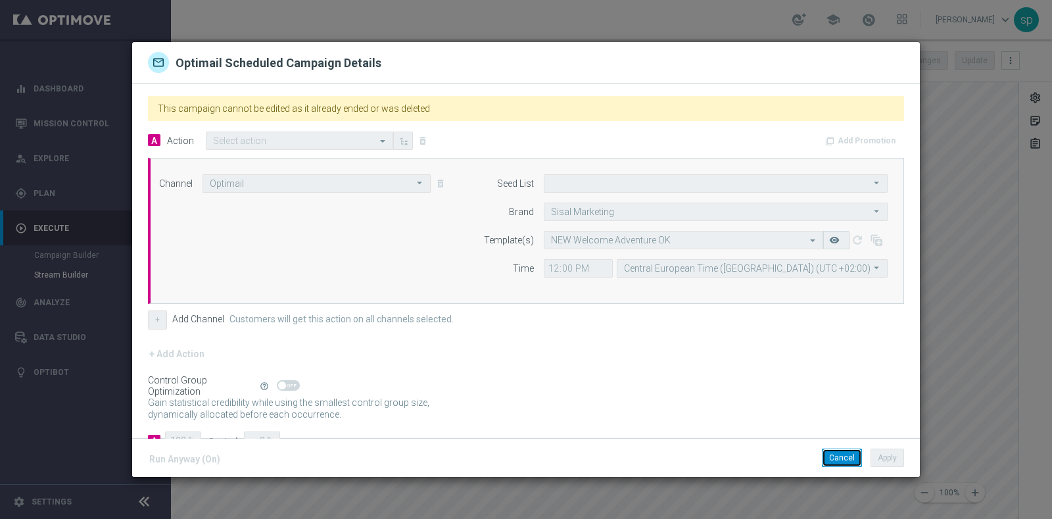
click at [835, 462] on button "Cancel" at bounding box center [842, 458] width 40 height 18
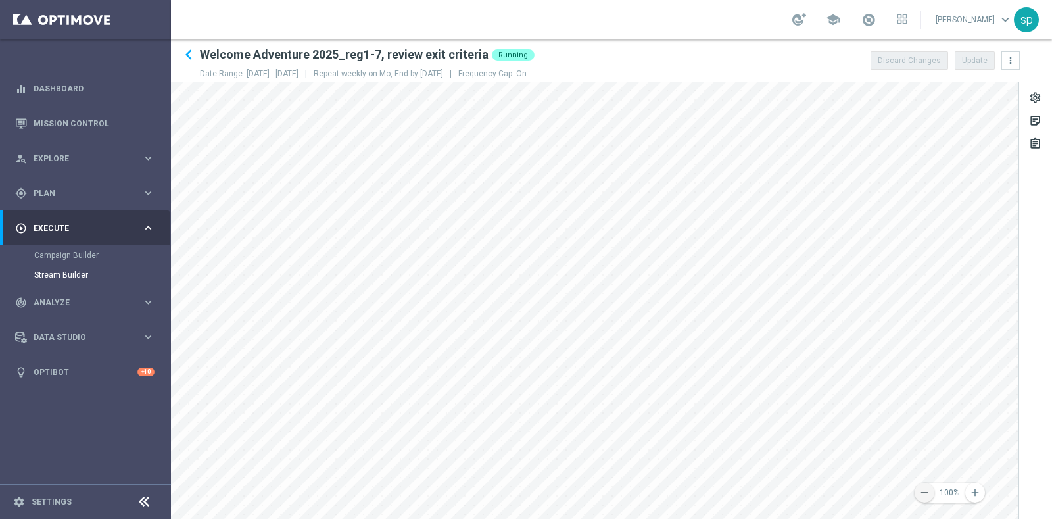
click at [932, 493] on button "remove" at bounding box center [925, 493] width 20 height 20
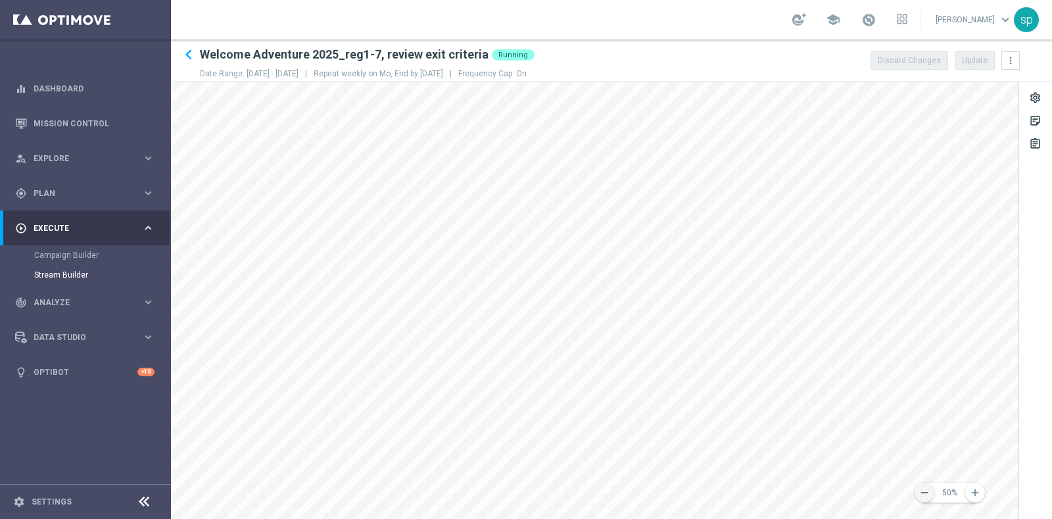
click at [932, 493] on button "remove" at bounding box center [925, 493] width 20 height 20
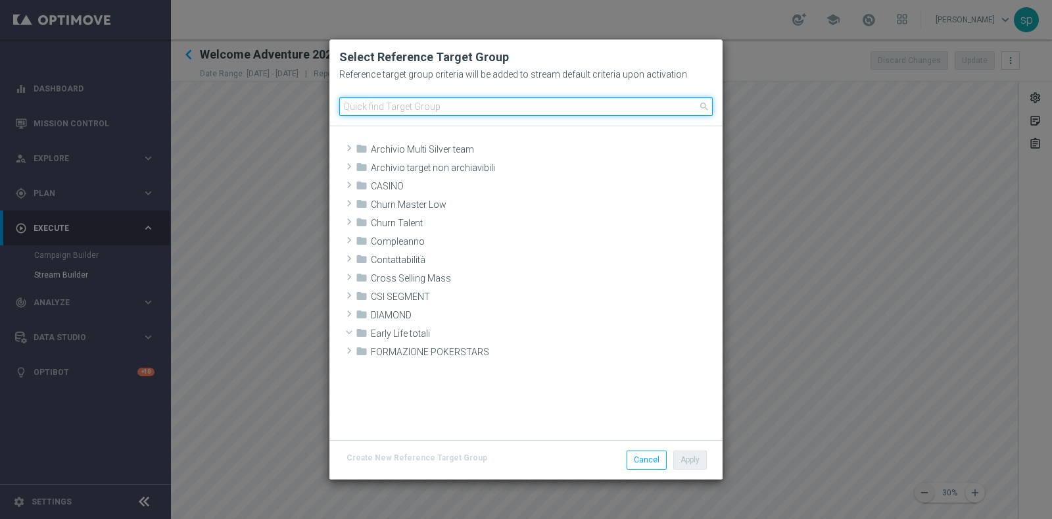
scroll to position [355, 0]
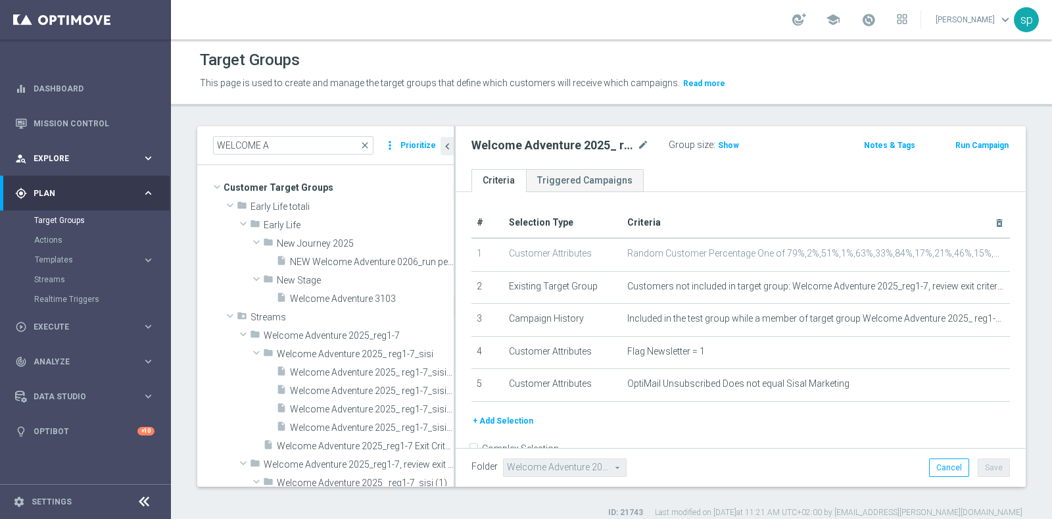
drag, startPoint x: 311, startPoint y: 149, endPoint x: 97, endPoint y: 153, distance: 214.5
click at [97, 153] on main "equalizer Dashboard Mission Control" at bounding box center [526, 259] width 1052 height 519
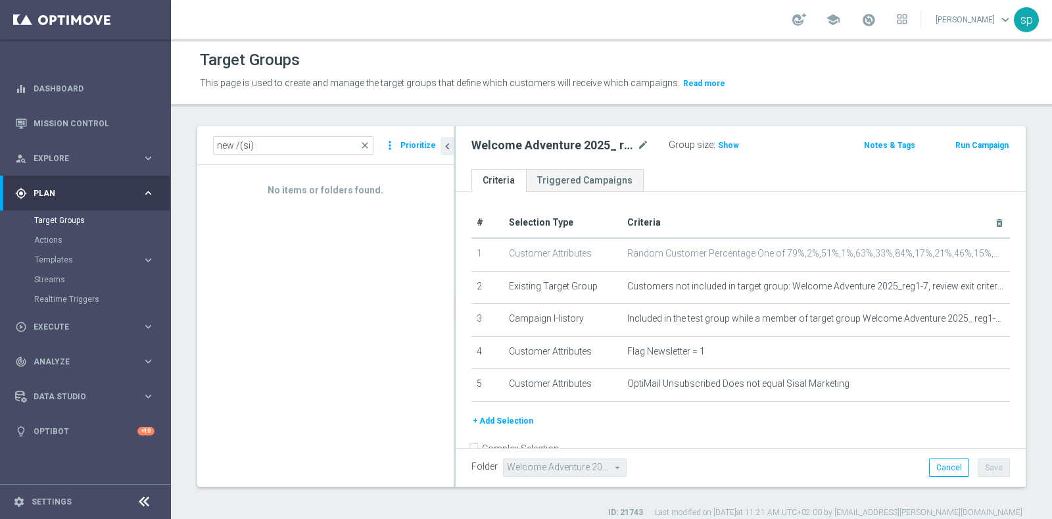
click at [239, 147] on input "new /(si)" at bounding box center [293, 145] width 160 height 18
click at [274, 145] on input "new (si)" at bounding box center [293, 145] width 160 height 18
click at [237, 144] on input "new (si)" at bounding box center [293, 145] width 160 height 18
click at [234, 145] on input "new (si)" at bounding box center [293, 145] width 160 height 18
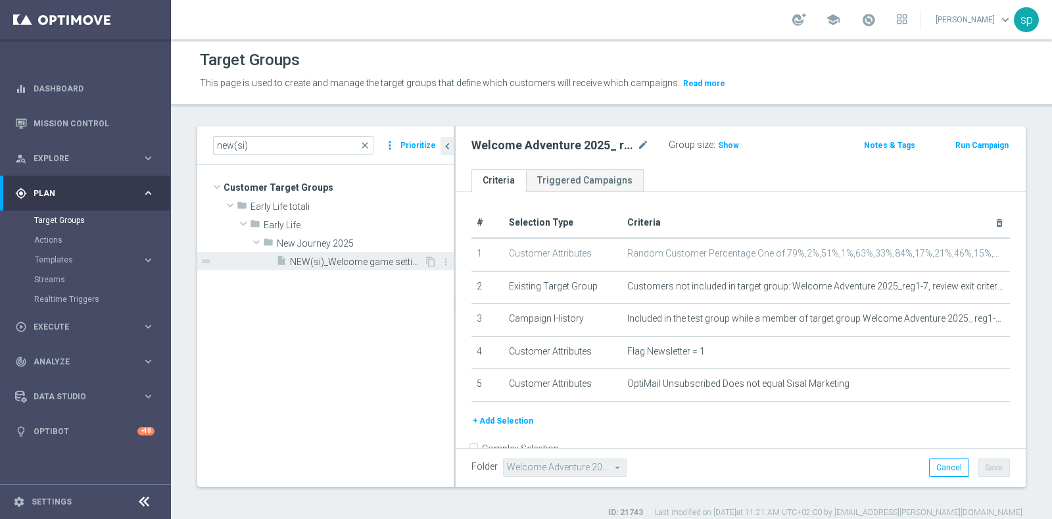
type input "new(si)"
click at [382, 258] on span "NEW(si)_Welcome game settimanale 2025" at bounding box center [357, 261] width 134 height 11
type input "Select"
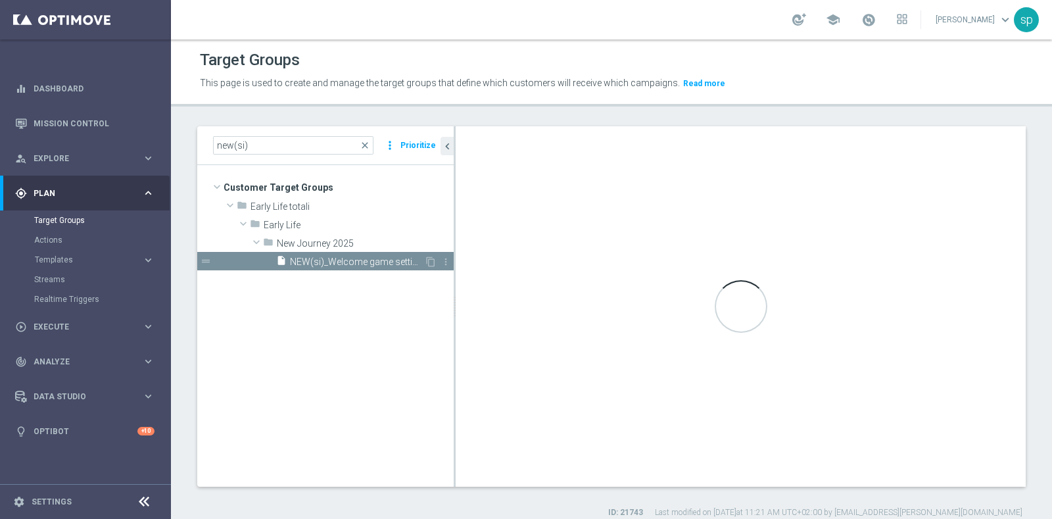
checkbox input "true"
type input "New Journey 2025"
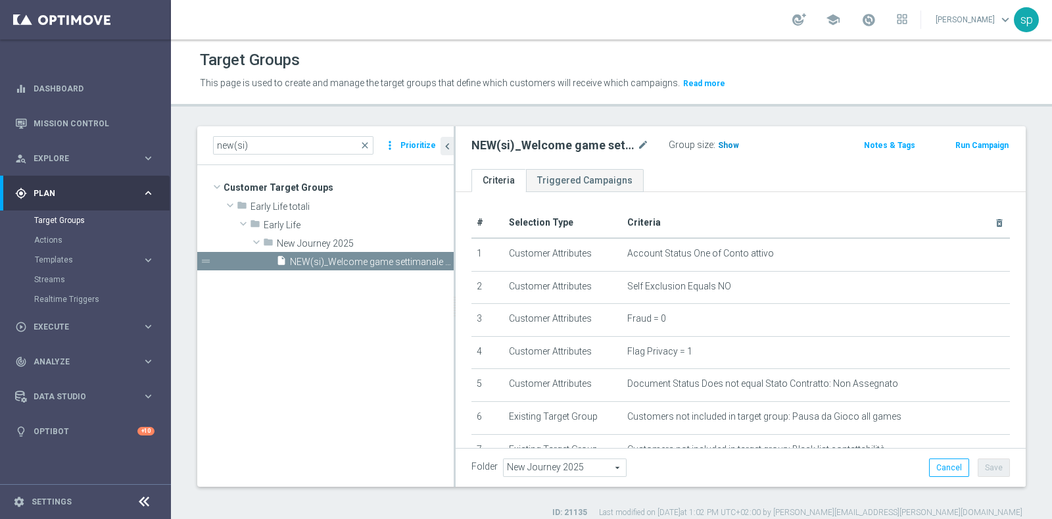
click at [726, 141] on span "Show" at bounding box center [728, 145] width 21 height 9
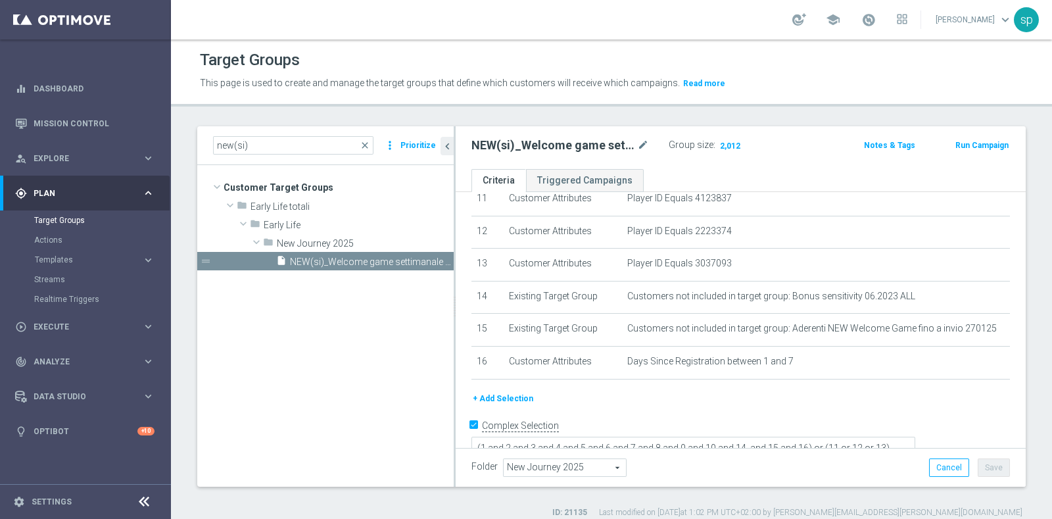
scroll to position [308, 0]
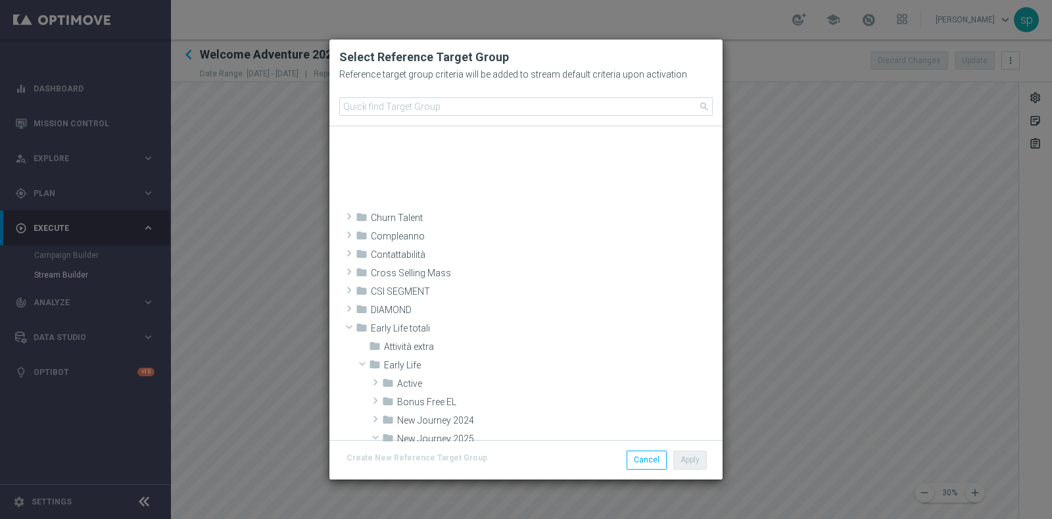
scroll to position [355, 0]
